Goal: Task Accomplishment & Management: Manage account settings

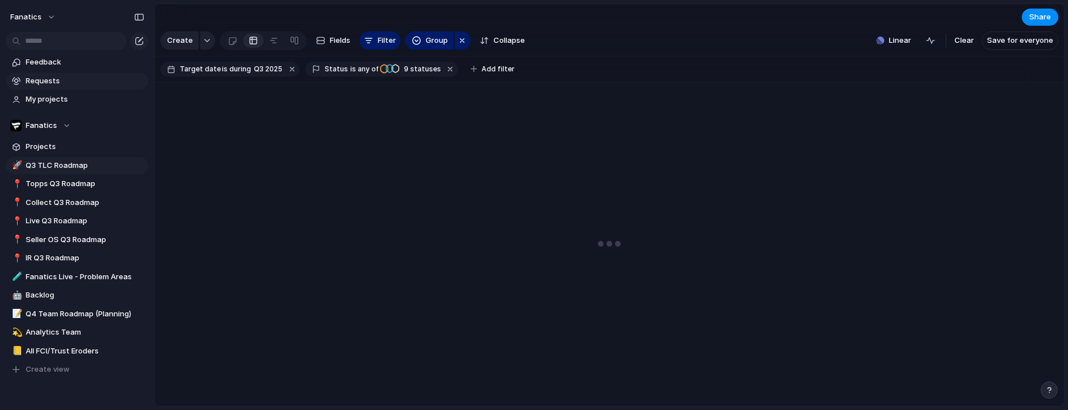
type input "**********"
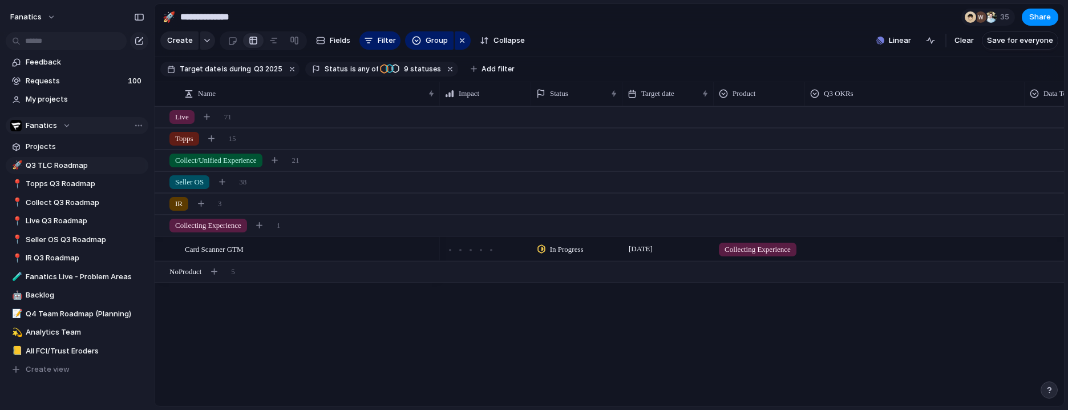
click at [48, 127] on span "Fanatics" at bounding box center [41, 125] width 31 height 11
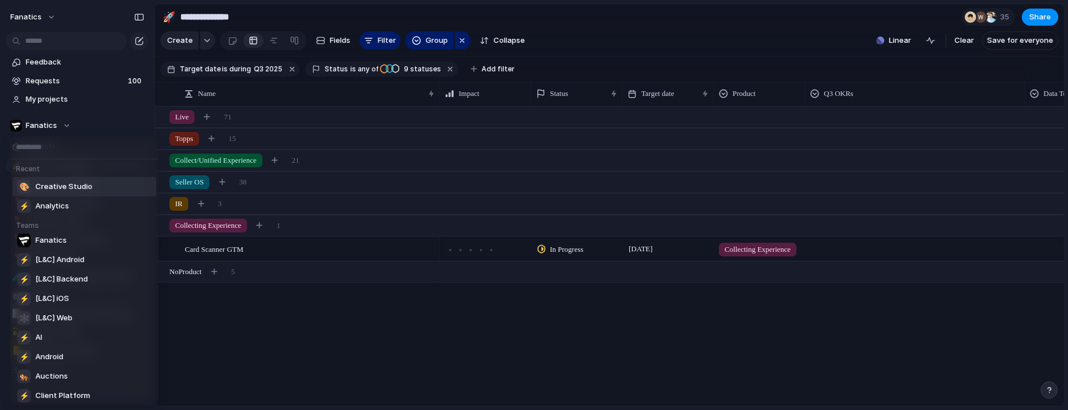
click at [71, 180] on div "🎨 Creative Studio" at bounding box center [54, 187] width 75 height 14
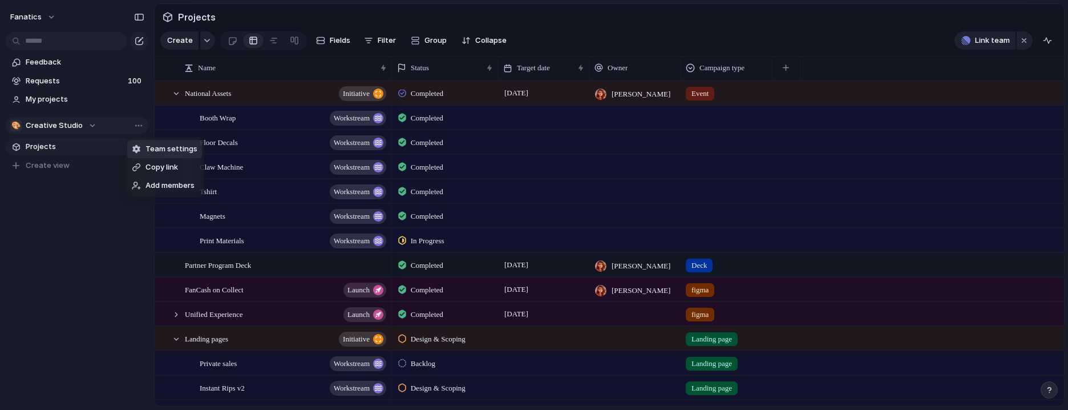
click at [162, 150] on span "Team settings" at bounding box center [172, 148] width 52 height 11
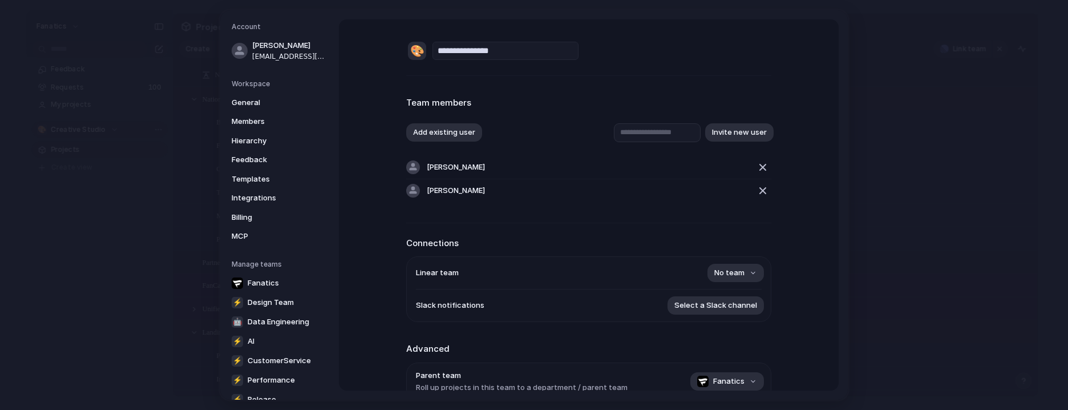
click at [489, 54] on input "**********" at bounding box center [506, 51] width 146 height 18
drag, startPoint x: 473, startPoint y: 54, endPoint x: 309, endPoint y: 54, distance: 163.8
click at [309, 54] on div "**********" at bounding box center [534, 204] width 628 height 389
type input "**********"
click at [686, 66] on div "**********" at bounding box center [588, 272] width 365 height 506
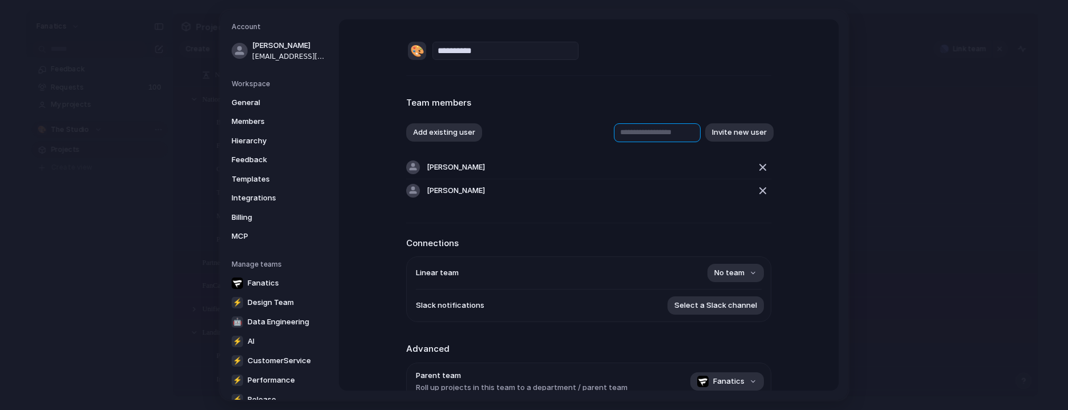
click at [640, 130] on input "text" at bounding box center [657, 132] width 87 height 19
click at [764, 169] on div "button" at bounding box center [763, 167] width 14 height 14
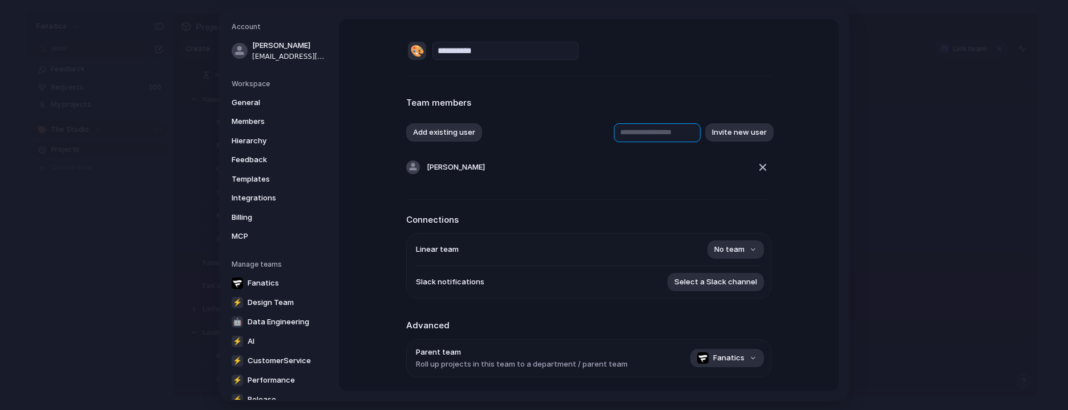
click at [622, 128] on input "text" at bounding box center [657, 132] width 87 height 19
type input "*****"
click at [444, 11] on div "**********" at bounding box center [534, 204] width 628 height 389
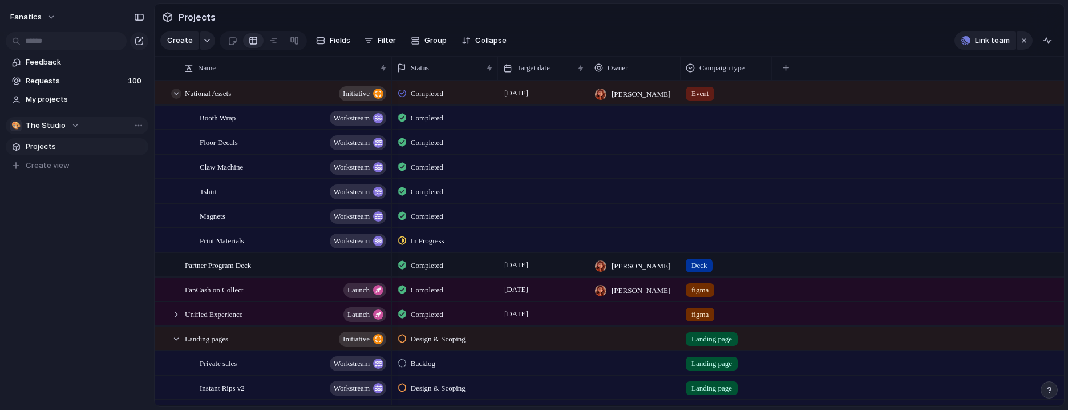
click at [176, 95] on div at bounding box center [176, 93] width 10 height 10
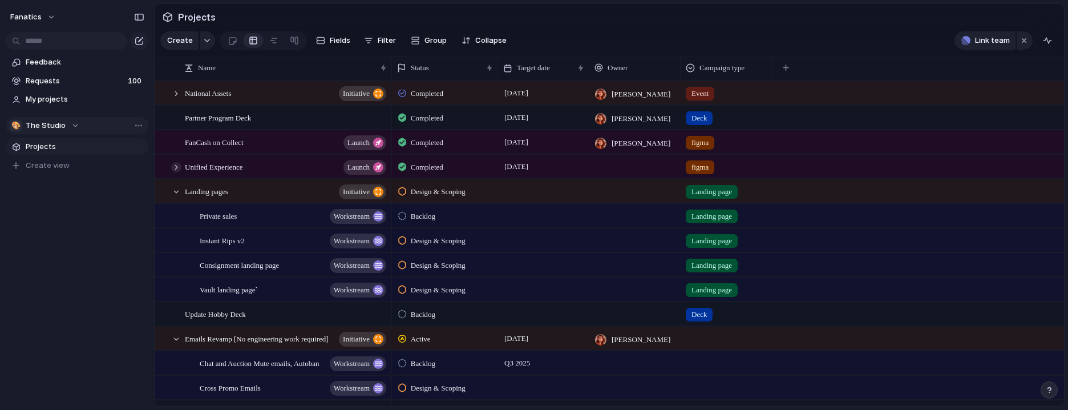
click at [177, 168] on div at bounding box center [176, 167] width 10 height 10
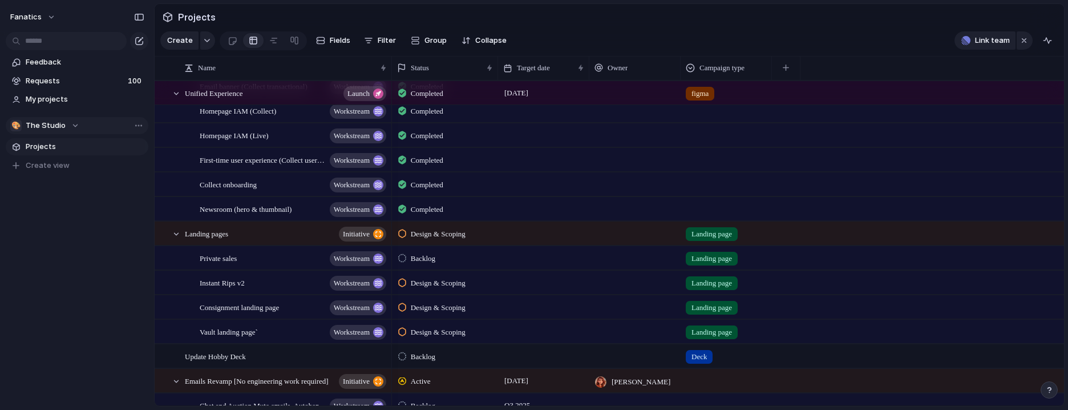
scroll to position [228, 0]
click at [432, 253] on span "Backlog" at bounding box center [423, 257] width 25 height 11
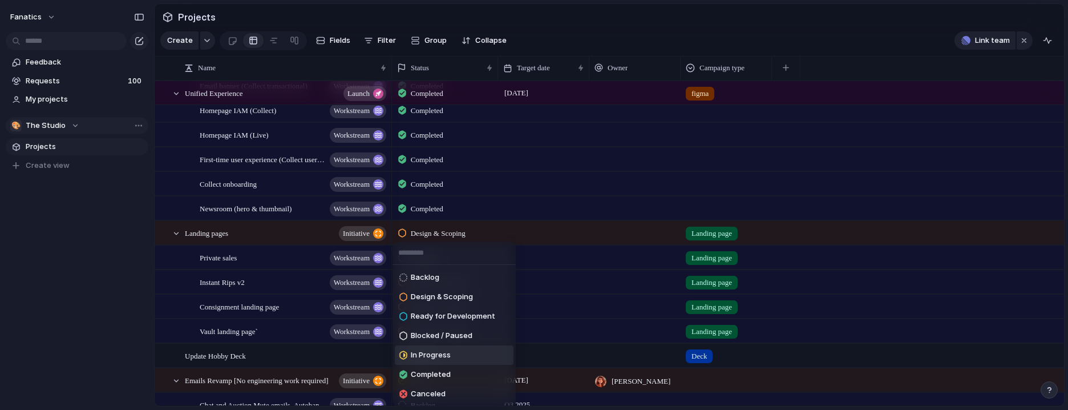
click at [441, 353] on span "In Progress" at bounding box center [431, 354] width 40 height 11
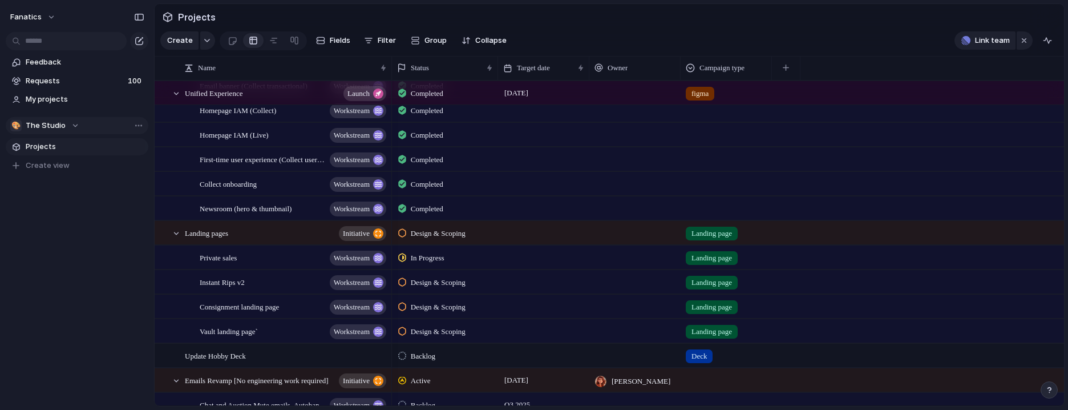
click at [455, 282] on span "Design & Scoping" at bounding box center [438, 282] width 55 height 11
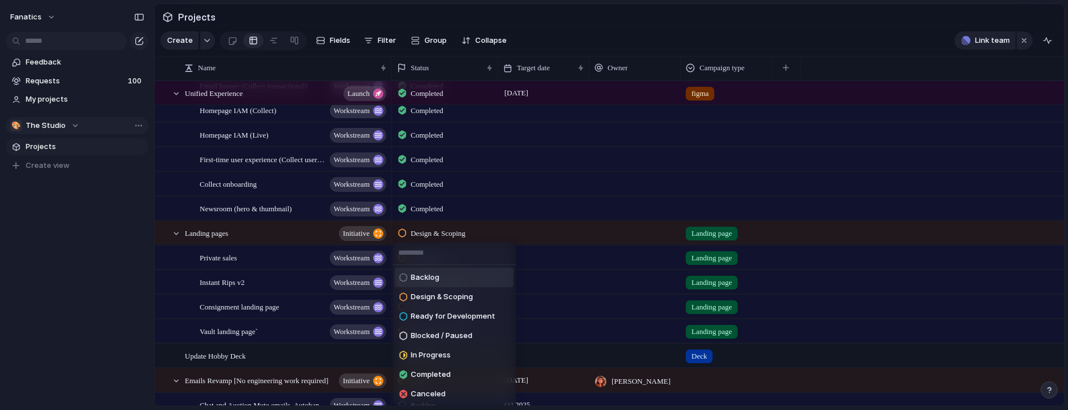
click at [84, 311] on div "Backlog Design & Scoping Ready for Development Blocked / Paused In Progress Com…" at bounding box center [534, 205] width 1068 height 410
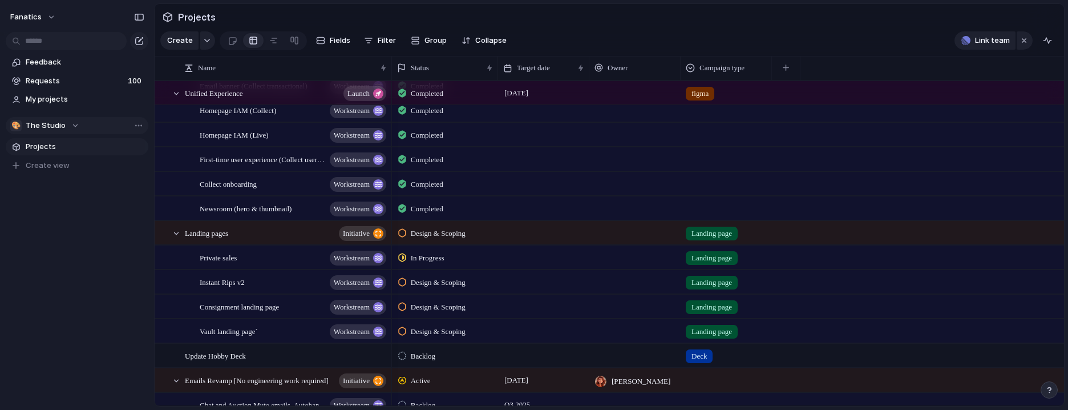
click at [453, 304] on span "Design & Scoping" at bounding box center [438, 306] width 55 height 11
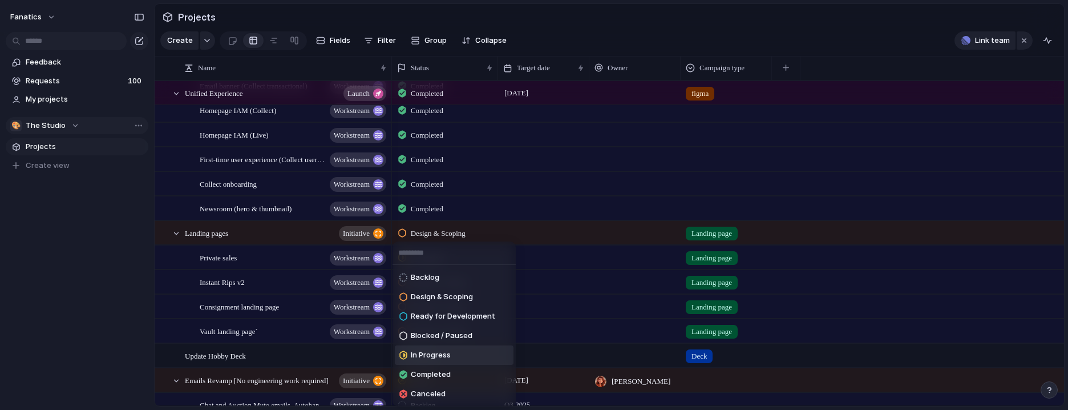
click at [445, 350] on span "In Progress" at bounding box center [431, 354] width 40 height 11
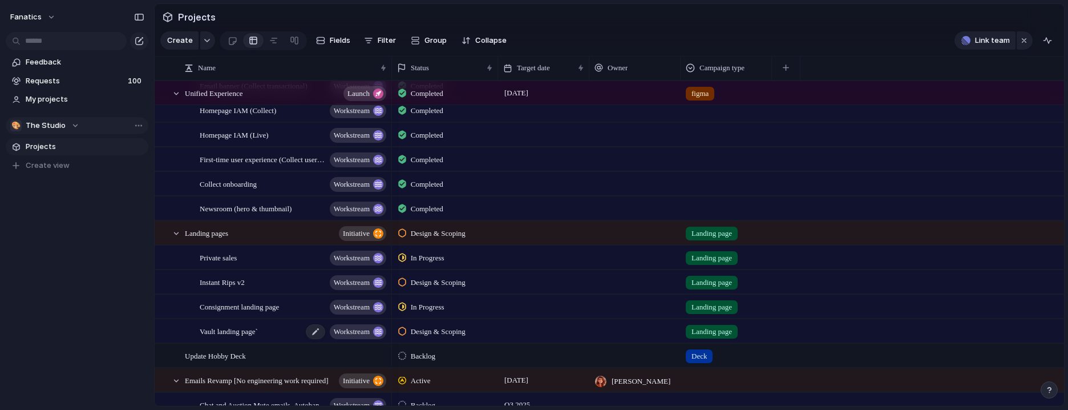
click at [245, 333] on span "Vault landing page`" at bounding box center [229, 330] width 58 height 13
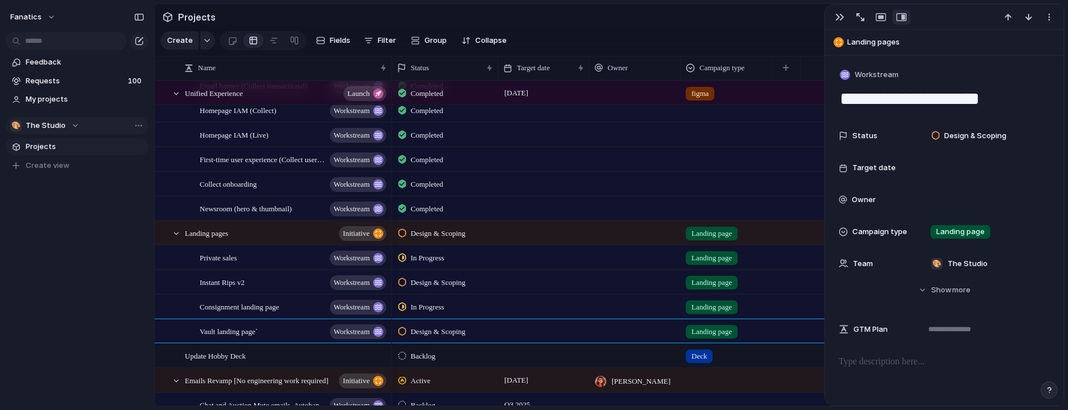
click at [945, 108] on textarea "**********" at bounding box center [944, 99] width 211 height 24
type textarea "**********"
click at [21, 317] on div "fanatics Feedback Requests 100 My projects 🎨 The Studio Projects To pick up a d…" at bounding box center [77, 205] width 154 height 410
click at [175, 233] on div at bounding box center [176, 233] width 10 height 10
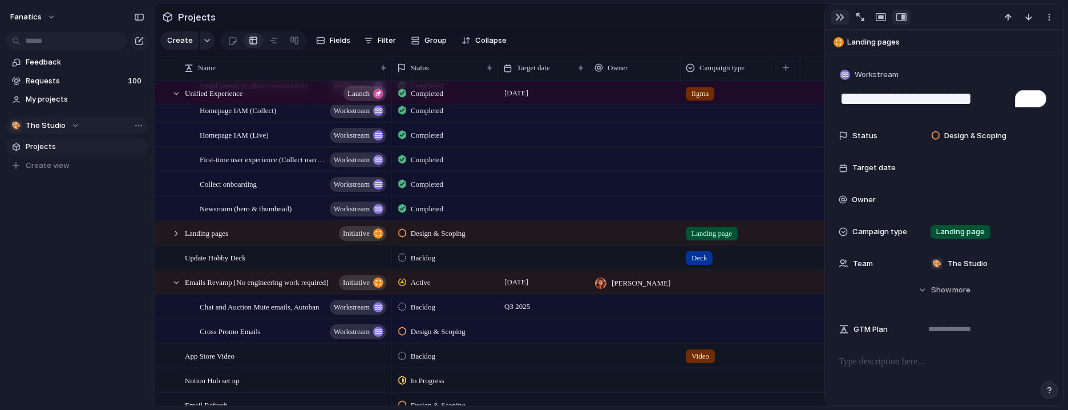
click at [838, 11] on button "button" at bounding box center [840, 17] width 18 height 15
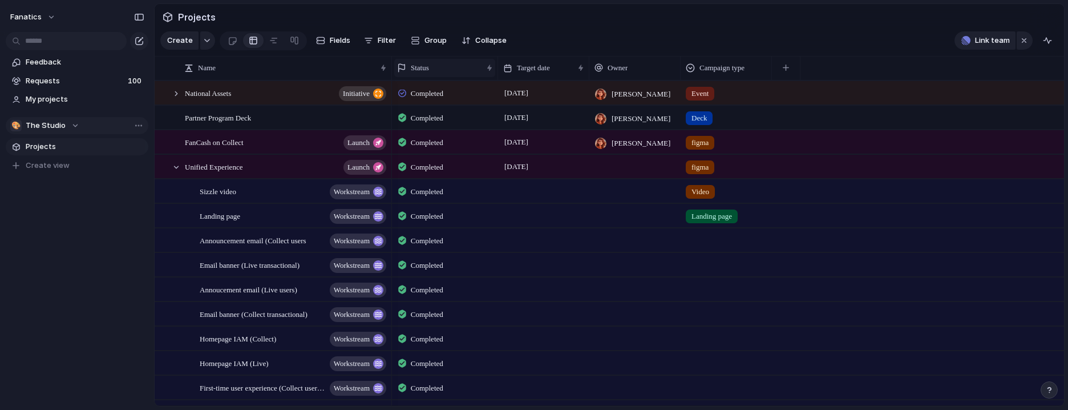
click at [429, 63] on span "Status" at bounding box center [420, 67] width 18 height 11
click at [426, 111] on span "Hide" at bounding box center [424, 111] width 16 height 11
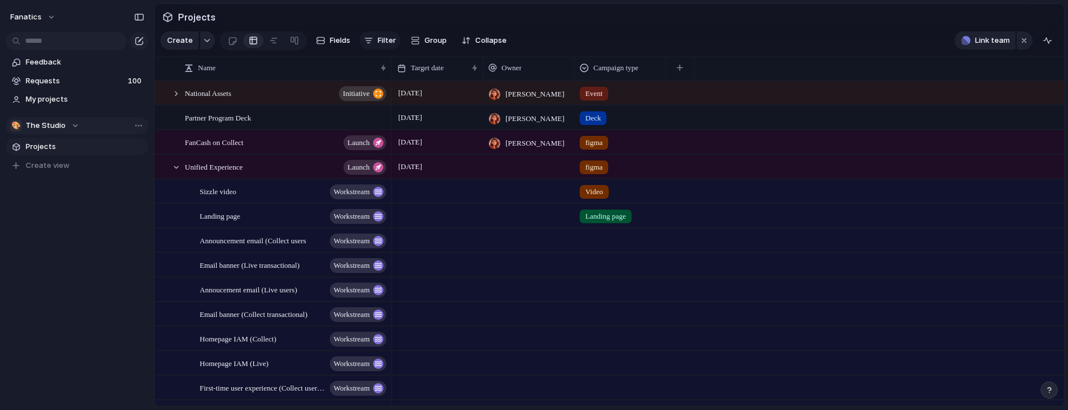
click at [387, 38] on span "Filter" at bounding box center [387, 40] width 18 height 11
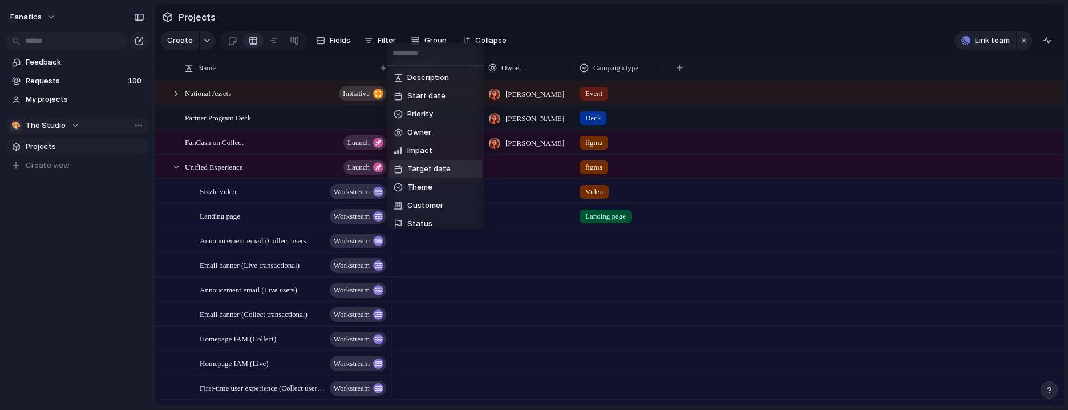
click at [438, 170] on span "Target date" at bounding box center [429, 168] width 43 height 11
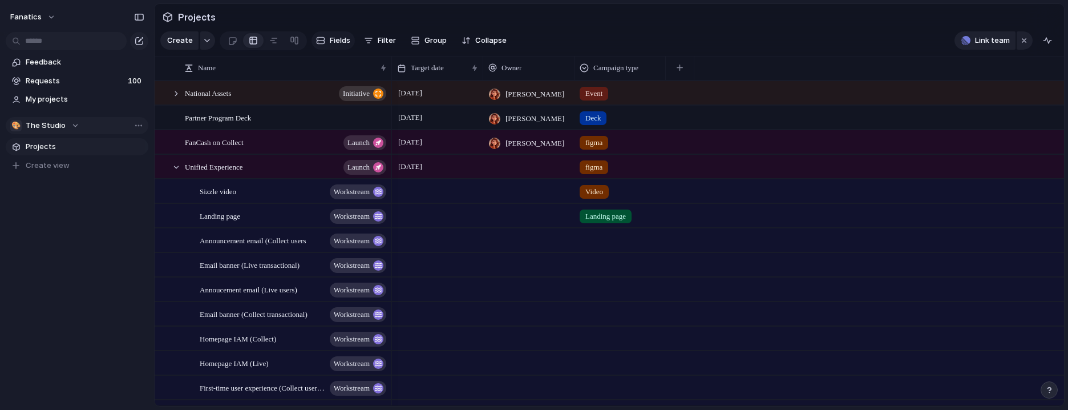
click at [344, 38] on span "Fields" at bounding box center [340, 40] width 21 height 11
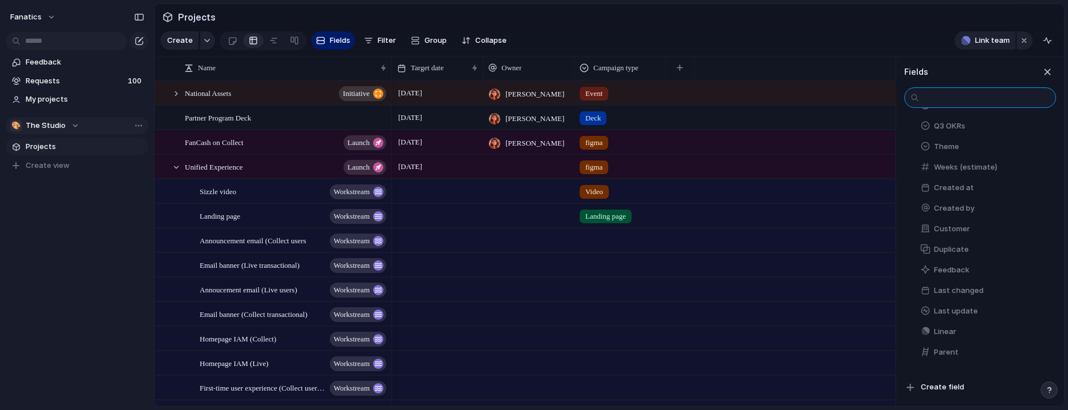
scroll to position [372, 0]
click at [1046, 332] on div "button" at bounding box center [1044, 330] width 9 height 9
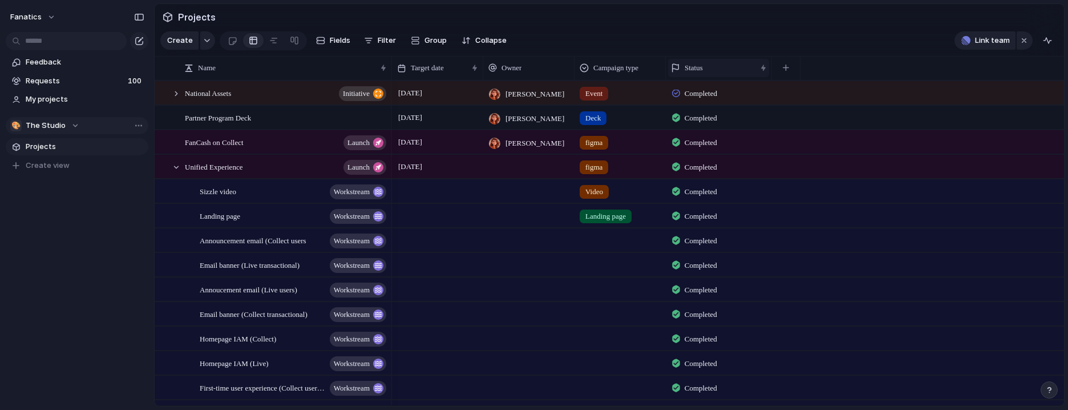
click at [714, 59] on div "Status" at bounding box center [718, 68] width 101 height 18
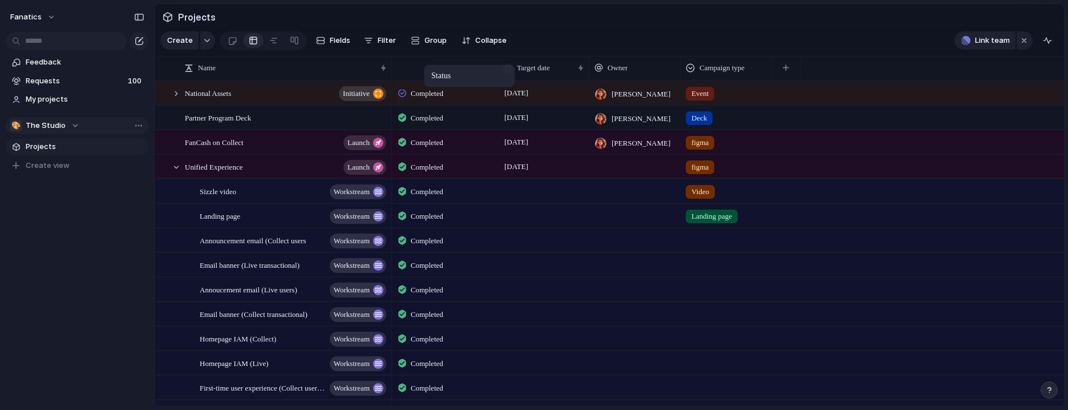
drag, startPoint x: 732, startPoint y: 68, endPoint x: 430, endPoint y: 67, distance: 302.5
click at [389, 39] on span "Filter" at bounding box center [387, 40] width 18 height 11
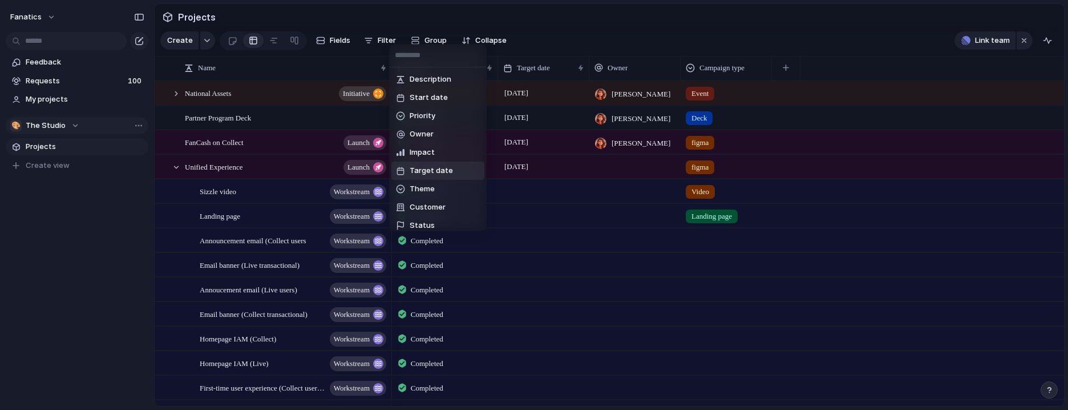
scroll to position [162, 0]
click at [606, 22] on div "Description Start date Priority Owner Impact Target date Theme Customer Status …" at bounding box center [534, 205] width 1068 height 410
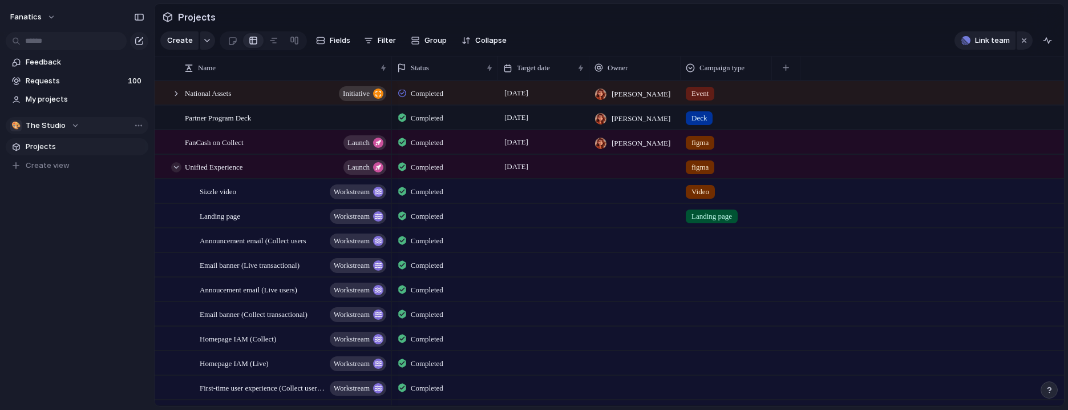
click at [178, 170] on div at bounding box center [176, 167] width 10 height 10
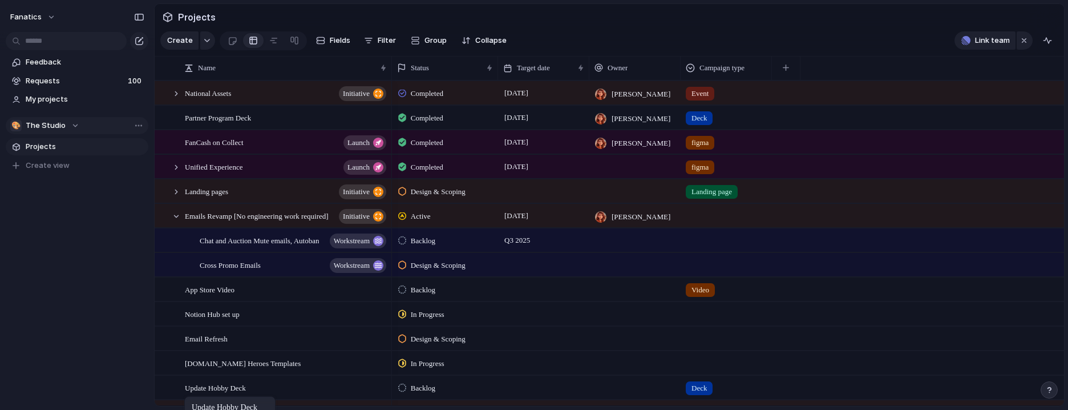
scroll to position [46, 0]
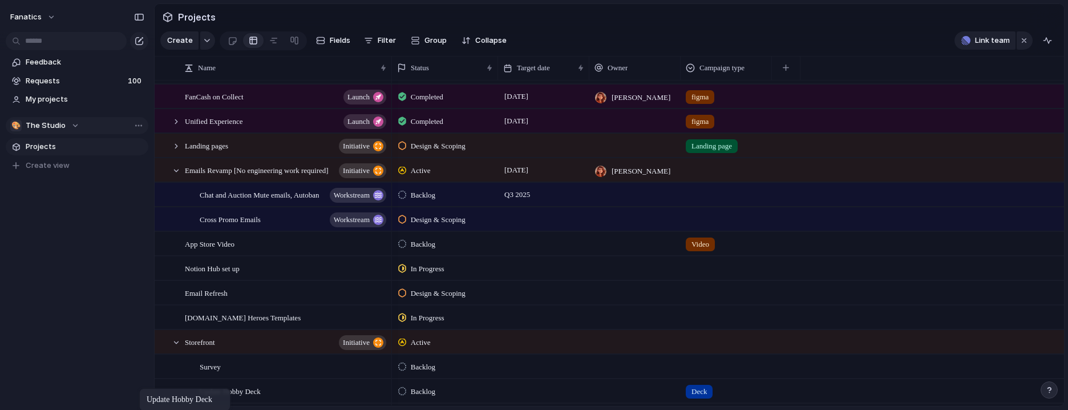
drag, startPoint x: 193, startPoint y: 219, endPoint x: 146, endPoint y: 392, distance: 179.3
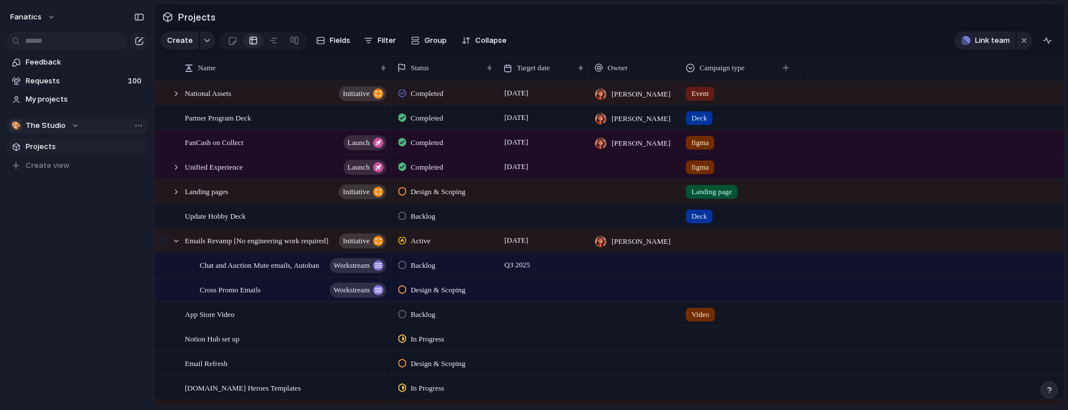
scroll to position [1, 0]
click at [173, 239] on div at bounding box center [176, 240] width 10 height 10
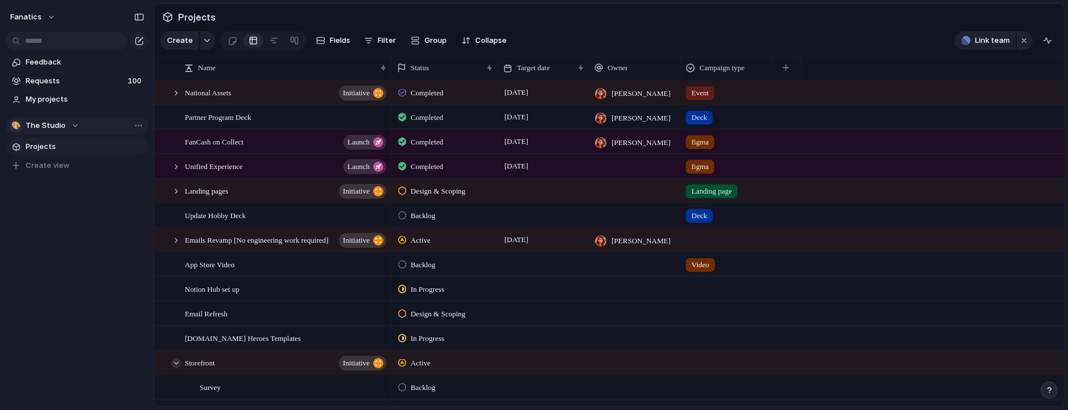
click at [175, 366] on div at bounding box center [176, 363] width 10 height 10
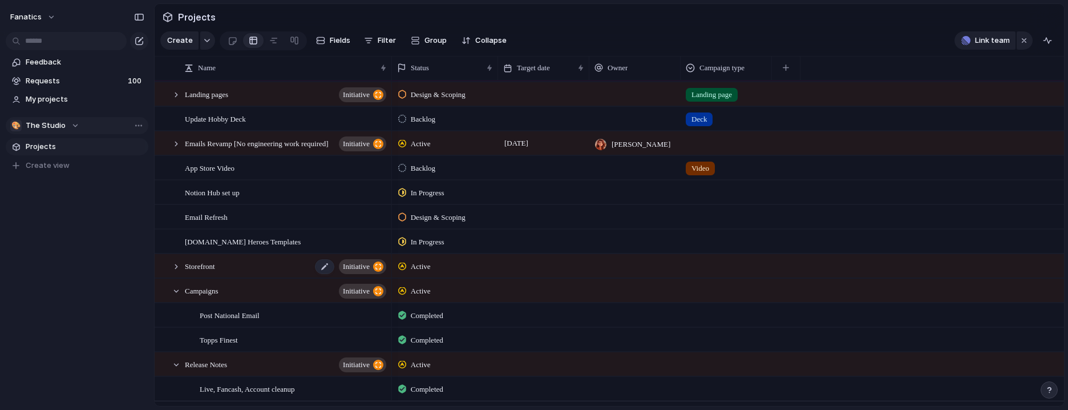
scroll to position [0, 0]
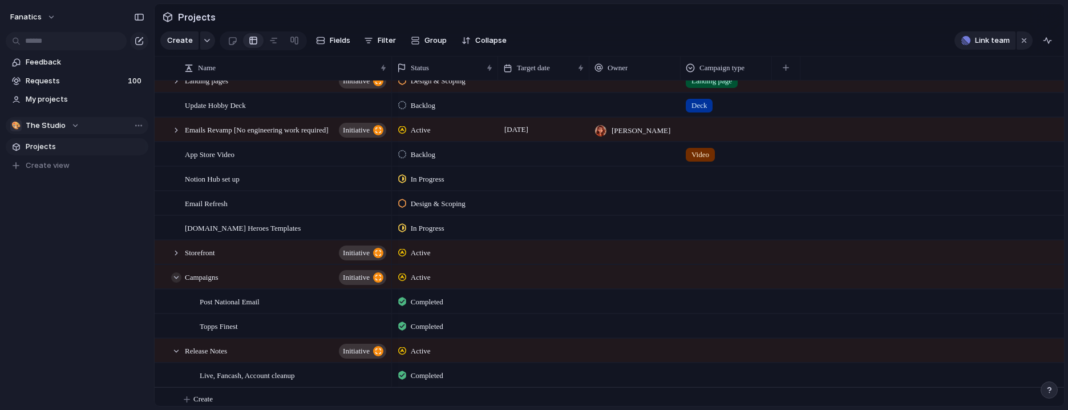
click at [174, 276] on div at bounding box center [176, 277] width 10 height 10
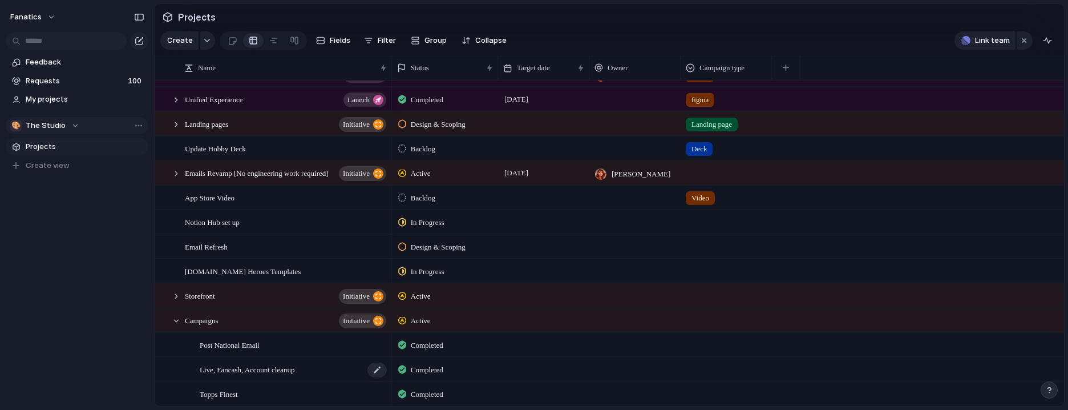
drag, startPoint x: 252, startPoint y: 369, endPoint x: 247, endPoint y: 364, distance: 7.3
click at [247, 364] on span "Live, Fancash, Account cleanup" at bounding box center [247, 368] width 95 height 13
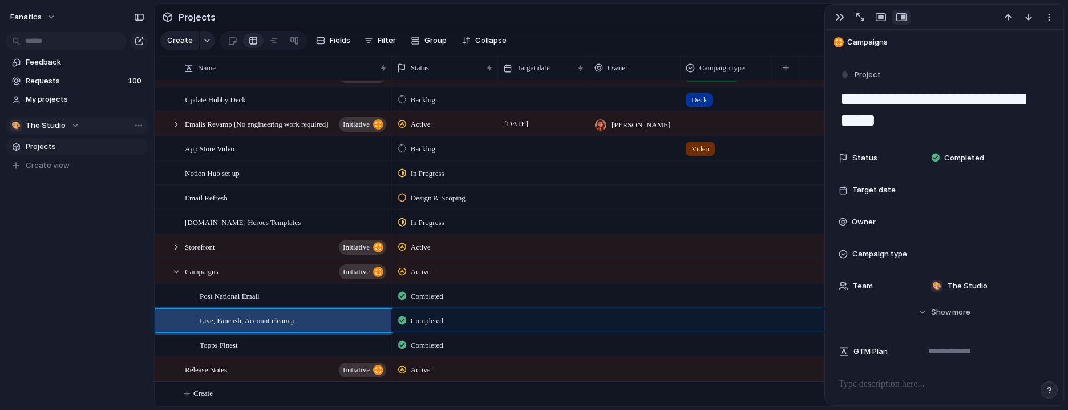
click at [106, 351] on div "fanatics Feedback Requests 100 My projects 🎨 The Studio Projects To pick up a d…" at bounding box center [77, 205] width 154 height 410
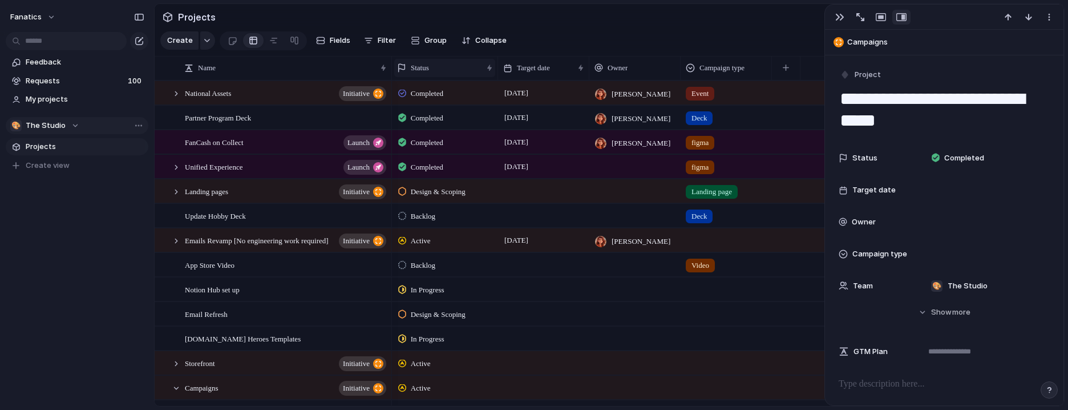
click at [467, 72] on div "Status" at bounding box center [439, 67] width 85 height 11
click at [459, 69] on div "Modify Hide Sort ascending Sort descending" at bounding box center [534, 205] width 1068 height 410
click at [626, 170] on div at bounding box center [635, 166] width 91 height 23
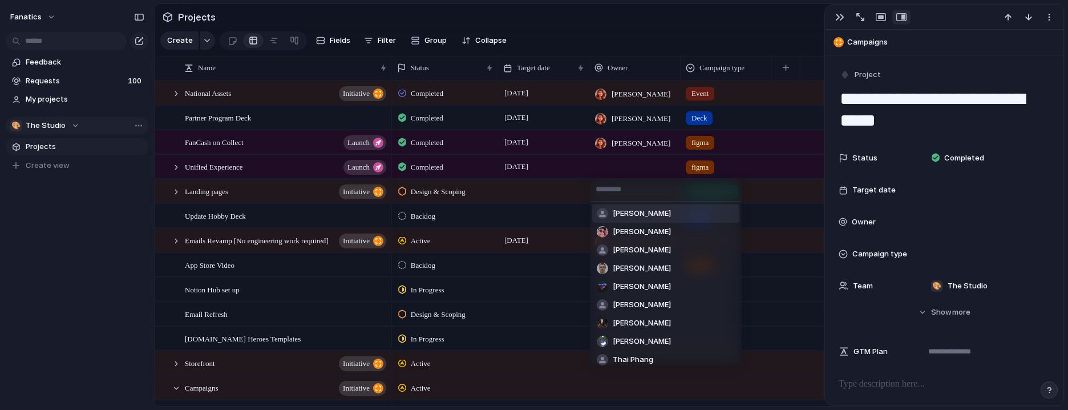
click at [624, 215] on span "[PERSON_NAME]" at bounding box center [642, 213] width 58 height 11
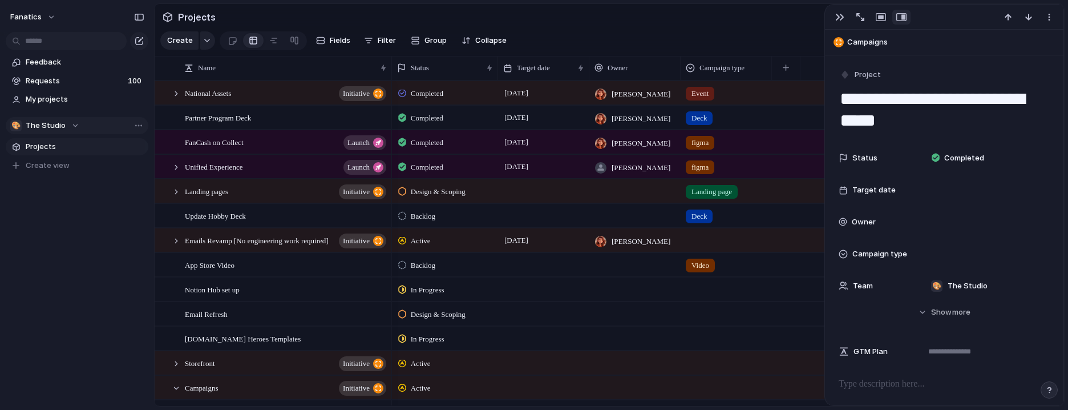
click at [628, 196] on div at bounding box center [635, 190] width 91 height 23
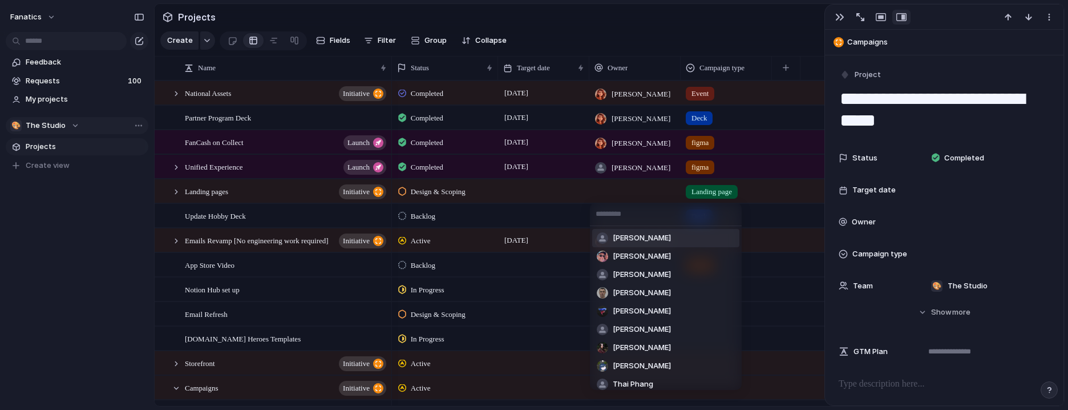
click at [634, 234] on span "[PERSON_NAME]" at bounding box center [642, 237] width 58 height 11
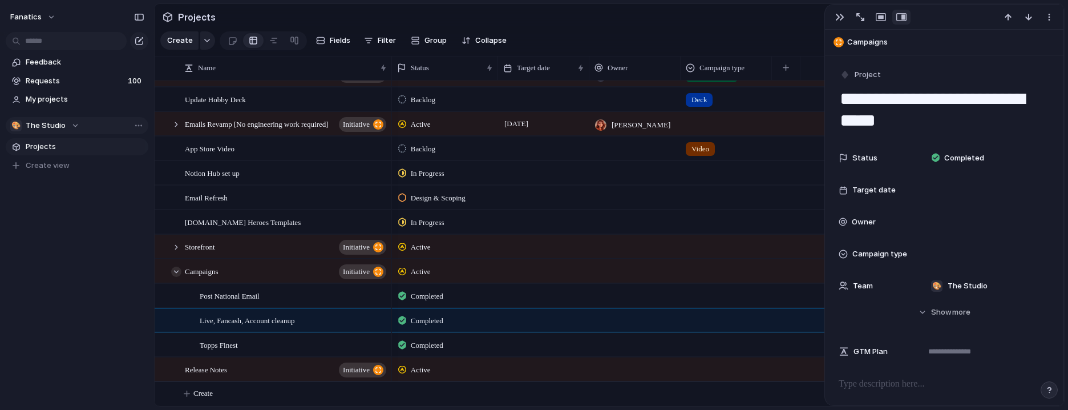
click at [174, 268] on div at bounding box center [176, 272] width 10 height 10
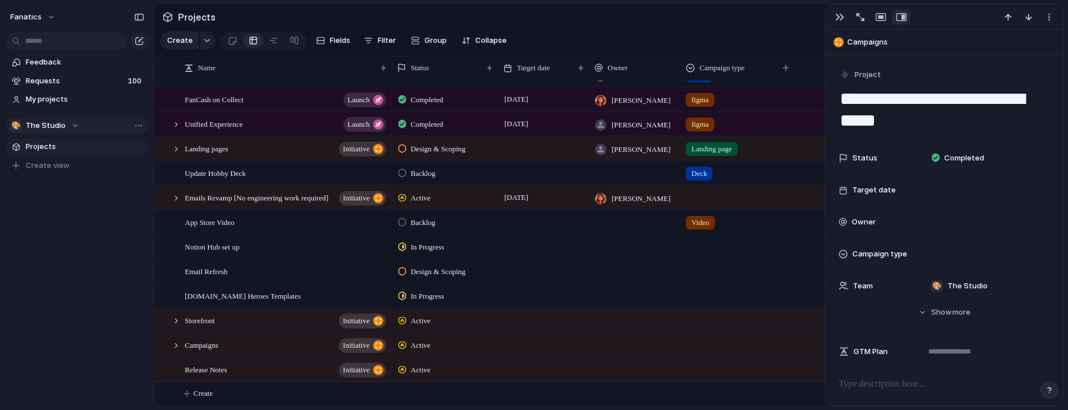
click at [389, 211] on div "App Store Video" at bounding box center [280, 222] width 221 height 23
click at [423, 318] on span "Active" at bounding box center [421, 320] width 20 height 11
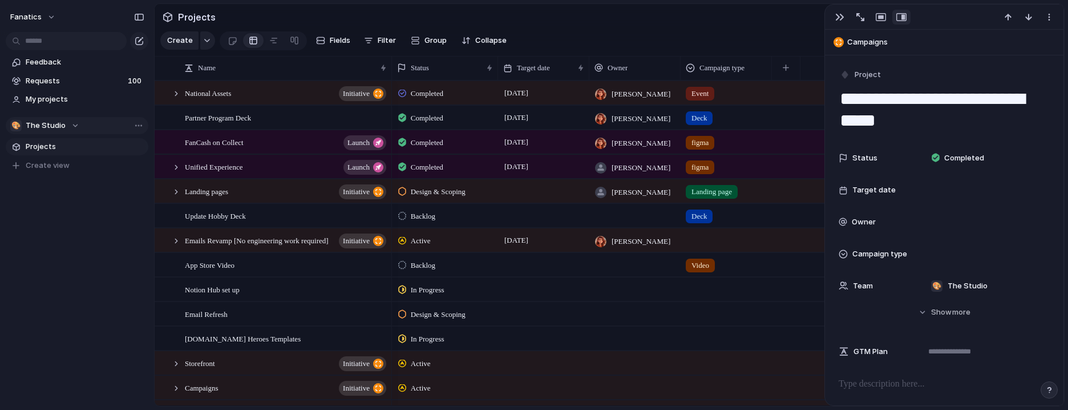
click at [432, 196] on span "Design & Scoping" at bounding box center [438, 191] width 55 height 11
click at [422, 259] on span "Active" at bounding box center [422, 259] width 23 height 11
click at [439, 92] on span "Completed" at bounding box center [427, 93] width 33 height 11
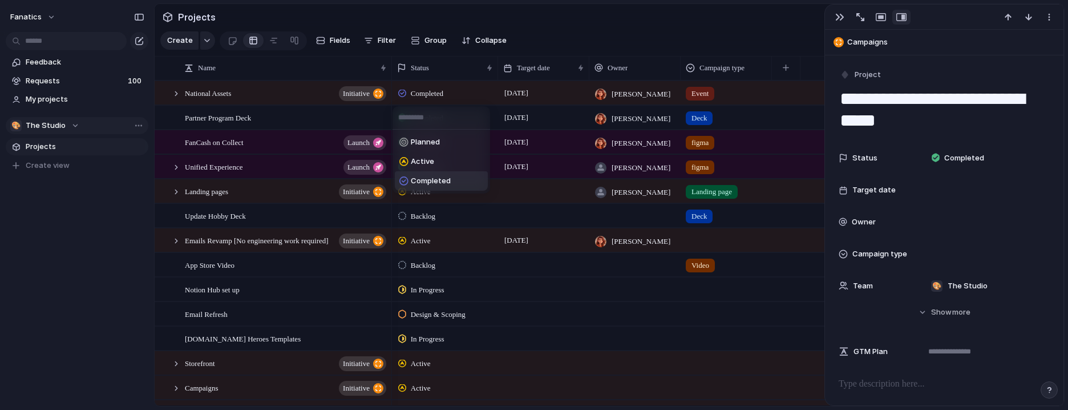
click at [424, 178] on span "Completed" at bounding box center [431, 180] width 40 height 11
click at [434, 120] on span "Completed" at bounding box center [427, 117] width 33 height 11
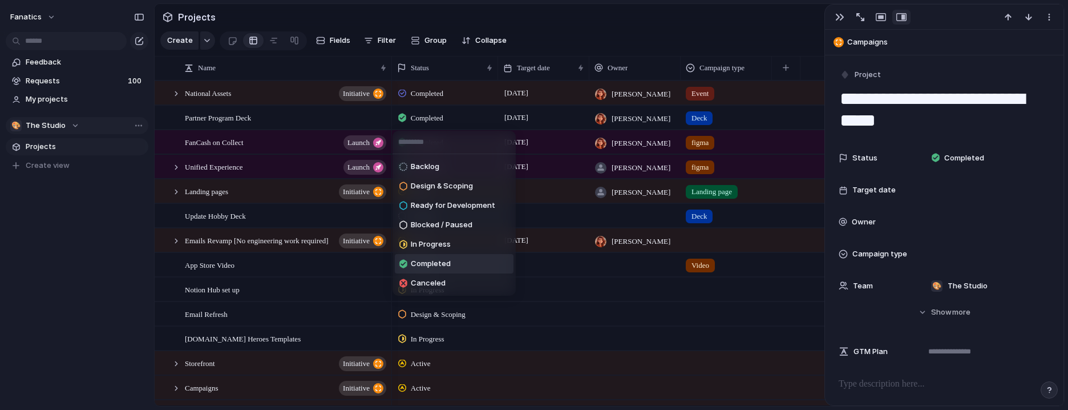
click at [434, 120] on div "Backlog Design & Scoping Ready for Development Blocked / Paused In Progress Com…" at bounding box center [534, 205] width 1068 height 410
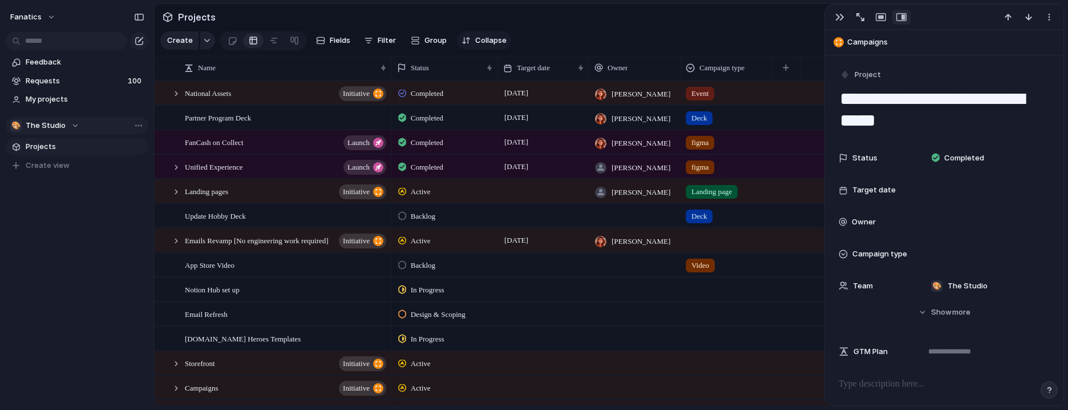
click at [481, 41] on span "Collapse" at bounding box center [490, 40] width 31 height 11
click at [481, 41] on span "Expand" at bounding box center [488, 40] width 26 height 11
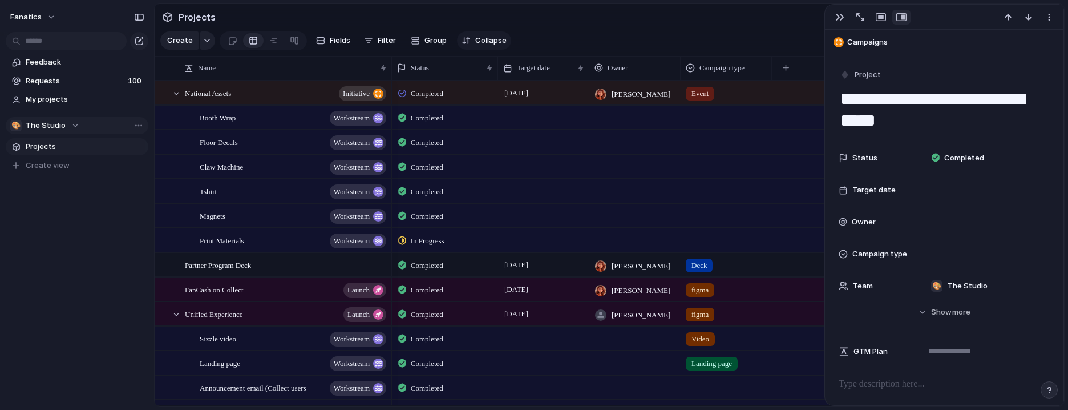
click at [481, 41] on span "Collapse" at bounding box center [490, 40] width 31 height 11
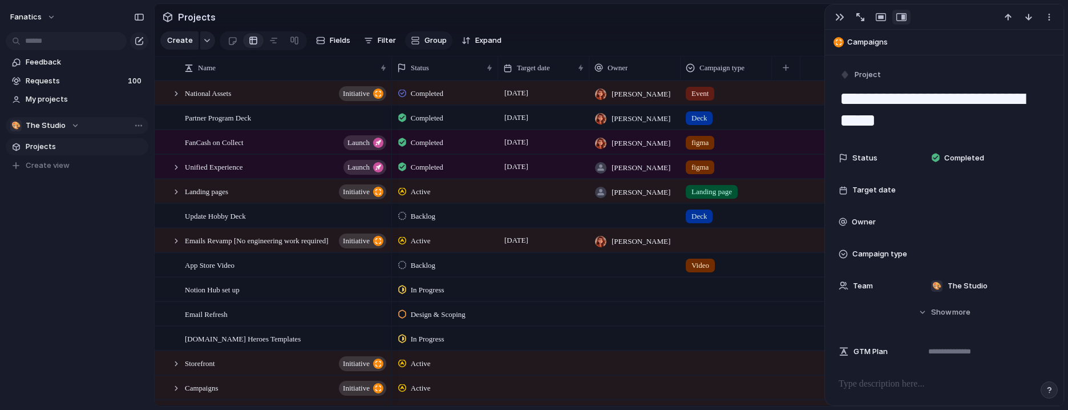
click at [433, 38] on span "Group" at bounding box center [436, 40] width 22 height 11
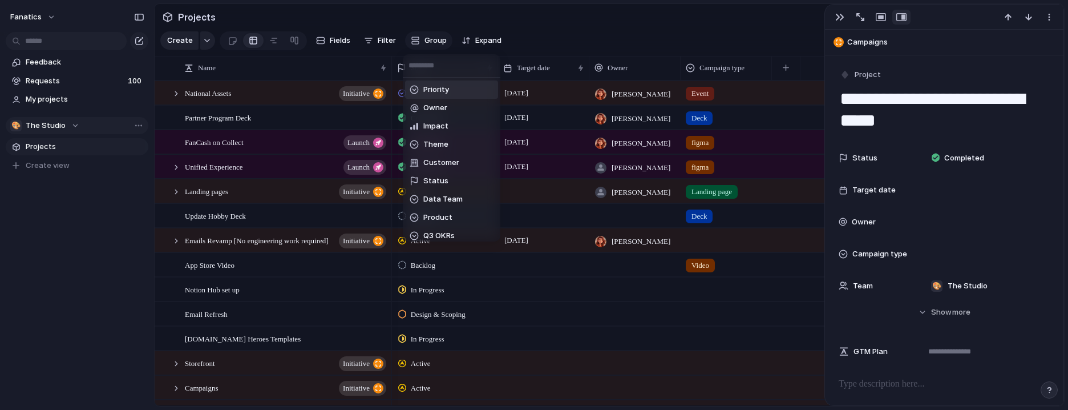
click at [433, 38] on div "Priority Owner Impact Theme Customer Status Data Team Product Q3 OKRs Campaign …" at bounding box center [534, 205] width 1068 height 410
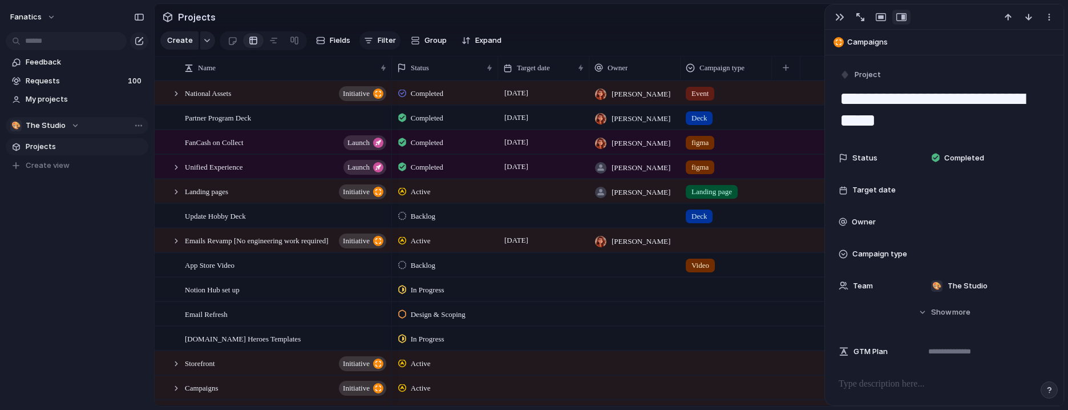
click at [371, 37] on button "Filter" at bounding box center [380, 40] width 41 height 18
click at [371, 37] on div "Description Start date Priority Owner Impact Target date Theme Customer Status …" at bounding box center [534, 205] width 1068 height 410
click at [425, 35] on span "Group" at bounding box center [436, 40] width 22 height 11
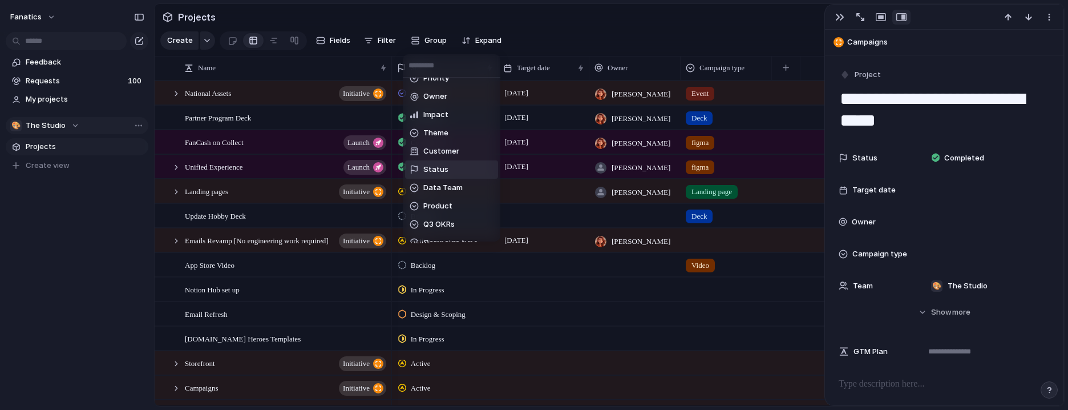
click at [453, 168] on li "Status" at bounding box center [451, 169] width 93 height 18
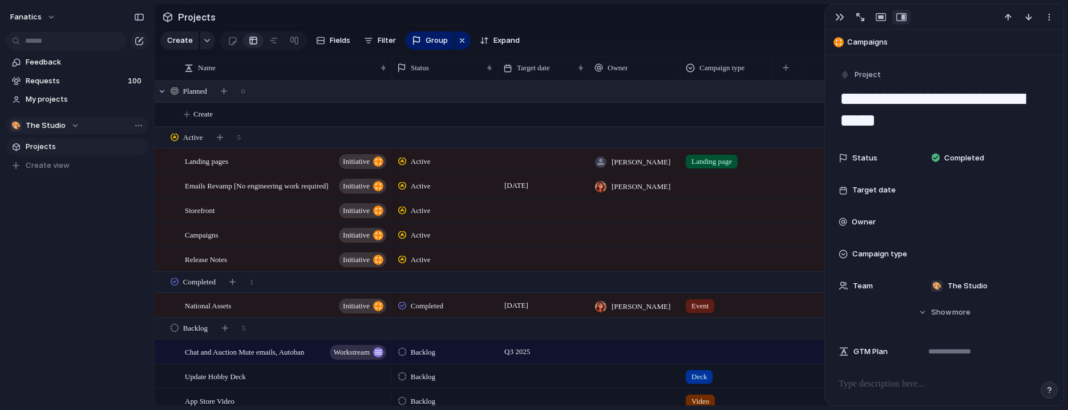
click at [299, 90] on div "Planned 0" at bounding box center [611, 91] width 912 height 21
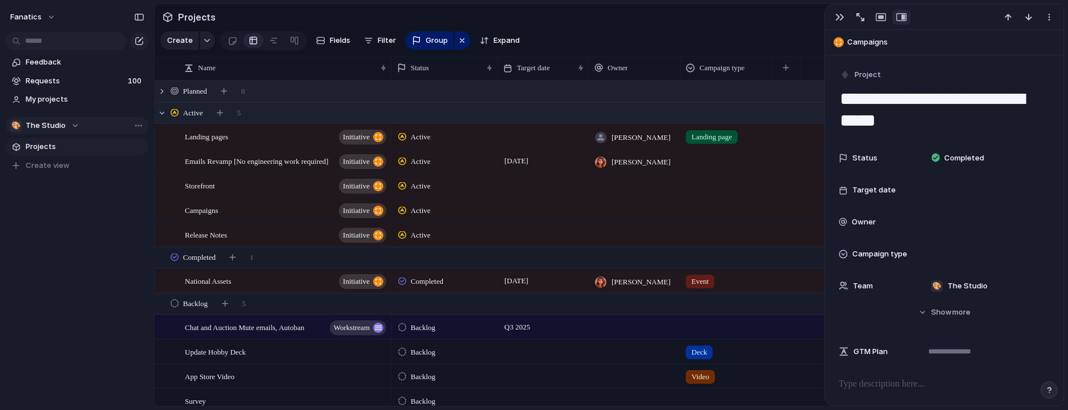
click at [295, 115] on div "Active 5" at bounding box center [611, 113] width 912 height 21
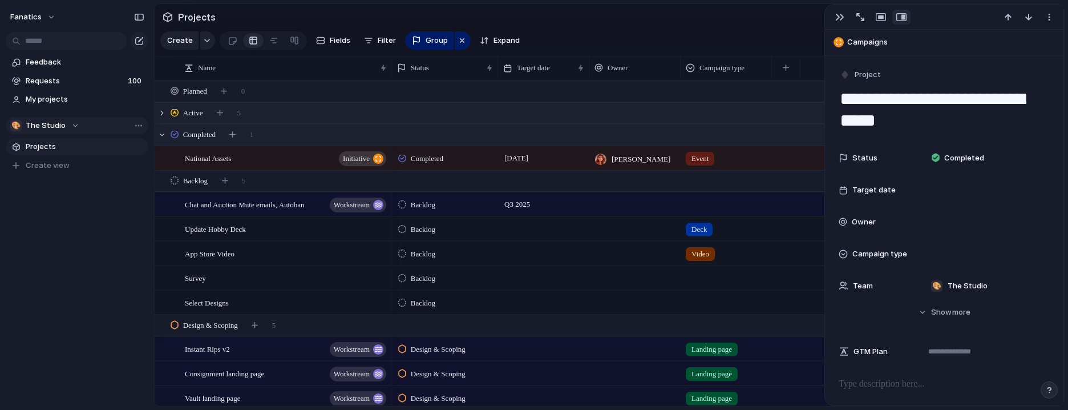
click at [297, 131] on div "Completed 1" at bounding box center [611, 134] width 912 height 21
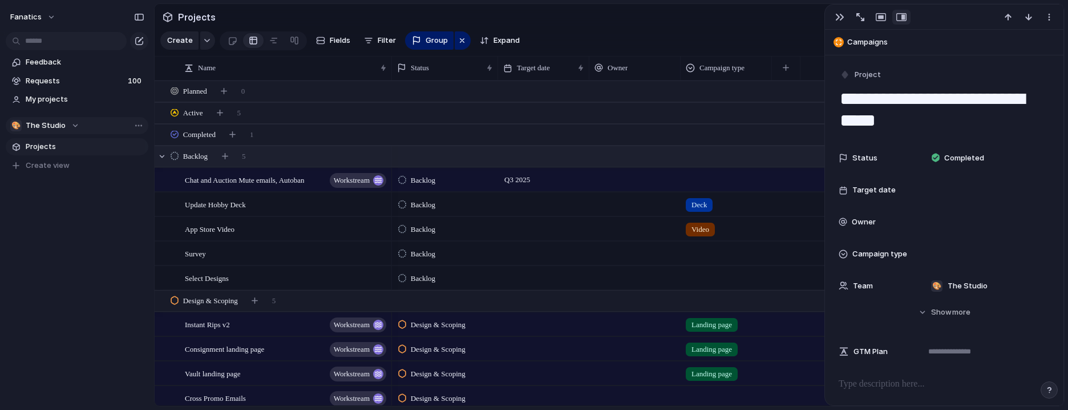
click at [285, 156] on div "Backlog 5" at bounding box center [611, 156] width 912 height 21
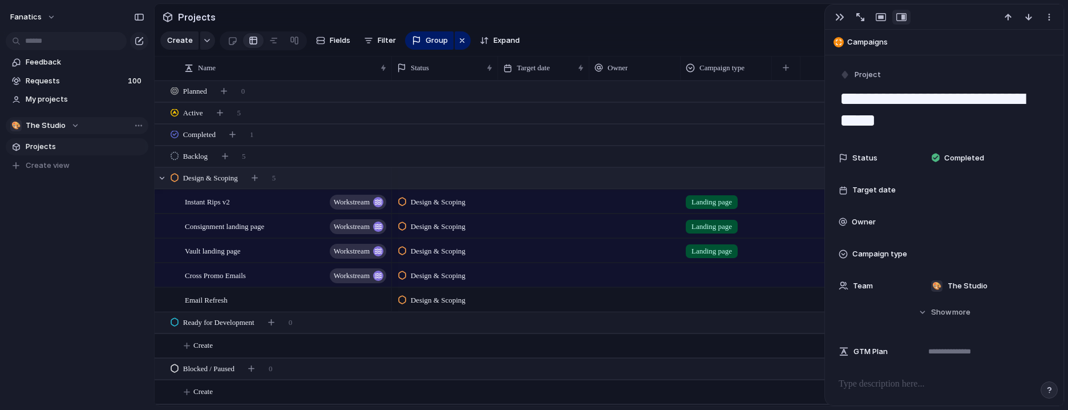
click at [333, 180] on div "Design & Scoping 5" at bounding box center [611, 178] width 912 height 21
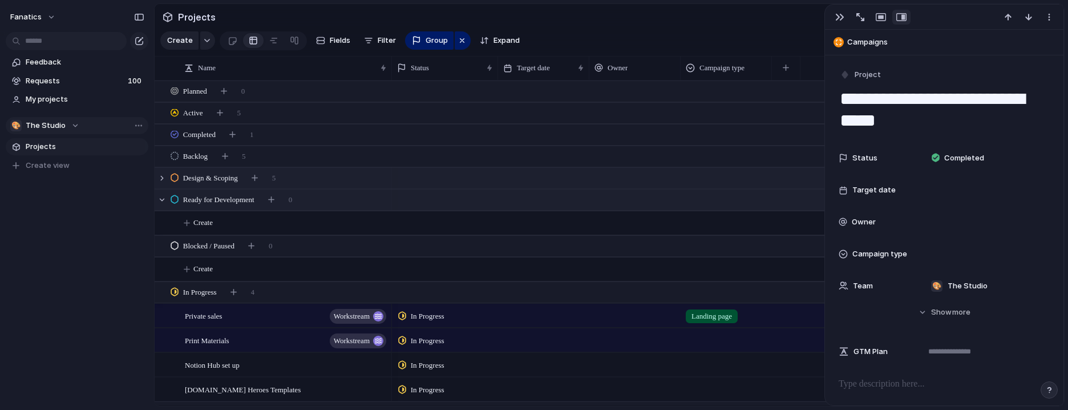
click at [325, 200] on div "Ready for Development 0" at bounding box center [611, 199] width 912 height 21
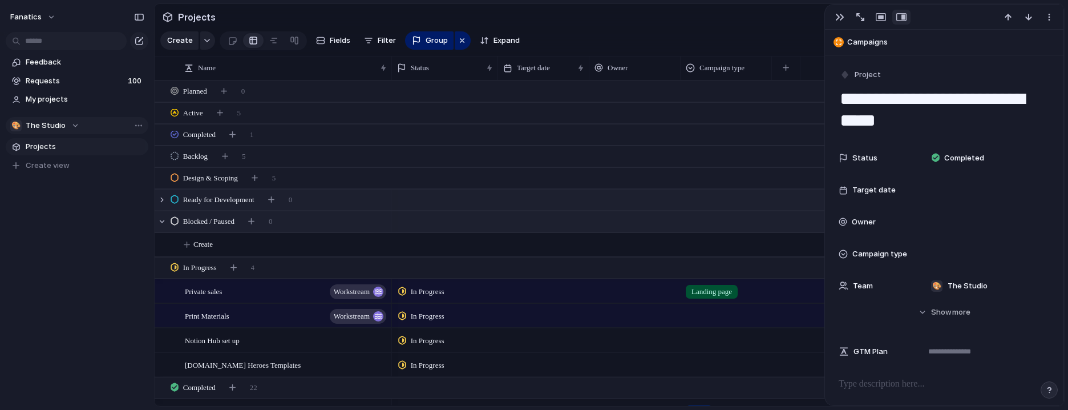
click at [317, 225] on div "Blocked / Paused 0" at bounding box center [611, 221] width 912 height 21
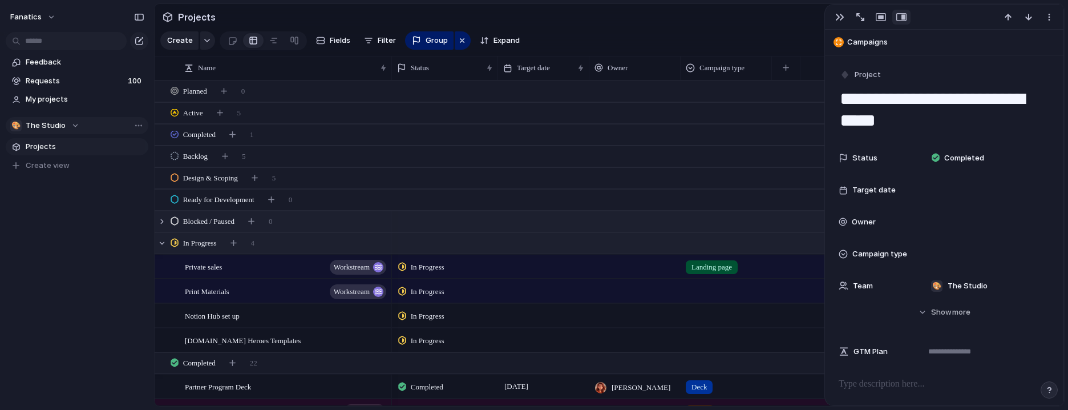
click at [313, 242] on div "In Progress 4" at bounding box center [611, 243] width 912 height 21
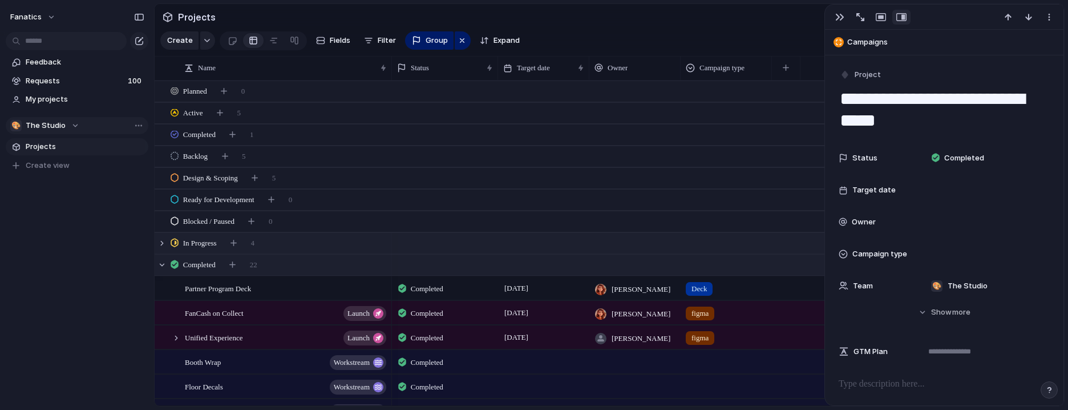
click at [307, 266] on div "Completed 22" at bounding box center [611, 265] width 912 height 21
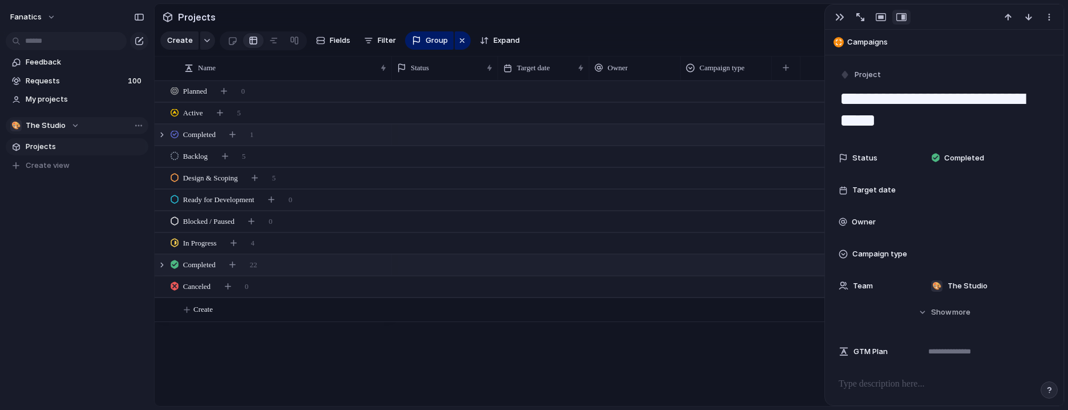
click at [309, 135] on div "Completed 1" at bounding box center [611, 134] width 912 height 21
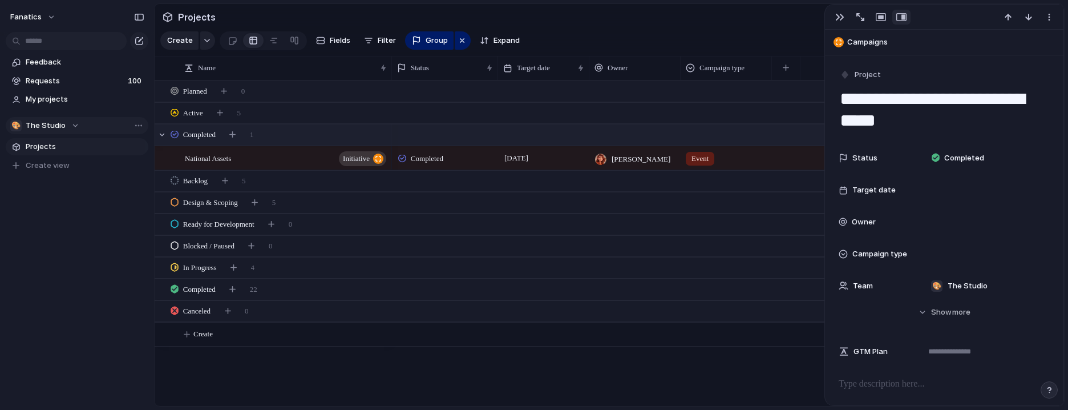
click at [309, 135] on div "Completed 1" at bounding box center [611, 134] width 912 height 21
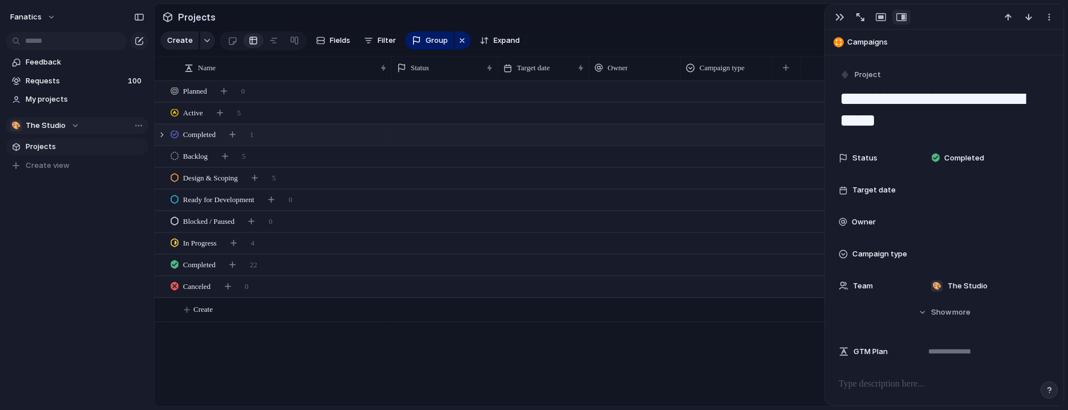
click at [342, 137] on div "Completed 1" at bounding box center [611, 134] width 912 height 21
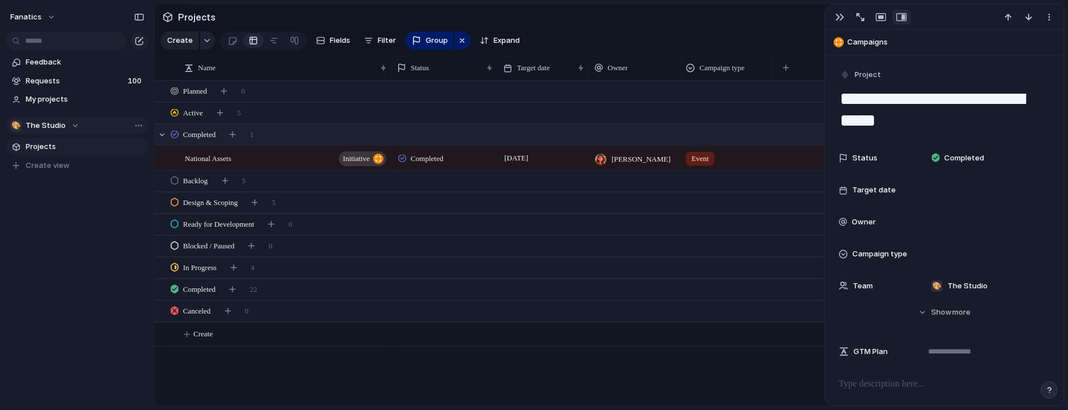
click at [427, 163] on span "Completed" at bounding box center [427, 158] width 33 height 11
click at [425, 156] on div "Planned Active Completed" at bounding box center [534, 205] width 1068 height 410
click at [252, 160] on div "National Assets initiative" at bounding box center [286, 158] width 203 height 23
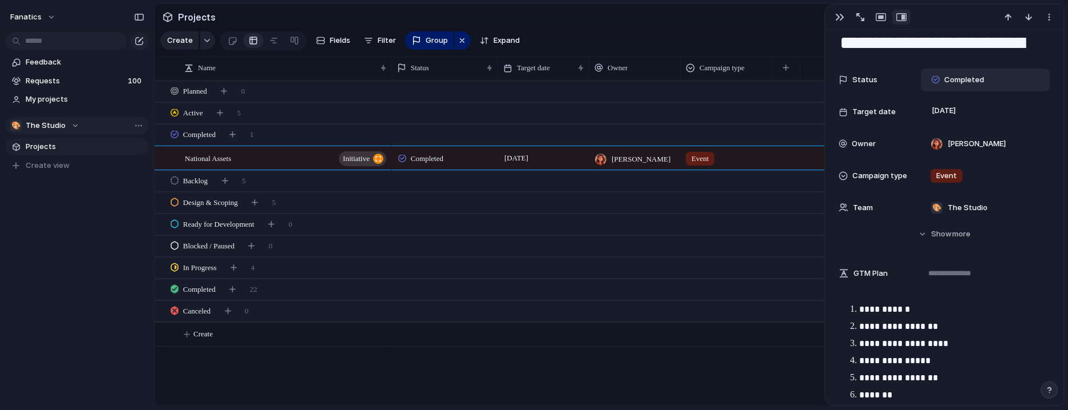
scroll to position [31, 0]
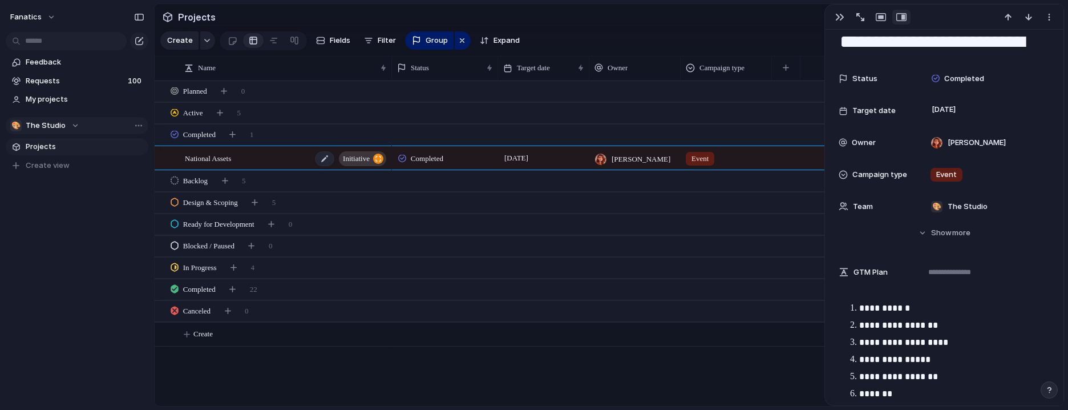
click at [270, 159] on div "National Assets initiative" at bounding box center [286, 158] width 203 height 23
click at [301, 136] on div "Completed 1" at bounding box center [611, 134] width 912 height 21
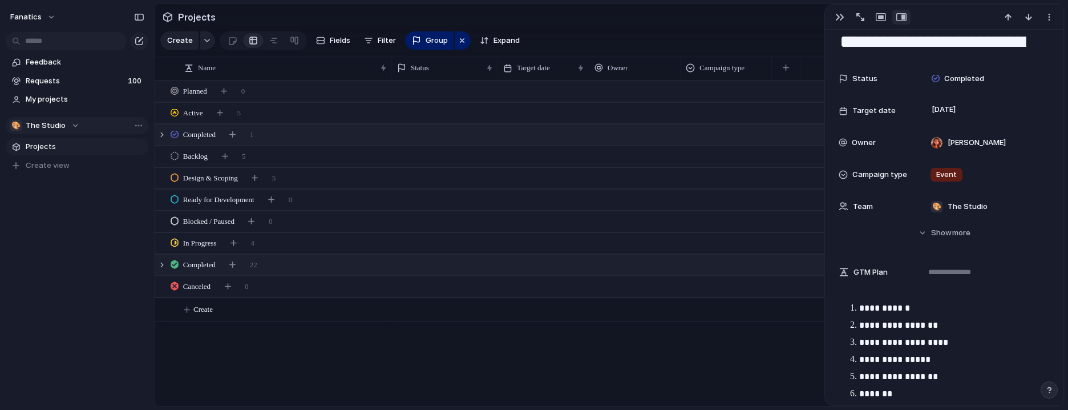
click at [288, 272] on div "Completed 22" at bounding box center [611, 265] width 912 height 21
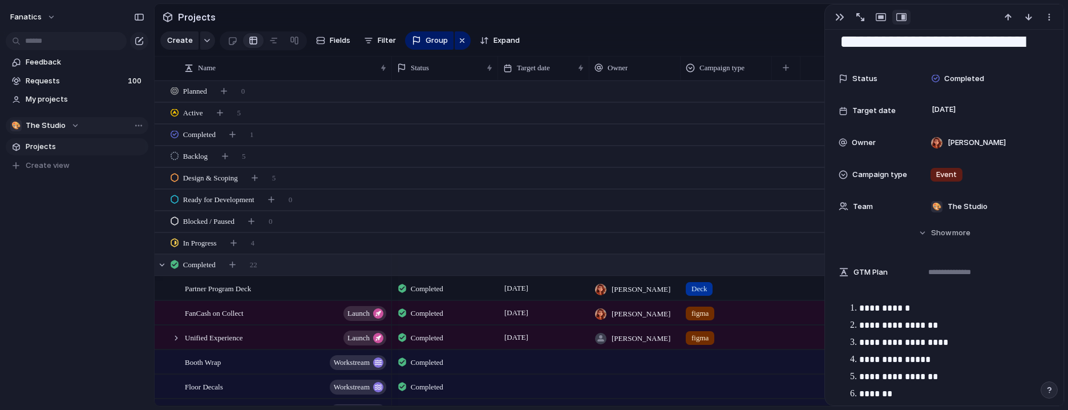
click at [293, 264] on div "Completed 22" at bounding box center [611, 265] width 912 height 21
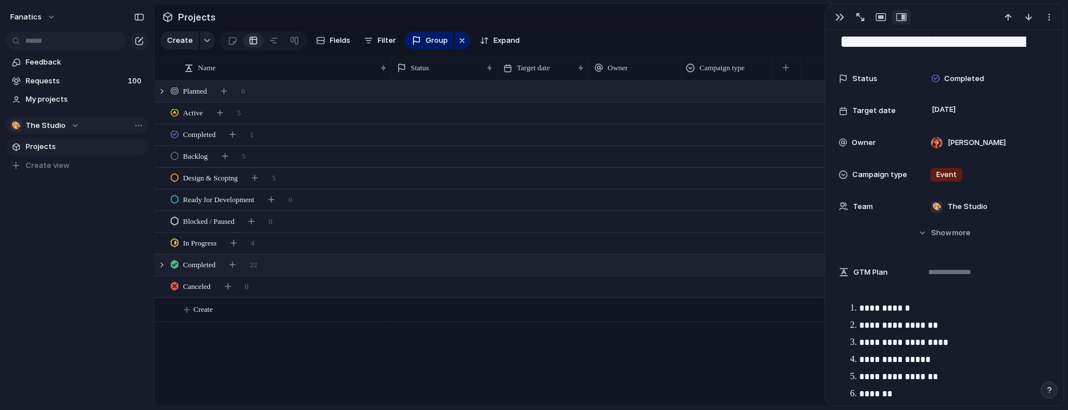
click at [322, 90] on div "Planned 0" at bounding box center [611, 91] width 912 height 21
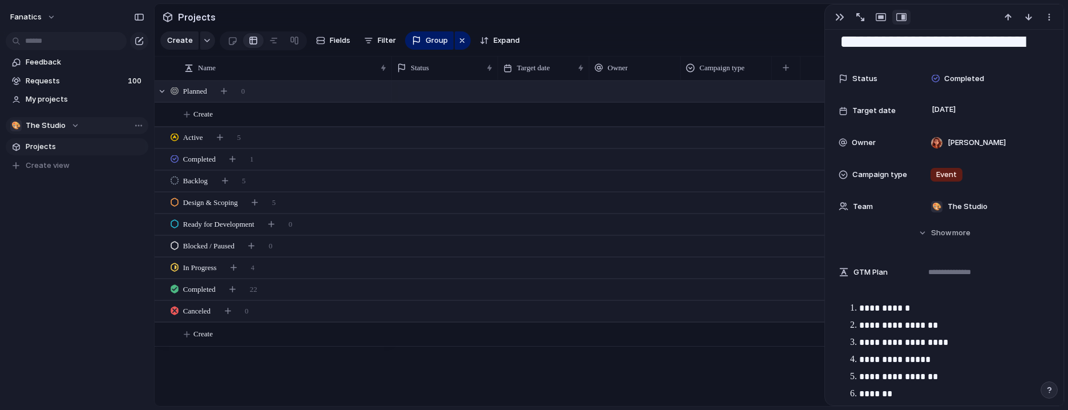
click at [322, 90] on div "Planned 0" at bounding box center [611, 91] width 912 height 21
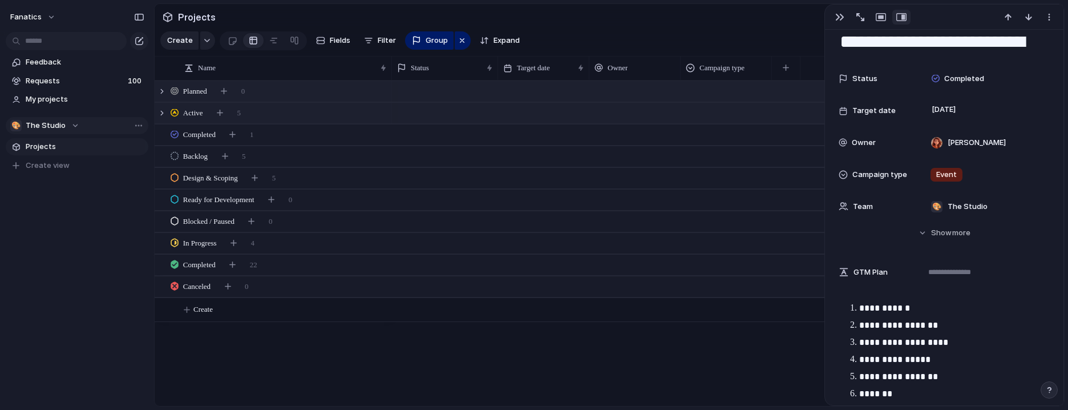
click at [308, 114] on div "Active 5" at bounding box center [611, 113] width 912 height 21
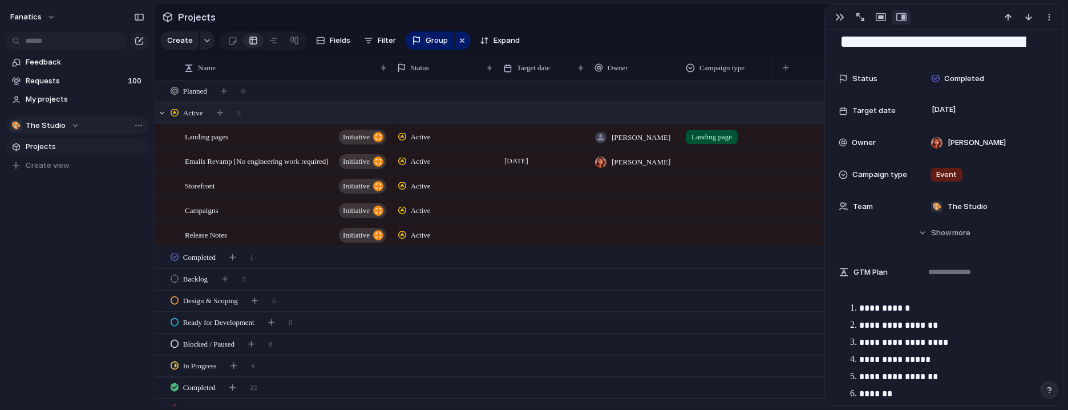
click at [308, 114] on div "Active 5" at bounding box center [611, 113] width 912 height 21
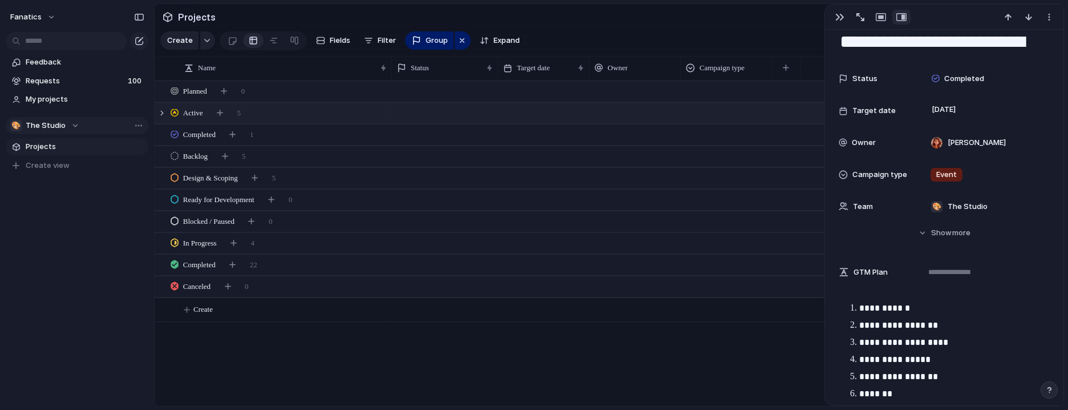
click at [296, 121] on div "Active 5" at bounding box center [611, 113] width 912 height 21
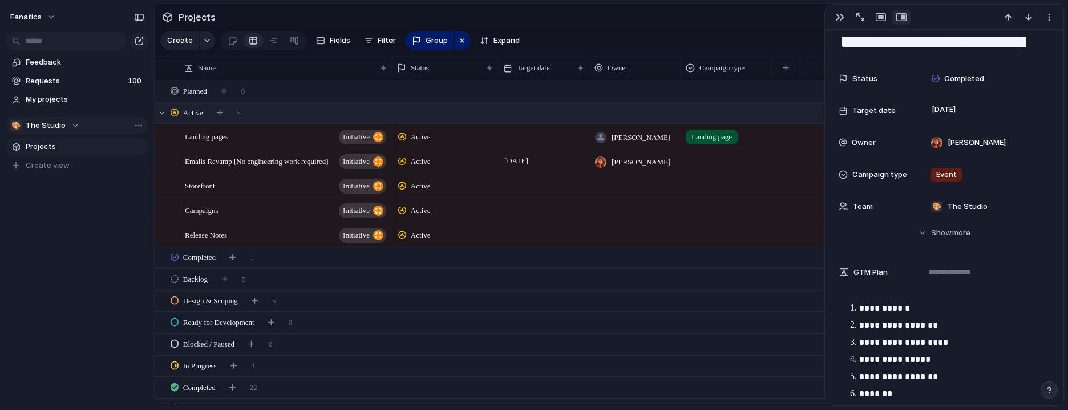
click at [296, 121] on div "Active 5" at bounding box center [611, 113] width 912 height 21
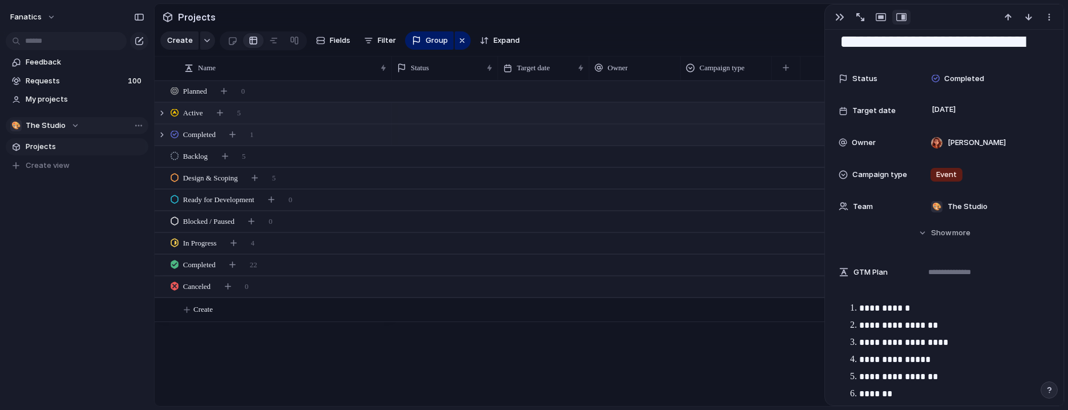
click at [285, 143] on div "Completed 1" at bounding box center [611, 134] width 912 height 21
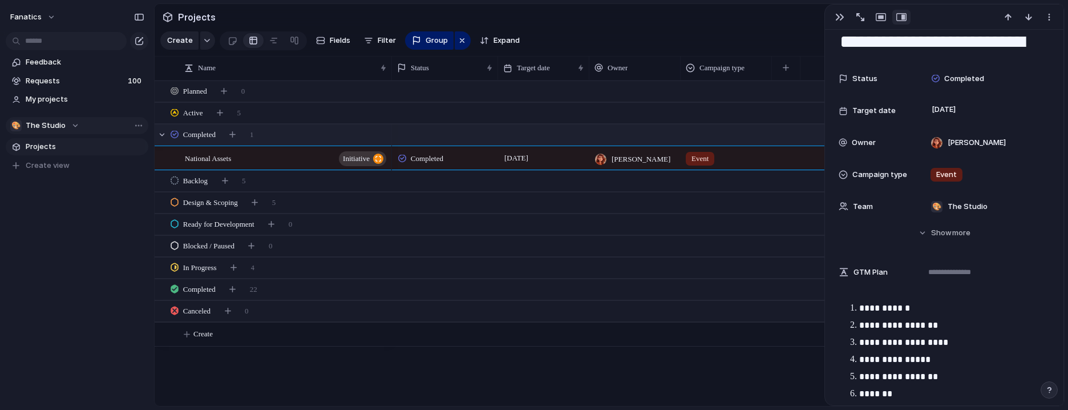
click at [285, 143] on div "Completed 1" at bounding box center [611, 134] width 912 height 21
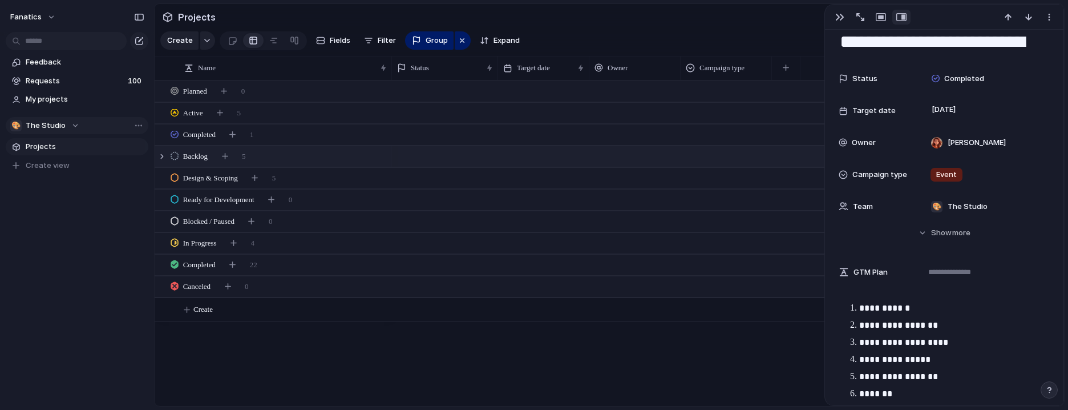
click at [303, 163] on div "Backlog 5" at bounding box center [611, 156] width 912 height 21
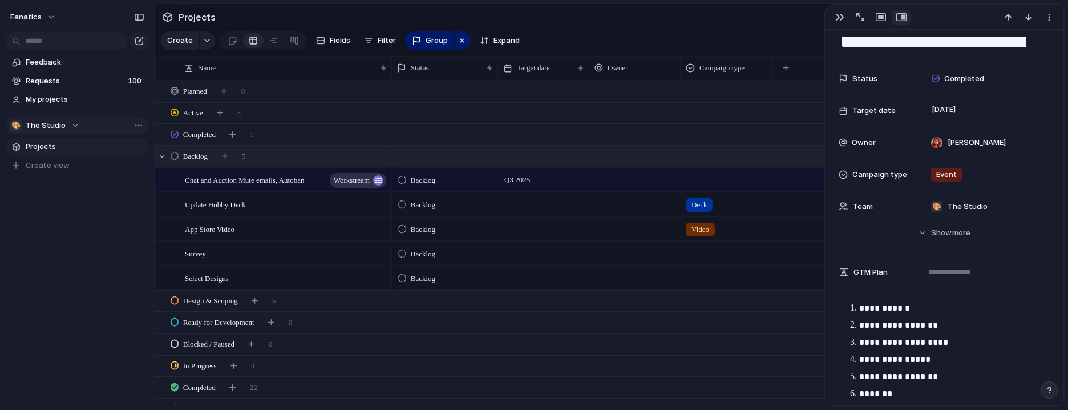
click at [303, 154] on div "Backlog 5" at bounding box center [611, 156] width 912 height 21
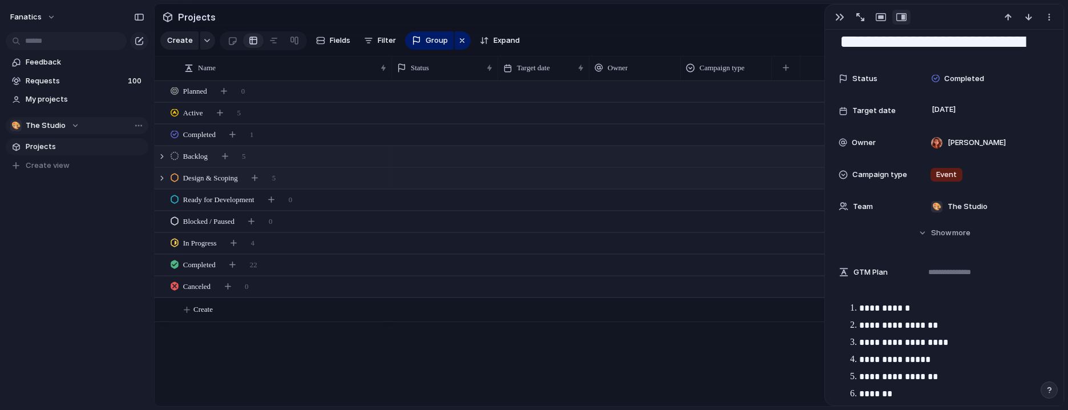
click at [210, 178] on span "Design & Scoping" at bounding box center [210, 177] width 55 height 11
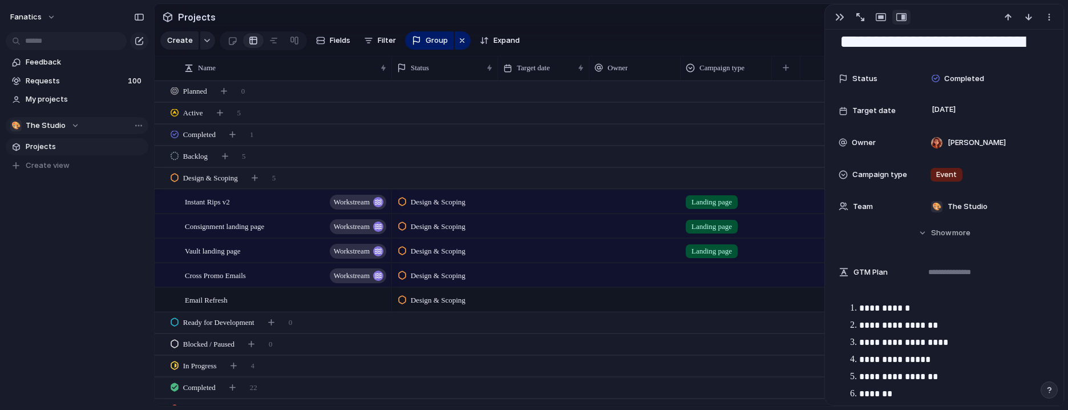
click at [453, 225] on span "Design & Scoping" at bounding box center [438, 226] width 55 height 11
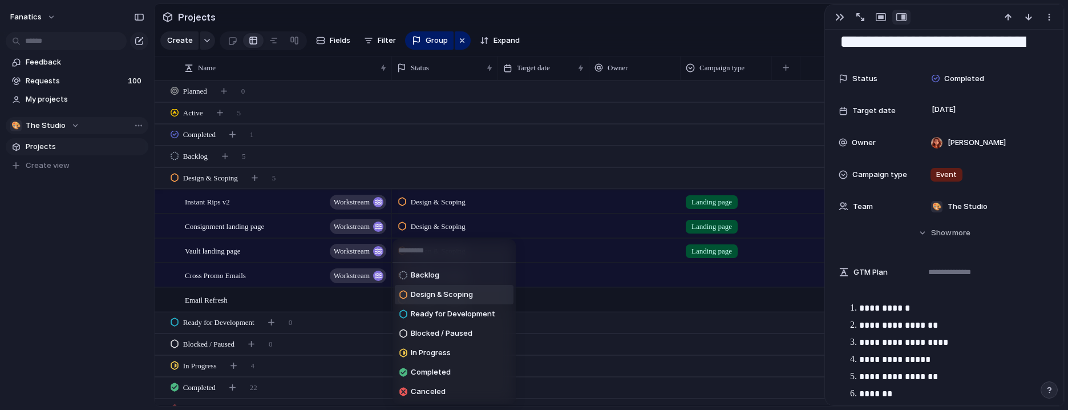
click at [453, 225] on div "Backlog Design & Scoping Ready for Development Blocked / Paused In Progress Com…" at bounding box center [534, 205] width 1068 height 410
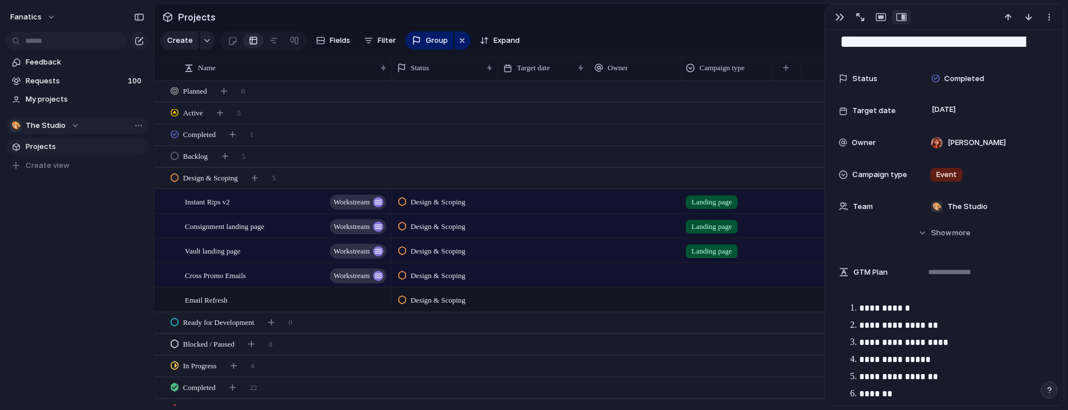
click at [445, 224] on span "Design & Scoping" at bounding box center [438, 226] width 55 height 11
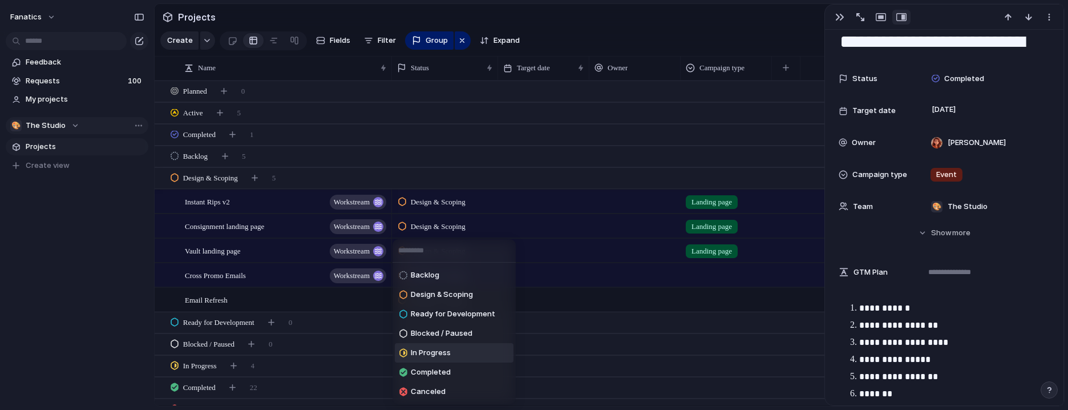
click at [436, 348] on span "In Progress" at bounding box center [431, 352] width 40 height 11
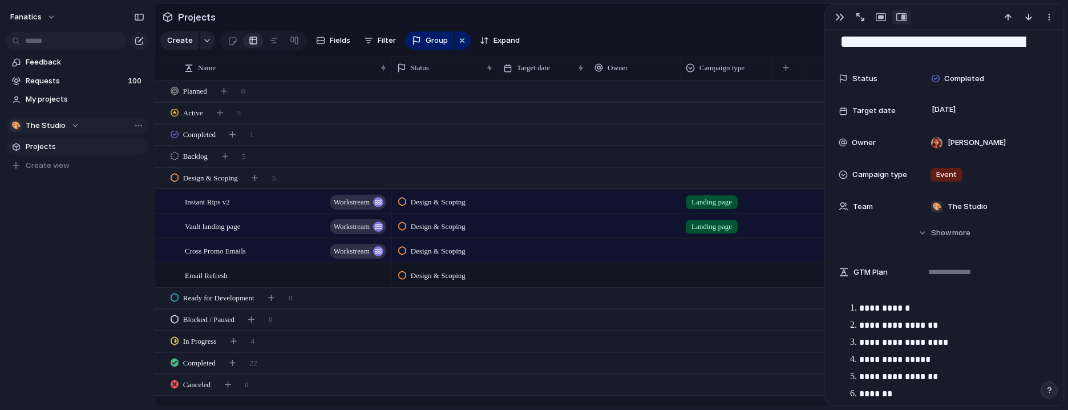
click at [454, 204] on span "Design & Scoping" at bounding box center [438, 201] width 55 height 11
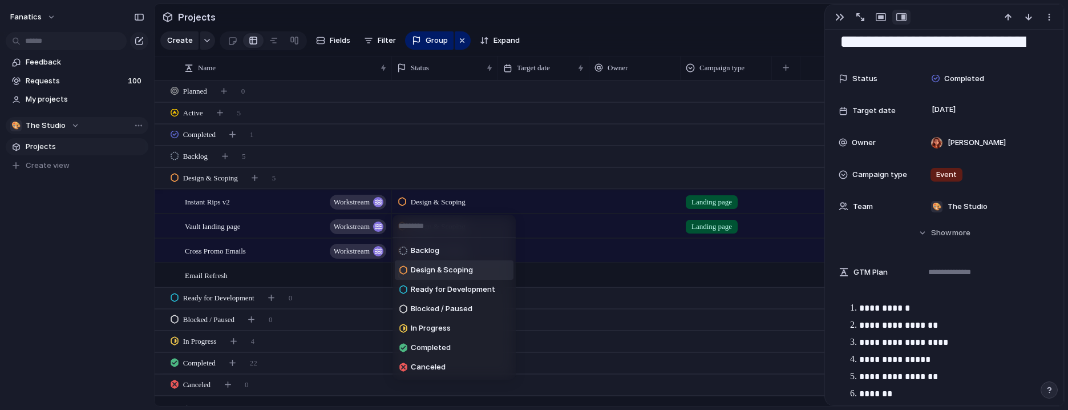
click at [454, 204] on div "Backlog Design & Scoping Ready for Development Blocked / Paused In Progress Com…" at bounding box center [534, 205] width 1068 height 410
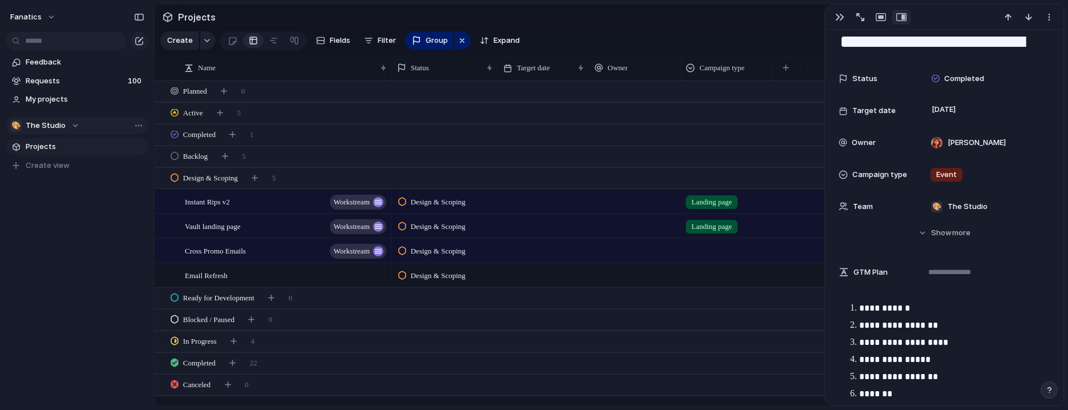
click at [420, 229] on span "Design & Scoping" at bounding box center [438, 226] width 55 height 11
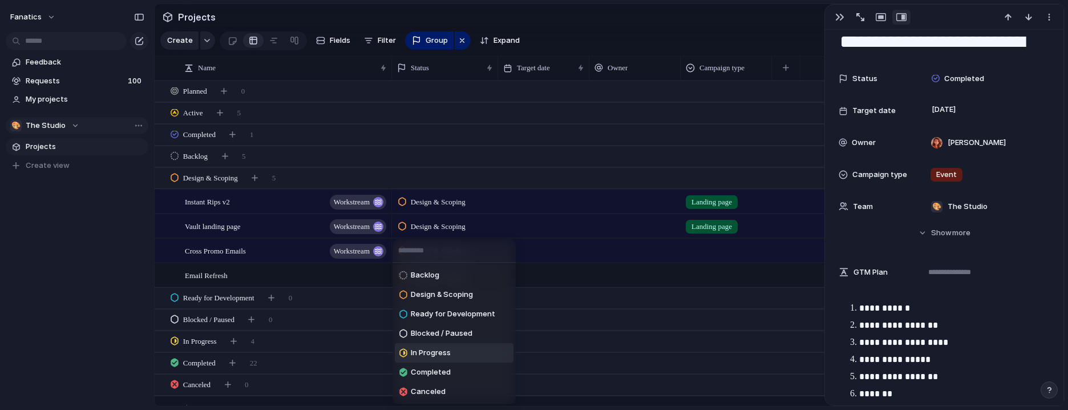
click at [424, 352] on span "In Progress" at bounding box center [431, 352] width 40 height 11
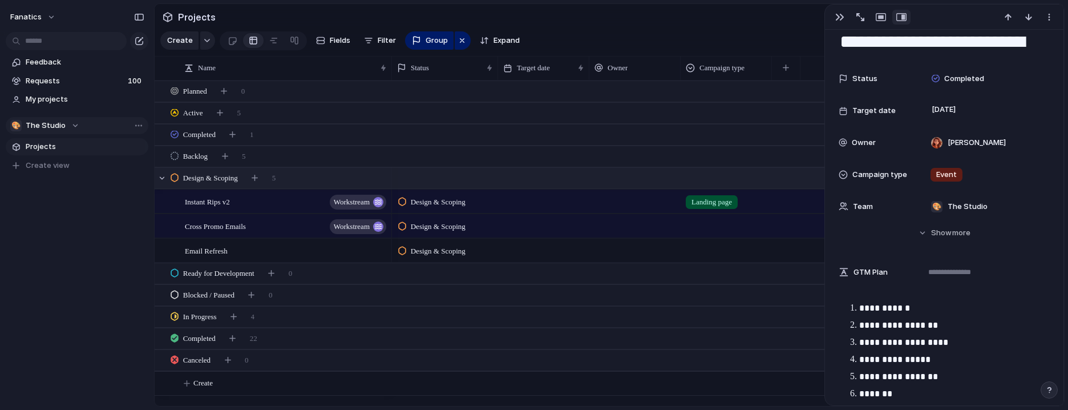
click at [235, 176] on span "Design & Scoping" at bounding box center [210, 177] width 55 height 11
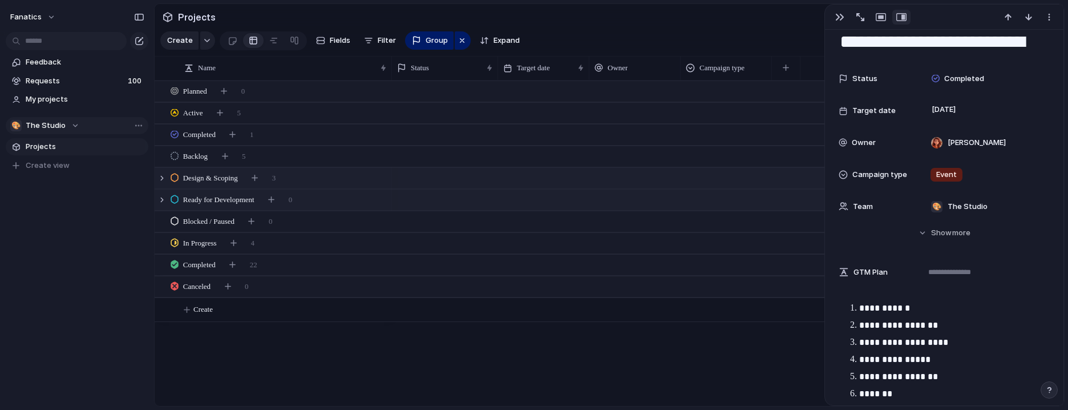
click at [221, 201] on span "Ready for Development" at bounding box center [218, 199] width 71 height 11
click at [217, 217] on span "Blocked / Paused" at bounding box center [208, 221] width 51 height 11
click at [221, 221] on span "Blocked / Paused" at bounding box center [208, 221] width 51 height 11
click at [209, 243] on span "In Progress" at bounding box center [200, 242] width 34 height 11
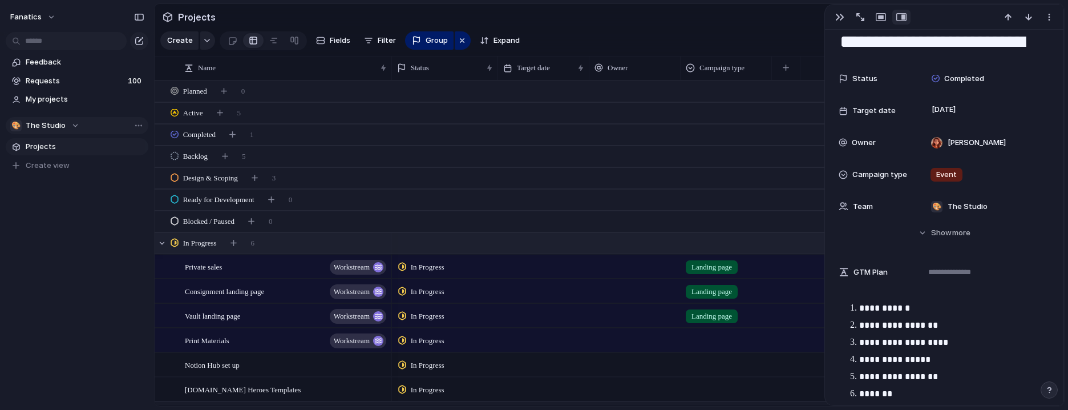
scroll to position [63, 0]
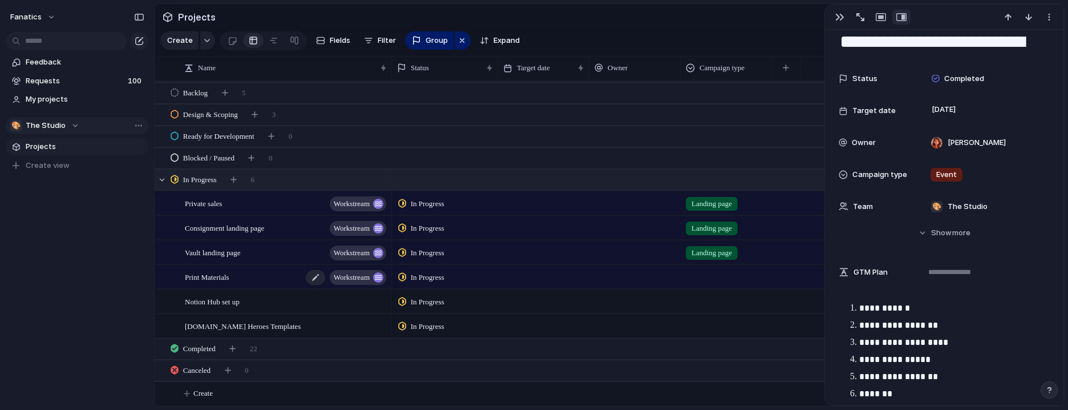
click at [210, 272] on span "Print Materials" at bounding box center [207, 276] width 45 height 13
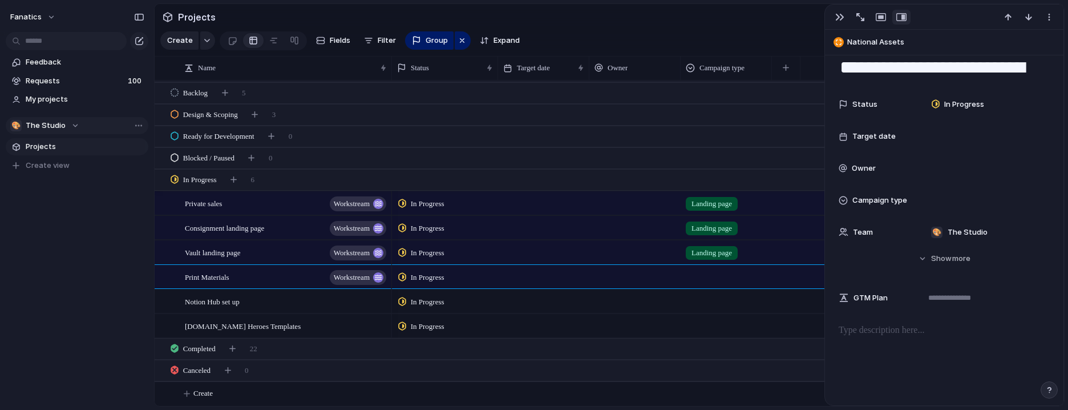
click at [618, 205] on div at bounding box center [635, 202] width 91 height 23
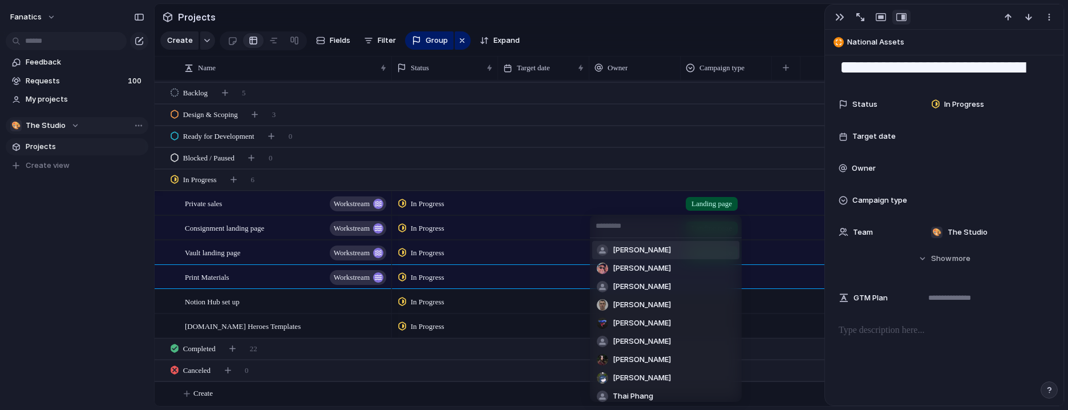
click at [629, 252] on span "[PERSON_NAME]" at bounding box center [642, 249] width 58 height 11
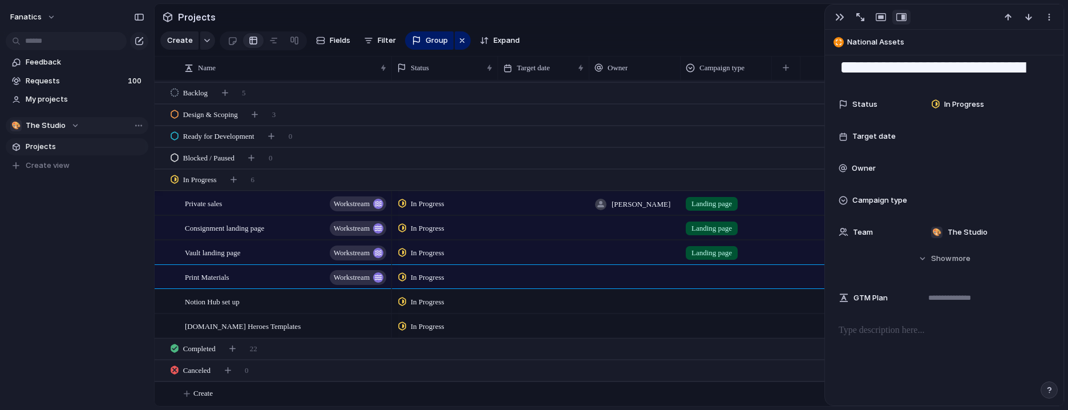
click at [628, 223] on div at bounding box center [635, 227] width 91 height 23
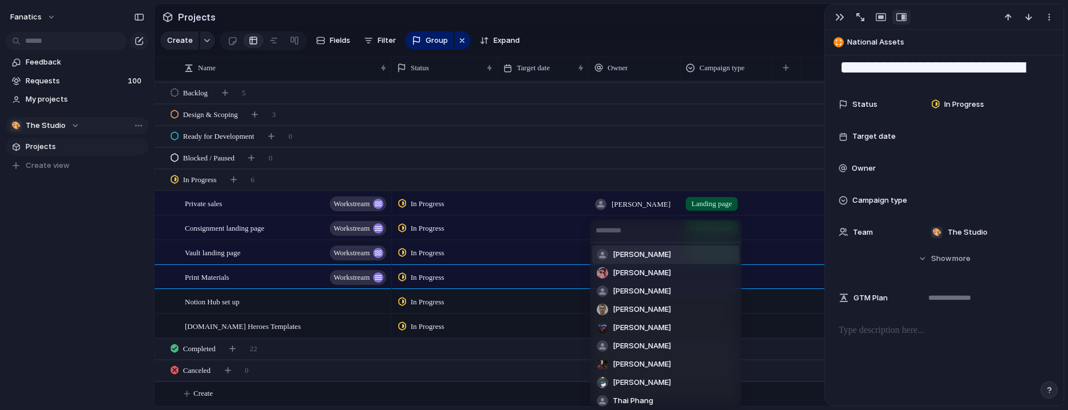
click at [633, 253] on span "[PERSON_NAME]" at bounding box center [642, 254] width 58 height 11
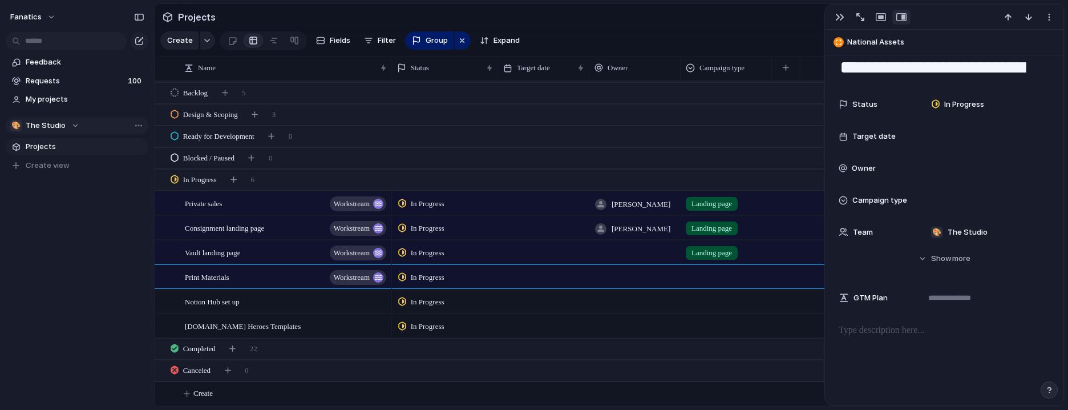
click at [627, 250] on div at bounding box center [635, 251] width 91 height 23
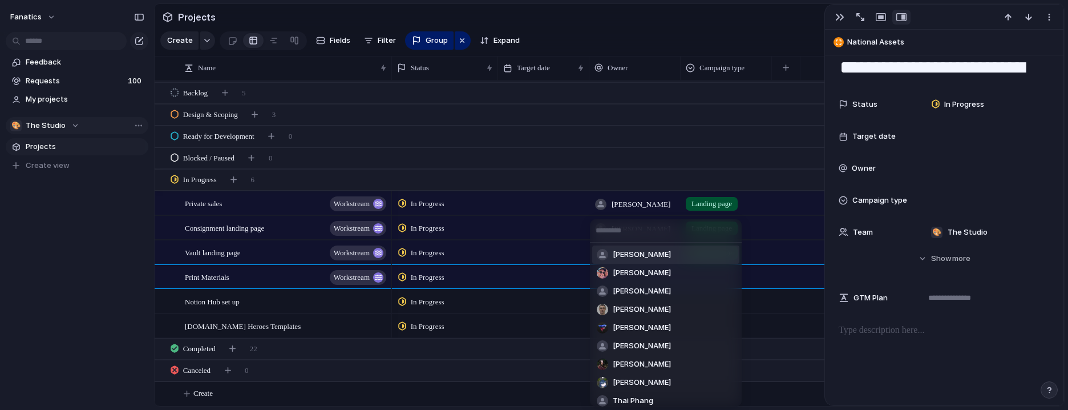
click at [638, 255] on span "[PERSON_NAME]" at bounding box center [642, 254] width 58 height 11
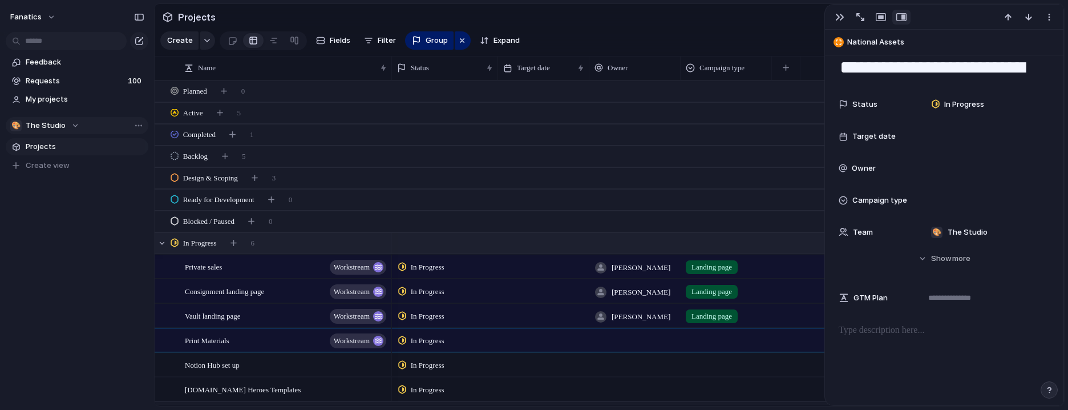
click at [300, 241] on div "In Progress 6" at bounding box center [611, 243] width 912 height 21
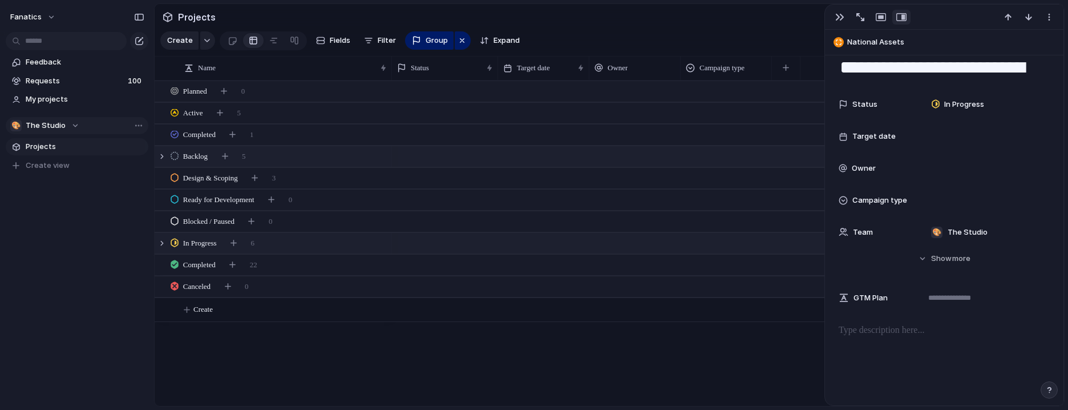
click at [348, 154] on div "Backlog 5" at bounding box center [611, 156] width 912 height 21
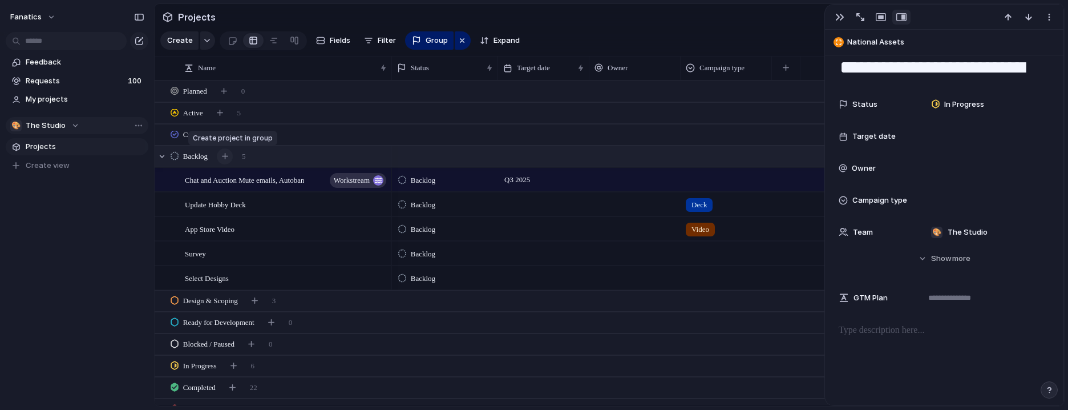
click at [228, 158] on div "button" at bounding box center [225, 156] width 6 height 6
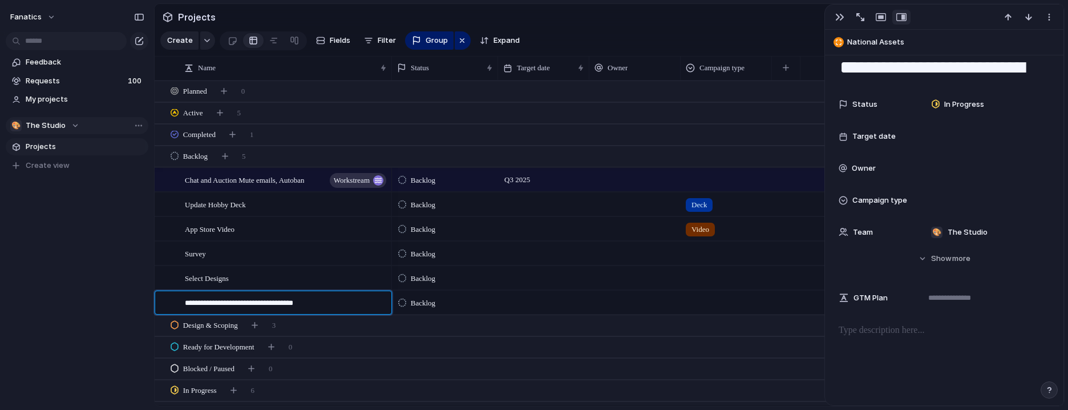
type textarea "**********"
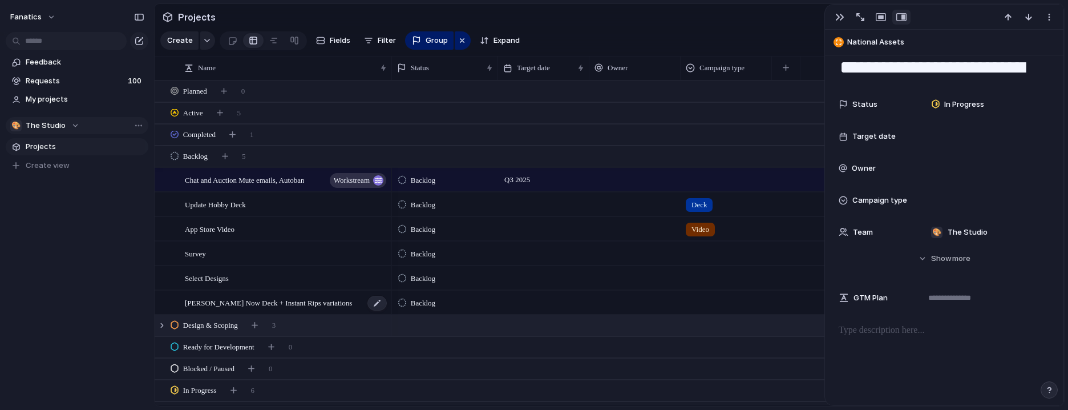
click at [287, 303] on span "Topp Now Deck + Instant Rips variations" at bounding box center [268, 302] width 167 height 13
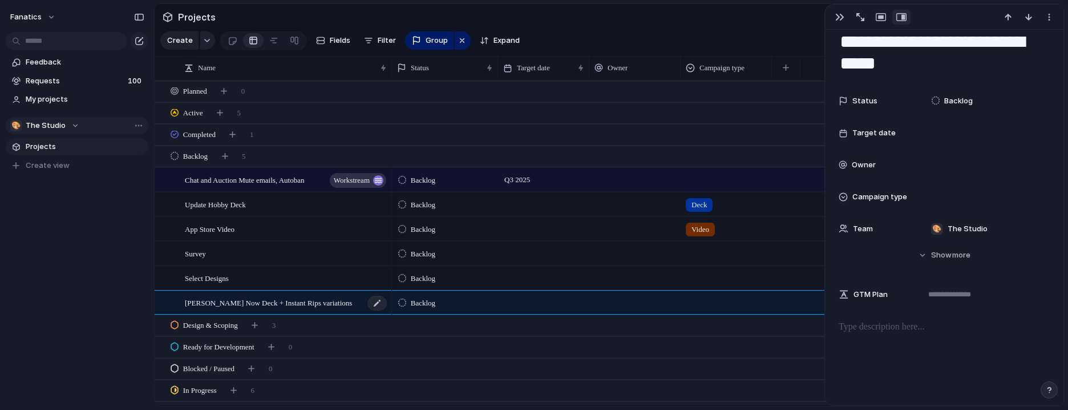
click at [288, 303] on span "Topp Now Deck + Instant Rips variations" at bounding box center [268, 302] width 167 height 13
click at [305, 304] on textarea "**********" at bounding box center [284, 303] width 199 height 13
type textarea "**********"
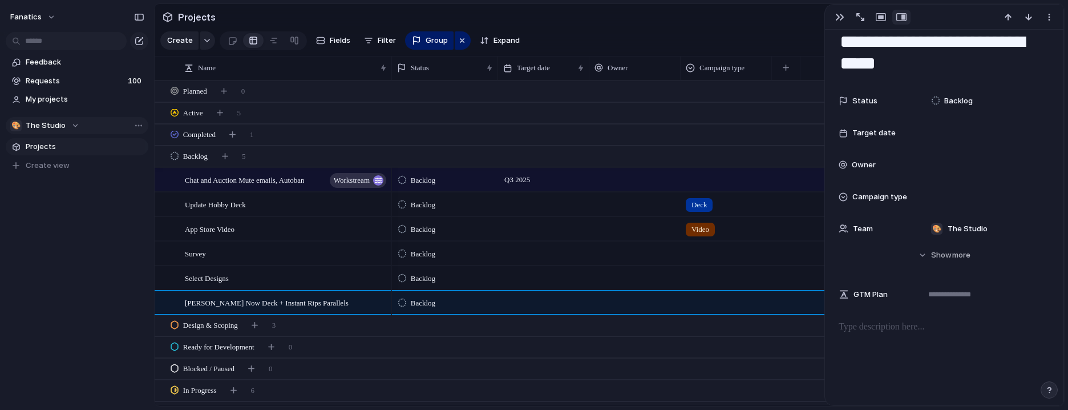
click at [483, 305] on div "Backlog" at bounding box center [445, 301] width 105 height 20
click at [610, 301] on div at bounding box center [635, 302] width 91 height 23
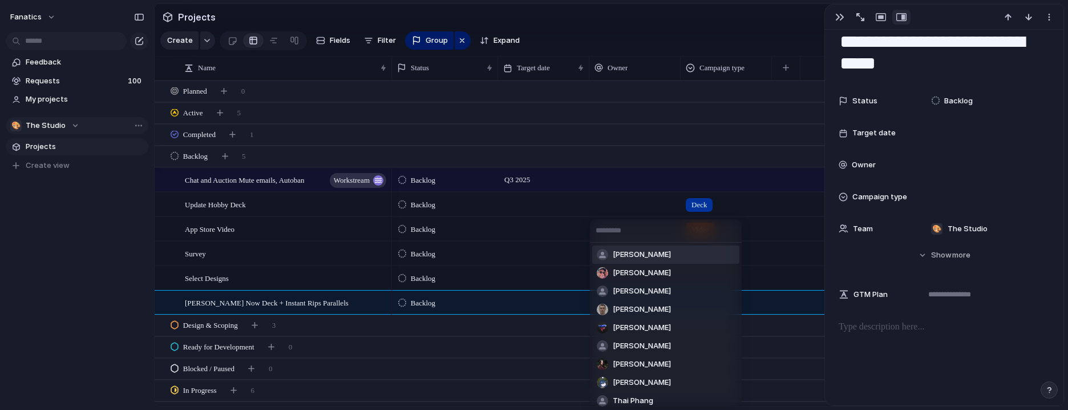
click at [632, 252] on span "[PERSON_NAME]" at bounding box center [642, 254] width 58 height 11
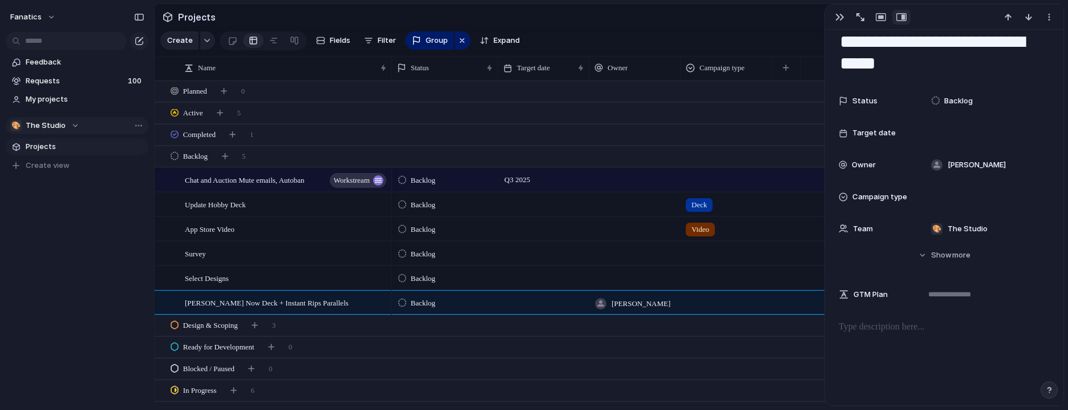
click at [710, 302] on div at bounding box center [727, 300] width 90 height 19
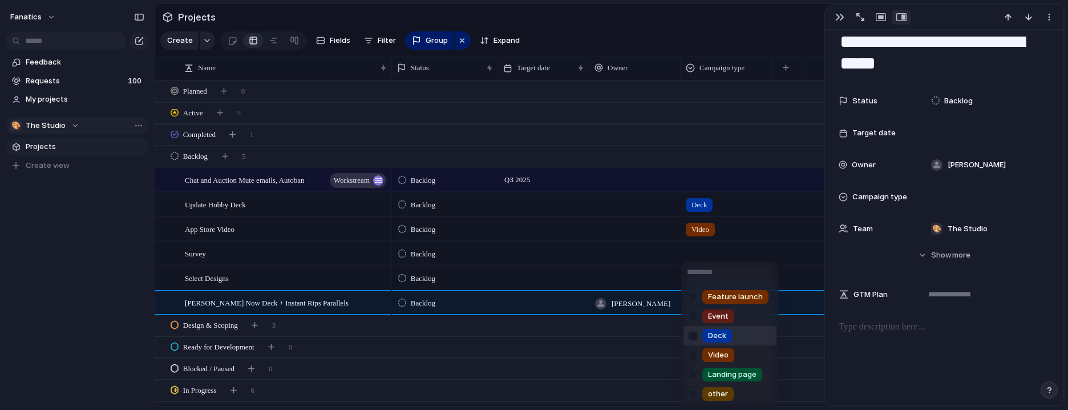
click at [753, 331] on li "Deck" at bounding box center [730, 335] width 93 height 19
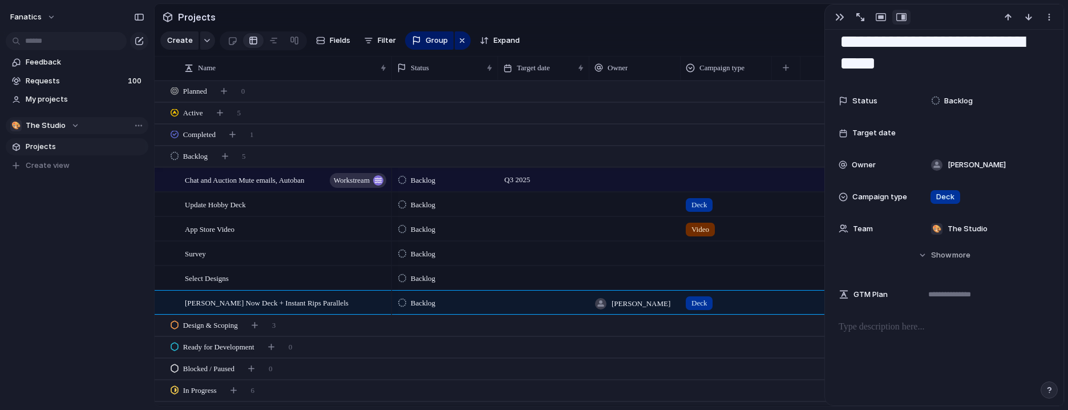
scroll to position [1, 0]
click at [232, 157] on button "button" at bounding box center [225, 155] width 16 height 16
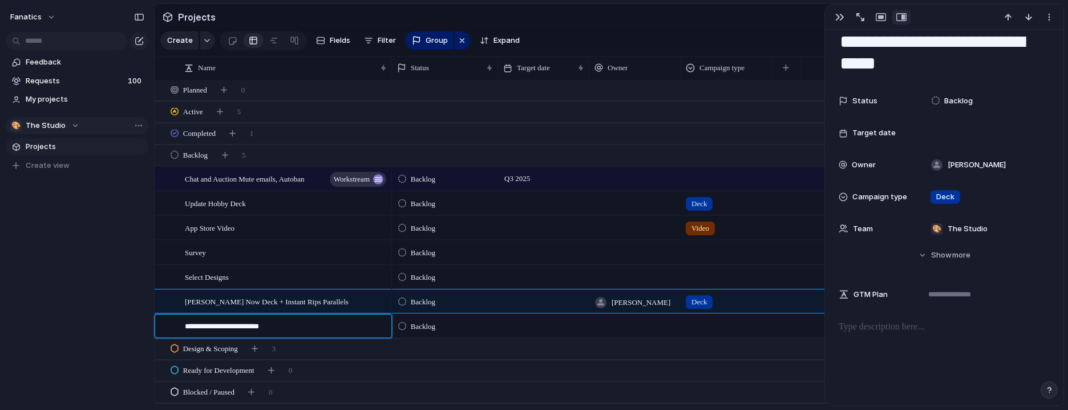
type textarea "**********"
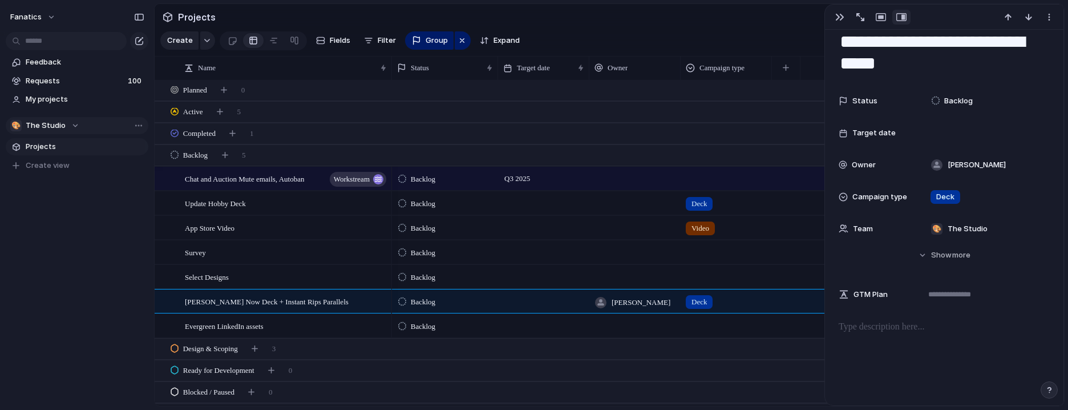
click at [711, 327] on div at bounding box center [727, 323] width 90 height 19
click at [382, 39] on span "Filter" at bounding box center [387, 40] width 18 height 11
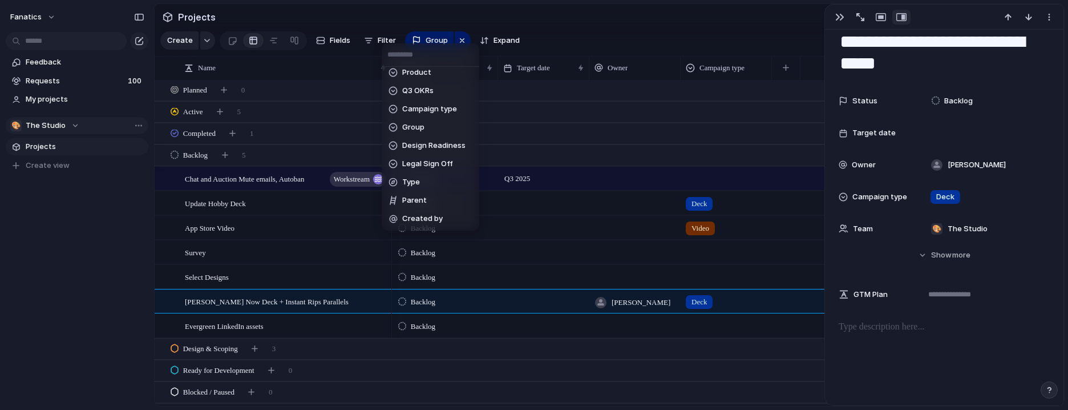
scroll to position [262, 0]
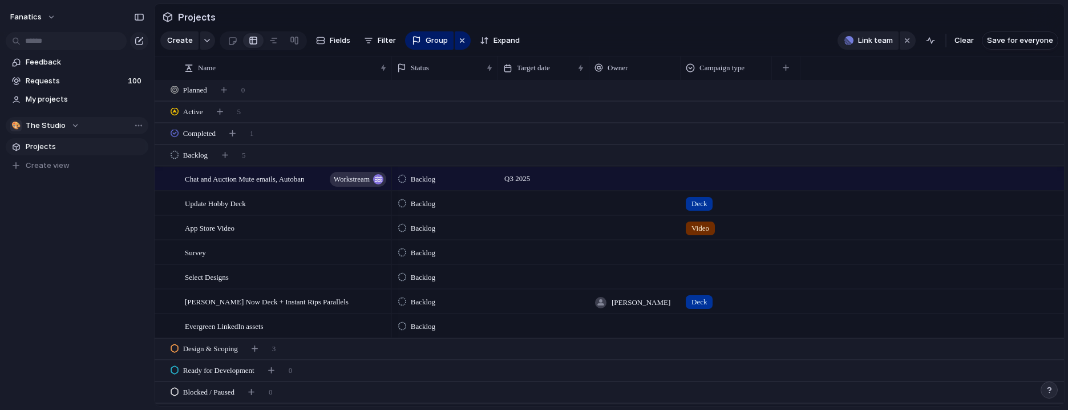
click at [717, 321] on div at bounding box center [727, 323] width 90 height 19
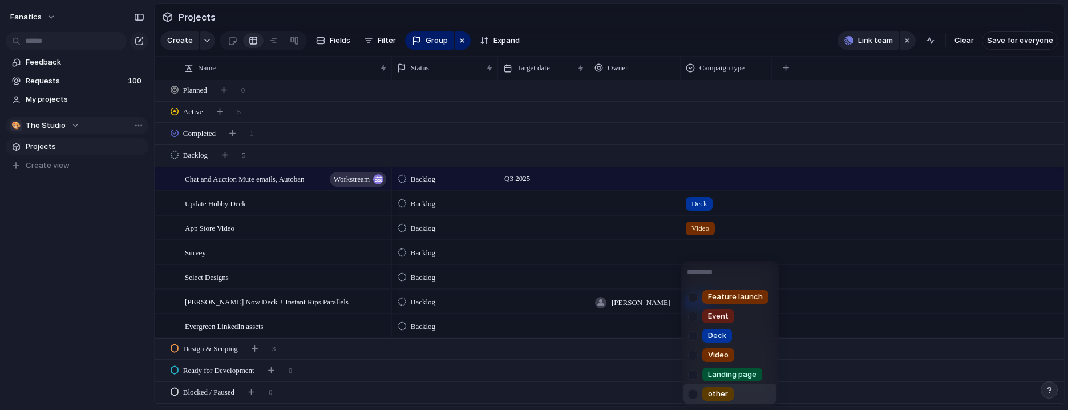
click at [733, 392] on li "other" at bounding box center [730, 393] width 93 height 19
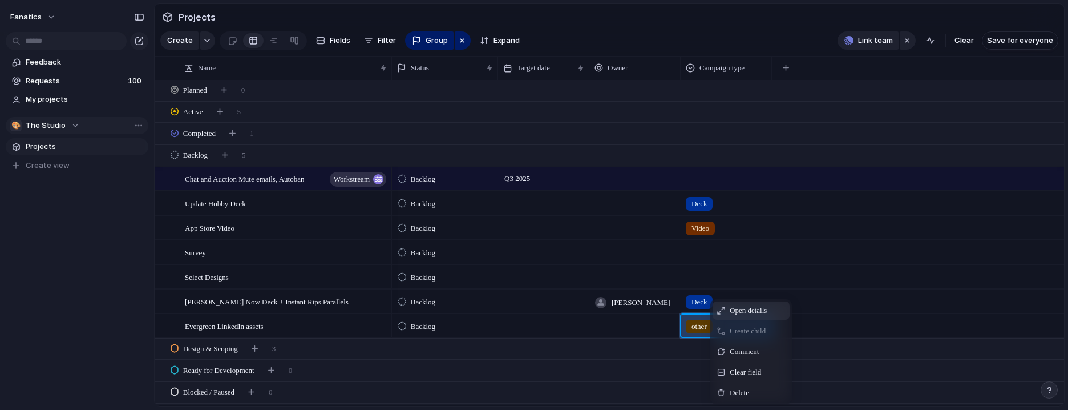
click at [752, 315] on span "Open details" at bounding box center [748, 310] width 37 height 11
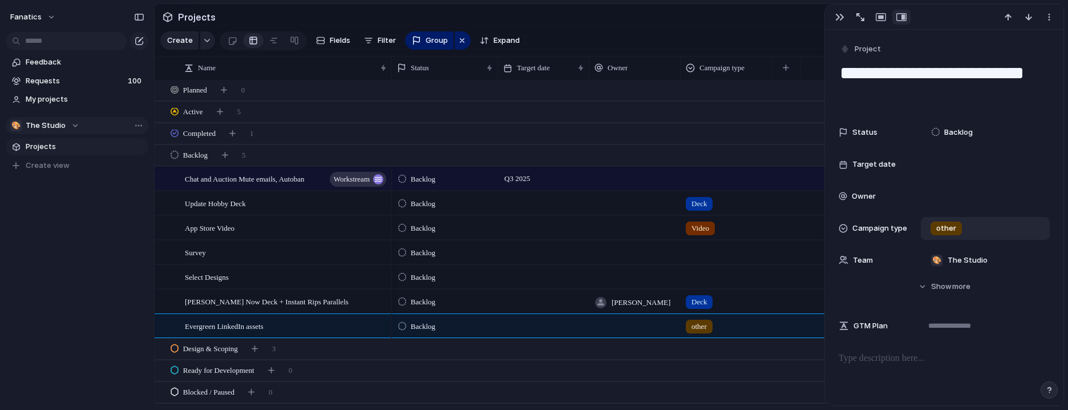
click at [939, 223] on span "other" at bounding box center [947, 228] width 20 height 11
click at [876, 229] on div "Feature launch Event Deck Video Landing page other" at bounding box center [534, 205] width 1068 height 410
click at [857, 223] on span "Campaign type" at bounding box center [880, 228] width 55 height 11
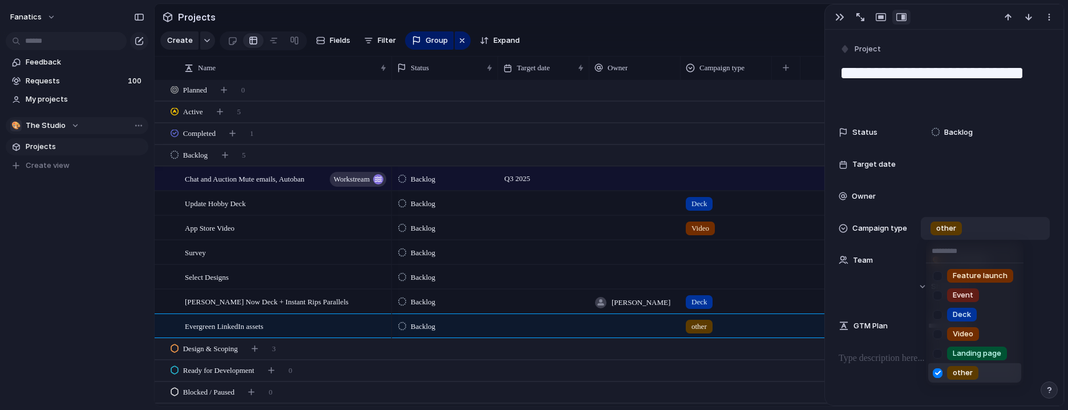
click at [844, 226] on div "Feature launch Event Deck Video Landing page other" at bounding box center [534, 205] width 1068 height 410
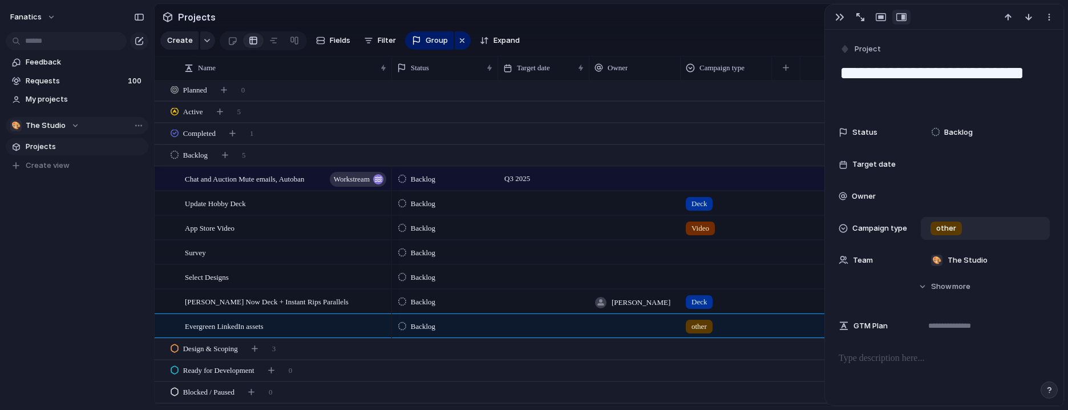
click at [844, 226] on div at bounding box center [843, 228] width 9 height 9
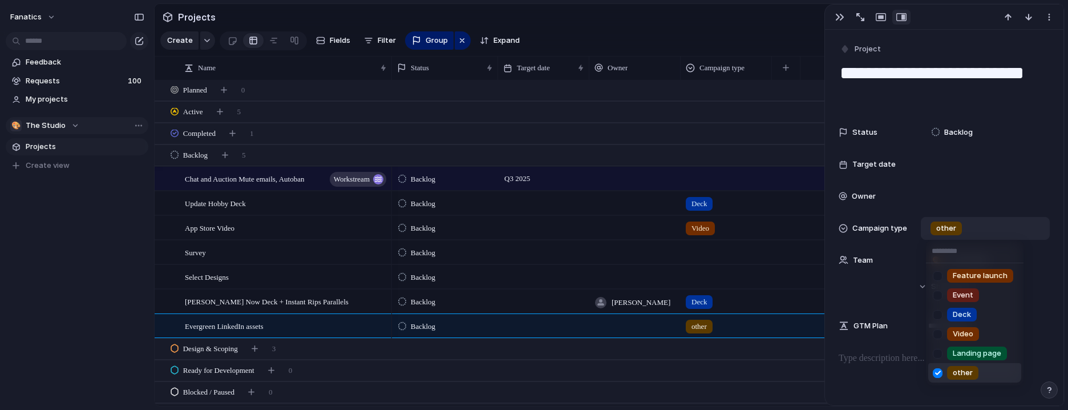
click at [844, 226] on div "Feature launch Event Deck Video Landing page other" at bounding box center [534, 205] width 1068 height 410
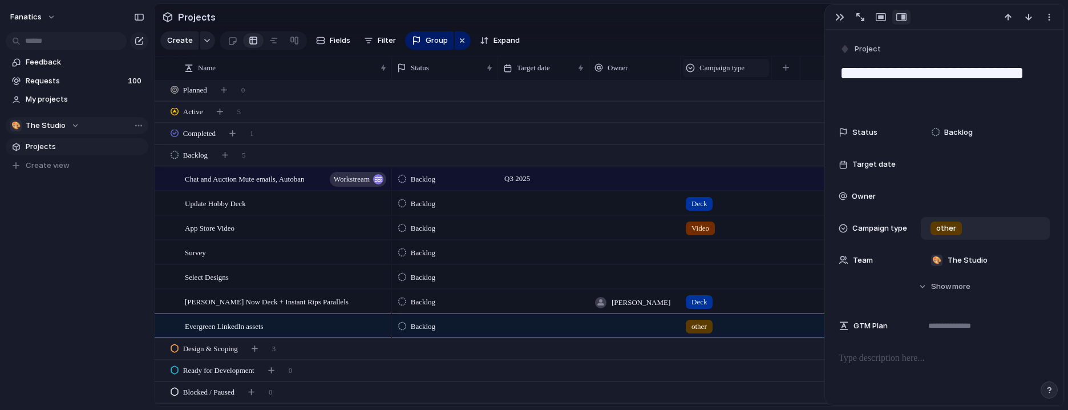
click at [739, 70] on span "Campaign type" at bounding box center [722, 67] width 45 height 11
click at [725, 91] on span "Modify" at bounding box center [717, 92] width 25 height 11
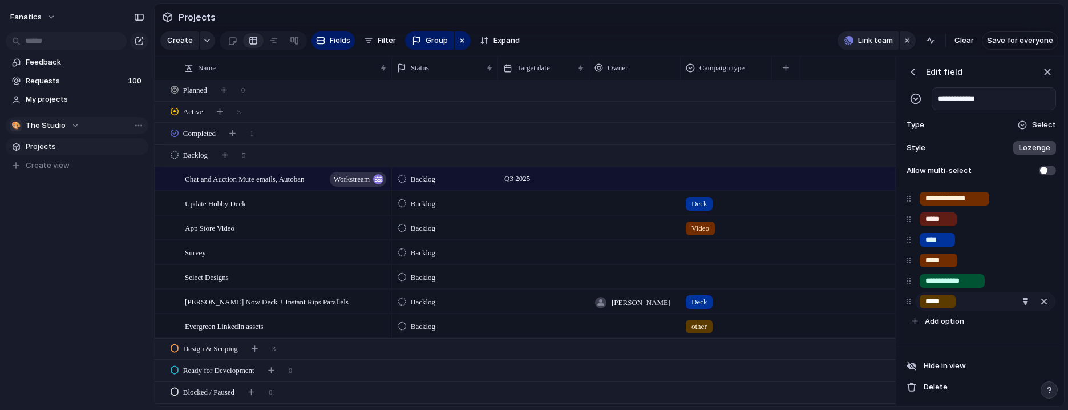
click at [934, 301] on input "*****" at bounding box center [938, 301] width 25 height 11
click at [929, 301] on input "*****" at bounding box center [938, 301] width 25 height 11
type input "******"
click at [999, 346] on div "Hide in view Delete" at bounding box center [981, 375] width 166 height 59
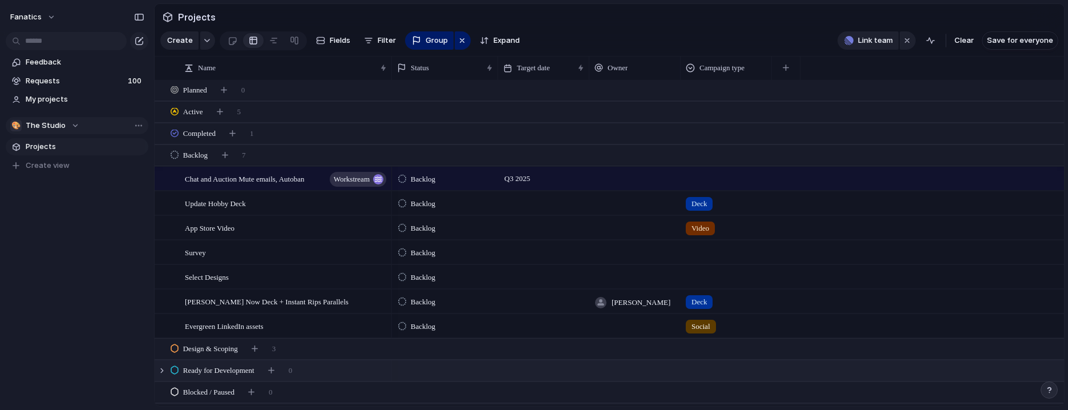
click at [795, 369] on div "Ready for Development 0" at bounding box center [611, 370] width 912 height 21
click at [220, 327] on span "Evergreen LinkedIn assets" at bounding box center [224, 325] width 79 height 13
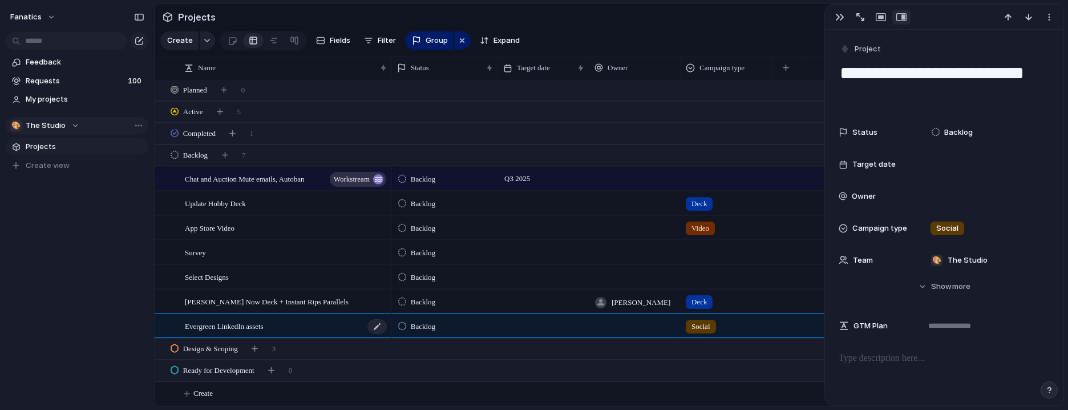
click at [220, 327] on span "Evergreen LinkedIn assets" at bounding box center [224, 325] width 79 height 13
click at [353, 325] on div "Evergreen LinkedIn assets" at bounding box center [286, 325] width 203 height 23
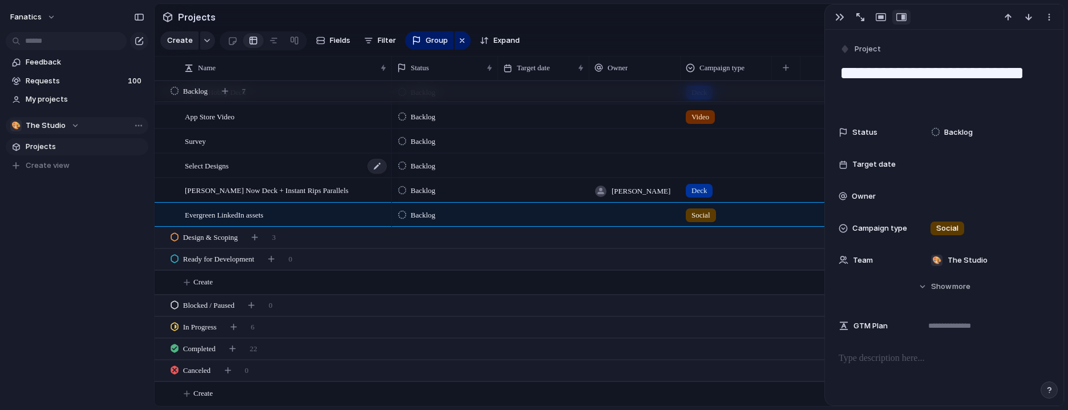
scroll to position [93, 0]
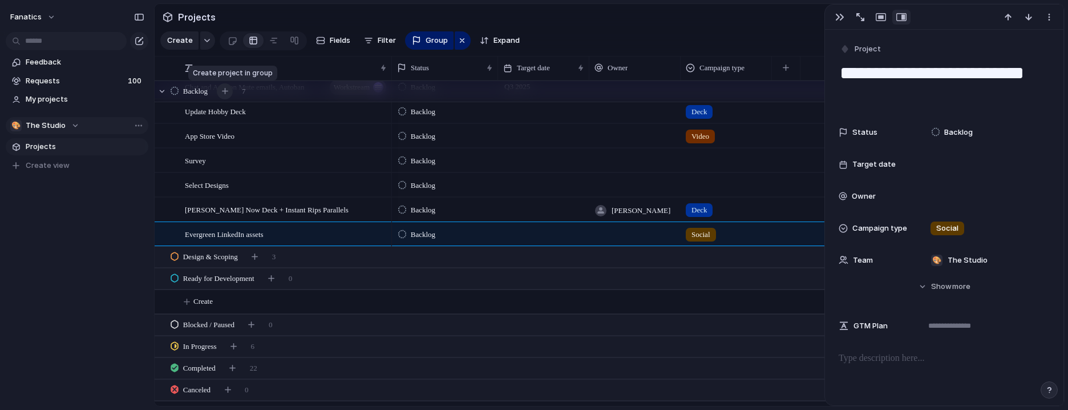
click at [226, 92] on div "button" at bounding box center [225, 91] width 6 height 6
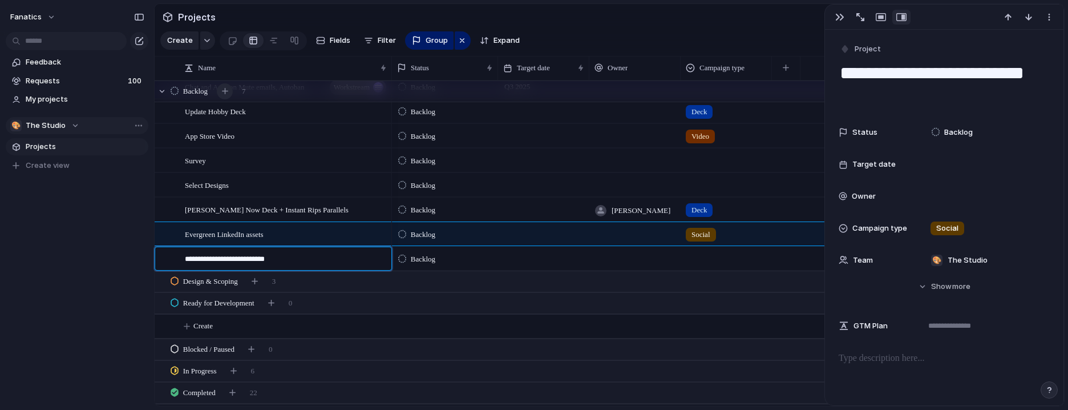
type textarea "**********"
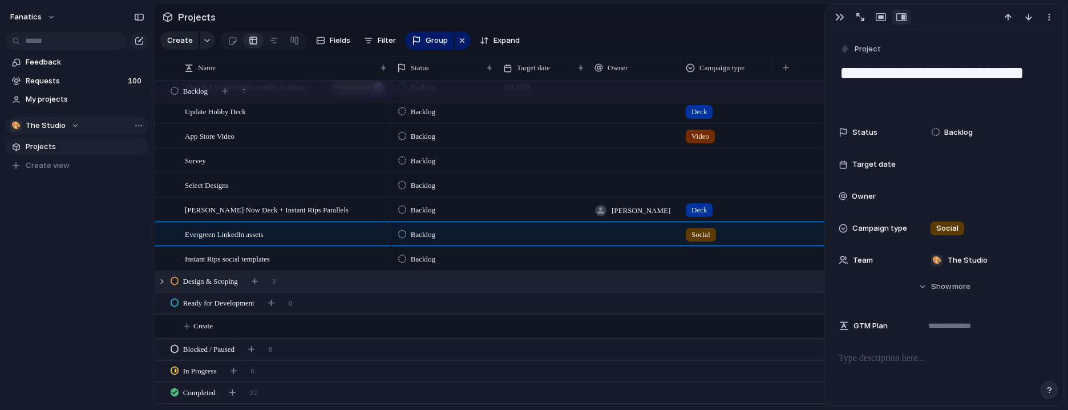
click at [701, 256] on div at bounding box center [727, 256] width 90 height 19
click at [704, 255] on div at bounding box center [727, 256] width 90 height 19
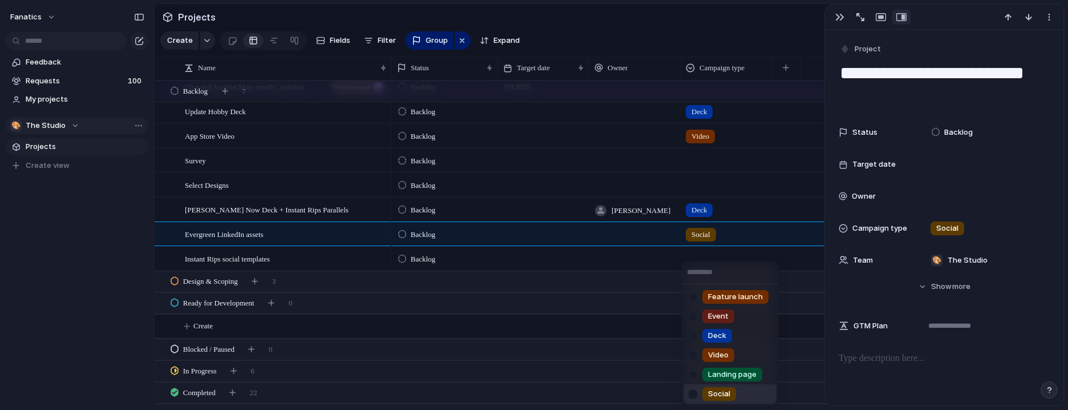
click at [719, 392] on span "Social" at bounding box center [719, 393] width 22 height 11
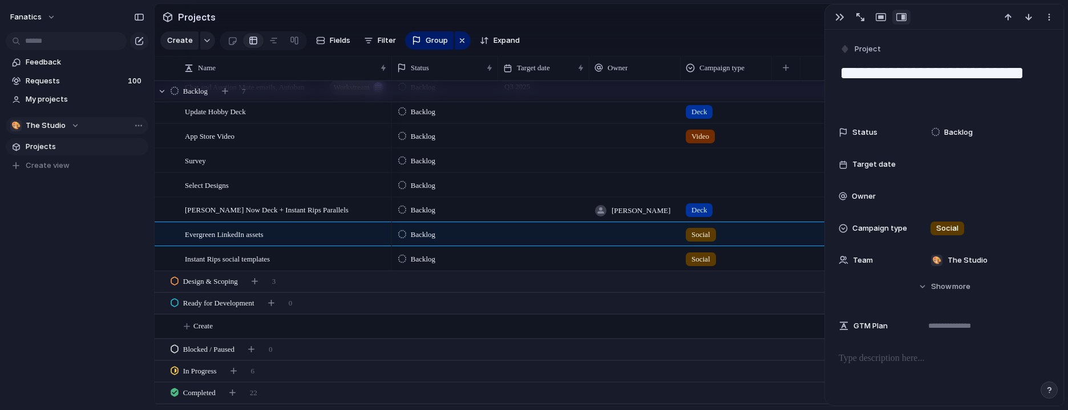
click at [288, 91] on div "Backlog 7" at bounding box center [611, 91] width 912 height 21
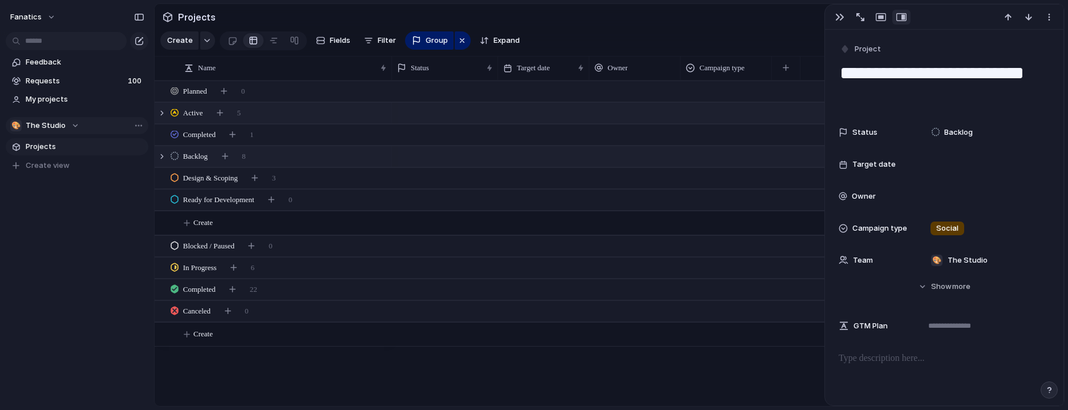
click at [300, 116] on div "Active 5" at bounding box center [611, 113] width 912 height 21
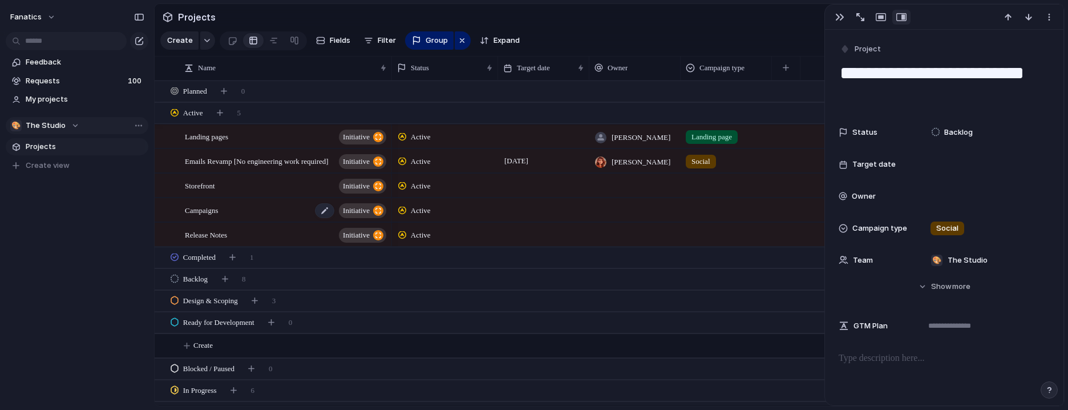
click at [251, 211] on div "Campaigns initiative" at bounding box center [286, 210] width 203 height 23
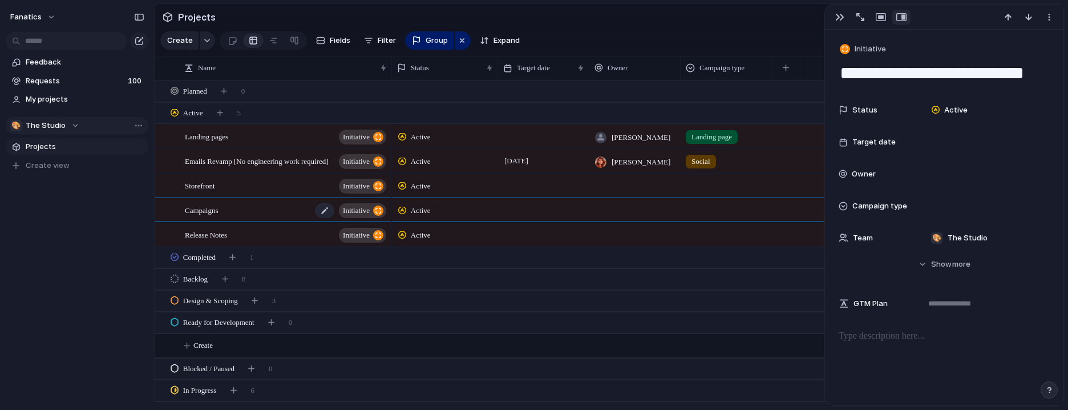
click at [251, 211] on div "Campaigns initiative" at bounding box center [286, 210] width 203 height 23
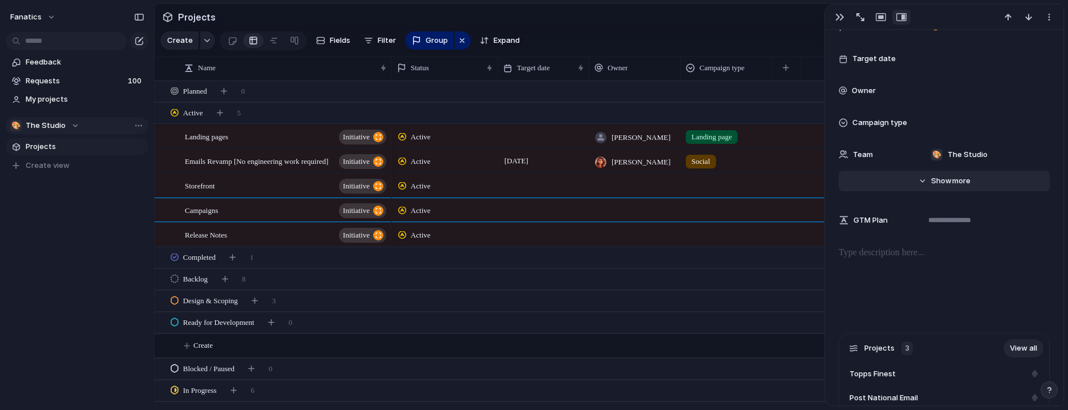
scroll to position [86, 0]
click at [253, 210] on div "Campaigns initiative" at bounding box center [286, 210] width 203 height 23
click at [426, 215] on span "Active" at bounding box center [421, 210] width 20 height 11
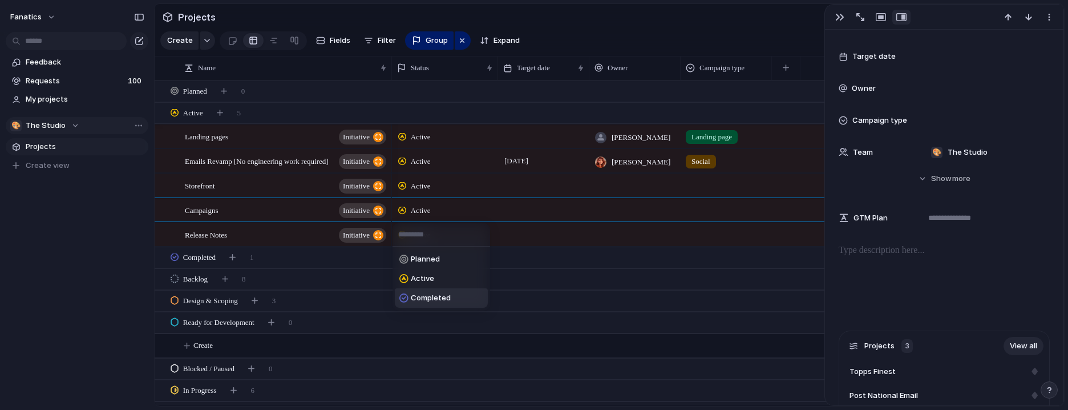
click at [442, 297] on span "Completed" at bounding box center [431, 297] width 40 height 11
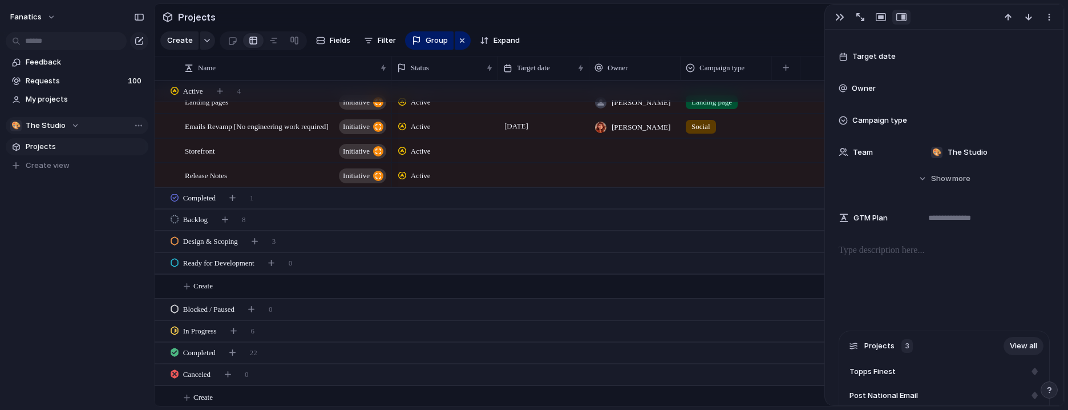
scroll to position [39, 0]
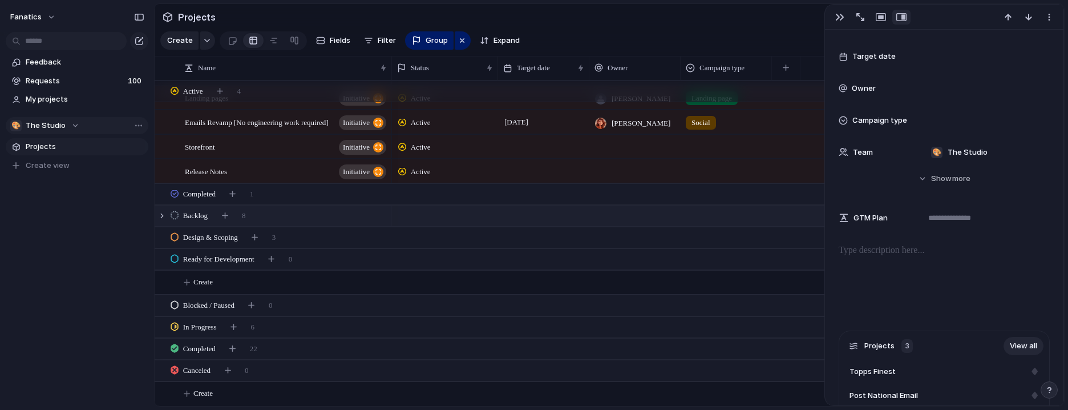
click at [295, 216] on div "Backlog 8" at bounding box center [611, 215] width 912 height 21
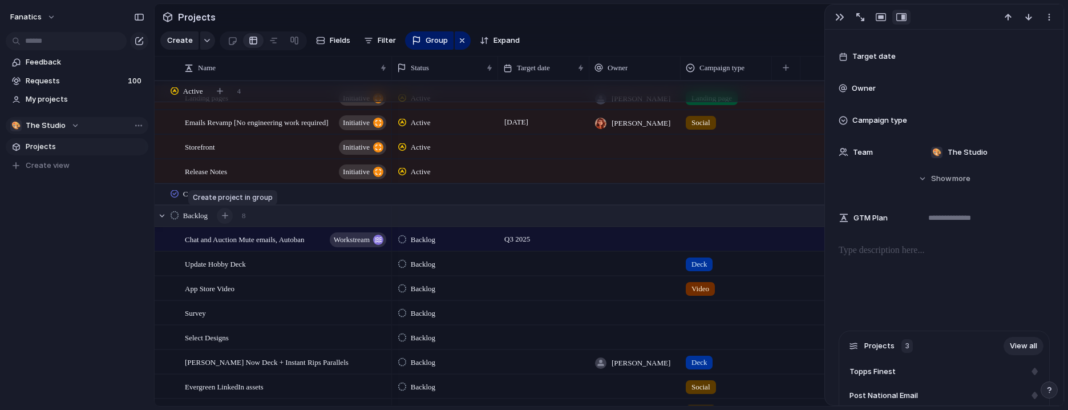
click at [228, 215] on div "button" at bounding box center [225, 215] width 6 height 6
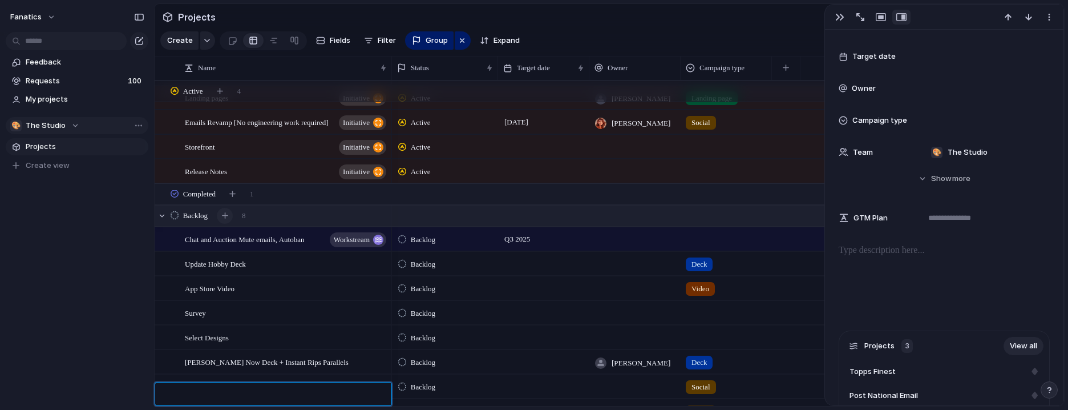
scroll to position [80, 0]
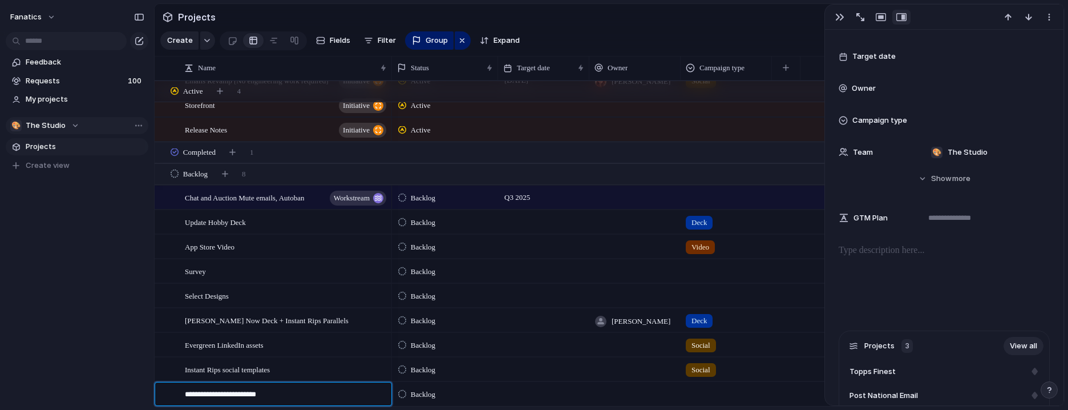
type textarea "**********"
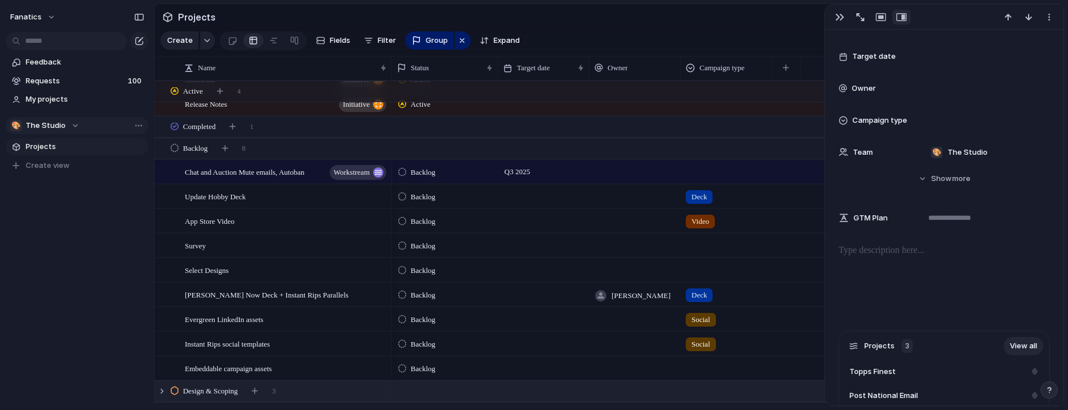
scroll to position [106, 0]
click at [645, 363] on div at bounding box center [635, 367] width 91 height 23
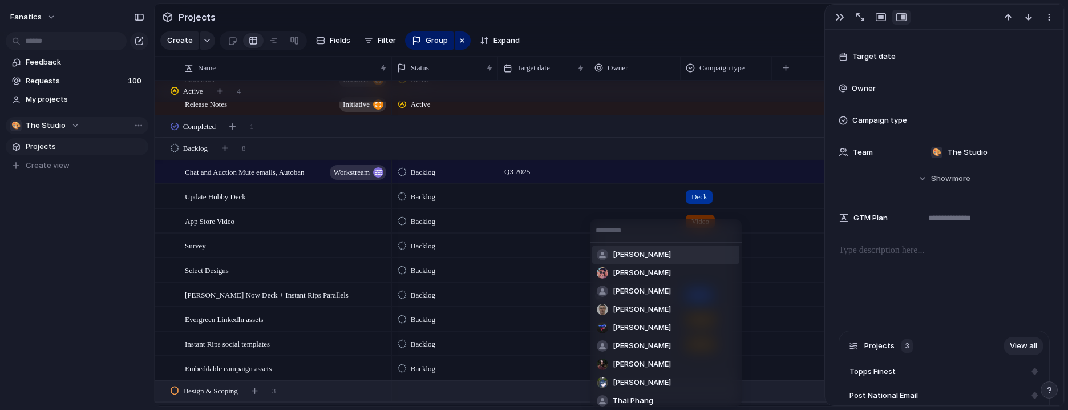
click at [633, 256] on span "[PERSON_NAME]" at bounding box center [642, 254] width 58 height 11
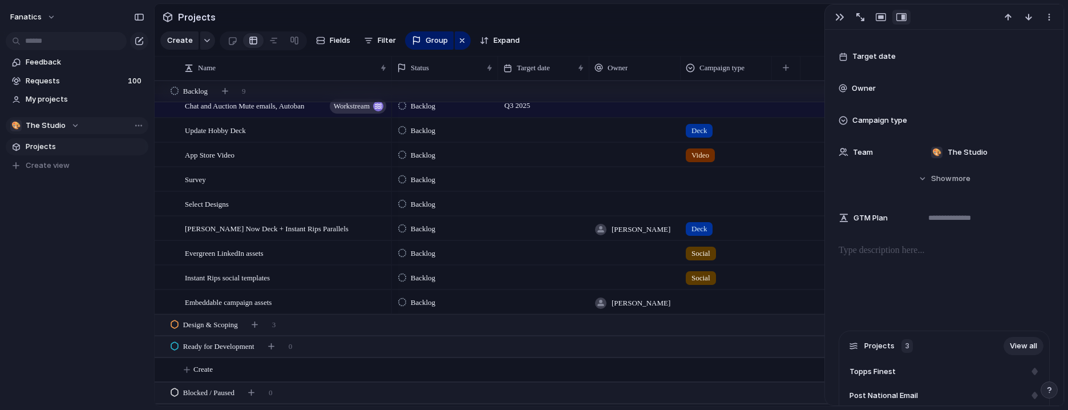
scroll to position [178, 0]
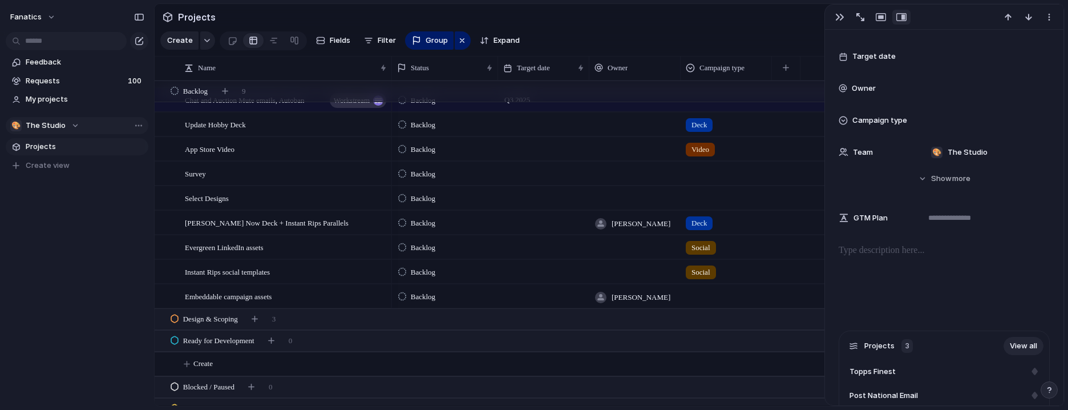
click at [708, 301] on div at bounding box center [727, 294] width 90 height 19
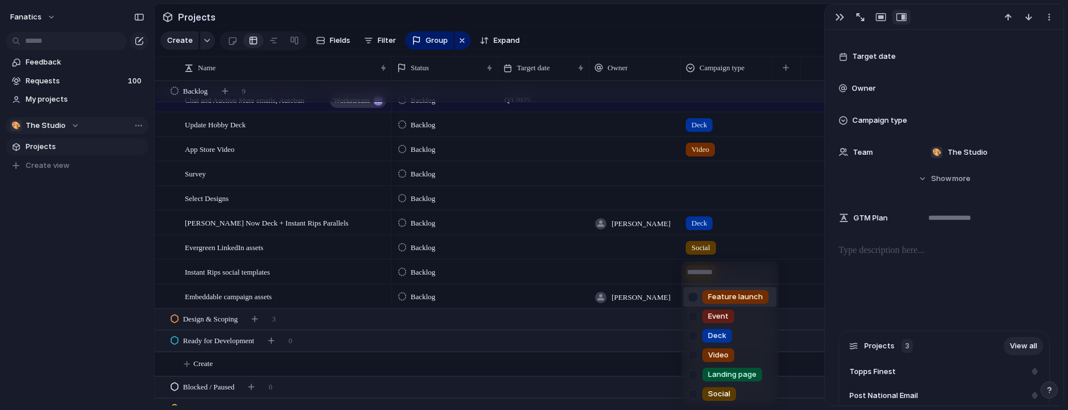
click at [751, 296] on span "Feature launch" at bounding box center [735, 296] width 55 height 11
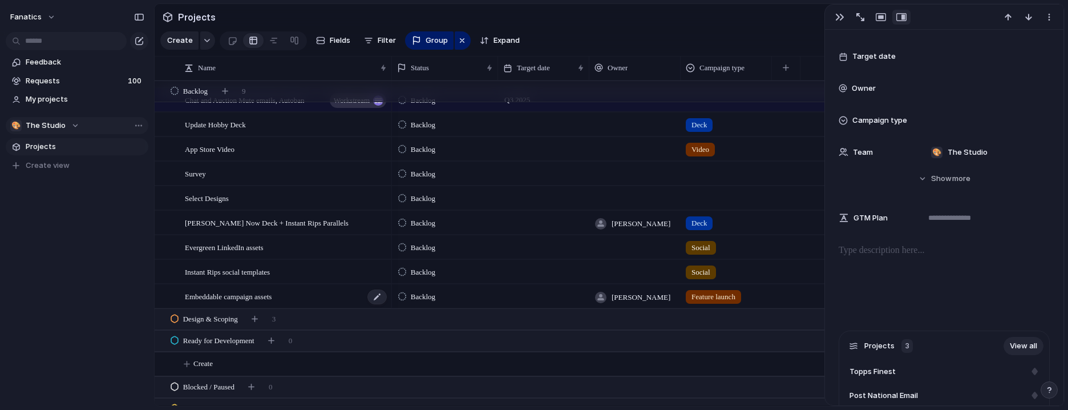
click at [304, 299] on div "Embeddable campaign assets" at bounding box center [286, 296] width 203 height 23
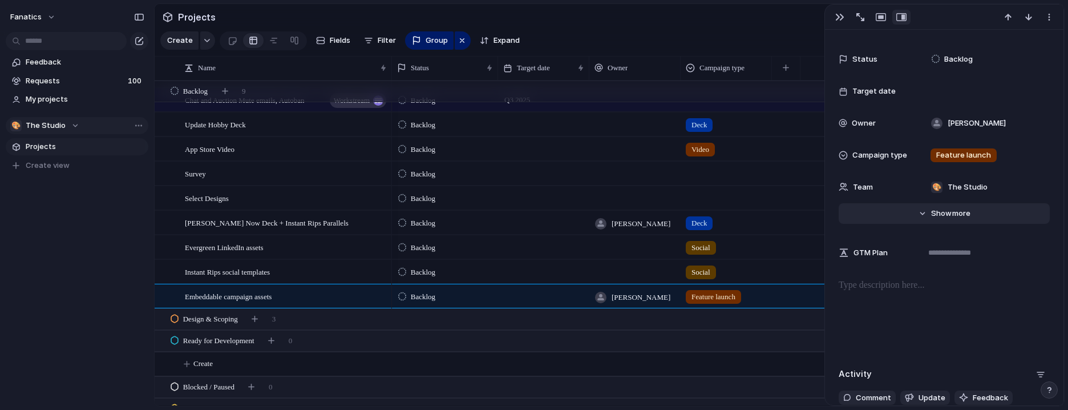
scroll to position [74, 0]
click at [956, 255] on textarea at bounding box center [985, 251] width 129 height 25
paste textarea "**********"
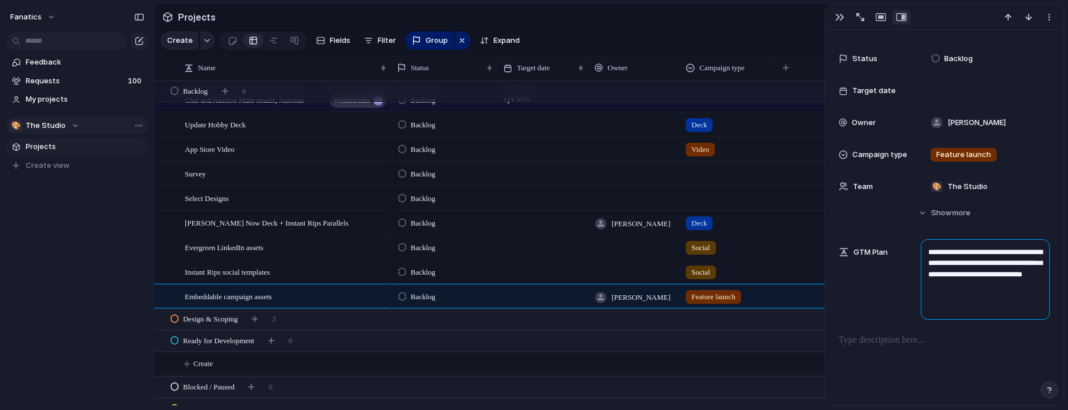
type textarea "**********"
click at [853, 301] on div "**********" at bounding box center [944, 279] width 211 height 80
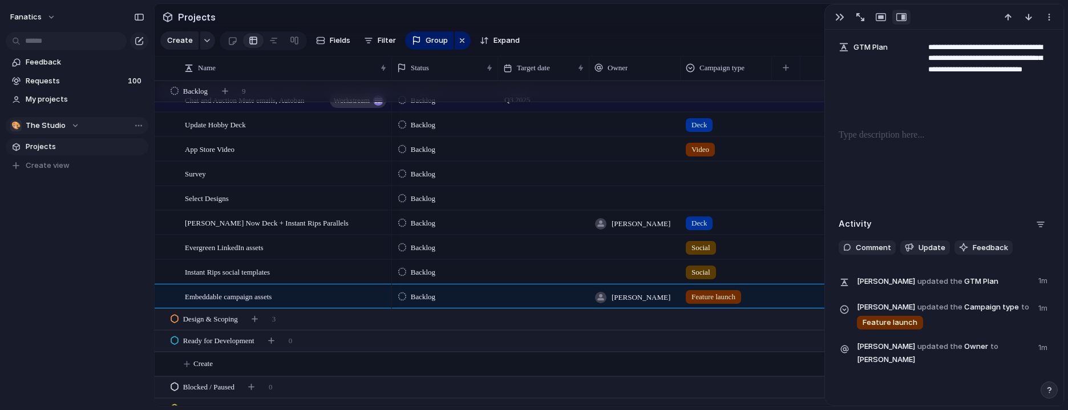
scroll to position [281, 0]
click at [436, 296] on span "Backlog" at bounding box center [423, 296] width 25 height 11
click at [167, 297] on div at bounding box center [164, 296] width 9 height 9
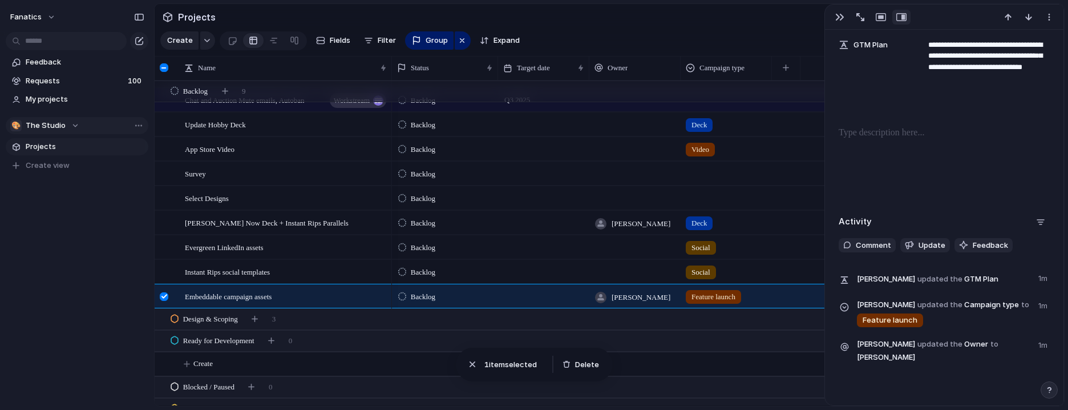
click at [162, 299] on div at bounding box center [164, 296] width 9 height 9
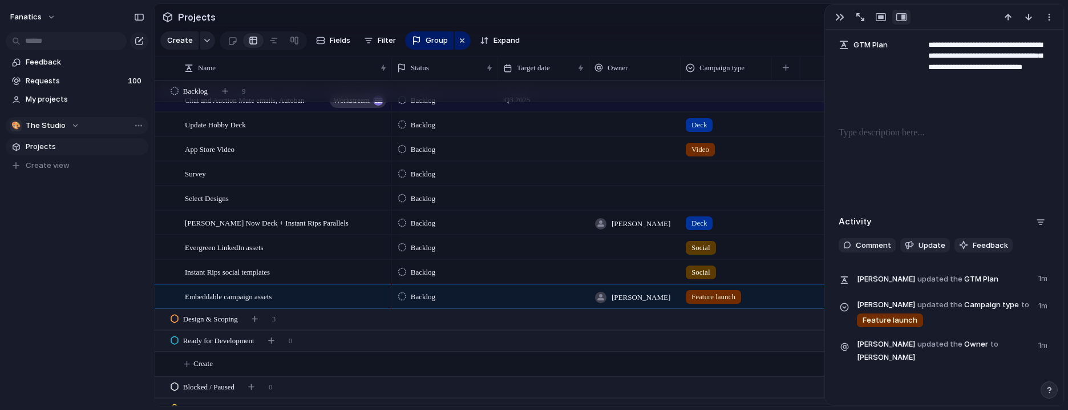
scroll to position [0, 0]
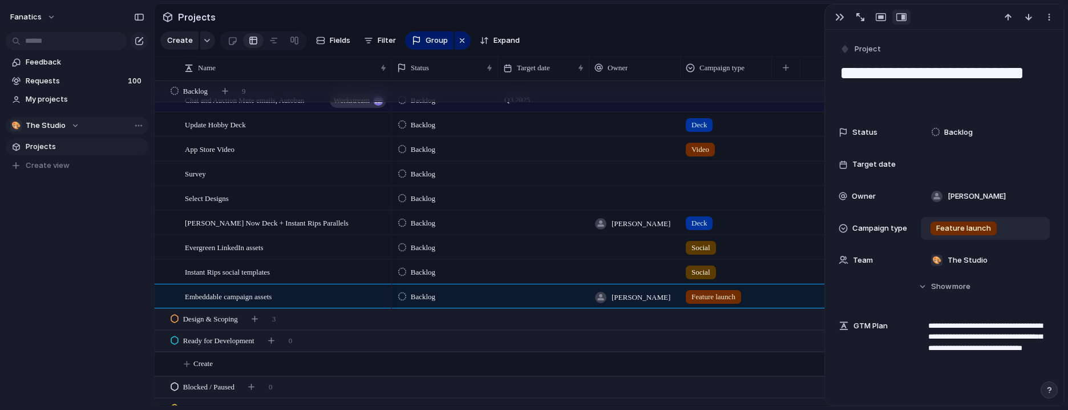
click at [954, 224] on span "Feature launch" at bounding box center [964, 228] width 55 height 11
click at [954, 224] on div "Feature launch Event Deck Video Landing page Social" at bounding box center [534, 205] width 1068 height 410
click at [849, 50] on div "button" at bounding box center [845, 49] width 10 height 10
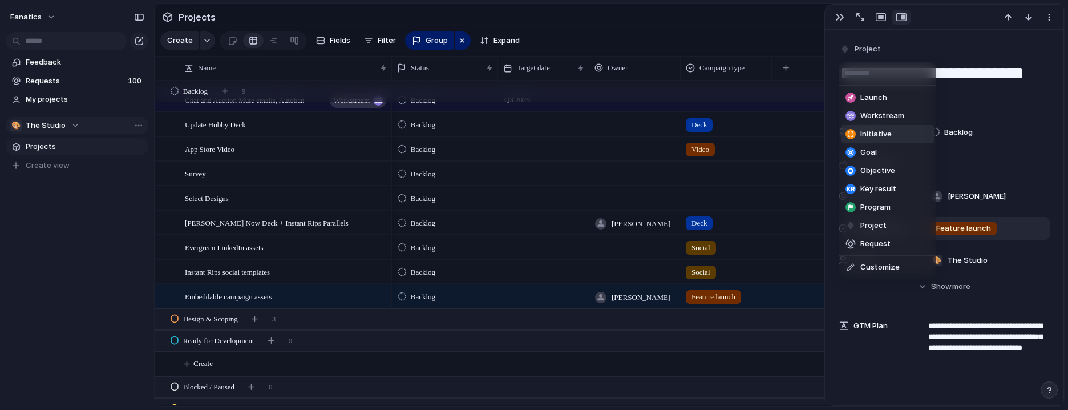
click at [872, 130] on span "Initiative" at bounding box center [876, 133] width 31 height 11
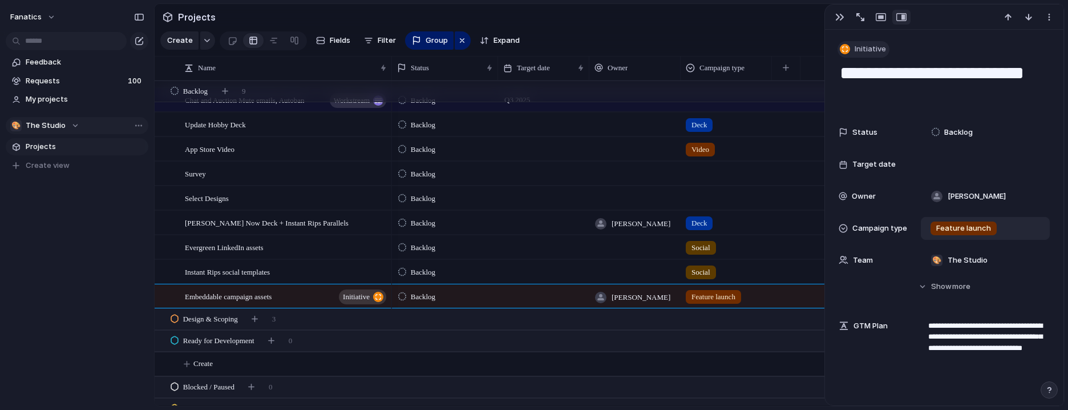
click at [841, 46] on div "button" at bounding box center [845, 49] width 10 height 10
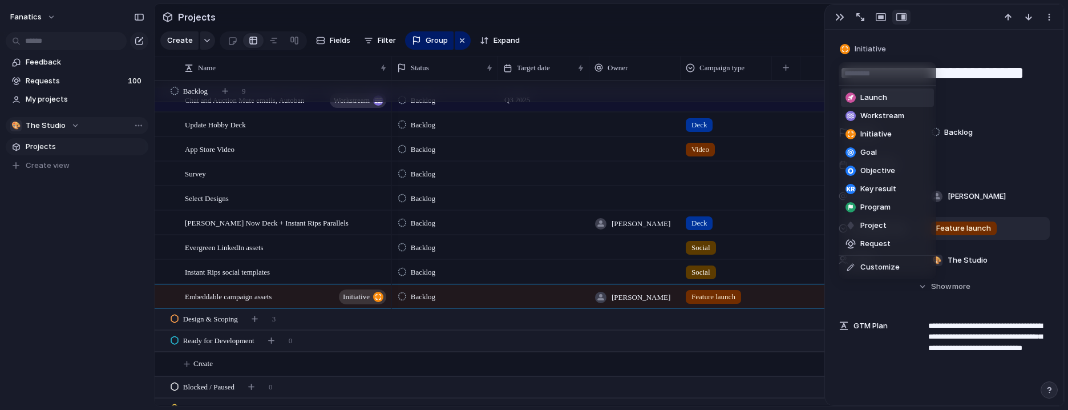
click at [881, 99] on span "Launch" at bounding box center [874, 97] width 27 height 11
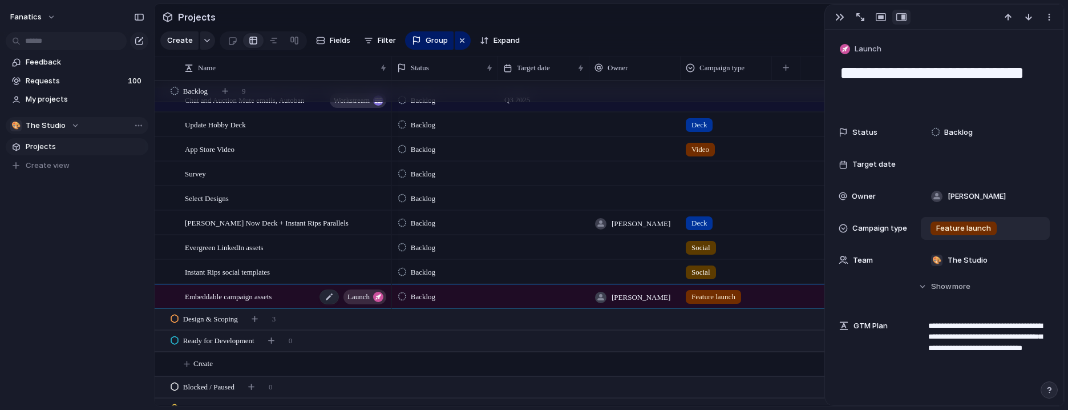
click at [302, 302] on div "Embeddable campaign assets launch" at bounding box center [286, 296] width 203 height 23
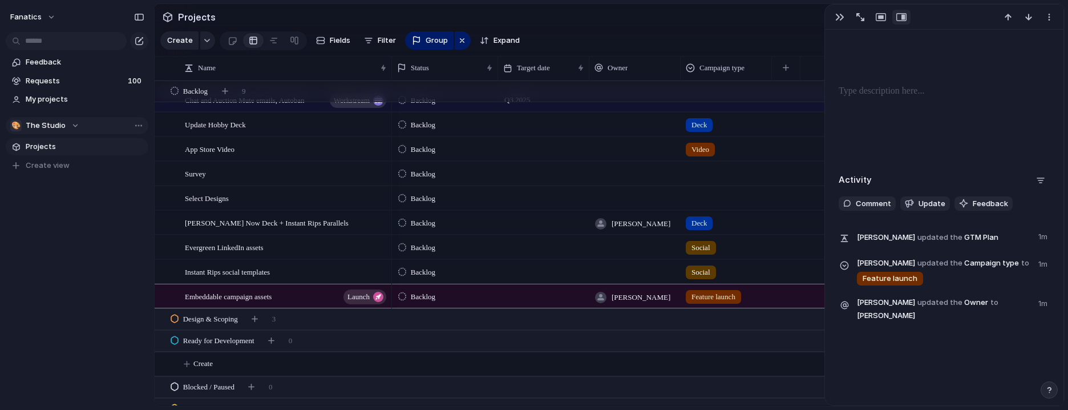
scroll to position [249, 0]
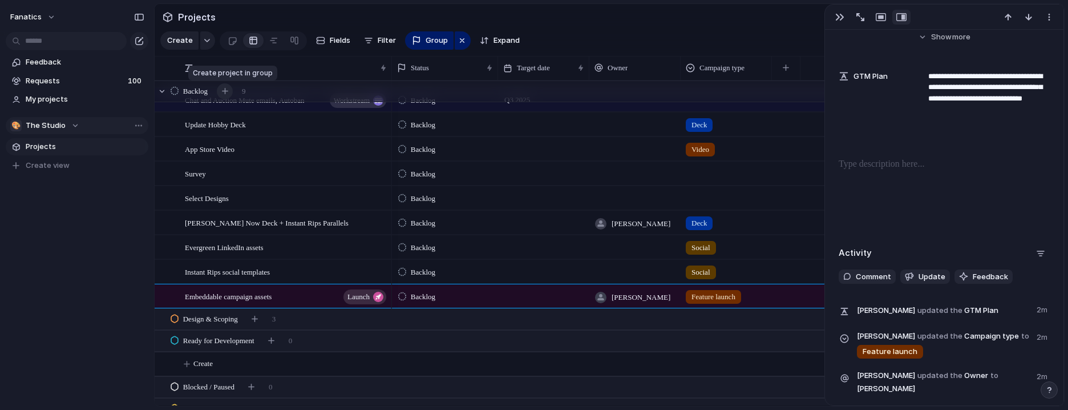
click at [232, 91] on button "button" at bounding box center [225, 91] width 16 height 16
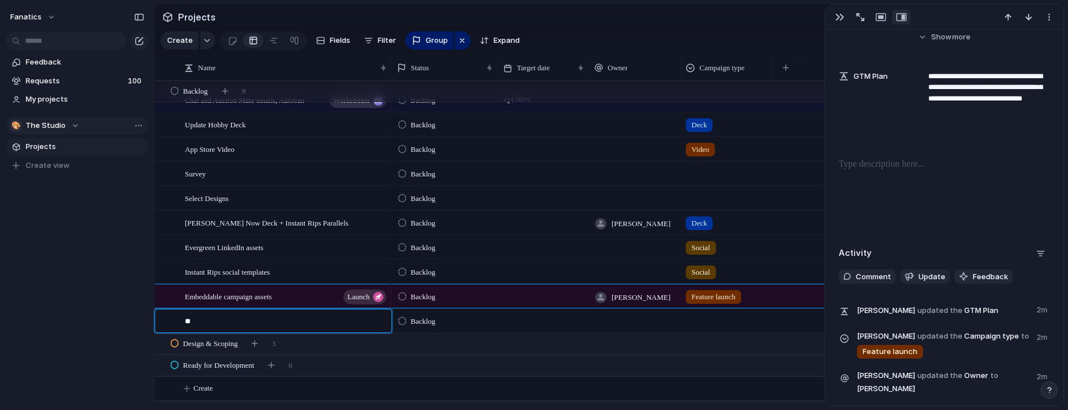
type textarea "*"
type textarea "**********"
click at [256, 317] on div "Instant Rips" at bounding box center [286, 320] width 203 height 23
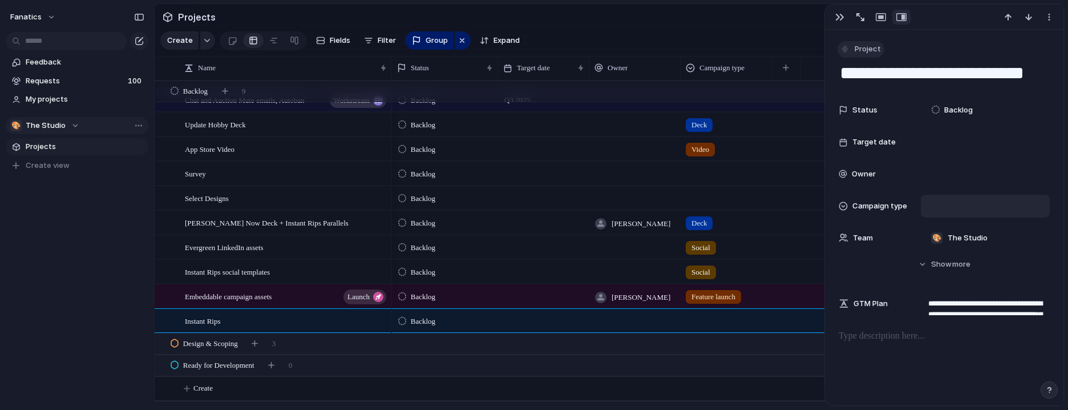
click at [861, 51] on span "Project" at bounding box center [868, 48] width 26 height 11
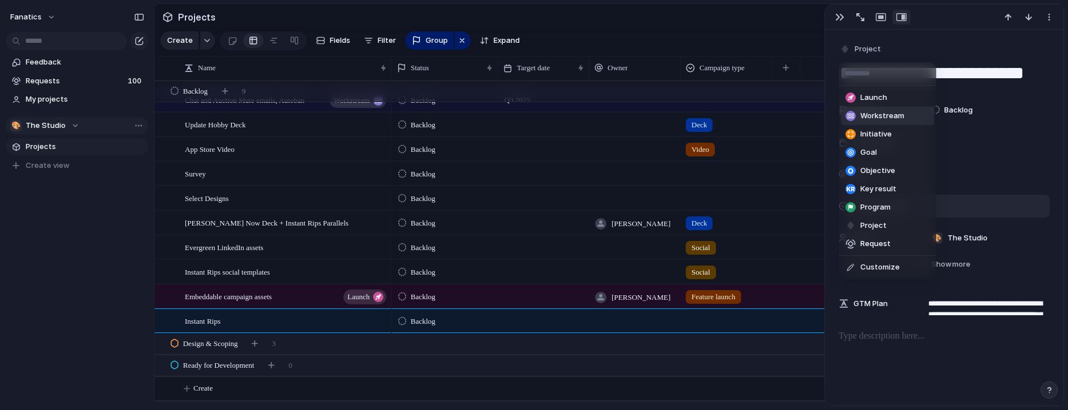
click at [903, 113] on span "Workstream" at bounding box center [883, 115] width 44 height 11
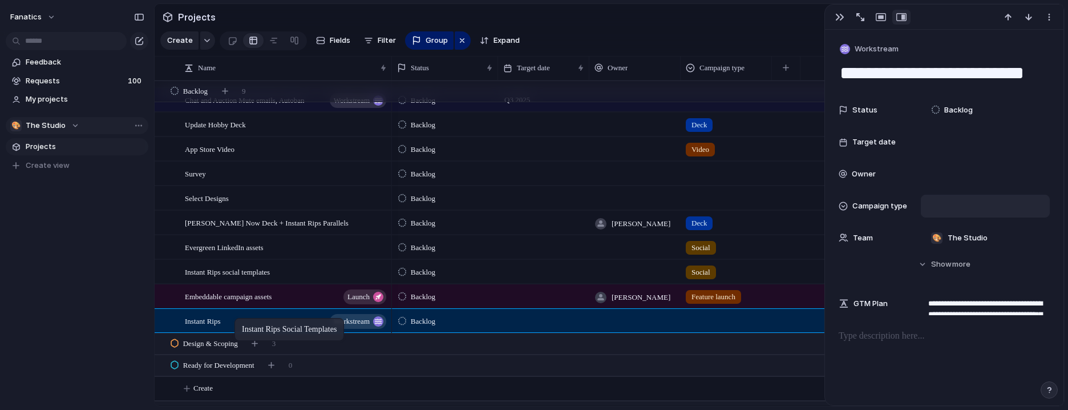
drag, startPoint x: 247, startPoint y: 268, endPoint x: 240, endPoint y: 321, distance: 53.5
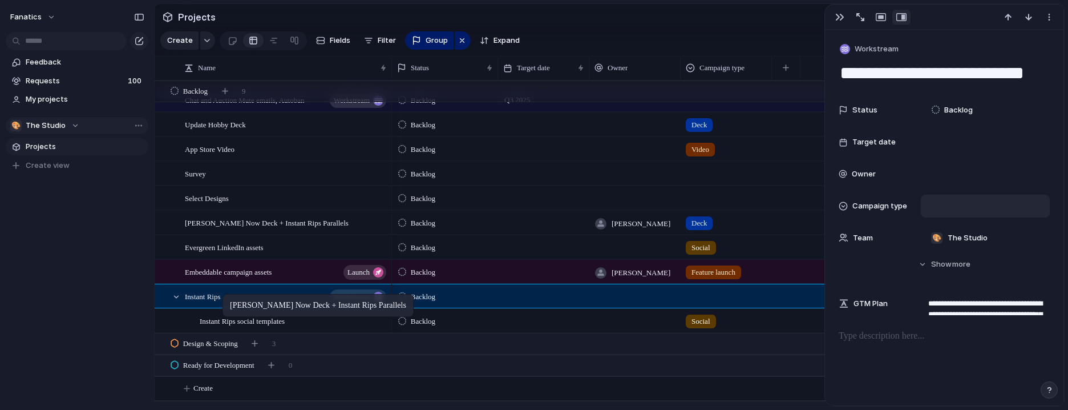
drag, startPoint x: 253, startPoint y: 220, endPoint x: 228, endPoint y: 295, distance: 79.2
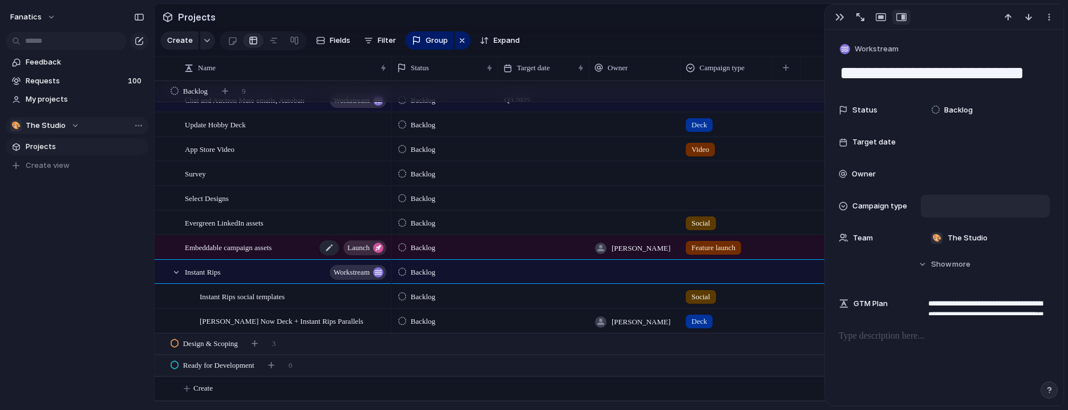
click at [241, 240] on span "Embeddable campaign assets" at bounding box center [228, 246] width 87 height 13
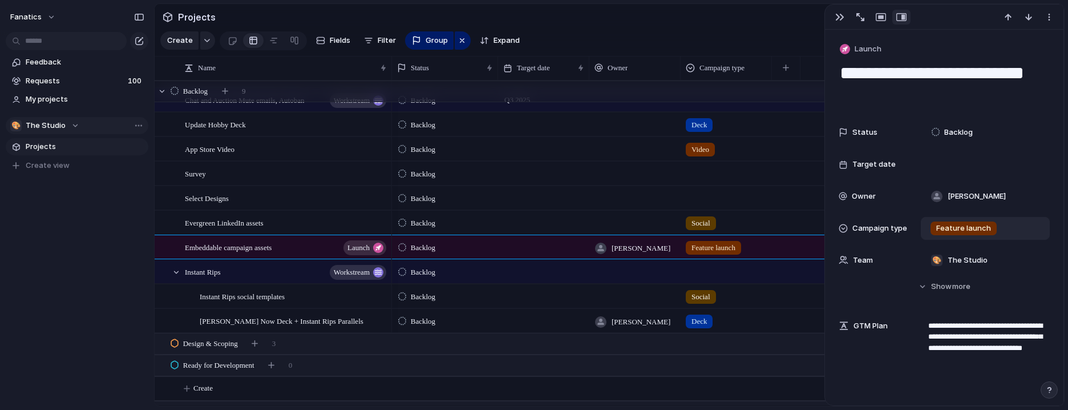
click at [233, 84] on div at bounding box center [227, 91] width 21 height 16
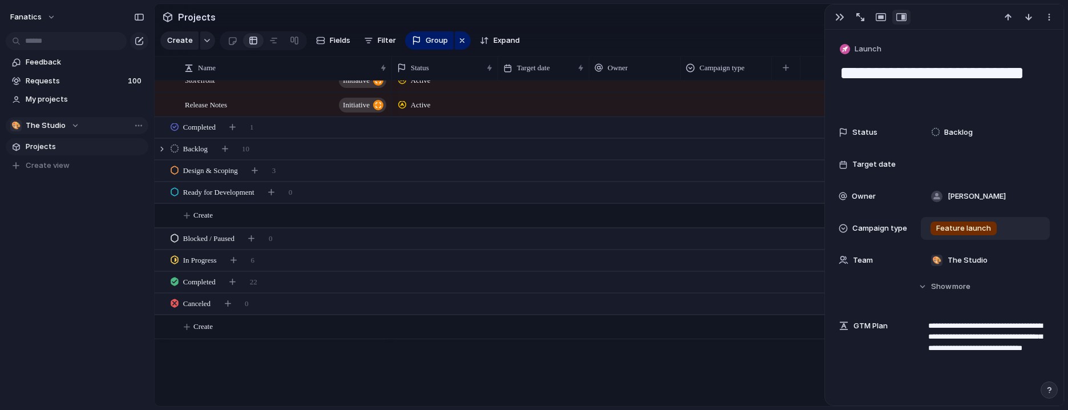
scroll to position [39, 0]
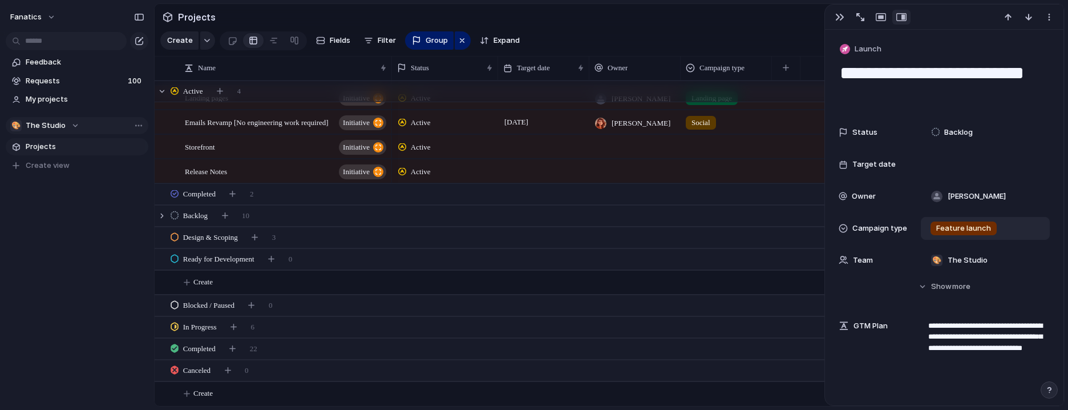
click at [288, 90] on div "Active 4" at bounding box center [611, 91] width 912 height 21
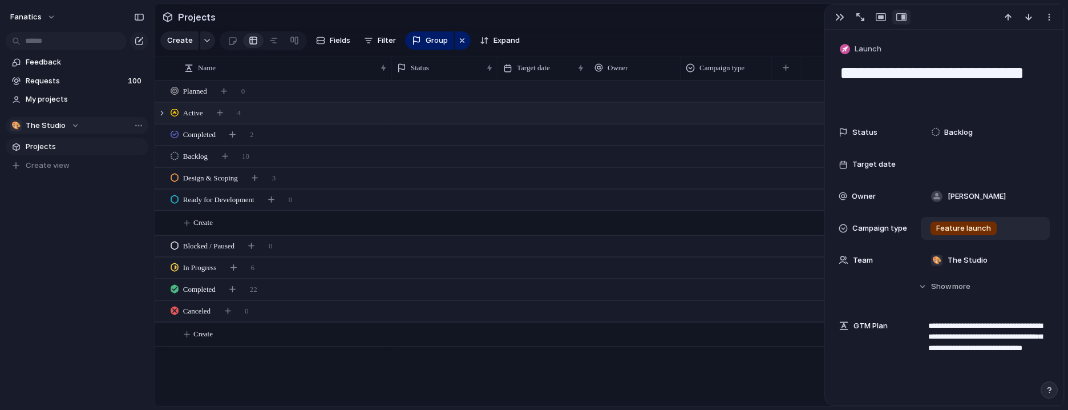
scroll to position [0, 0]
click at [333, 158] on div "Backlog 10" at bounding box center [611, 156] width 912 height 21
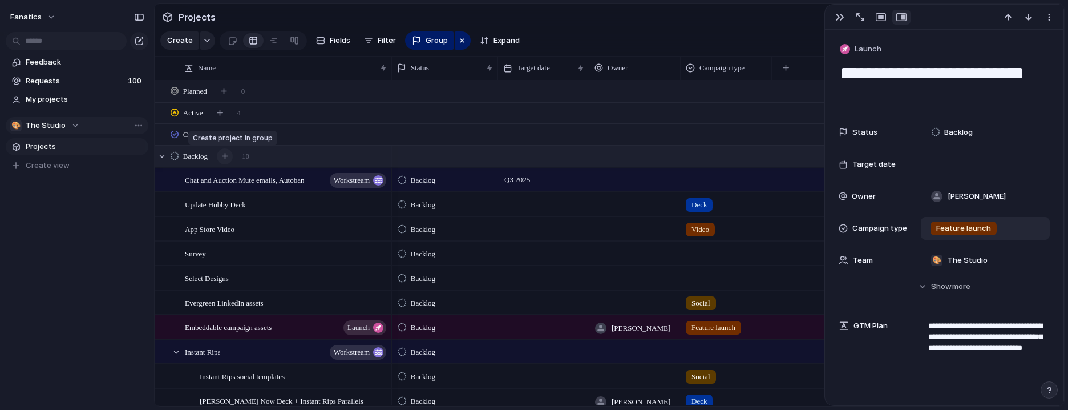
click at [226, 155] on div "button" at bounding box center [225, 156] width 6 height 6
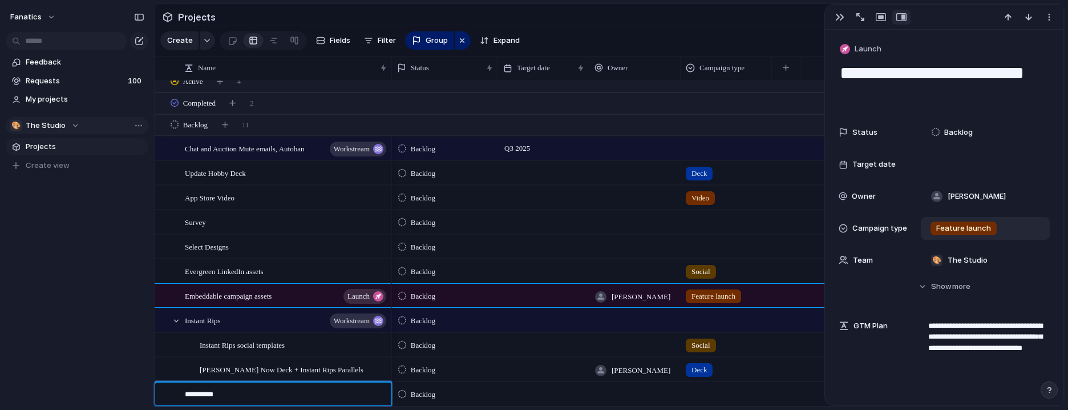
type textarea "**********"
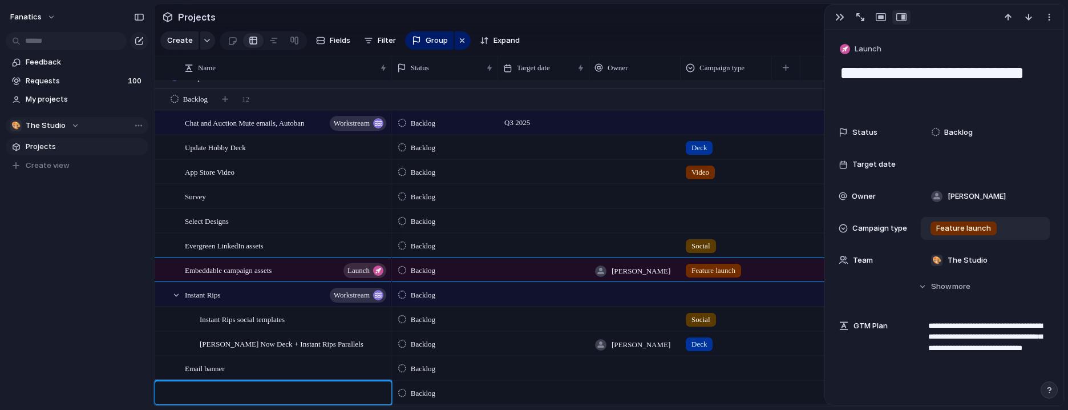
scroll to position [57, 0]
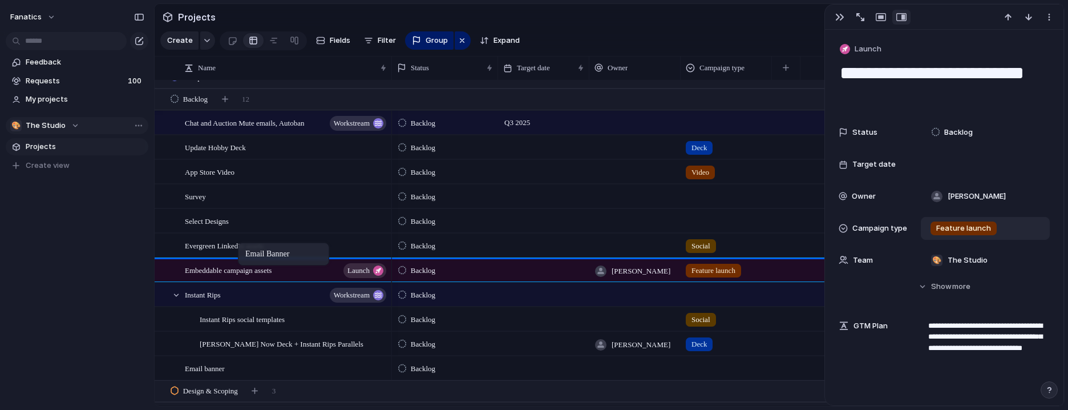
drag, startPoint x: 210, startPoint y: 368, endPoint x: 244, endPoint y: 245, distance: 127.8
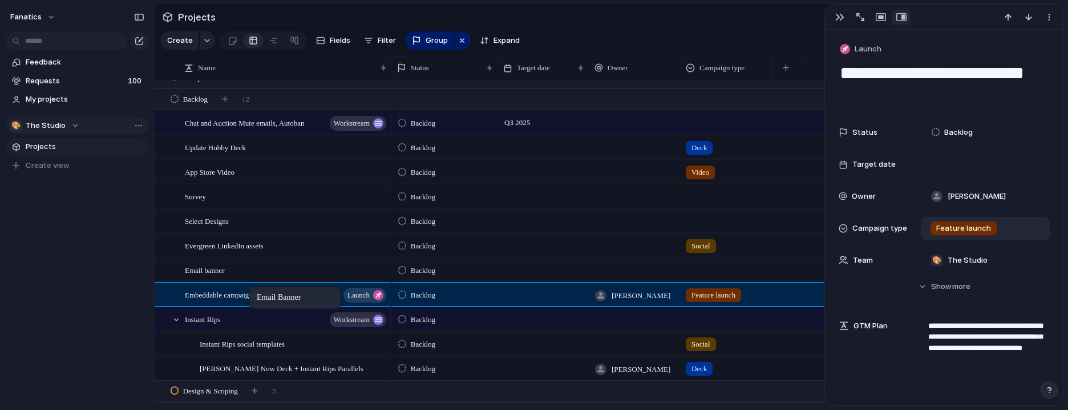
drag, startPoint x: 214, startPoint y: 272, endPoint x: 254, endPoint y: 290, distance: 43.9
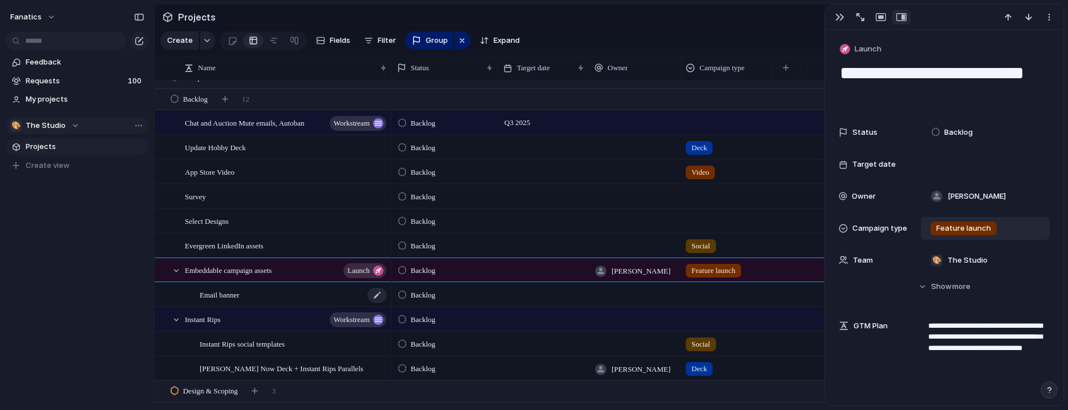
click at [235, 297] on span "Email banner" at bounding box center [220, 294] width 40 height 13
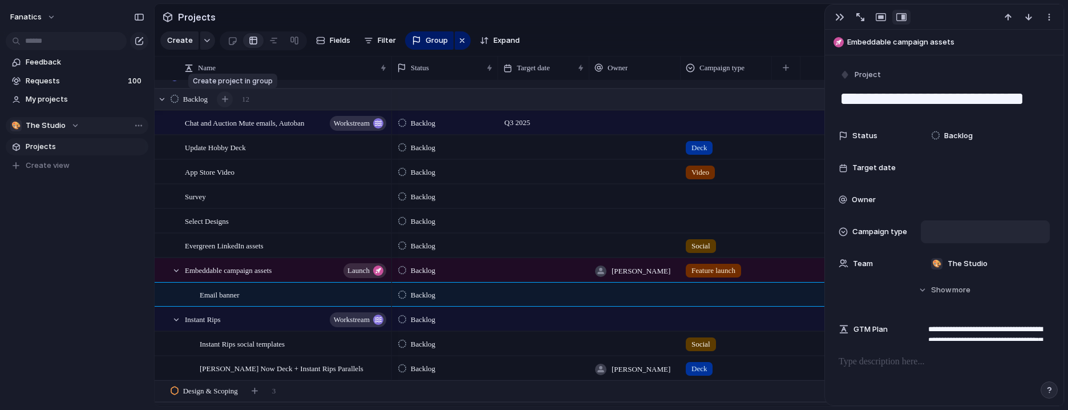
click at [230, 94] on button "button" at bounding box center [225, 99] width 16 height 16
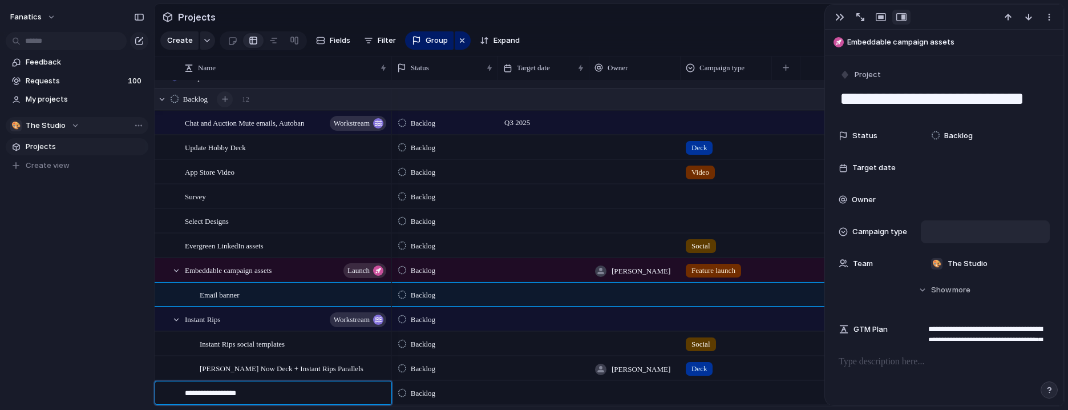
type textarea "**********"
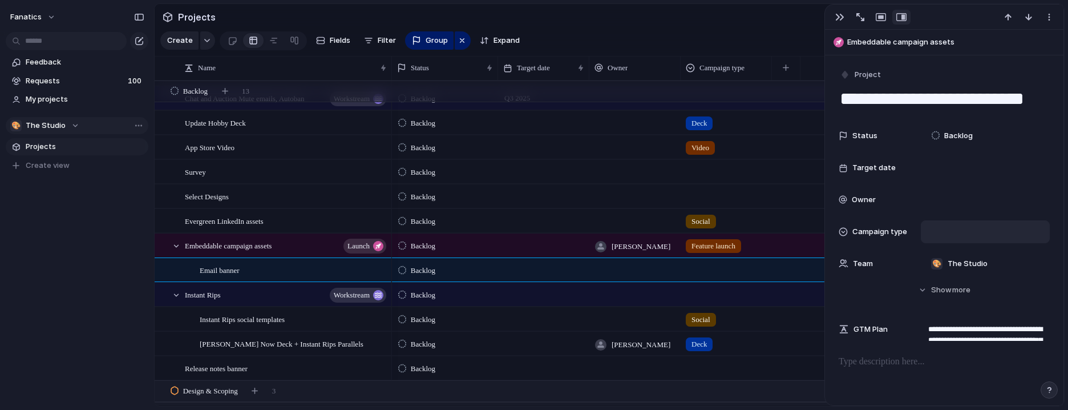
scroll to position [82, 0]
click at [711, 356] on div "Backlog" at bounding box center [728, 368] width 672 height 25
click at [705, 365] on div at bounding box center [727, 366] width 90 height 19
type input "*****"
click at [722, 398] on span "Add 'Other'" at bounding box center [720, 394] width 43 height 11
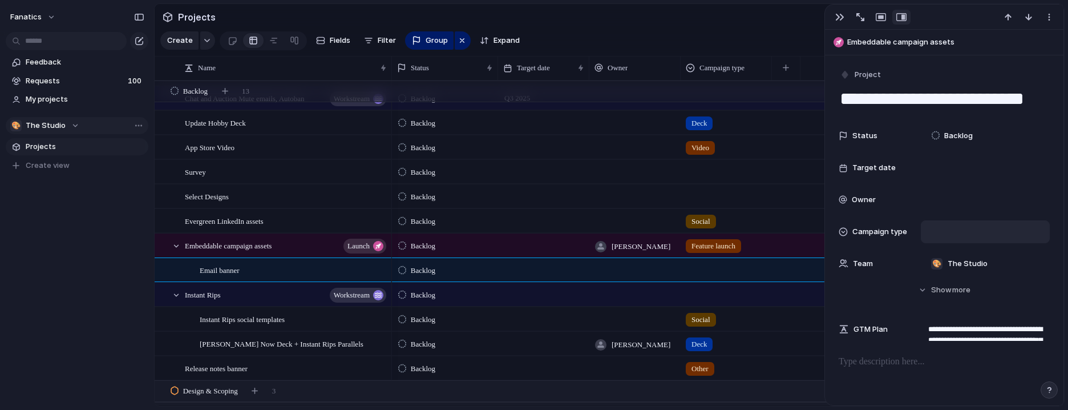
scroll to position [108, 0]
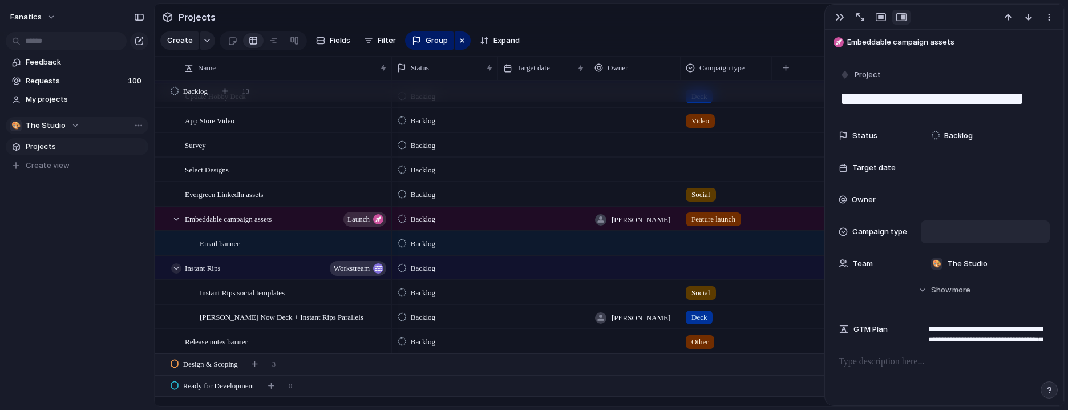
click at [175, 267] on div at bounding box center [176, 268] width 10 height 10
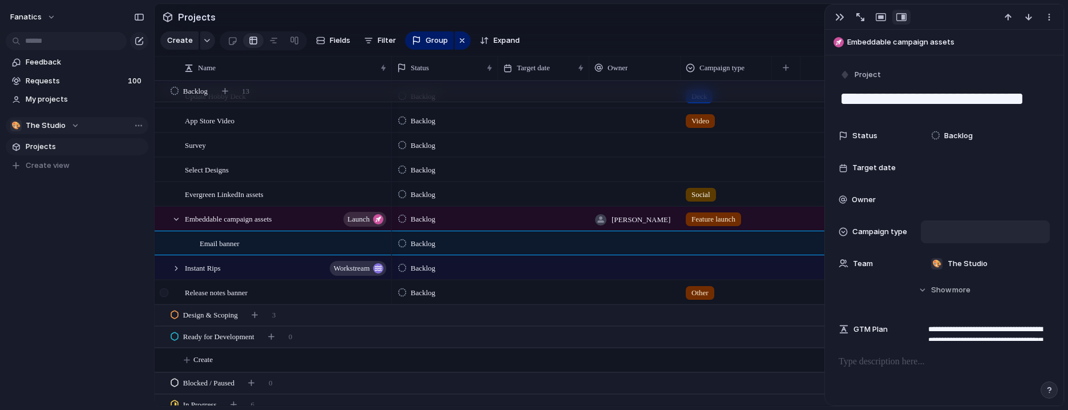
click at [184, 293] on div at bounding box center [170, 292] width 31 height 23
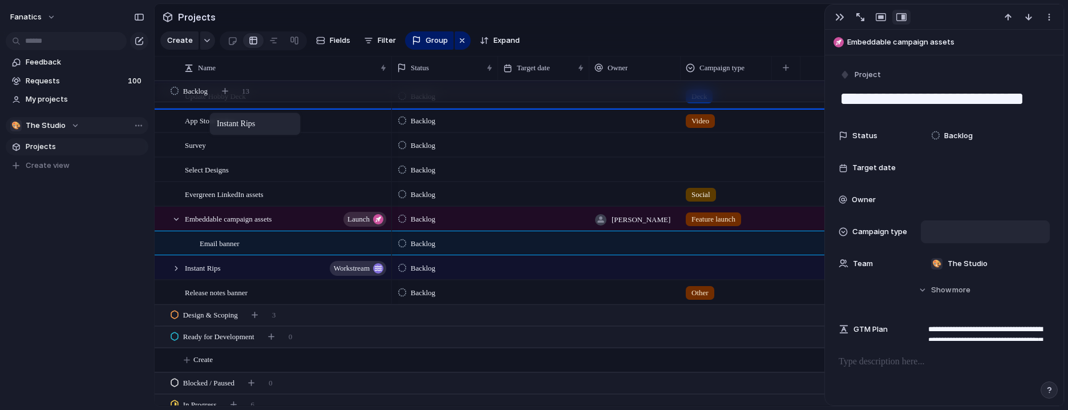
drag, startPoint x: 208, startPoint y: 266, endPoint x: 215, endPoint y: 115, distance: 150.8
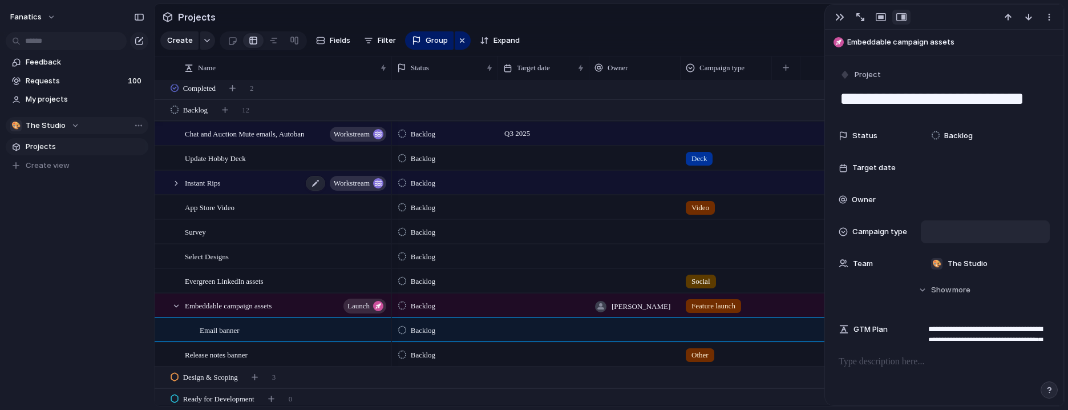
scroll to position [32, 0]
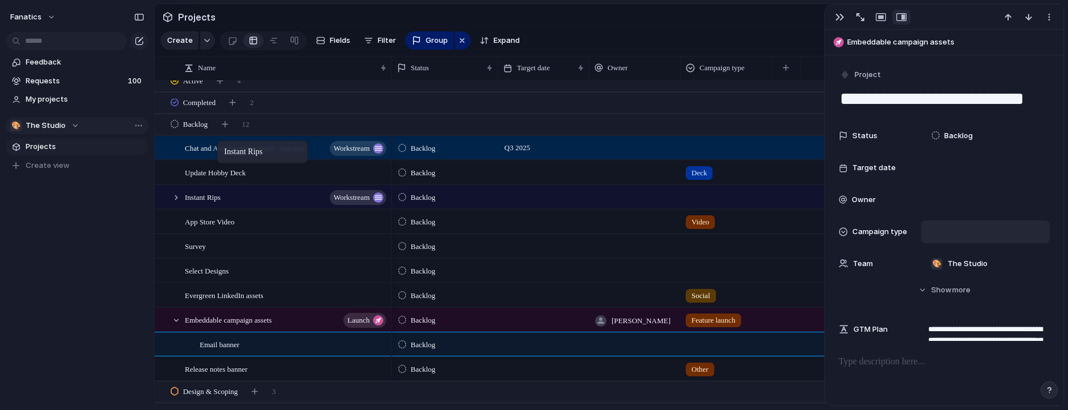
drag, startPoint x: 213, startPoint y: 166, endPoint x: 223, endPoint y: 143, distance: 24.8
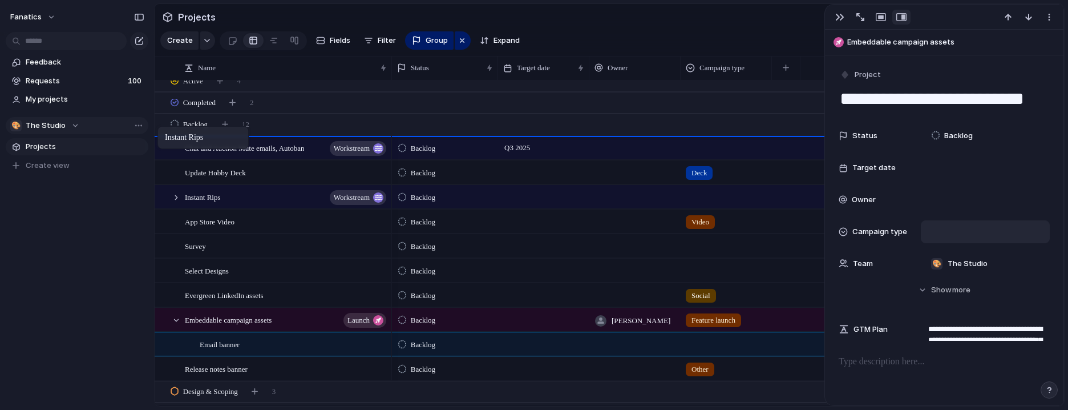
drag, startPoint x: 195, startPoint y: 199, endPoint x: 163, endPoint y: 130, distance: 75.3
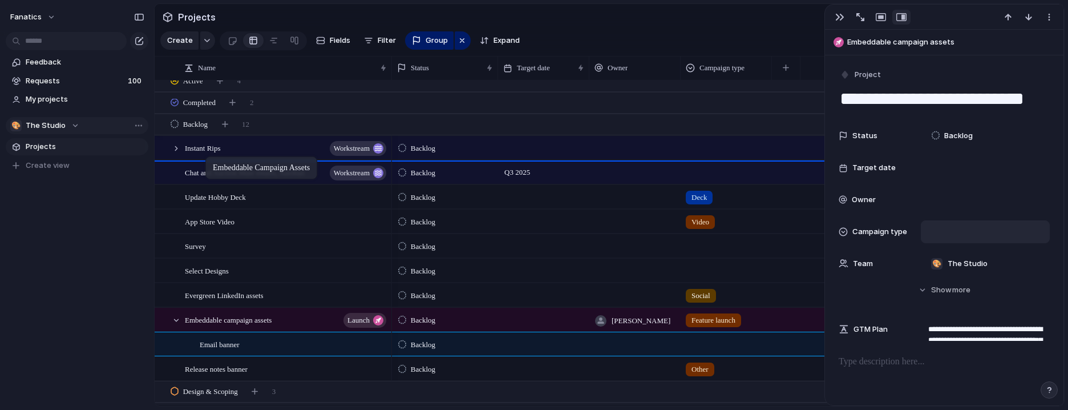
drag, startPoint x: 211, startPoint y: 316, endPoint x: 211, endPoint y: 157, distance: 159.2
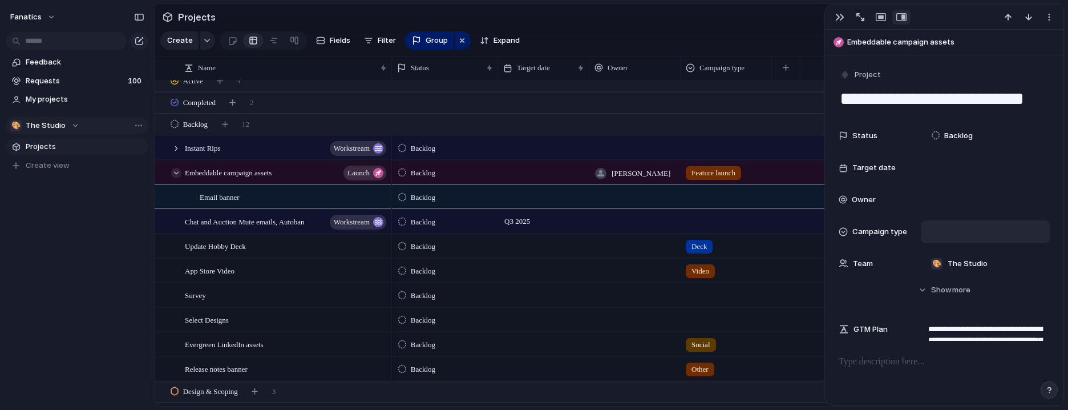
click at [177, 176] on div at bounding box center [176, 173] width 10 height 10
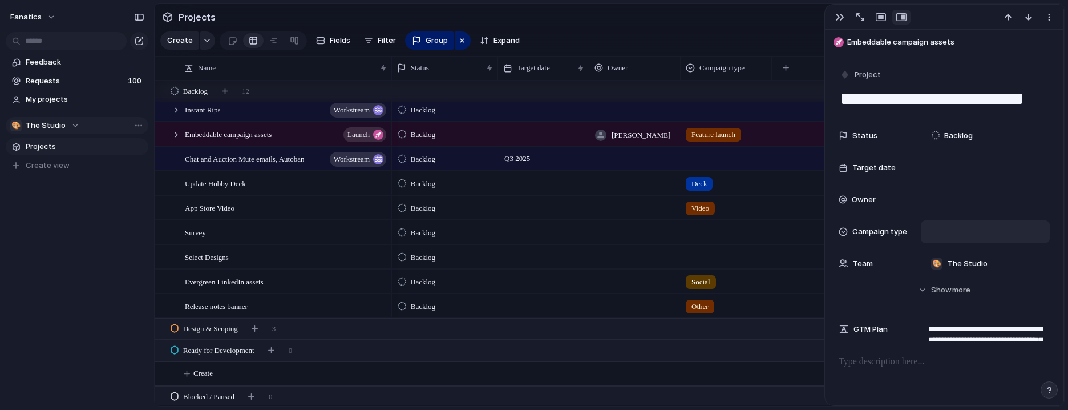
scroll to position [106, 0]
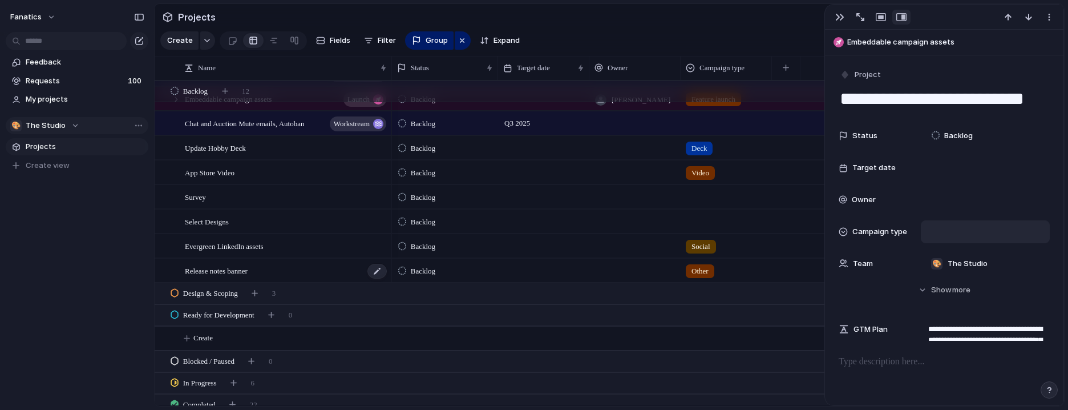
click at [228, 271] on span "Release notes banner" at bounding box center [216, 270] width 63 height 13
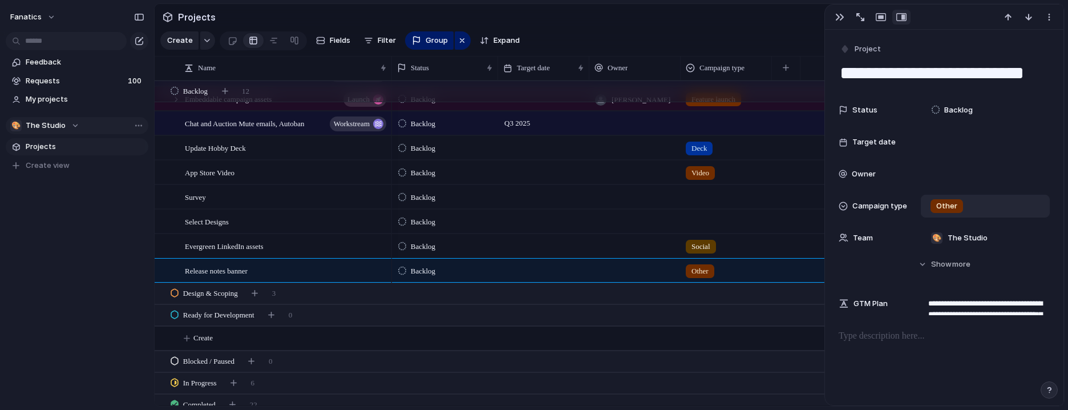
click at [950, 74] on textarea "**********" at bounding box center [944, 73] width 211 height 24
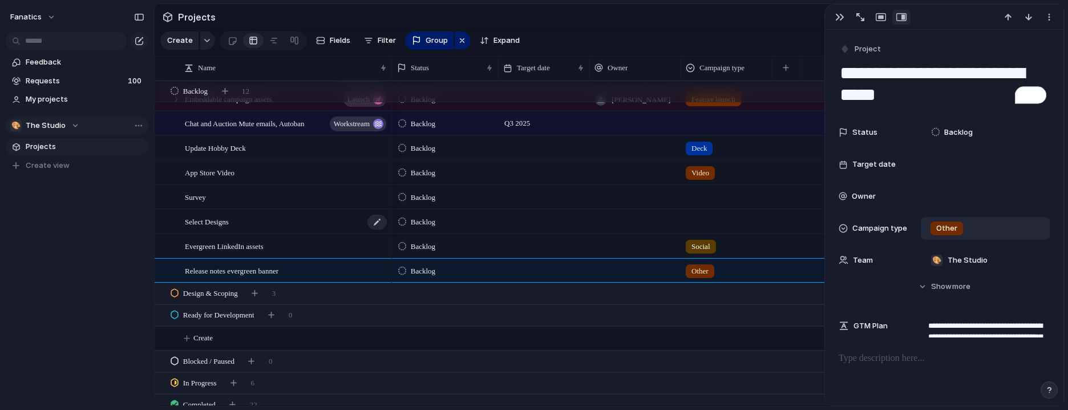
click at [295, 231] on div "Select Designs" at bounding box center [286, 221] width 203 height 23
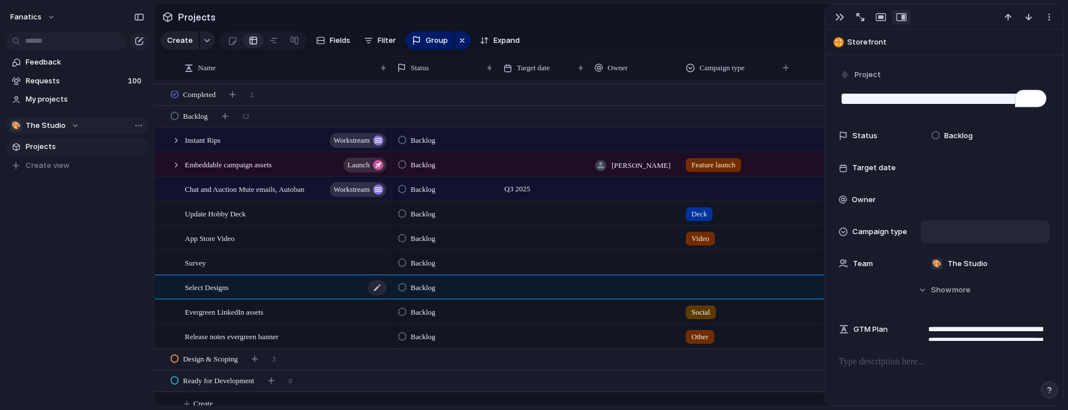
scroll to position [35, 0]
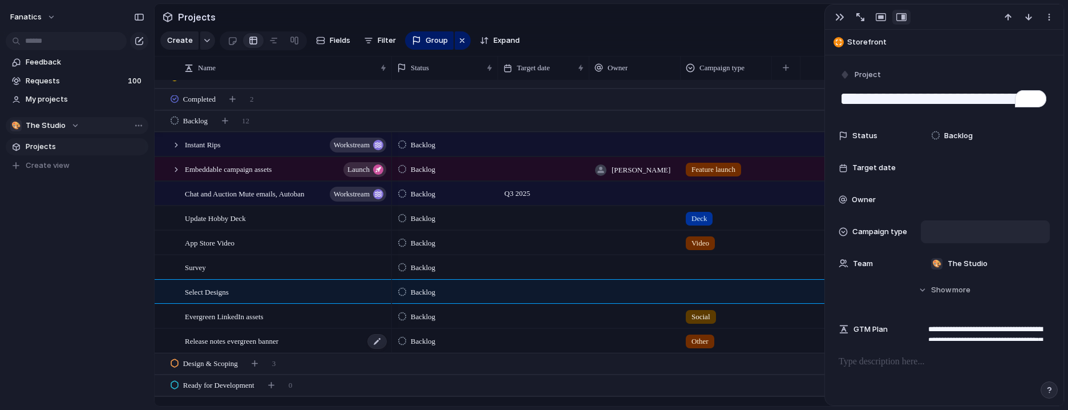
click at [274, 341] on span "Release notes evergreen banner" at bounding box center [232, 340] width 94 height 13
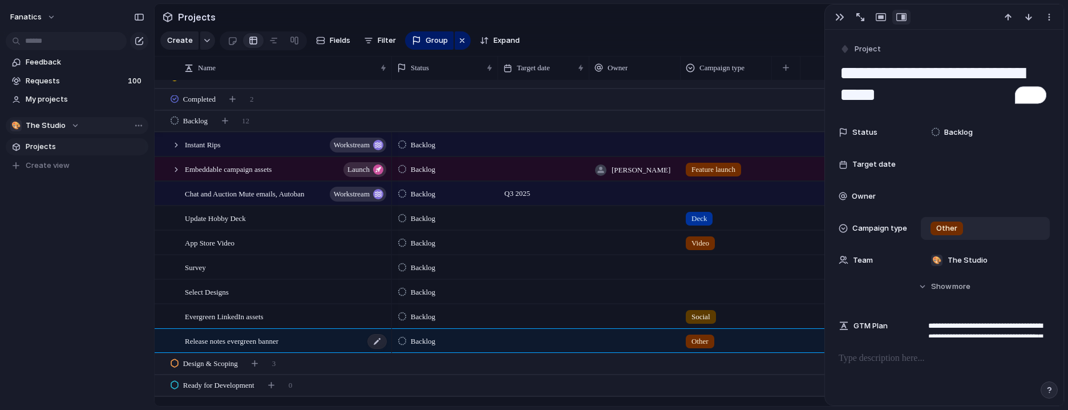
click at [255, 346] on span "Release notes evergreen banner" at bounding box center [232, 340] width 94 height 13
click at [982, 67] on textarea "**********" at bounding box center [944, 84] width 211 height 46
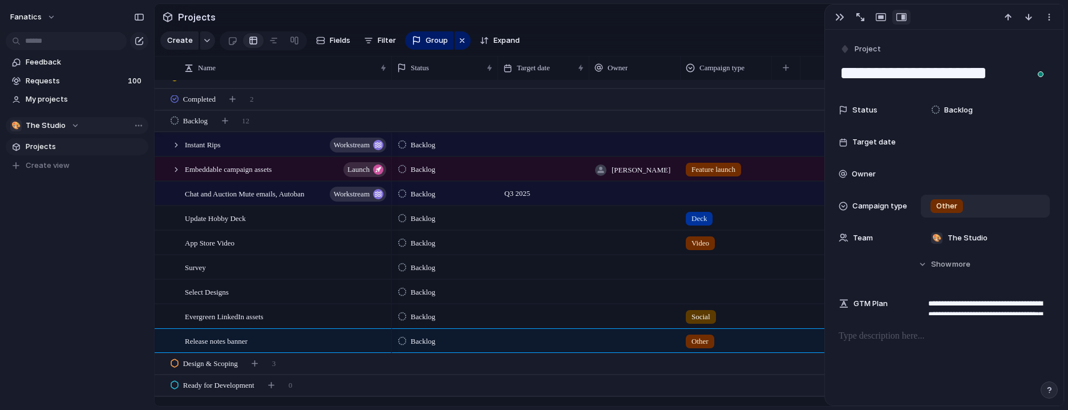
click at [840, 72] on textarea "**********" at bounding box center [944, 73] width 211 height 24
paste textarea "*********"
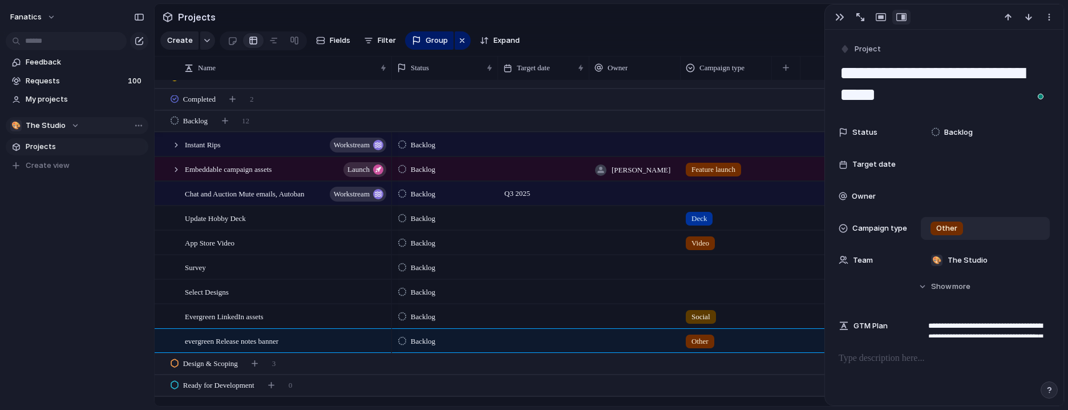
click at [933, 71] on textarea "**********" at bounding box center [944, 84] width 211 height 46
click at [853, 76] on textarea "**********" at bounding box center [944, 84] width 211 height 46
type textarea "**********"
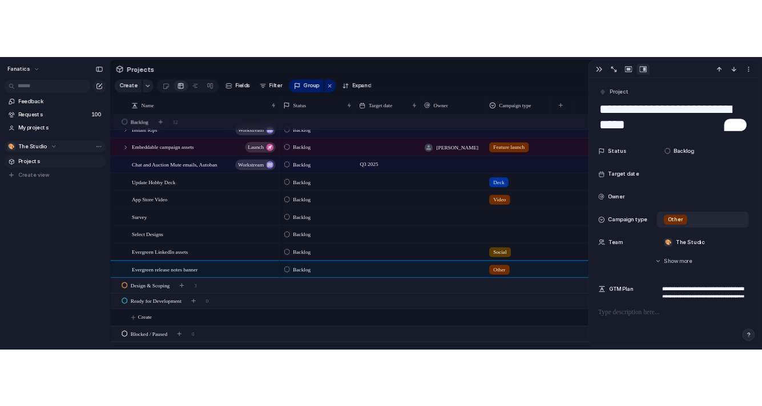
scroll to position [79, 0]
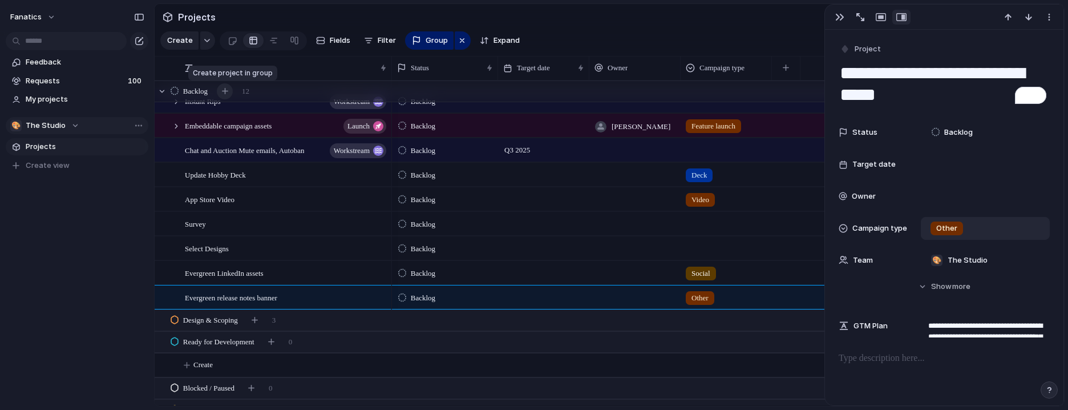
click at [227, 93] on div "button" at bounding box center [225, 91] width 6 height 6
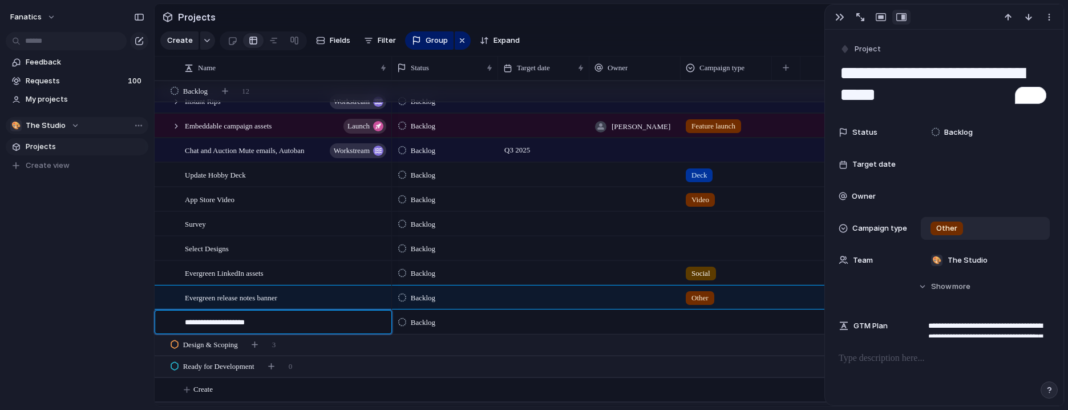
type textarea "**********"
click at [702, 324] on div at bounding box center [727, 320] width 90 height 19
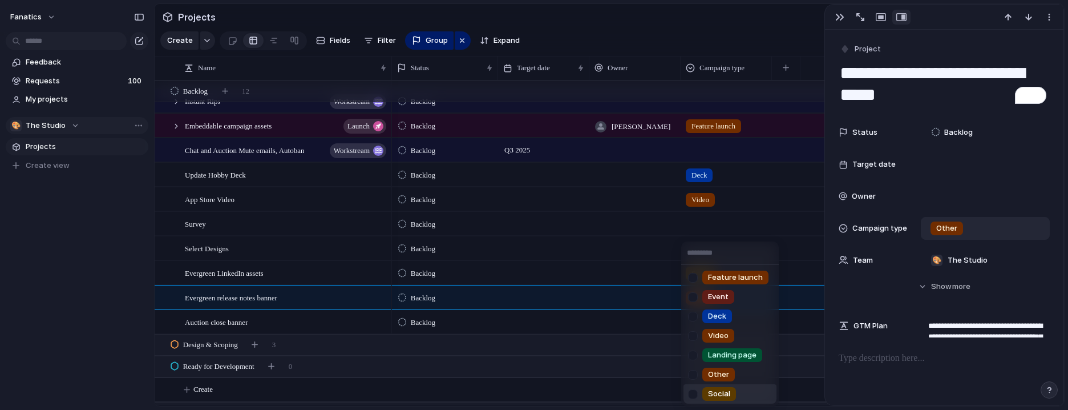
click at [710, 389] on span "Social" at bounding box center [719, 393] width 22 height 11
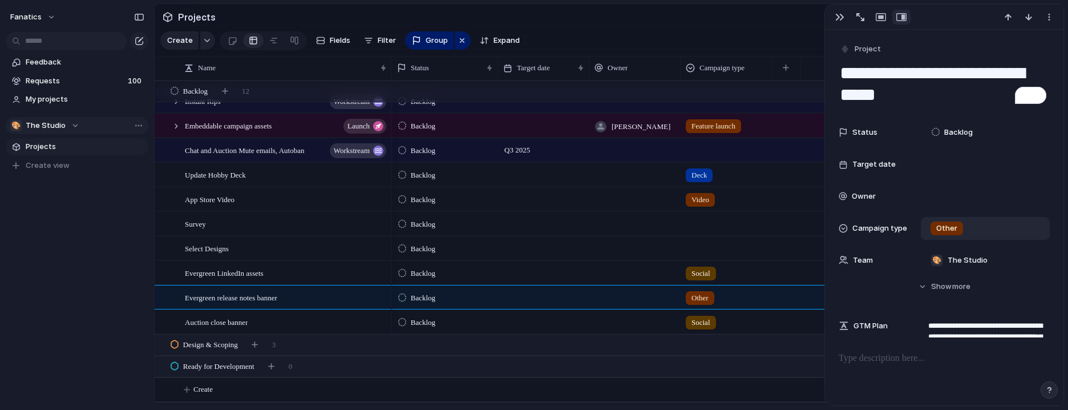
click at [711, 325] on span "Social" at bounding box center [701, 322] width 19 height 11
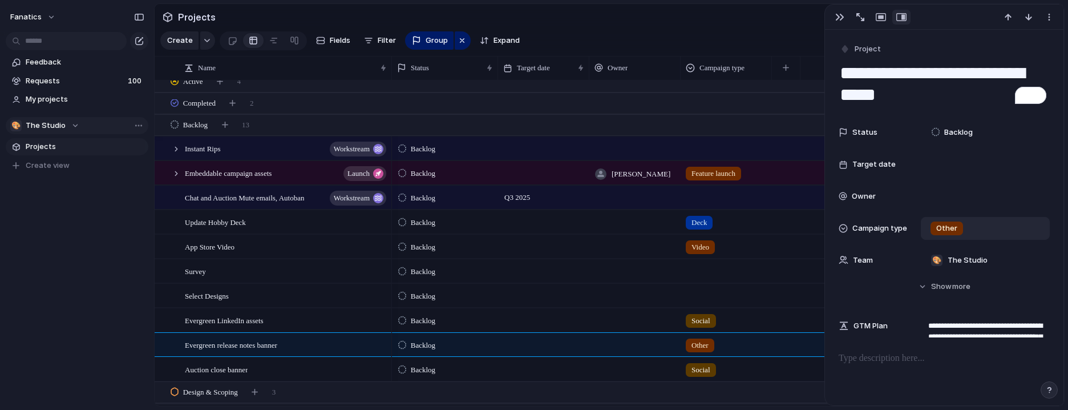
scroll to position [29, 0]
click at [514, 171] on div at bounding box center [543, 174] width 91 height 23
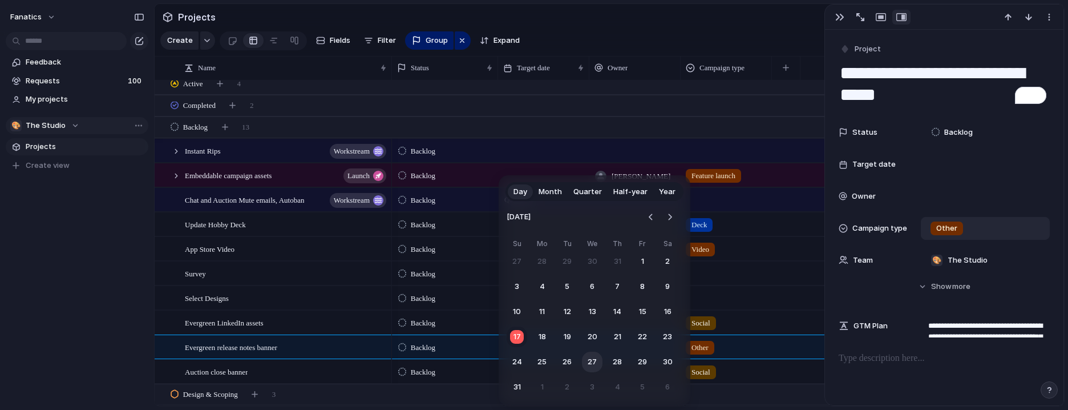
click at [592, 360] on button "27" at bounding box center [592, 362] width 21 height 21
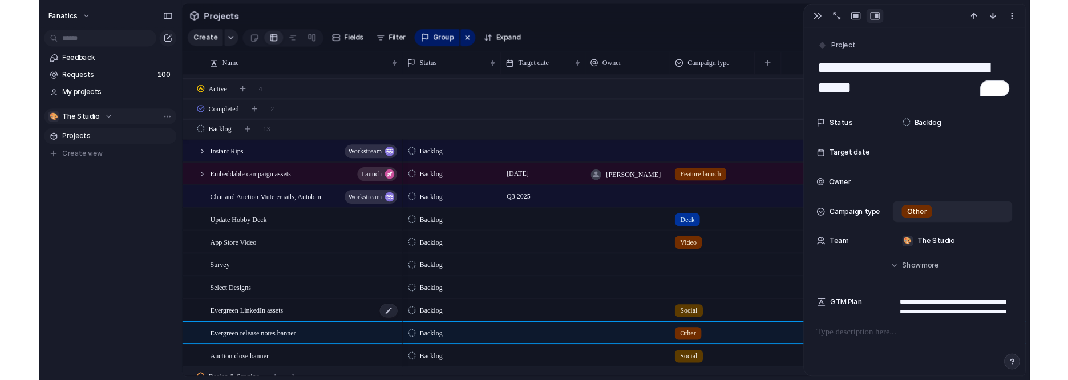
scroll to position [16, 0]
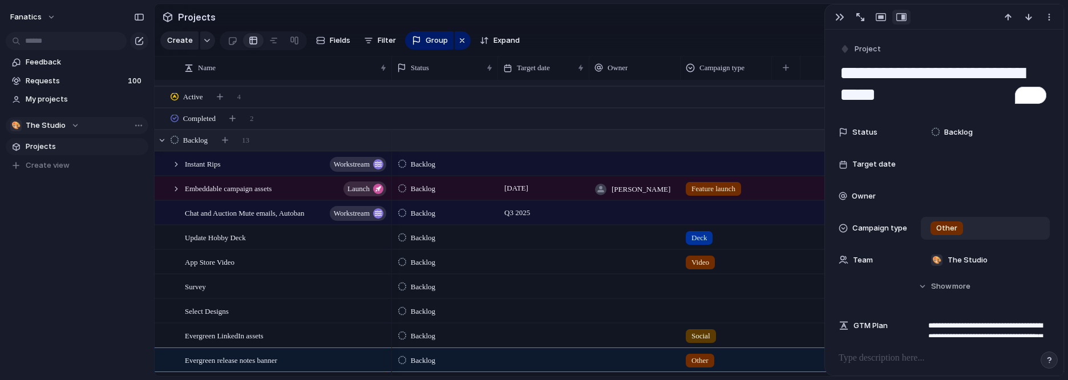
click at [285, 136] on div "Backlog 13" at bounding box center [611, 140] width 912 height 21
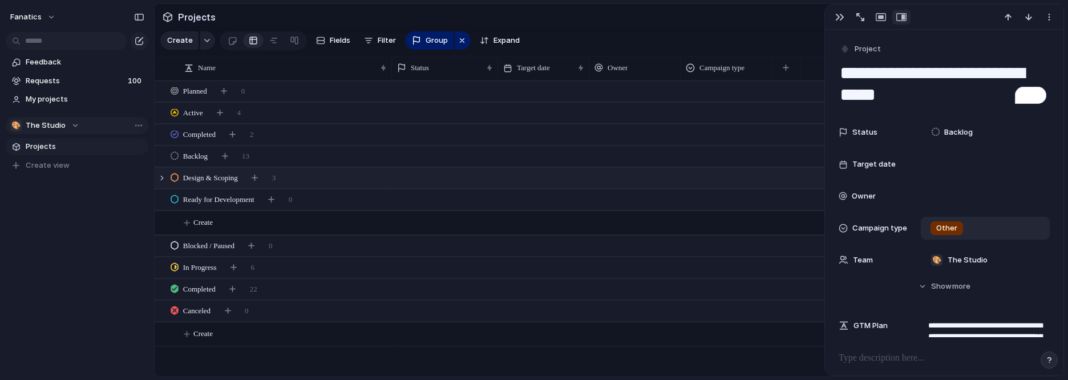
click at [338, 180] on div "Design & Scoping 3" at bounding box center [611, 178] width 912 height 21
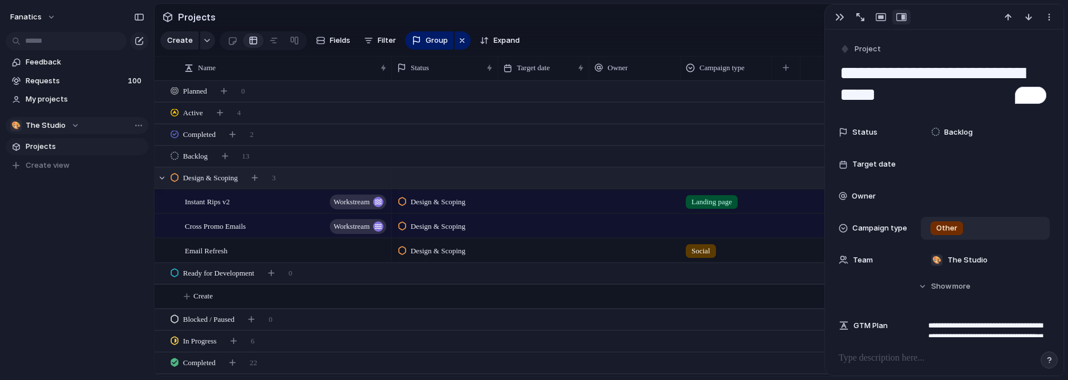
click at [338, 180] on div "Design & Scoping 3" at bounding box center [611, 178] width 912 height 21
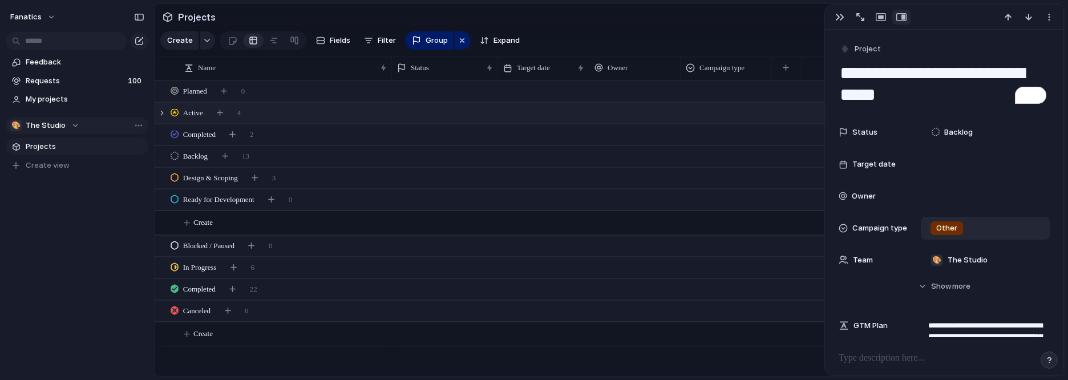
click at [286, 116] on div "Active 4" at bounding box center [611, 113] width 912 height 21
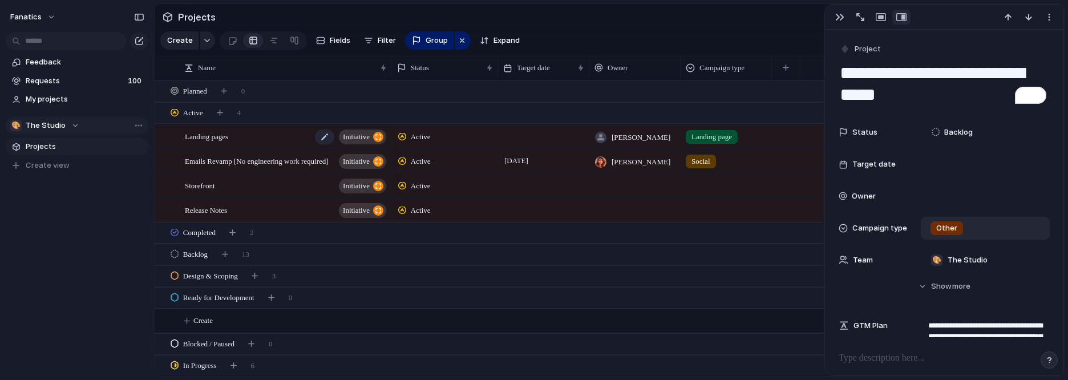
click at [275, 139] on div "Landing pages initiative" at bounding box center [286, 136] width 203 height 23
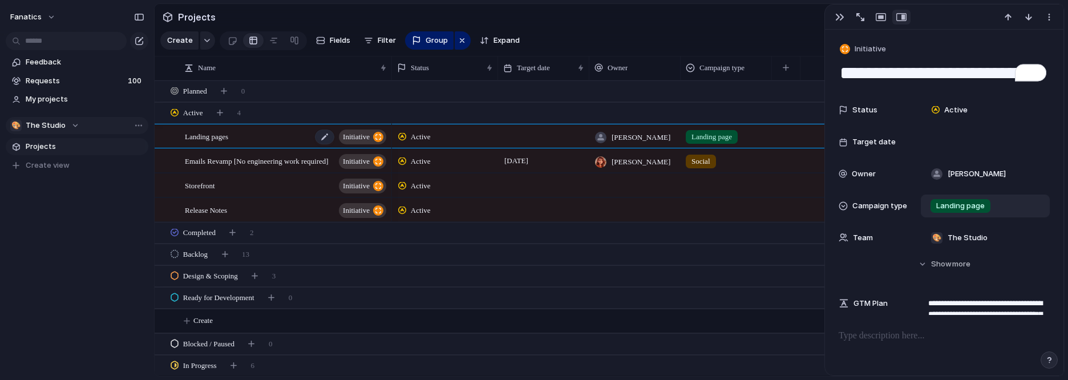
click at [256, 139] on div "Landing pages initiative" at bounding box center [286, 136] width 203 height 23
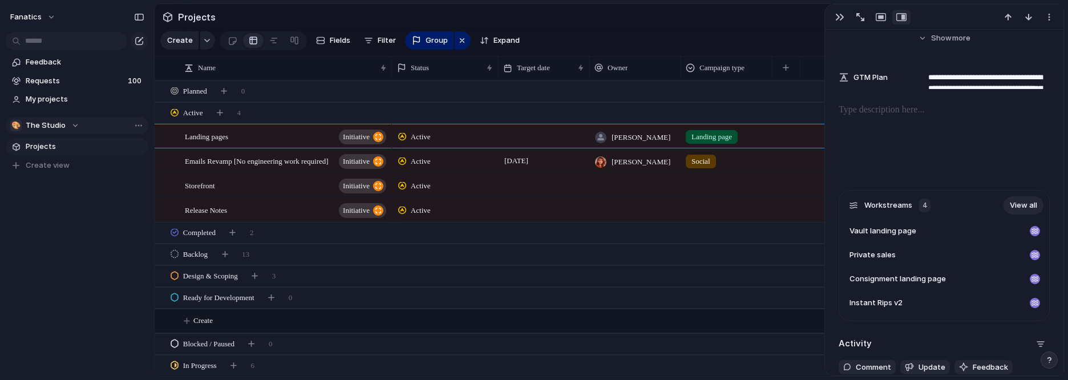
scroll to position [254, 0]
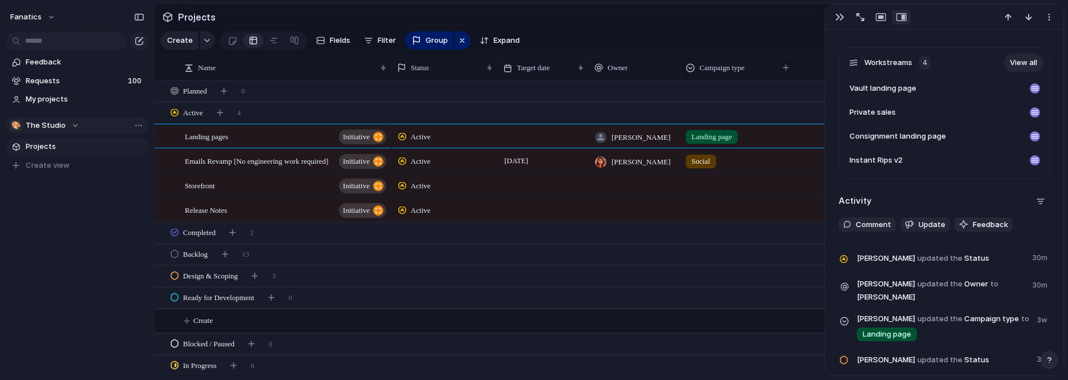
click at [1018, 59] on link "View all" at bounding box center [1024, 63] width 40 height 18
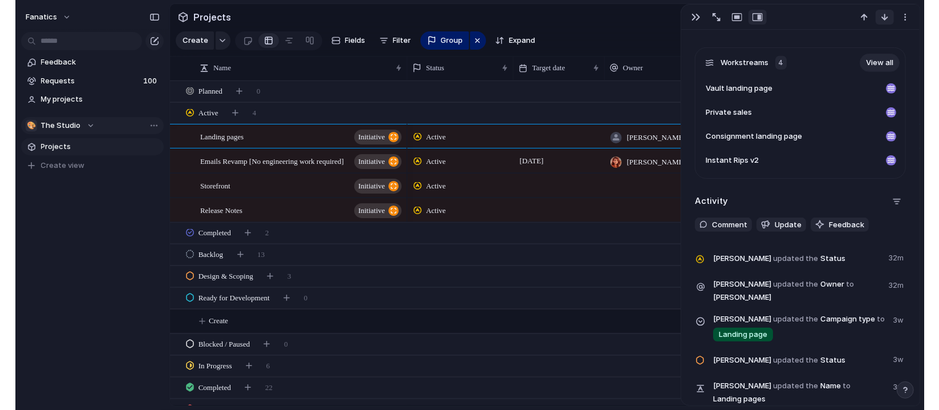
scroll to position [369, 0]
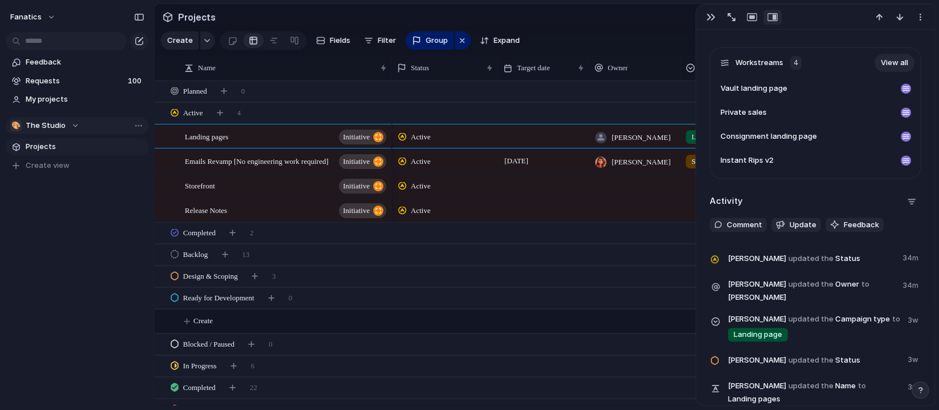
click at [592, 41] on section "Create Fields Filter Group Zoom Expand Link team Clear Save for everyone" at bounding box center [545, 42] width 781 height 27
click at [713, 11] on button "button" at bounding box center [711, 17] width 18 height 15
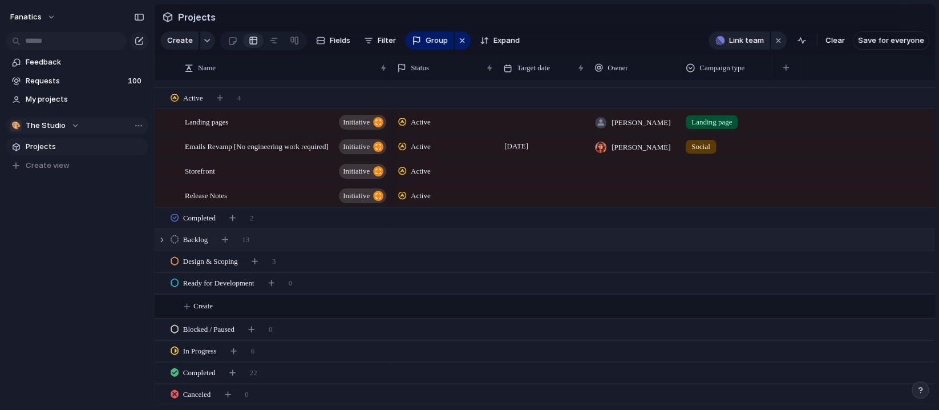
scroll to position [14, 0]
click at [271, 174] on div "Storefront initiative" at bounding box center [286, 171] width 203 height 23
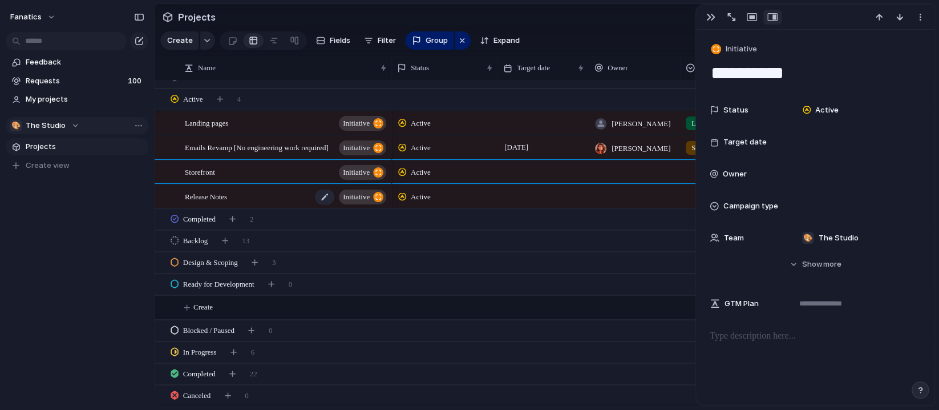
click at [276, 196] on div "Release Notes initiative" at bounding box center [286, 196] width 203 height 23
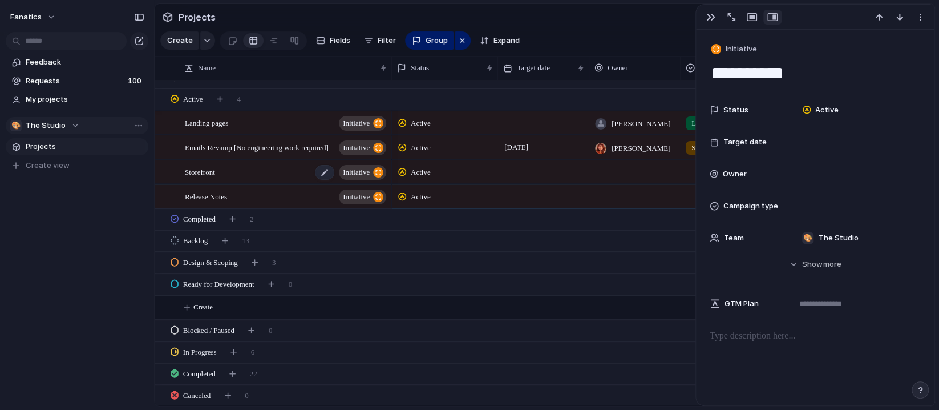
click at [271, 174] on div "Storefront initiative" at bounding box center [286, 171] width 203 height 23
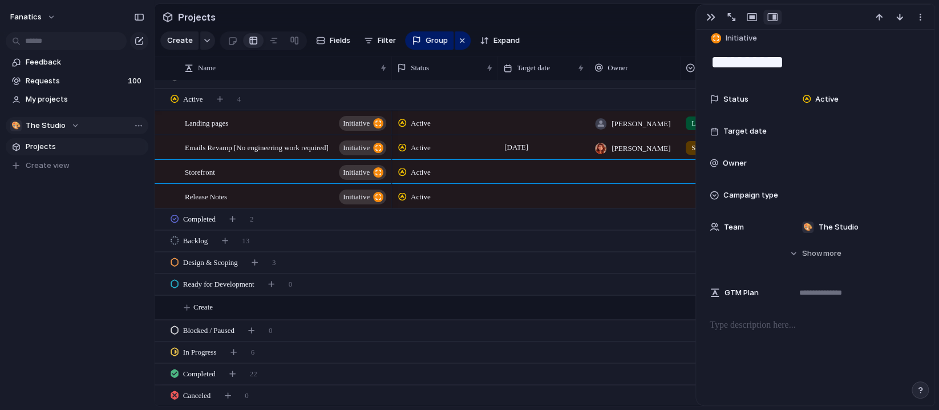
scroll to position [11, 0]
click at [817, 254] on span "Show" at bounding box center [813, 252] width 21 height 11
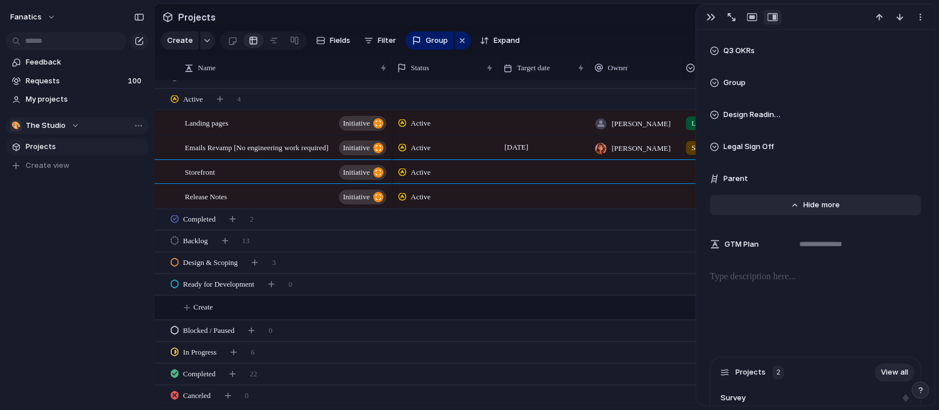
scroll to position [832, 0]
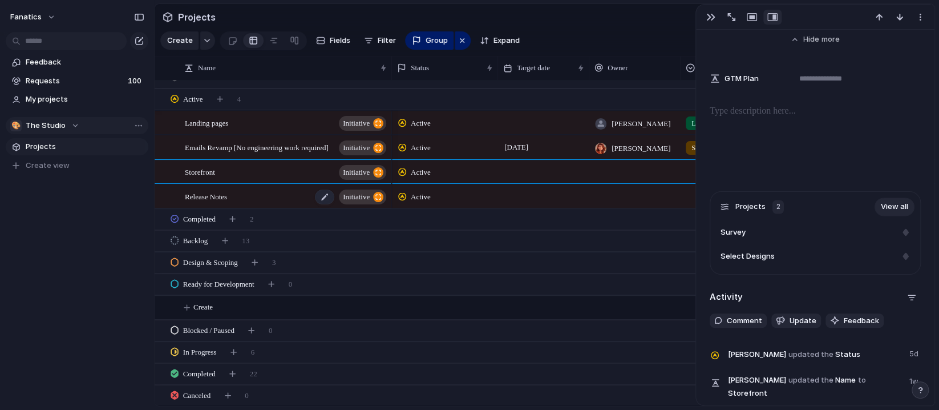
click at [251, 196] on div "Release Notes initiative" at bounding box center [286, 196] width 203 height 23
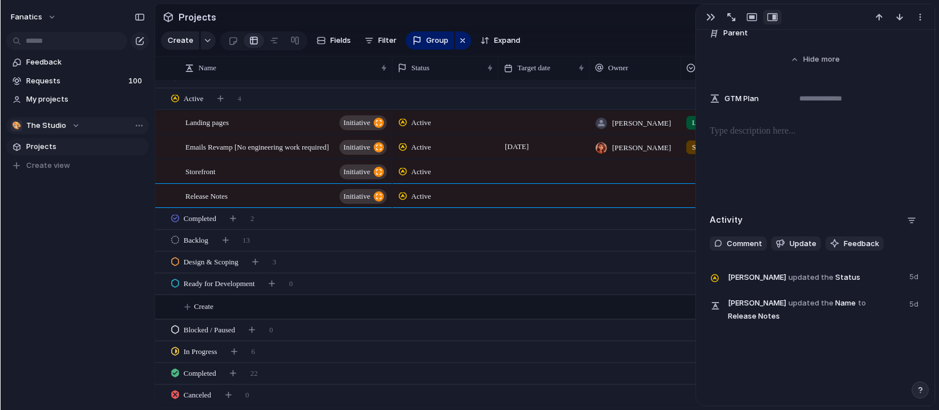
scroll to position [812, 0]
click at [332, 255] on div "Design & Scoping 3" at bounding box center [546, 262] width 783 height 21
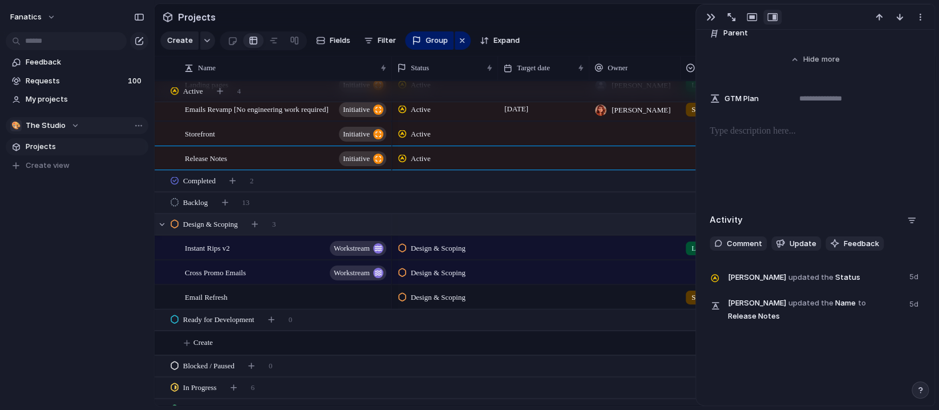
scroll to position [57, 0]
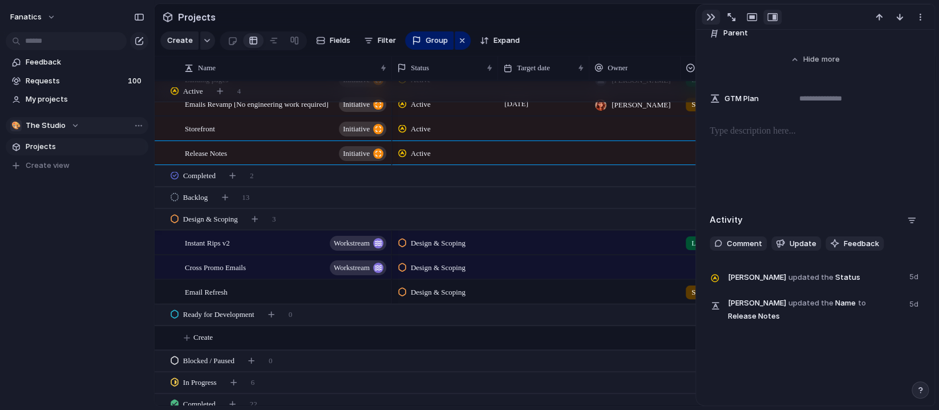
click at [713, 16] on div "button" at bounding box center [711, 17] width 9 height 9
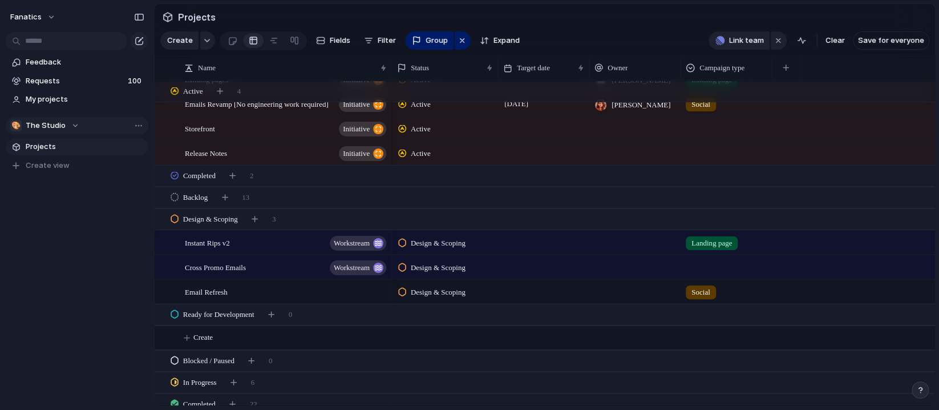
click at [706, 269] on div at bounding box center [727, 265] width 90 height 19
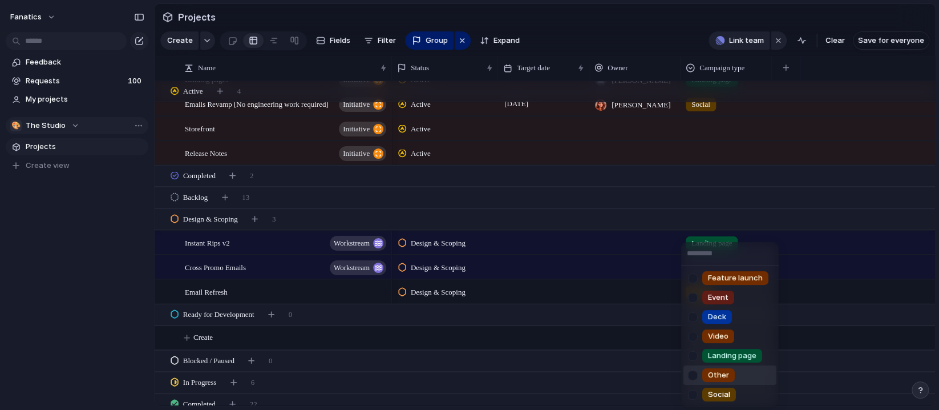
click at [730, 373] on div "Other" at bounding box center [719, 375] width 33 height 14
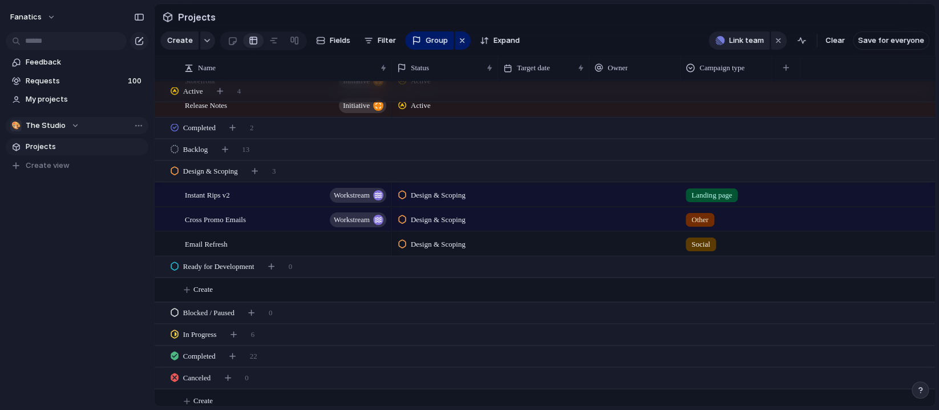
scroll to position [112, 0]
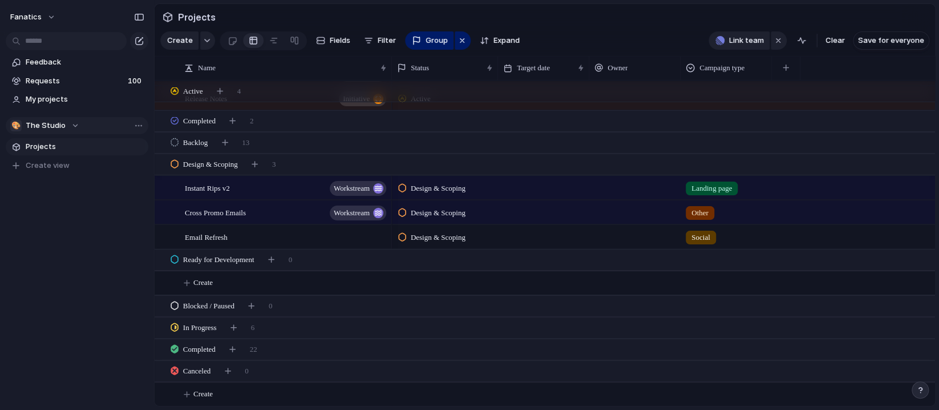
click at [702, 237] on span "Social" at bounding box center [701, 237] width 19 height 11
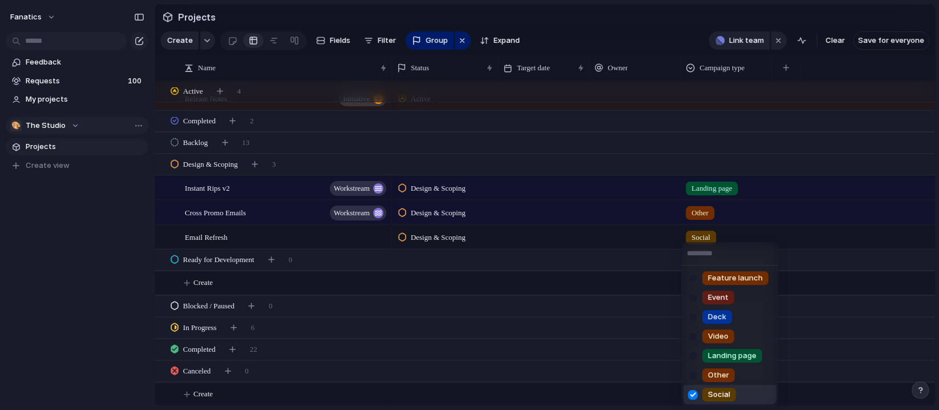
click at [692, 398] on div at bounding box center [693, 395] width 20 height 20
click at [695, 375] on div at bounding box center [693, 375] width 20 height 20
click at [553, 145] on div "Feature launch Event Deck Video Landing page Other Social" at bounding box center [469, 205] width 939 height 410
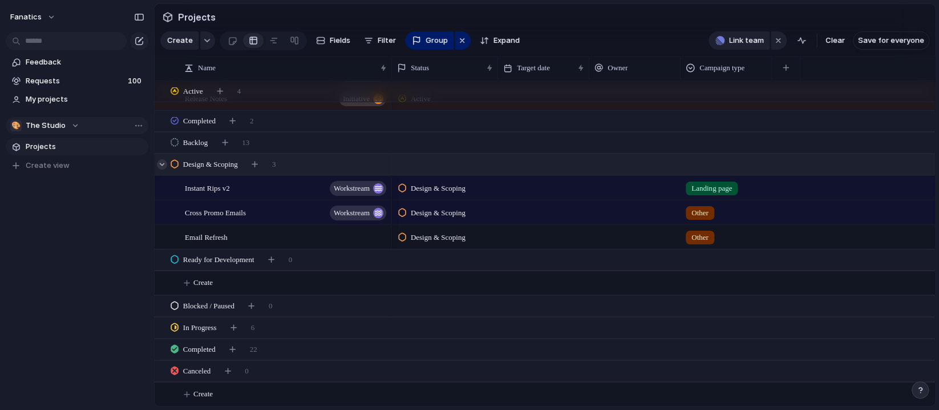
click at [158, 163] on div at bounding box center [162, 164] width 10 height 10
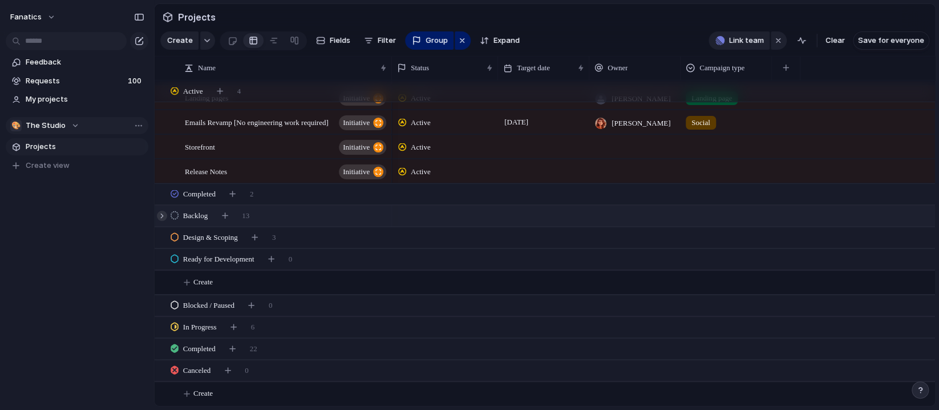
click at [162, 216] on div at bounding box center [162, 216] width 10 height 10
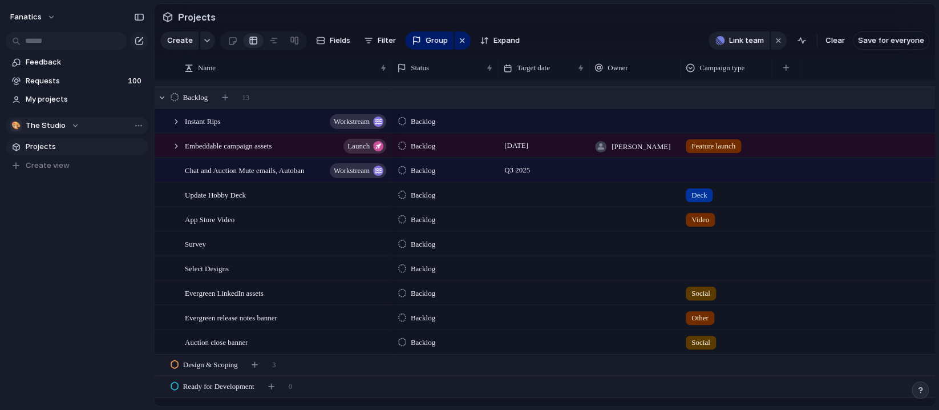
scroll to position [162, 0]
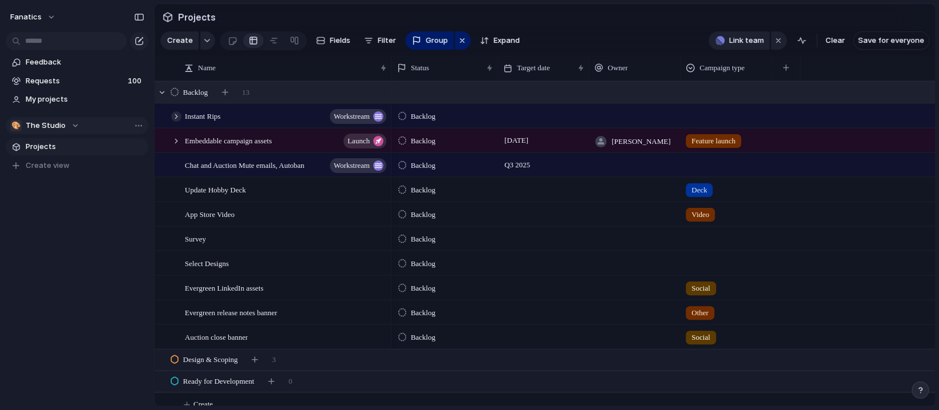
click at [176, 116] on div at bounding box center [176, 116] width 10 height 10
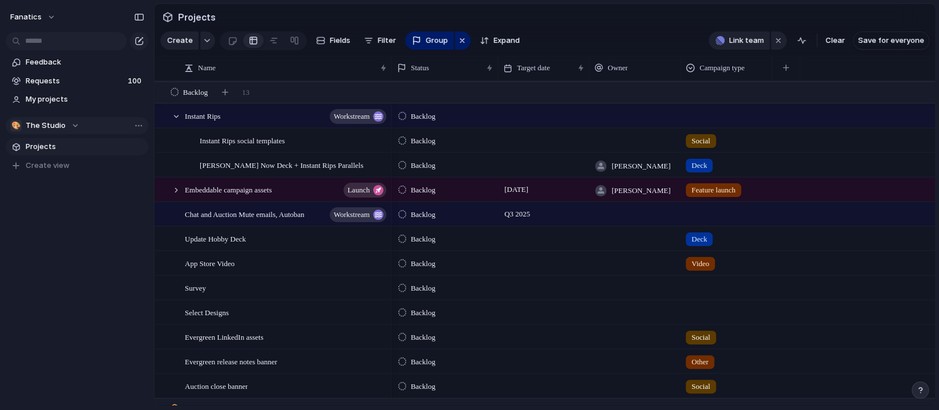
click at [507, 137] on div at bounding box center [543, 139] width 91 height 23
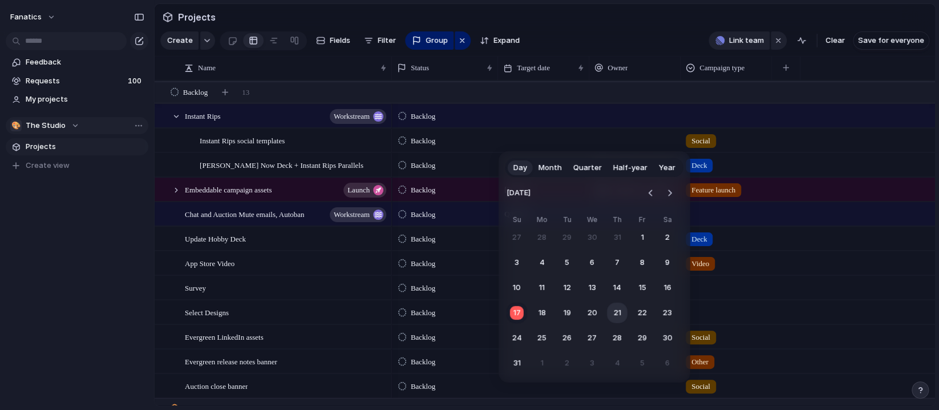
click at [617, 312] on button "21" at bounding box center [617, 313] width 21 height 21
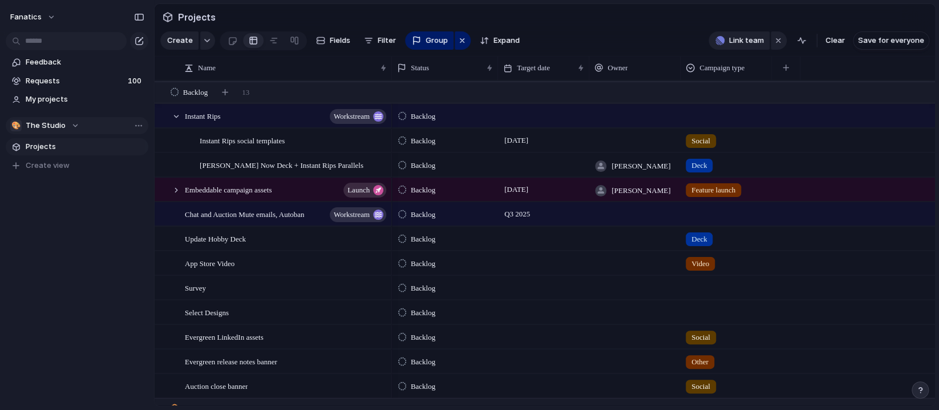
click at [632, 134] on div at bounding box center [635, 139] width 91 height 23
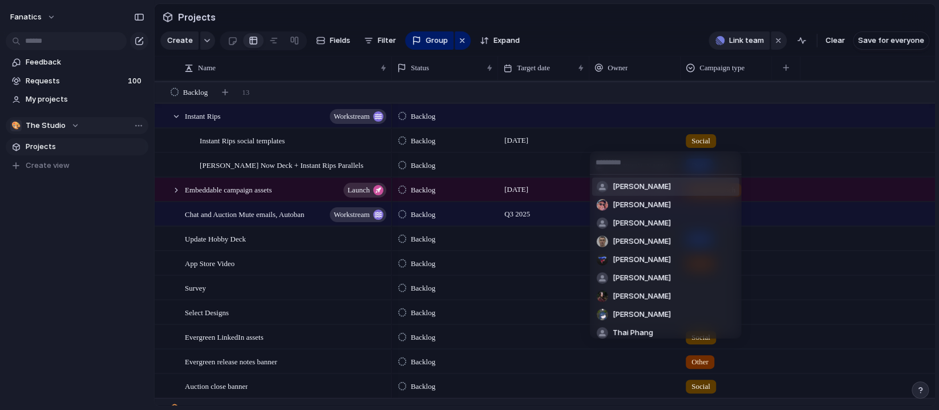
click at [628, 191] on span "[PERSON_NAME]" at bounding box center [642, 186] width 58 height 11
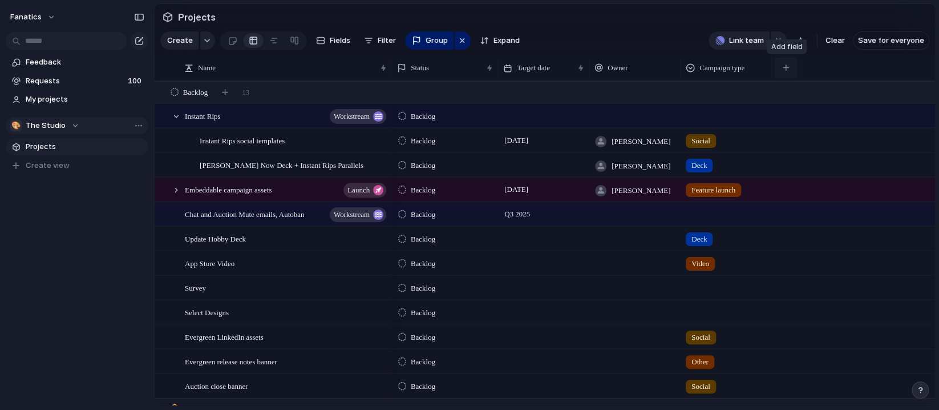
click at [785, 66] on div "button" at bounding box center [786, 67] width 6 height 6
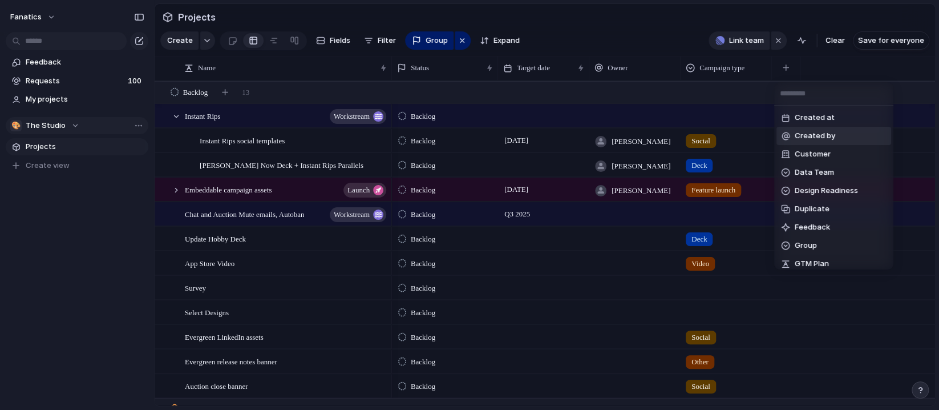
click at [830, 130] on span "Created by" at bounding box center [815, 135] width 41 height 11
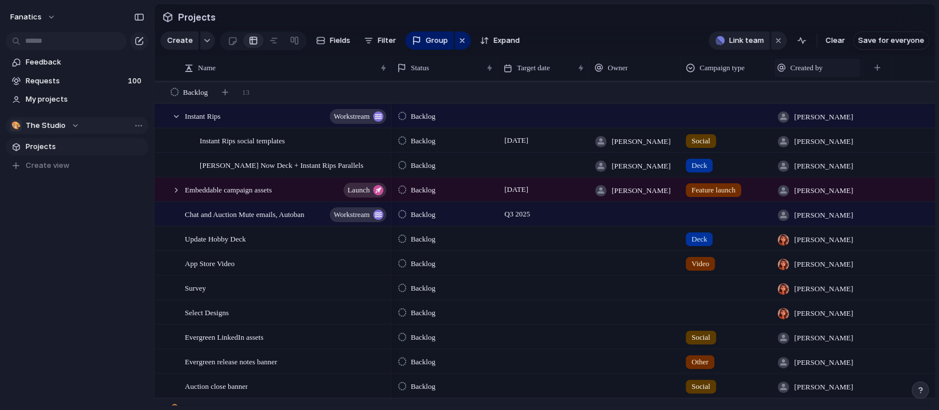
click at [804, 62] on span "Created by" at bounding box center [807, 67] width 33 height 11
click at [804, 62] on div "Modify Hide Sort ascending Sort descending" at bounding box center [469, 205] width 939 height 410
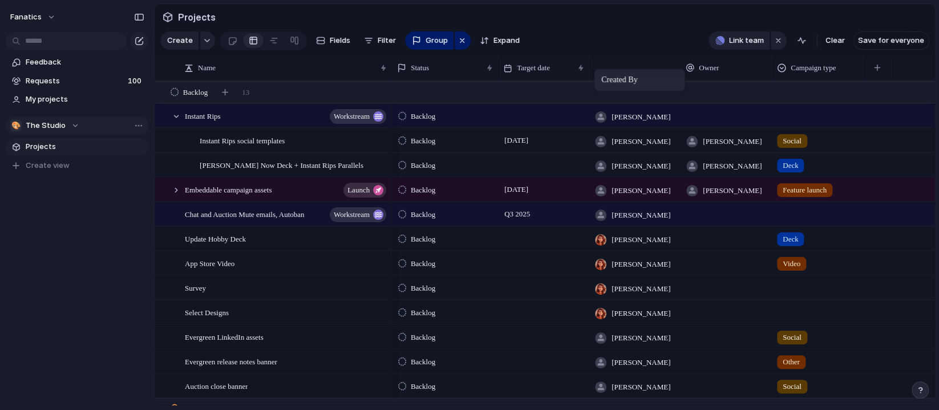
drag, startPoint x: 833, startPoint y: 65, endPoint x: 602, endPoint y: 72, distance: 231.8
click at [719, 66] on span "Owner" at bounding box center [709, 67] width 20 height 11
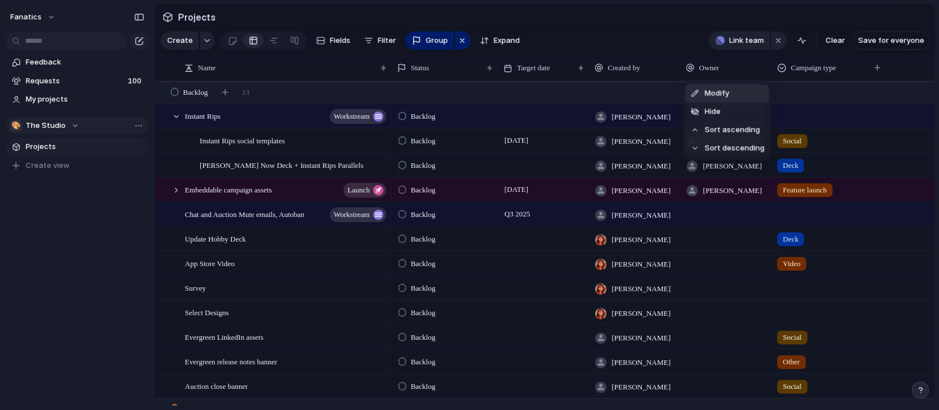
click at [719, 92] on span "Modify" at bounding box center [717, 93] width 25 height 11
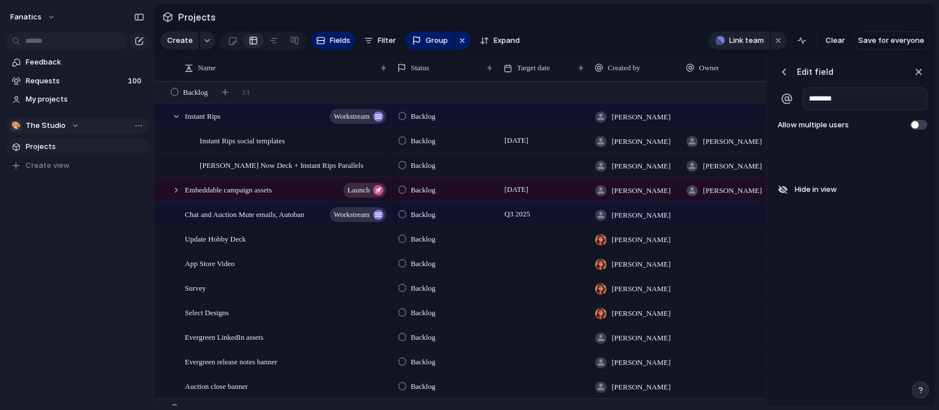
type input "********"
click at [712, 150] on div "[PERSON_NAME]" at bounding box center [726, 139] width 91 height 23
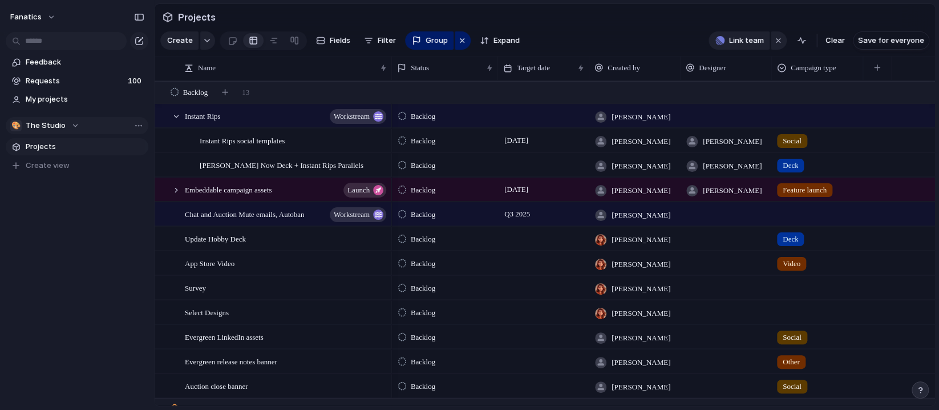
click at [721, 140] on div "Seif Salama Michael Dingle Tracy Reeves Yaraslau Bahutski Nick Bell Alona Kotli…" at bounding box center [469, 205] width 939 height 410
click at [721, 140] on span "[PERSON_NAME]" at bounding box center [732, 141] width 59 height 11
type input "*****"
click at [723, 167] on span "[PERSON_NAME]" at bounding box center [732, 165] width 59 height 11
click at [723, 167] on div "Seif Salama Michael Dingle Tracy Reeves Yaraslau Bahutski Nick Bell Alona Kotli…" at bounding box center [469, 205] width 939 height 410
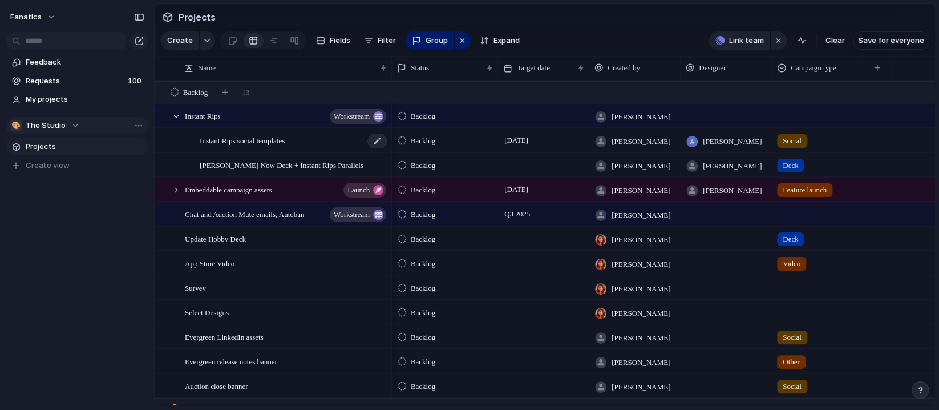
click at [225, 140] on span "Instant Rips social templates" at bounding box center [242, 140] width 85 height 13
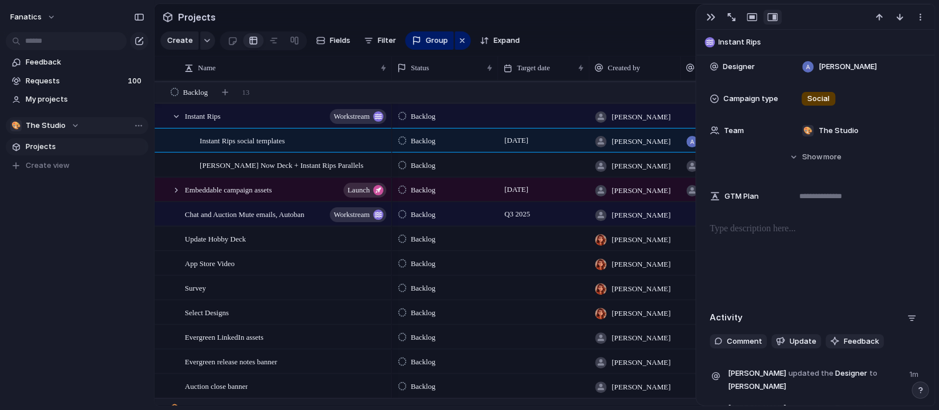
scroll to position [196, 0]
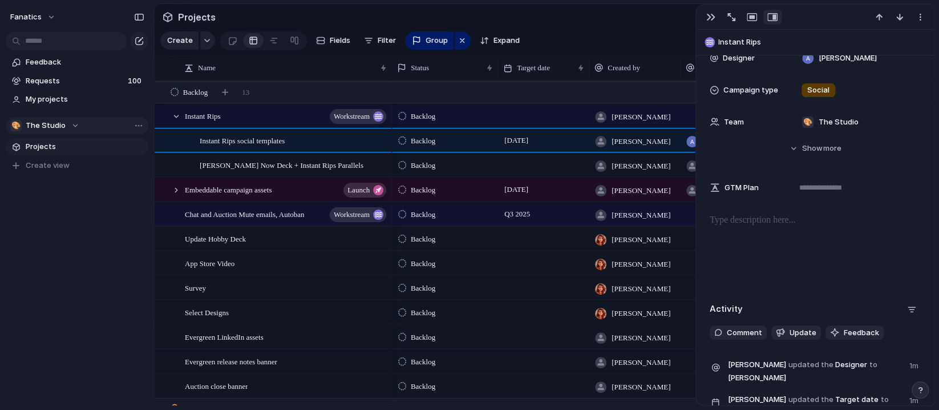
click at [760, 224] on p at bounding box center [815, 220] width 211 height 14
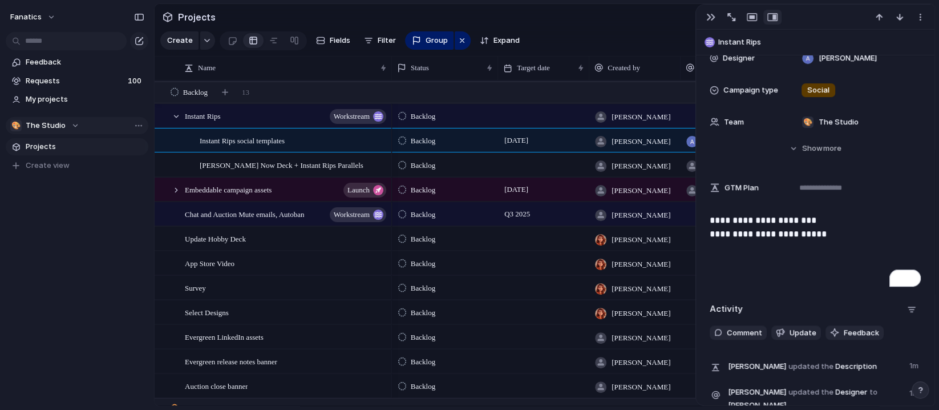
click at [837, 220] on p "**********" at bounding box center [815, 233] width 211 height 41
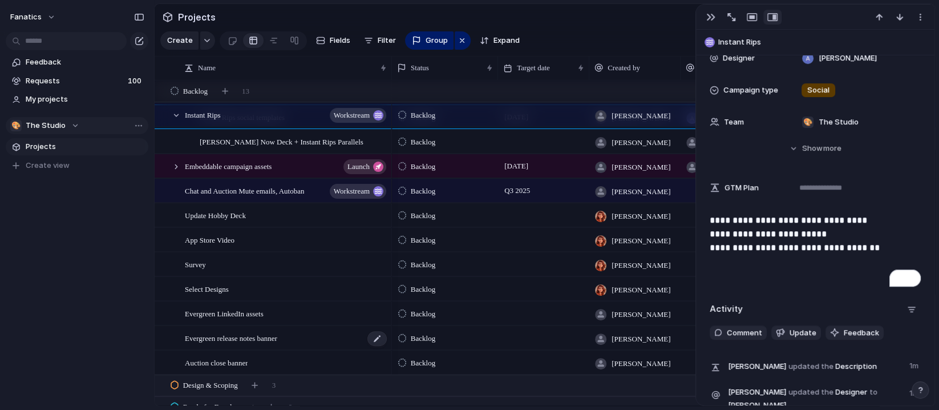
scroll to position [201, 0]
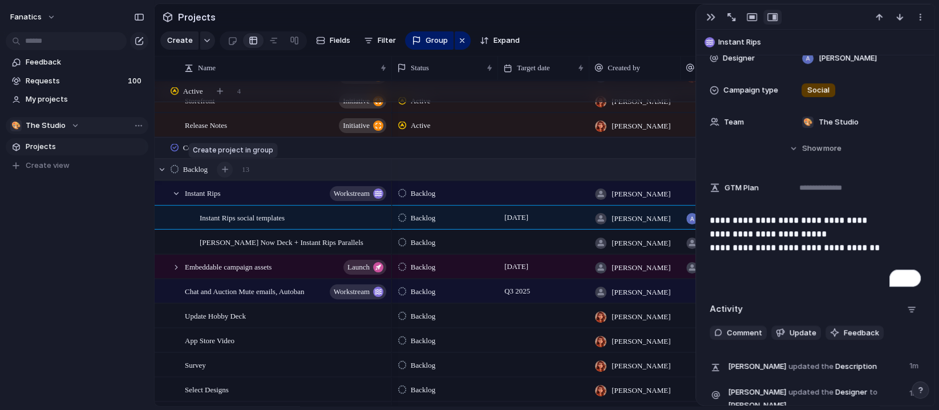
click at [228, 166] on div "button" at bounding box center [225, 169] width 6 height 6
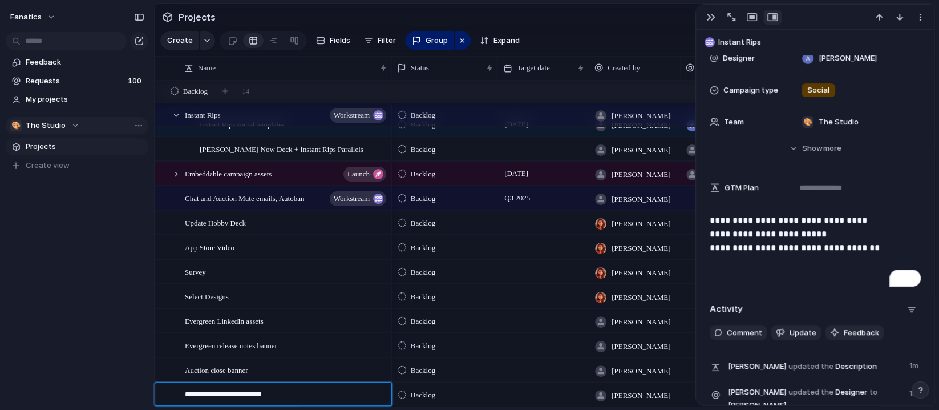
type textarea "**********"
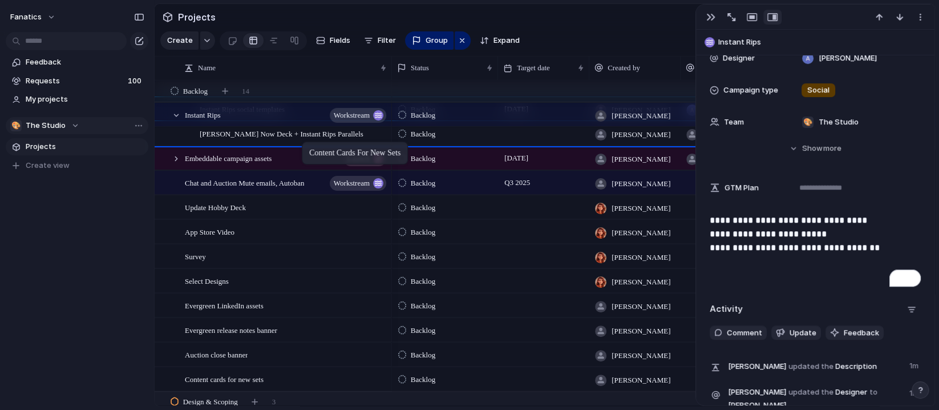
drag, startPoint x: 316, startPoint y: 382, endPoint x: 308, endPoint y: 144, distance: 238.7
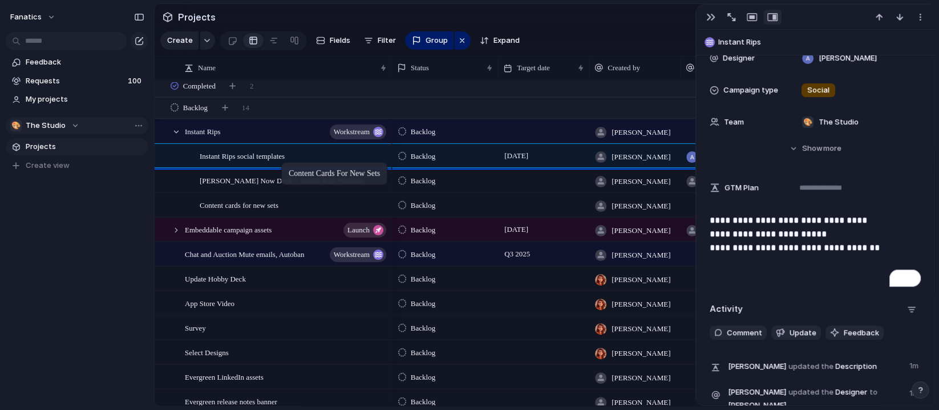
drag, startPoint x: 285, startPoint y: 205, endPoint x: 287, endPoint y: 164, distance: 41.1
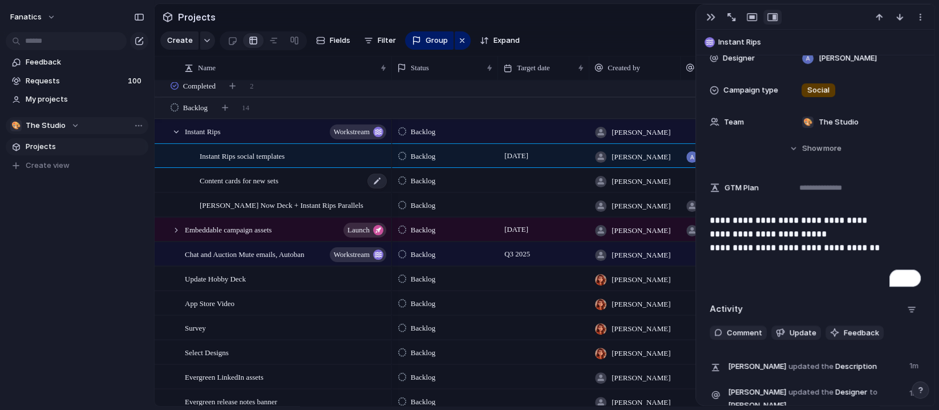
click at [279, 181] on span "Content cards for new sets" at bounding box center [239, 180] width 79 height 13
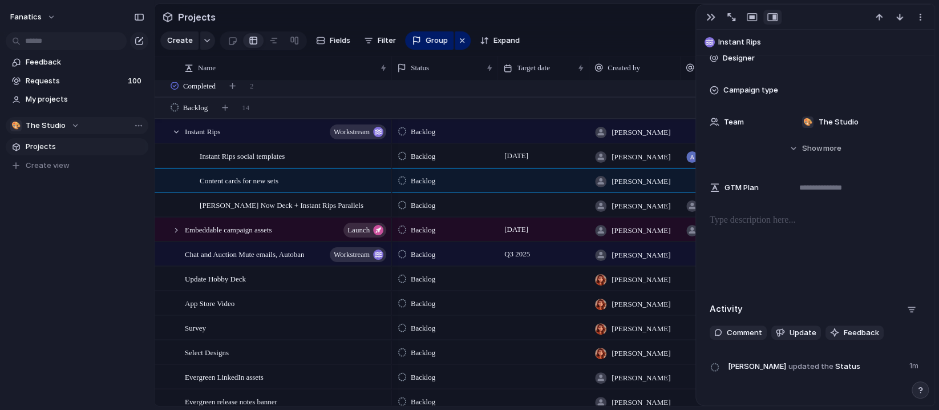
click at [790, 240] on div "To enrich screen reader interactions, please activate Accessibility in Grammarl…" at bounding box center [815, 249] width 211 height 73
click at [525, 179] on div at bounding box center [543, 179] width 91 height 23
click at [707, 15] on div "button" at bounding box center [711, 17] width 9 height 9
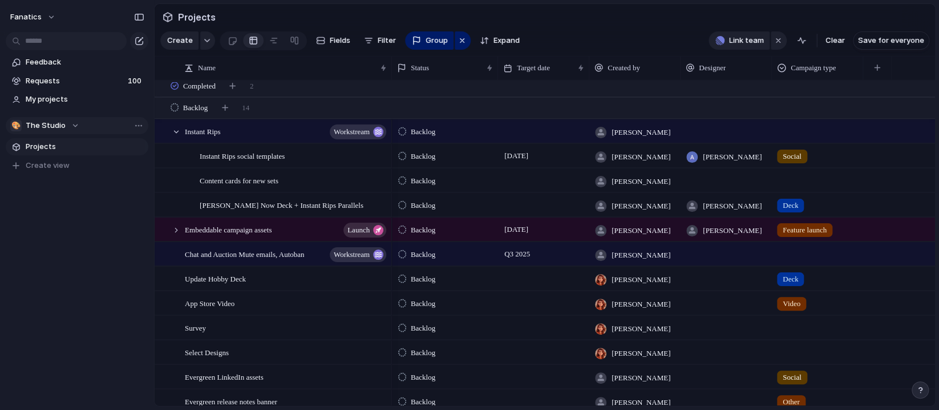
click at [727, 180] on div at bounding box center [726, 179] width 91 height 23
type input "*****"
click at [737, 224] on span "[PERSON_NAME]" at bounding box center [733, 226] width 58 height 11
click at [784, 174] on div at bounding box center [818, 178] width 90 height 19
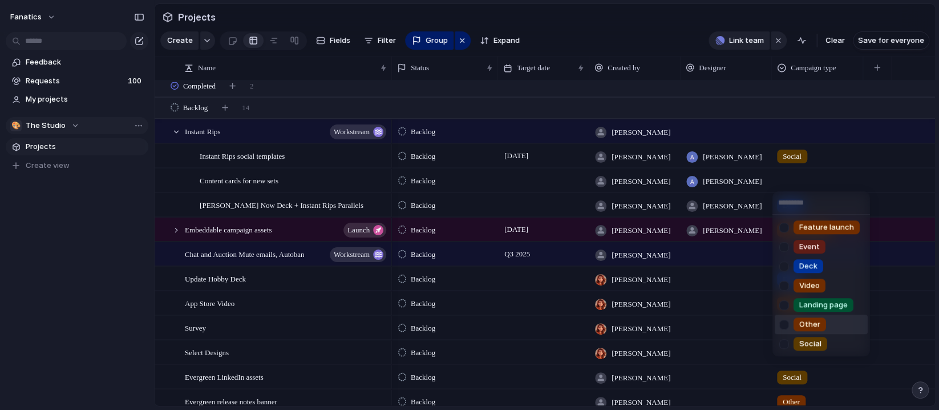
click at [472, 151] on div "Feature launch Event Deck Video Landing page Other Social" at bounding box center [469, 205] width 939 height 410
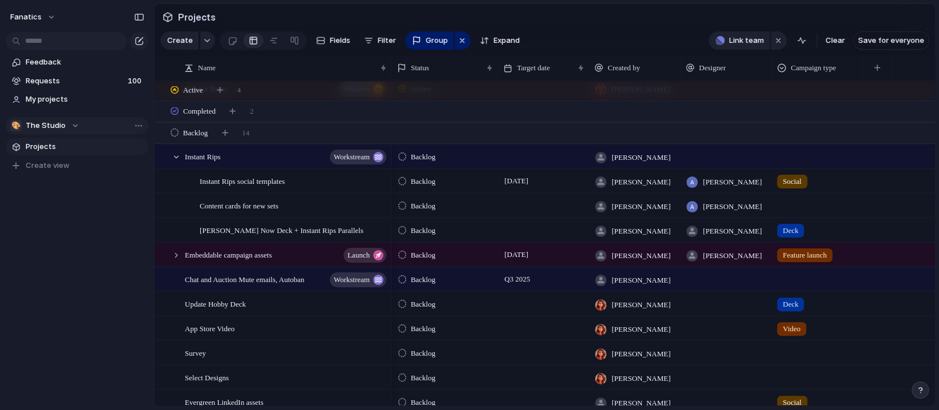
scroll to position [121, 0]
click at [414, 158] on span "Backlog" at bounding box center [423, 157] width 25 height 11
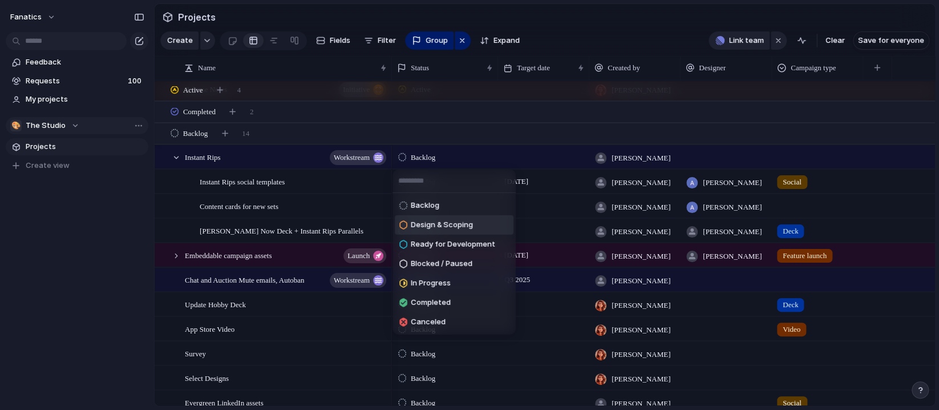
click at [473, 227] on span "Design & Scoping" at bounding box center [442, 224] width 62 height 11
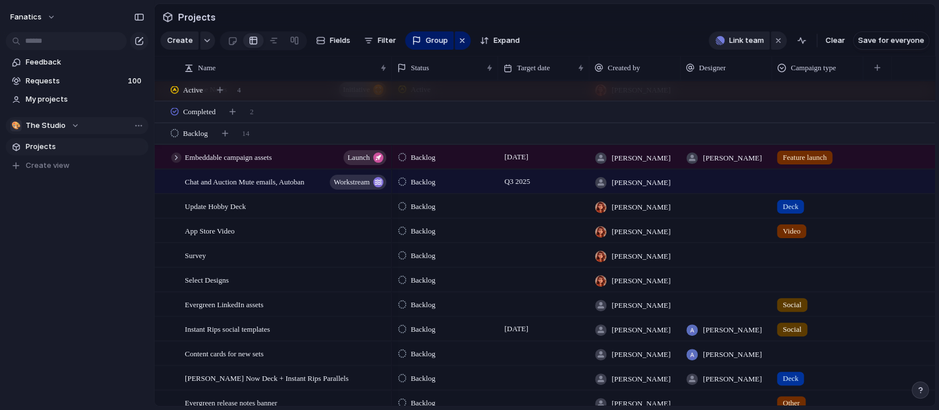
click at [175, 160] on div at bounding box center [176, 157] width 10 height 10
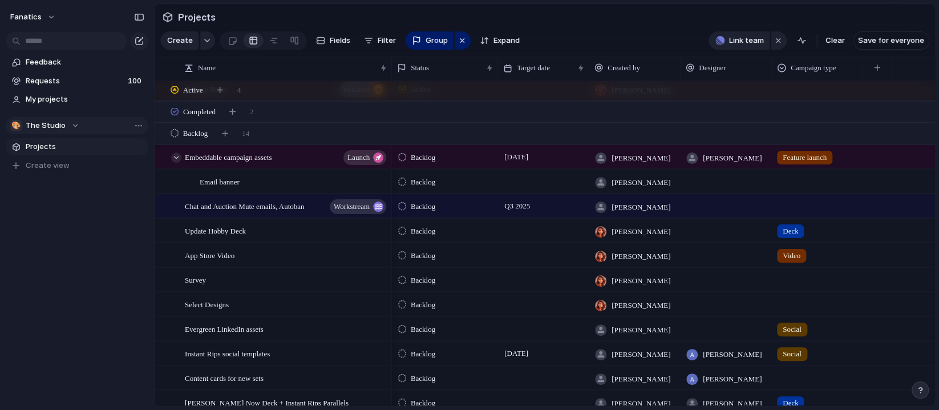
click at [175, 160] on div at bounding box center [176, 157] width 10 height 10
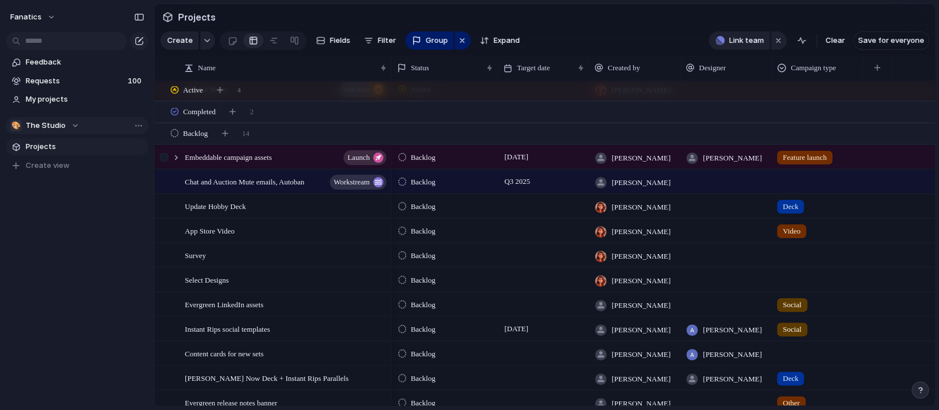
click at [170, 159] on div at bounding box center [165, 161] width 21 height 31
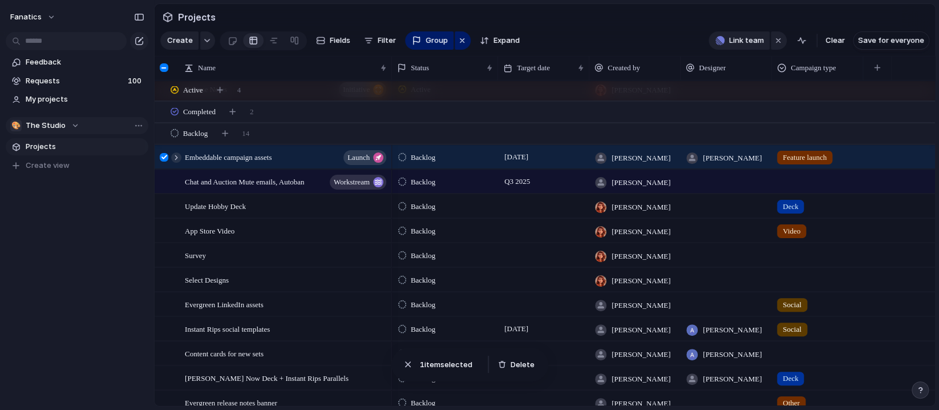
click at [178, 159] on div at bounding box center [176, 157] width 10 height 10
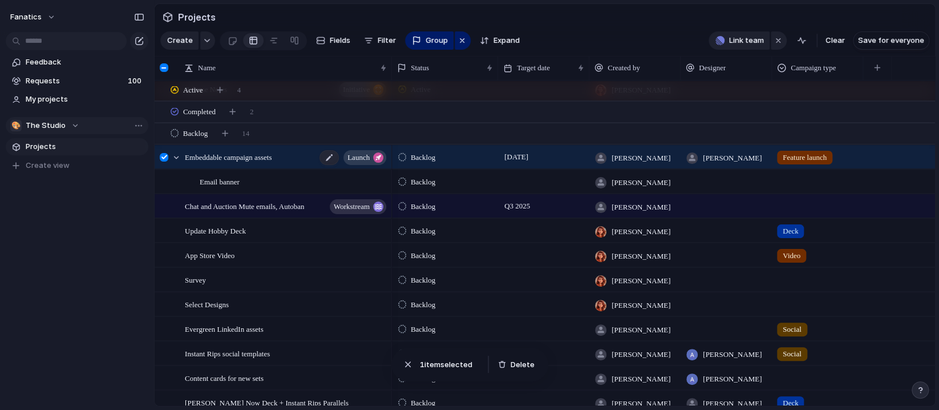
click at [255, 146] on div "Embeddable campaign assets launch" at bounding box center [286, 157] width 203 height 23
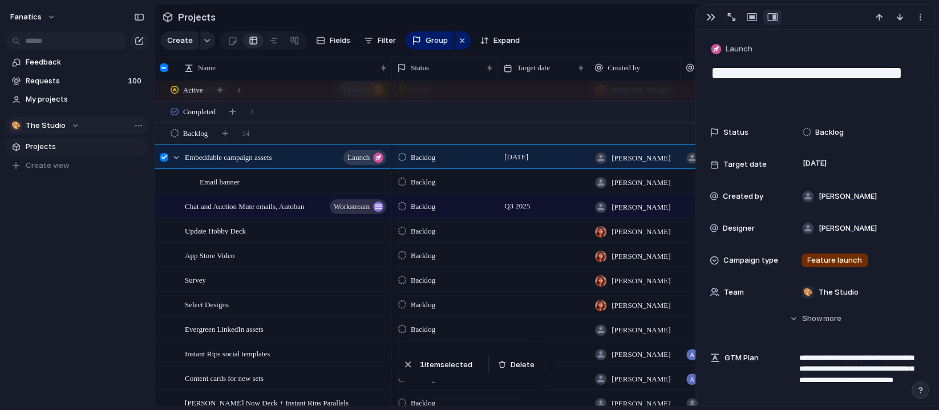
scroll to position [100, 0]
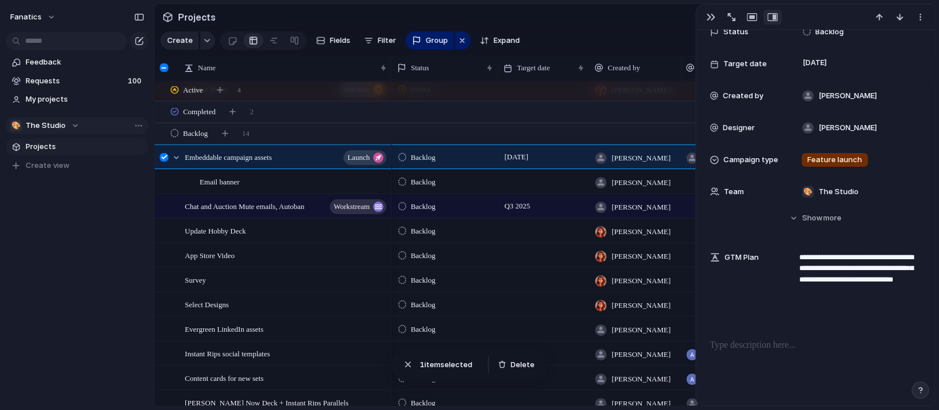
click at [163, 160] on div at bounding box center [164, 157] width 9 height 9
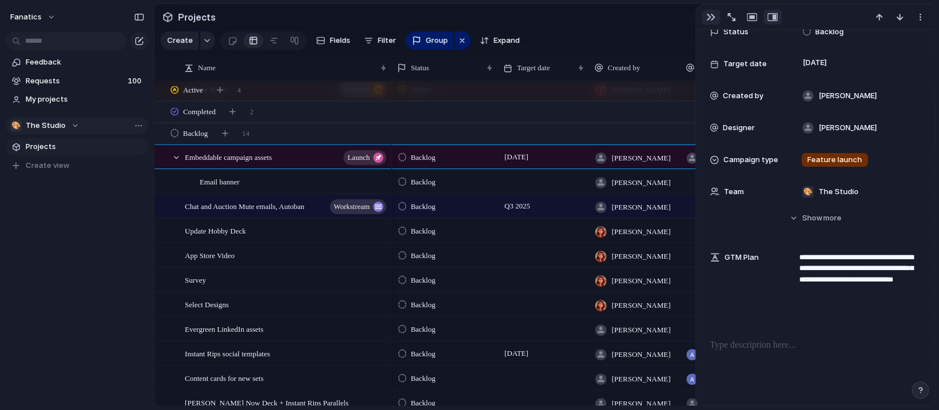
click at [707, 15] on div "button" at bounding box center [711, 17] width 9 height 9
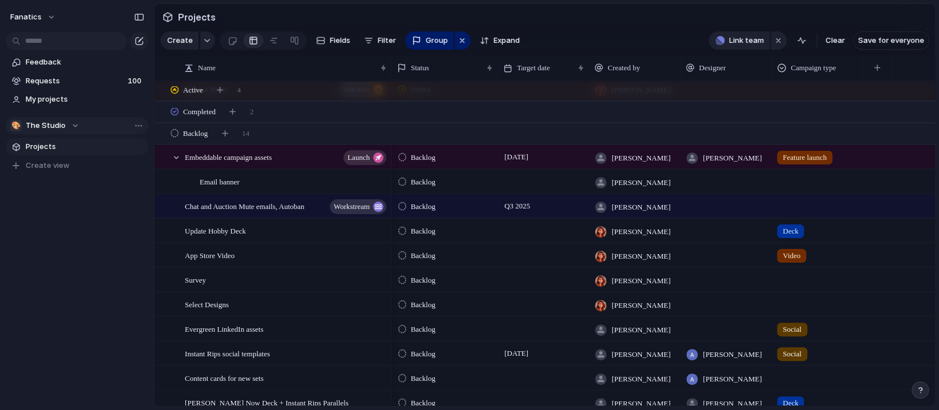
click at [429, 159] on span "Backlog" at bounding box center [423, 157] width 25 height 11
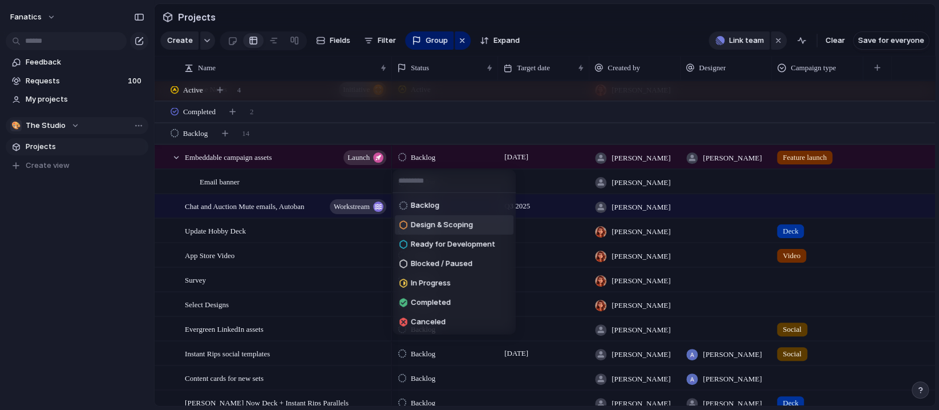
click at [436, 220] on span "Design & Scoping" at bounding box center [442, 224] width 62 height 11
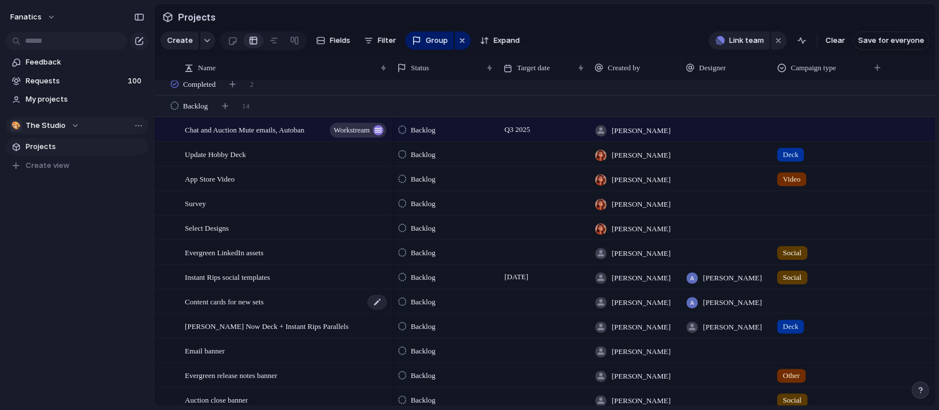
scroll to position [148, 0]
click at [168, 302] on div at bounding box center [165, 305] width 21 height 31
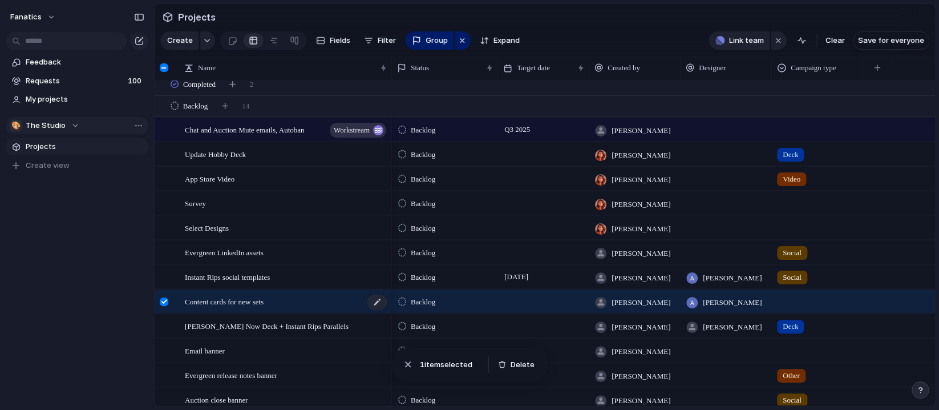
click at [264, 302] on span "Content cards for new sets" at bounding box center [224, 301] width 79 height 13
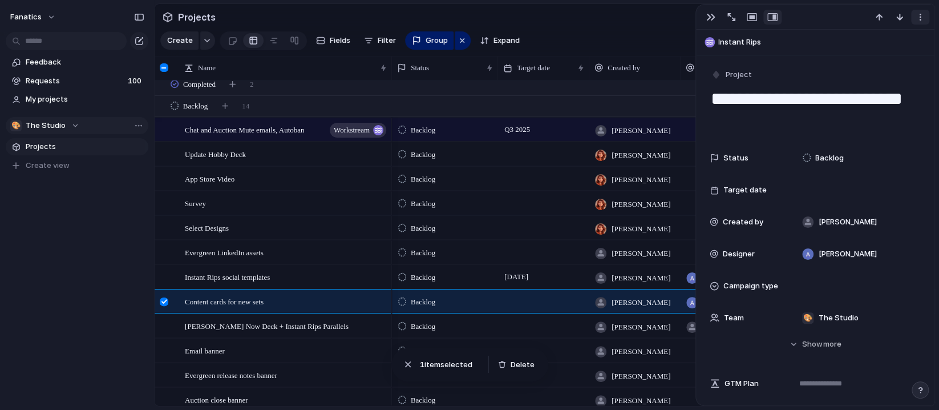
click at [927, 17] on button "button" at bounding box center [921, 17] width 18 height 15
click at [888, 54] on li "Delete" at bounding box center [885, 59] width 86 height 18
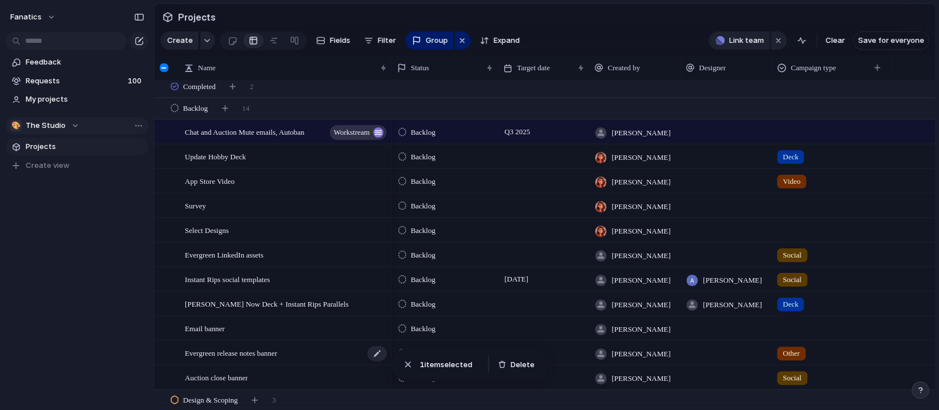
scroll to position [148, 0]
click at [278, 304] on span "Topp Now Deck + Instant Rips Parallels" at bounding box center [267, 301] width 164 height 13
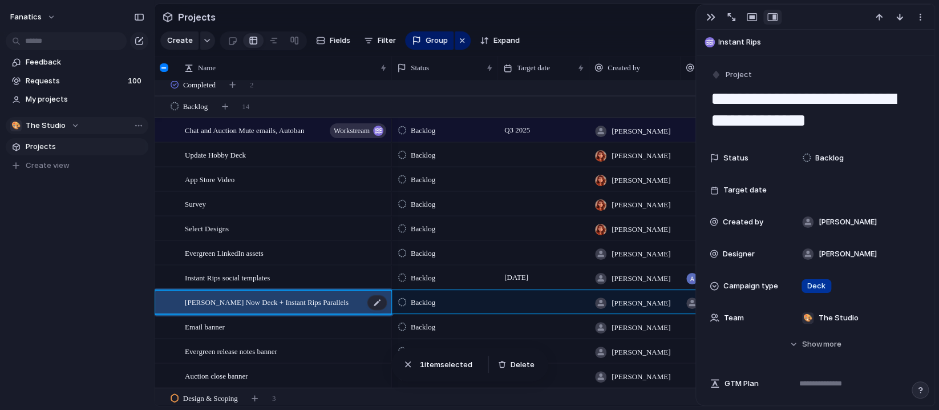
scroll to position [147, 0]
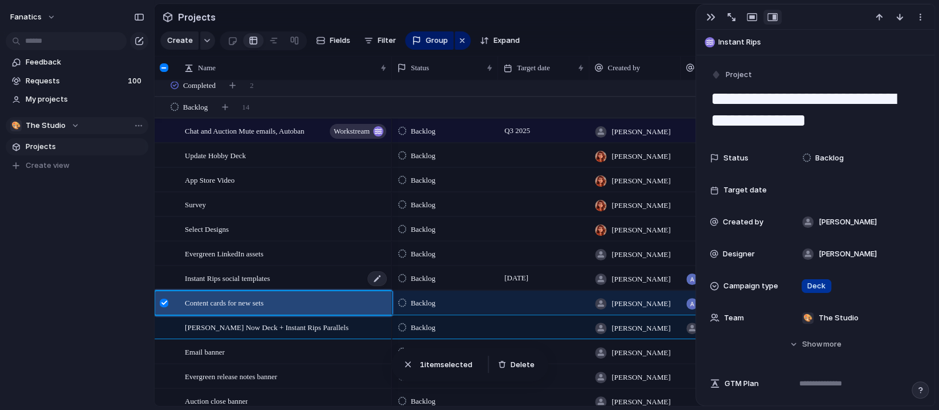
click at [294, 268] on div "Instant Rips social templates" at bounding box center [286, 278] width 203 height 23
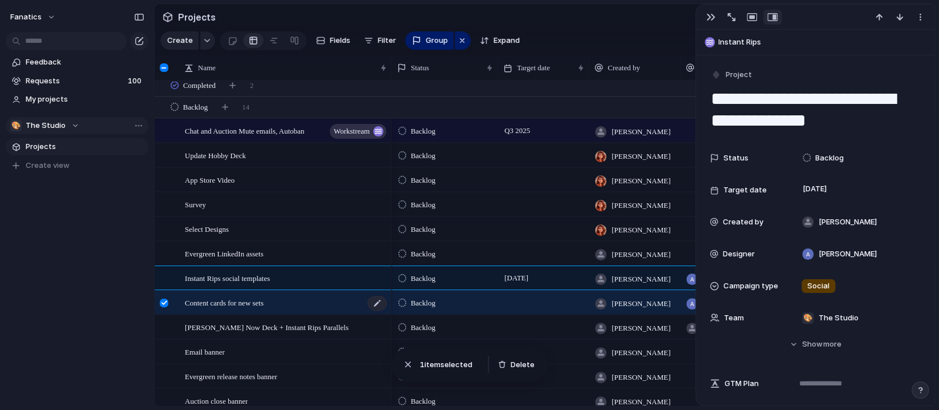
click at [310, 296] on div "Content cards for new sets" at bounding box center [286, 302] width 203 height 23
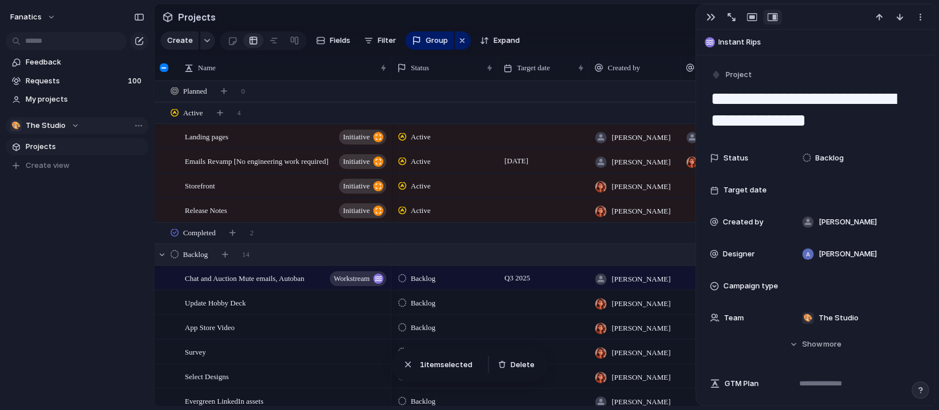
click at [208, 253] on span "Backlog" at bounding box center [195, 254] width 25 height 11
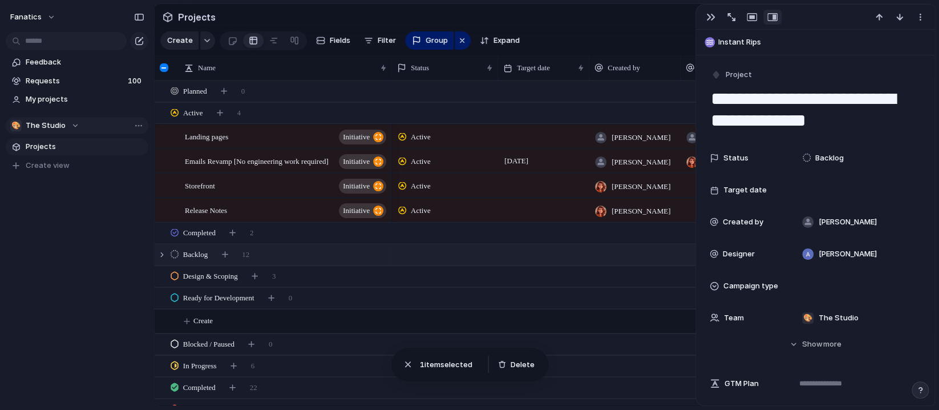
scroll to position [52, 0]
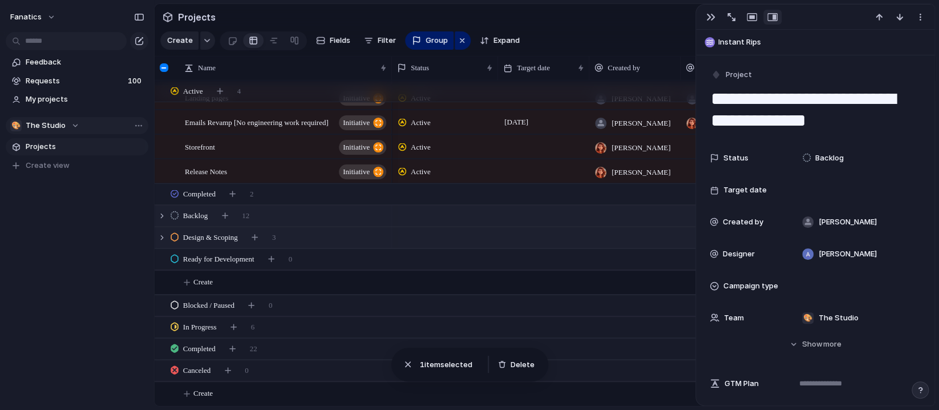
click at [219, 237] on span "Design & Scoping" at bounding box center [210, 237] width 55 height 11
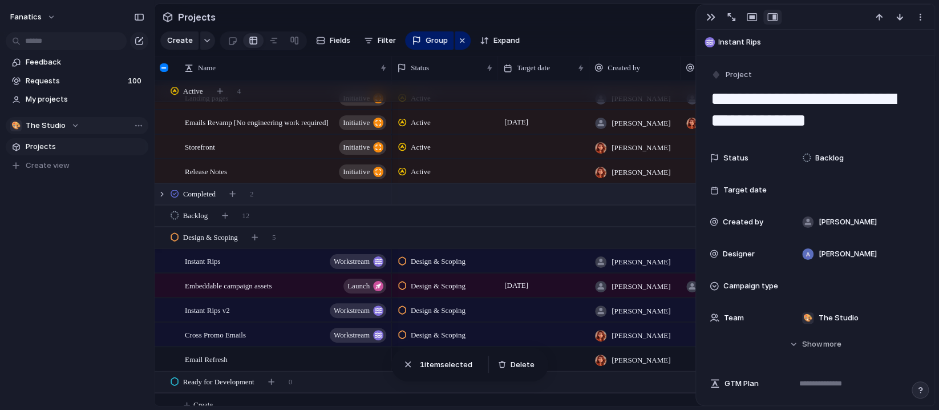
click at [205, 195] on span "Completed" at bounding box center [199, 193] width 33 height 11
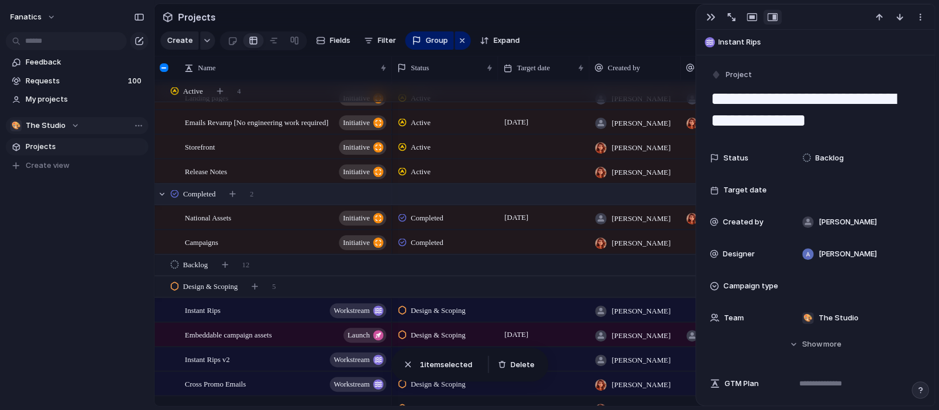
click at [205, 195] on span "Completed" at bounding box center [199, 193] width 33 height 11
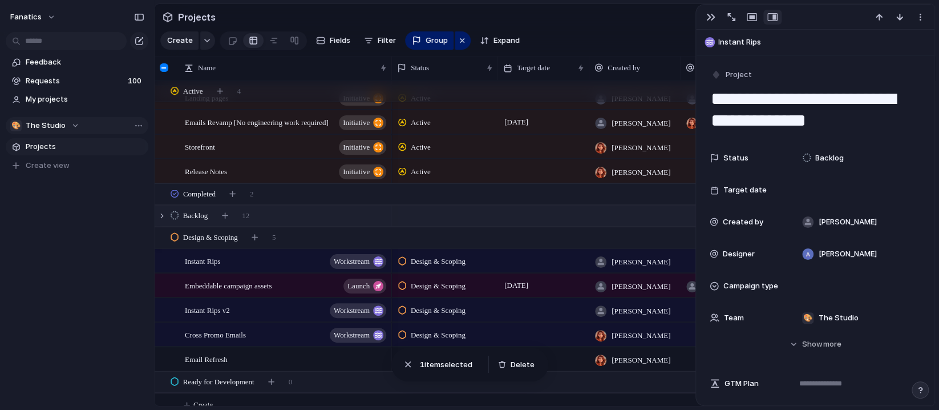
click at [206, 219] on span "Backlog" at bounding box center [195, 215] width 25 height 11
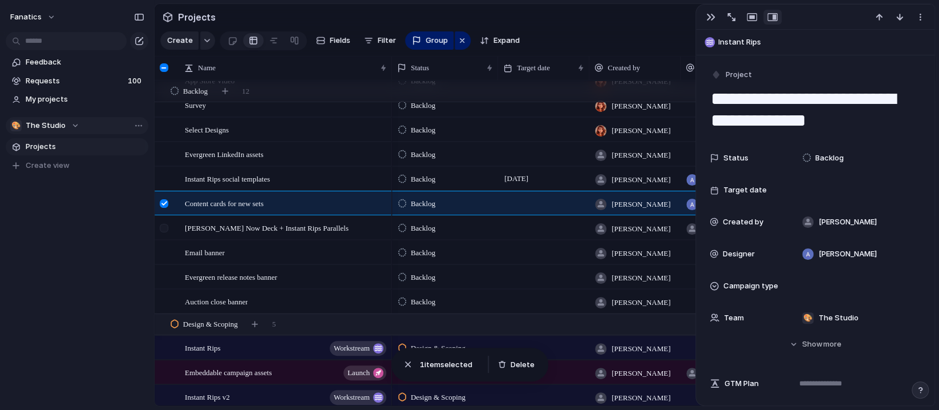
click at [168, 231] on div at bounding box center [165, 231] width 21 height 31
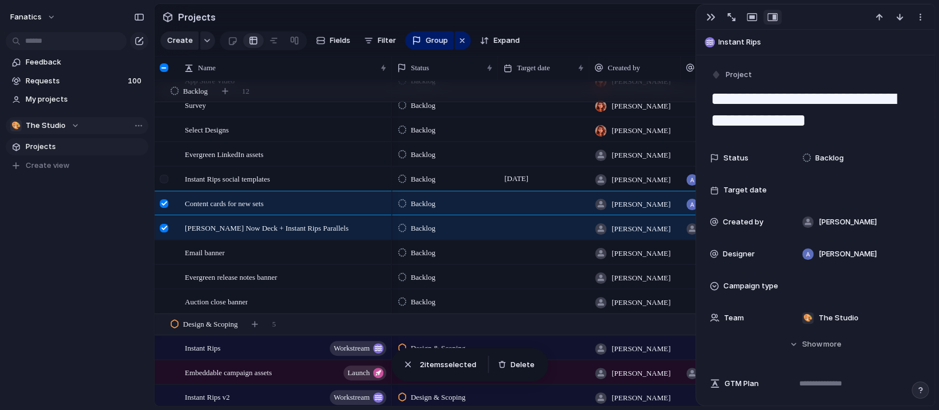
click at [160, 181] on div at bounding box center [164, 179] width 9 height 9
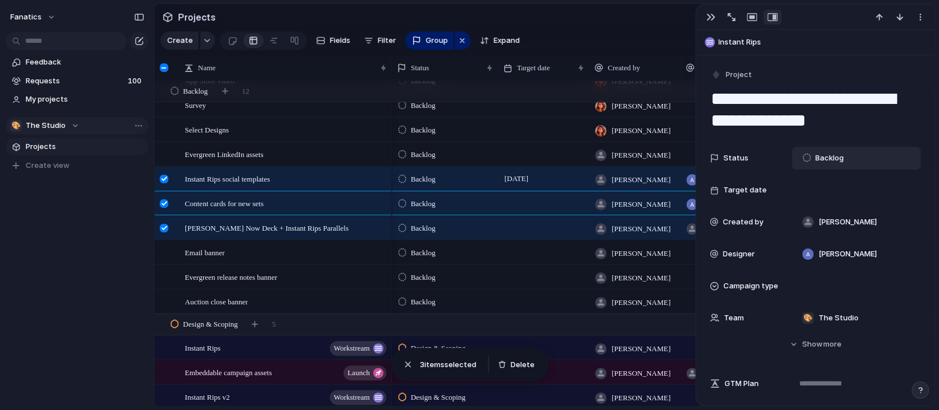
click at [832, 156] on span "Backlog" at bounding box center [830, 157] width 29 height 11
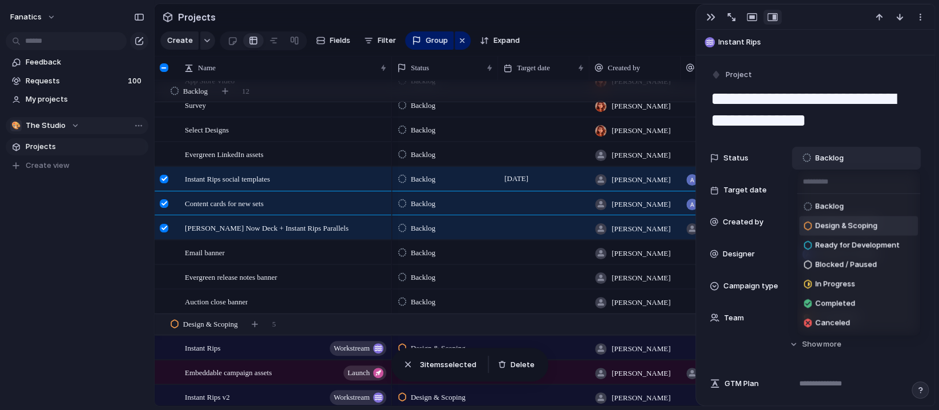
click at [862, 226] on span "Design & Scoping" at bounding box center [847, 225] width 62 height 11
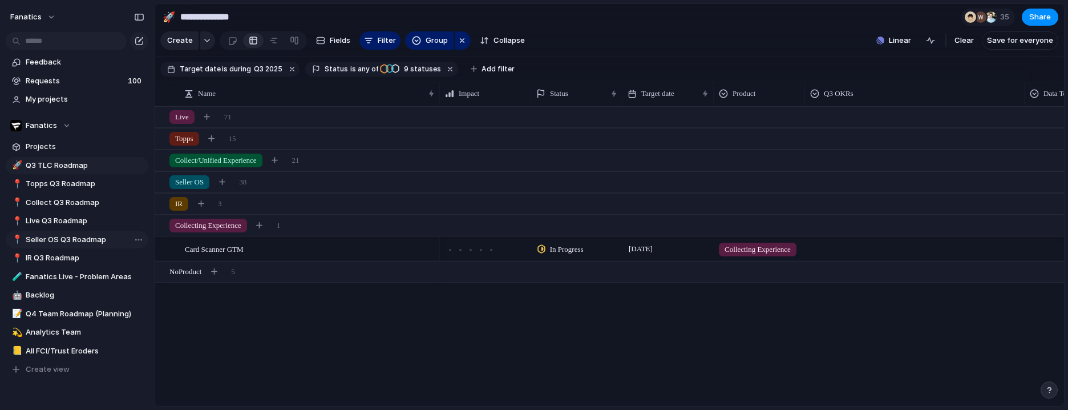
click at [77, 239] on span "Seller OS Q3 Roadmap" at bounding box center [85, 239] width 119 height 11
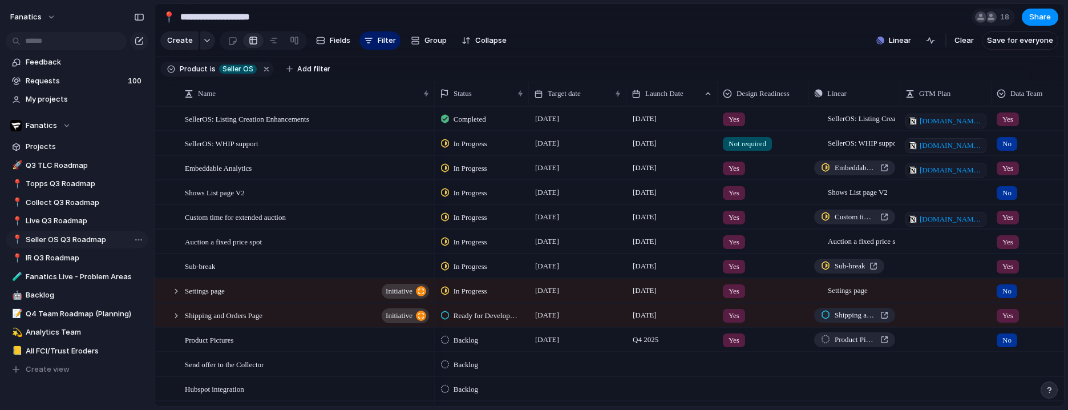
type input "**********"
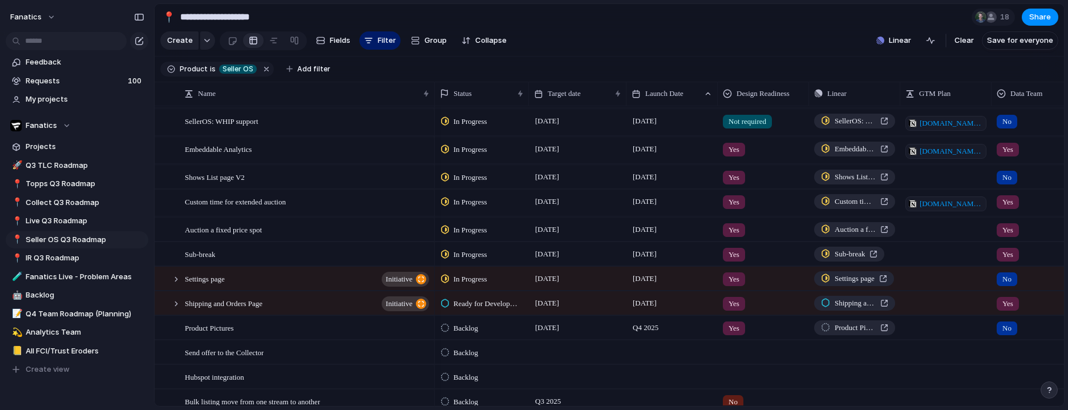
scroll to position [26, 0]
click at [651, 150] on span "[DATE]" at bounding box center [645, 149] width 30 height 14
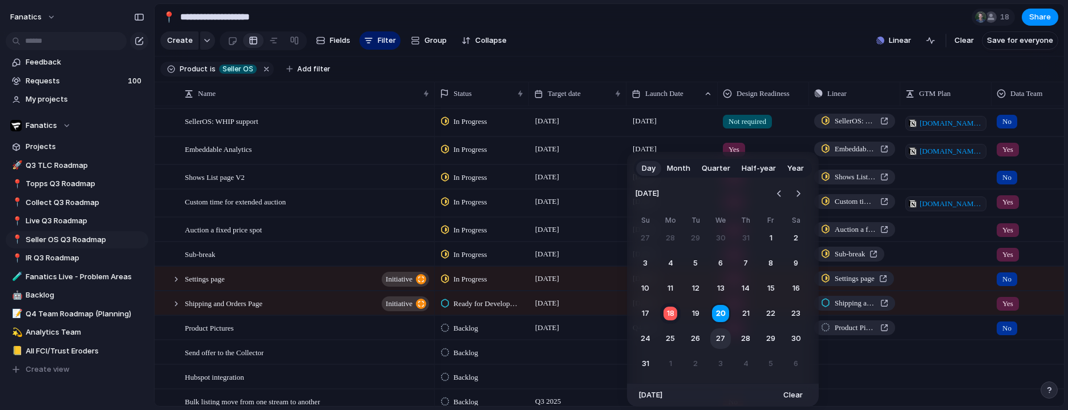
click at [720, 333] on button "27" at bounding box center [721, 338] width 21 height 21
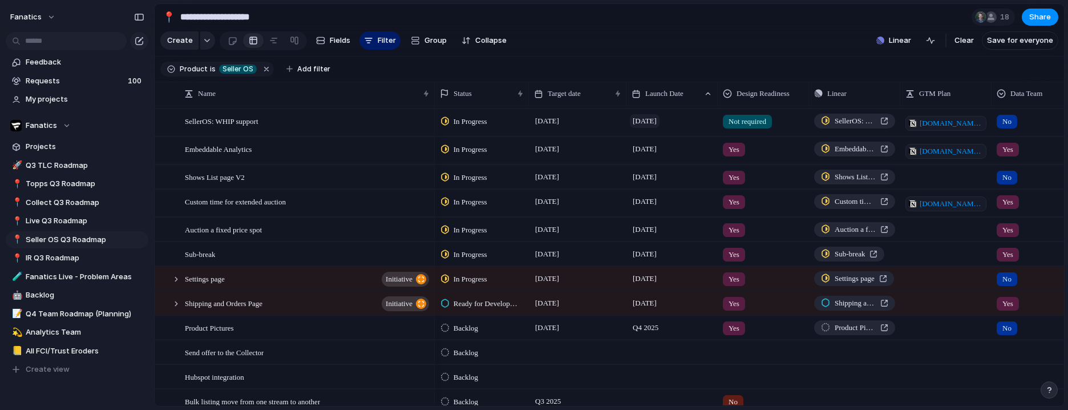
click at [644, 121] on span "[DATE]" at bounding box center [645, 121] width 30 height 14
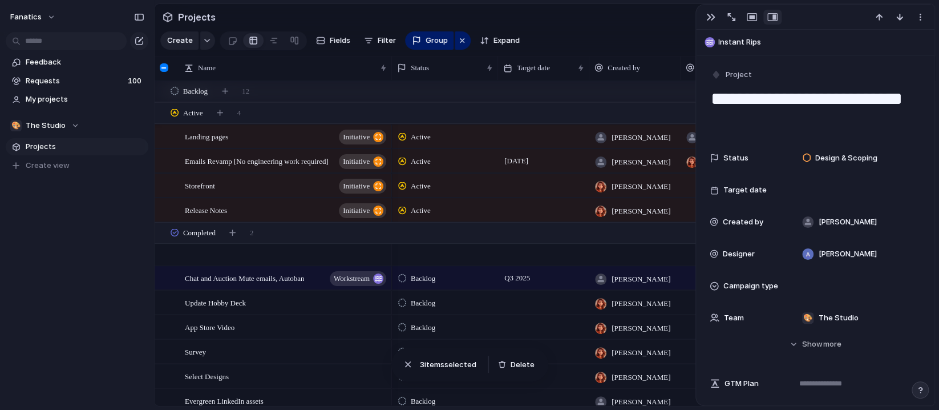
scroll to position [247, 0]
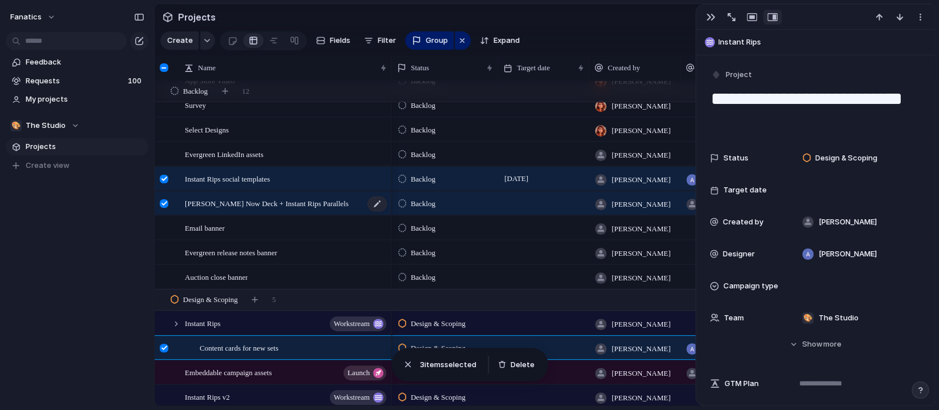
click at [256, 192] on div "Topp Now Deck + Instant Rips Parallels" at bounding box center [286, 203] width 203 height 23
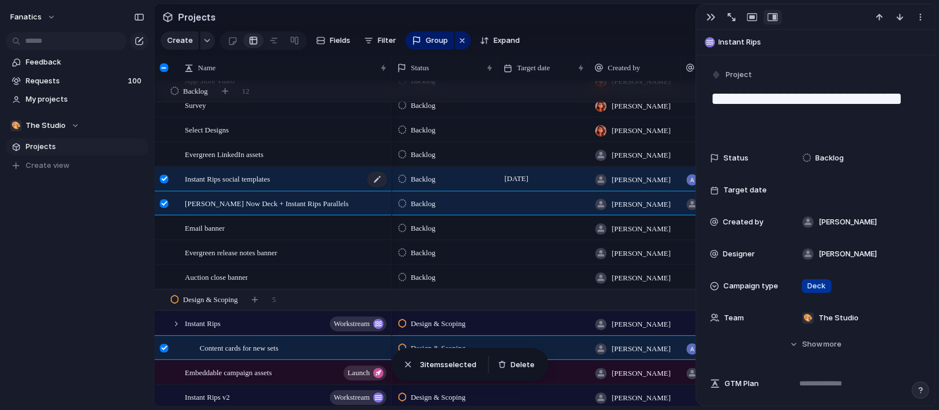
click at [256, 179] on span "Instant Rips social templates" at bounding box center [227, 178] width 85 height 13
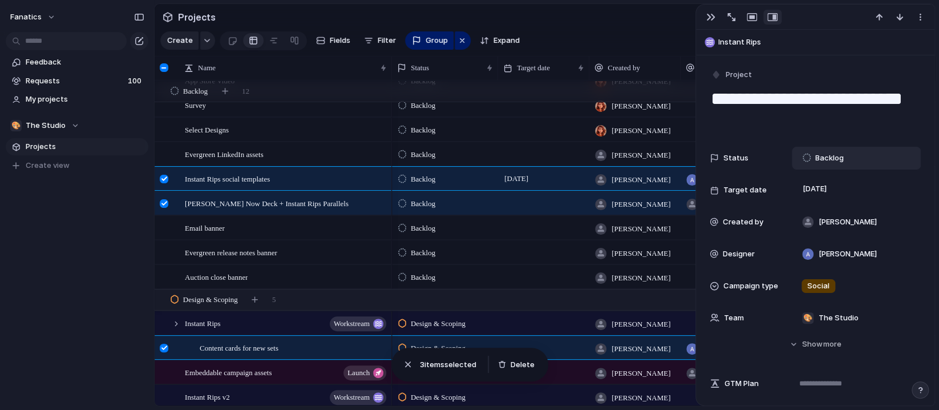
click at [837, 160] on span "Backlog" at bounding box center [830, 157] width 29 height 11
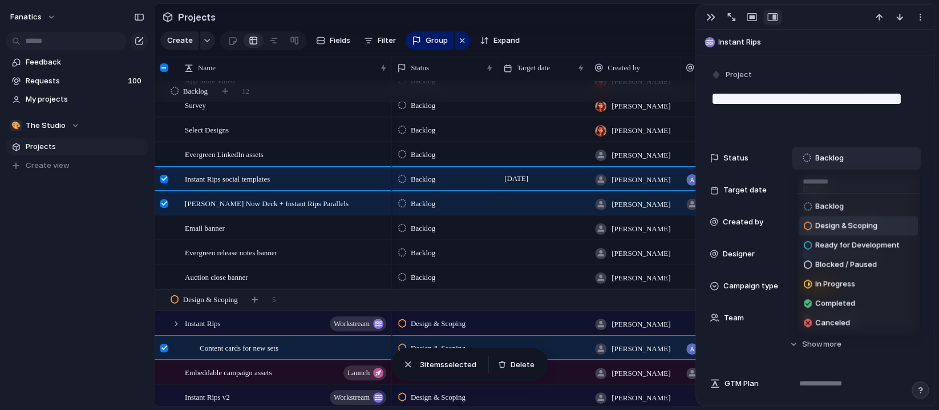
click at [843, 223] on span "Design & Scoping" at bounding box center [847, 225] width 62 height 11
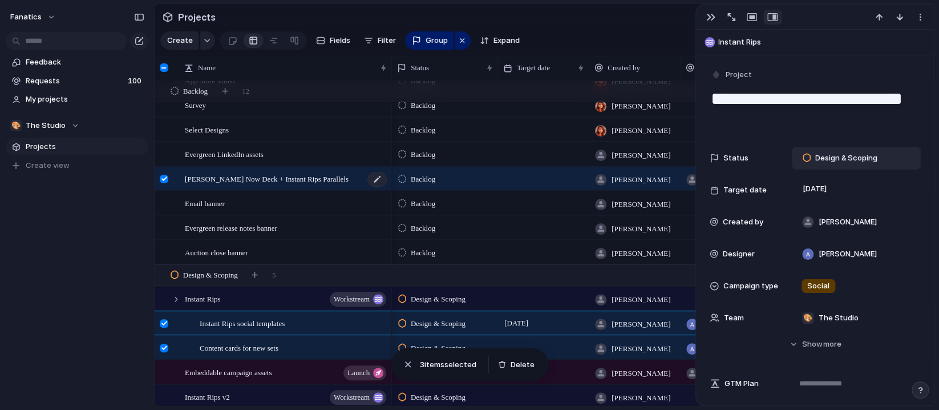
click at [314, 176] on span "Topp Now Deck + Instant Rips Parallels" at bounding box center [267, 178] width 164 height 13
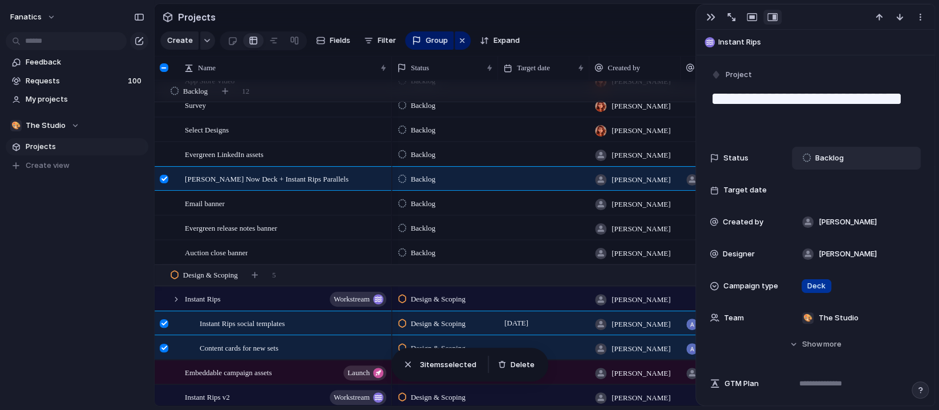
click at [826, 155] on span "Backlog" at bounding box center [830, 157] width 29 height 11
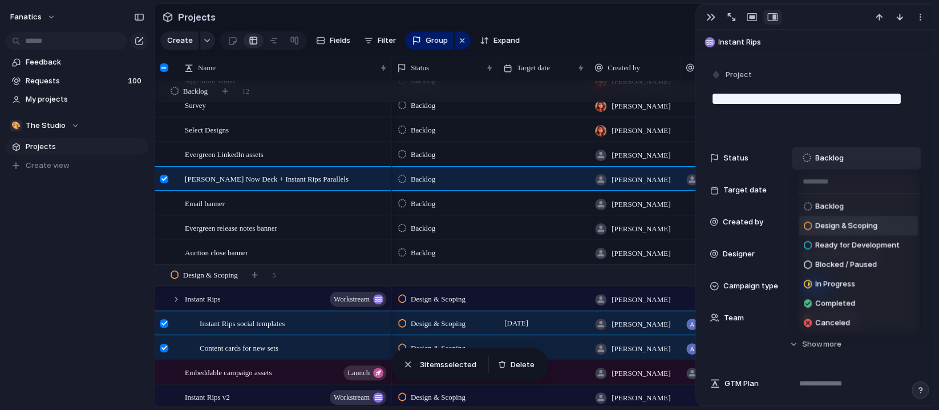
click at [849, 227] on span "Design & Scoping" at bounding box center [847, 225] width 62 height 11
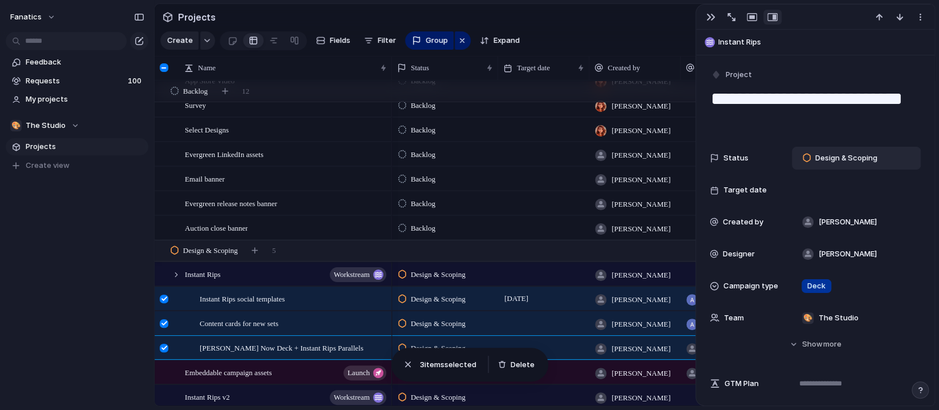
click at [162, 301] on div at bounding box center [164, 299] width 9 height 9
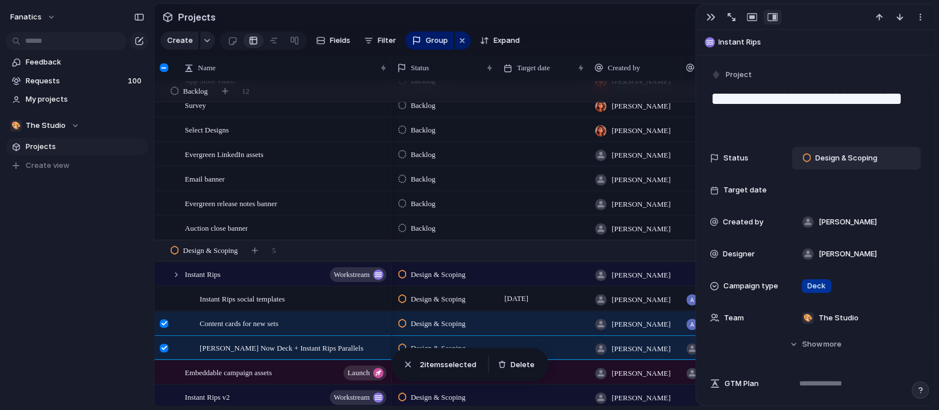
click at [164, 322] on div at bounding box center [164, 323] width 9 height 9
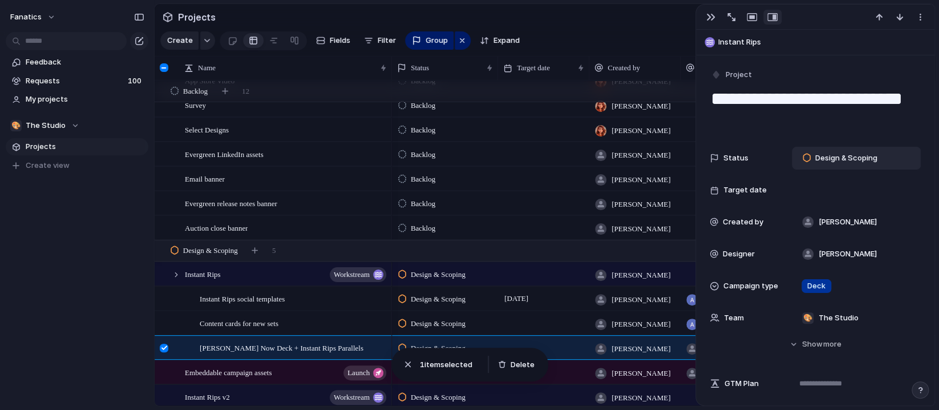
click at [164, 348] on div at bounding box center [164, 348] width 9 height 9
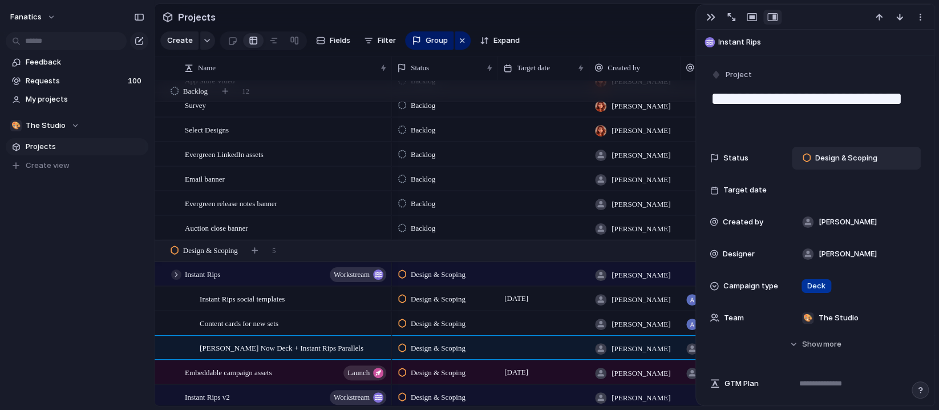
click at [174, 269] on div at bounding box center [176, 274] width 10 height 10
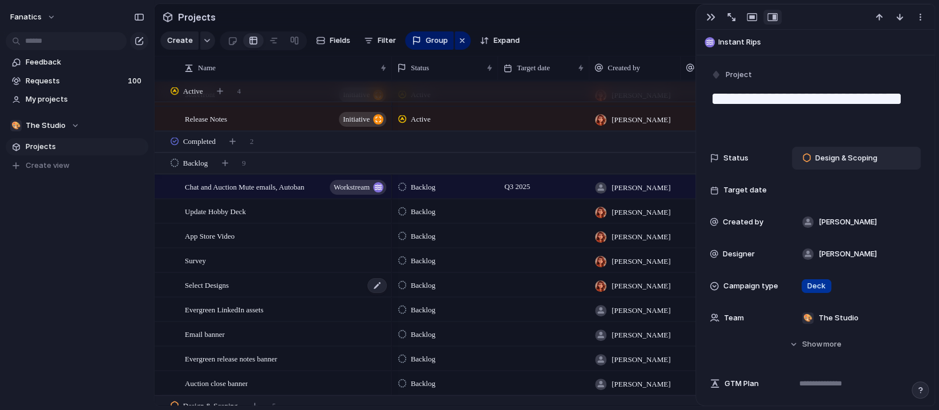
scroll to position [107, 0]
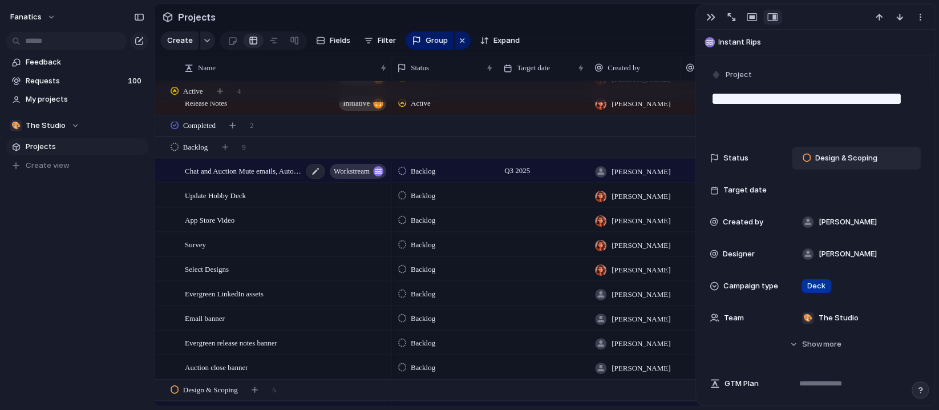
click at [244, 174] on span "Chat and Auction Mute emails, Autoban" at bounding box center [244, 170] width 118 height 13
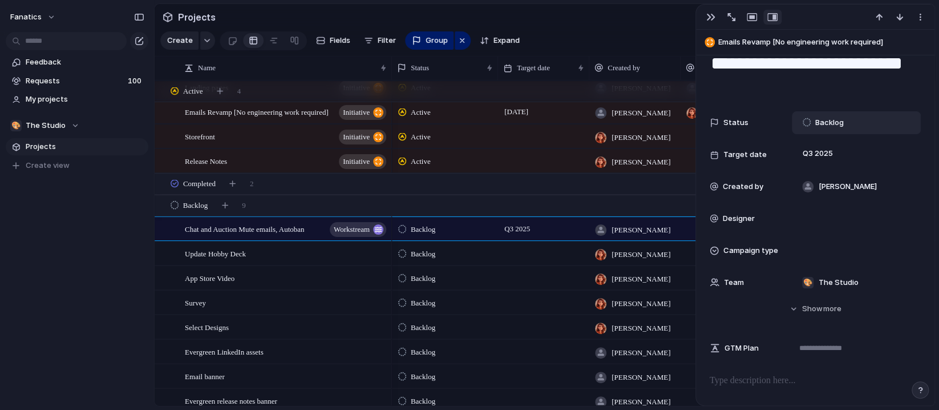
scroll to position [51, 0]
click at [713, 19] on div "button" at bounding box center [711, 17] width 9 height 9
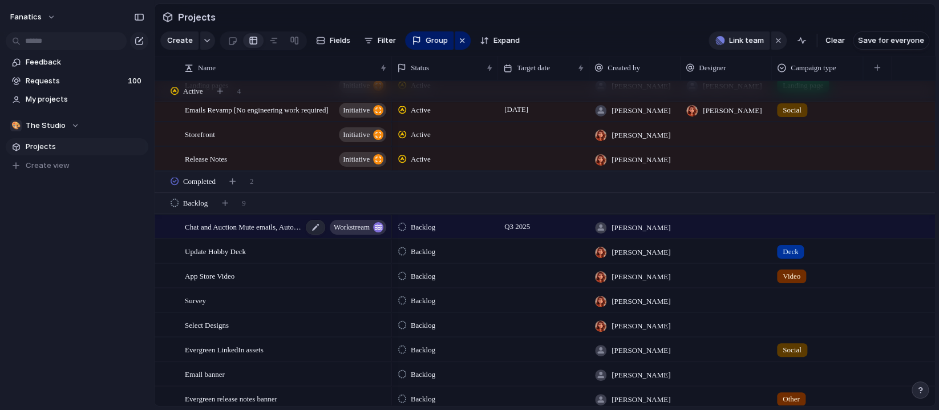
click at [220, 228] on span "Chat and Auction Mute emails, Autoban" at bounding box center [244, 226] width 118 height 13
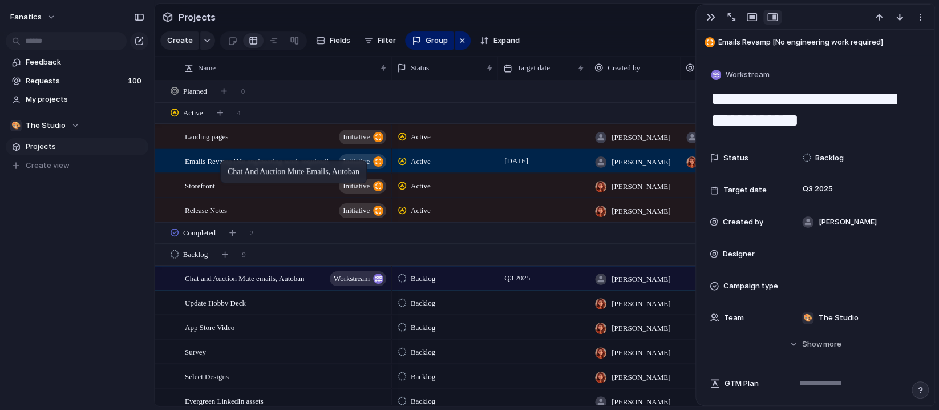
drag, startPoint x: 224, startPoint y: 284, endPoint x: 226, endPoint y: 163, distance: 121.0
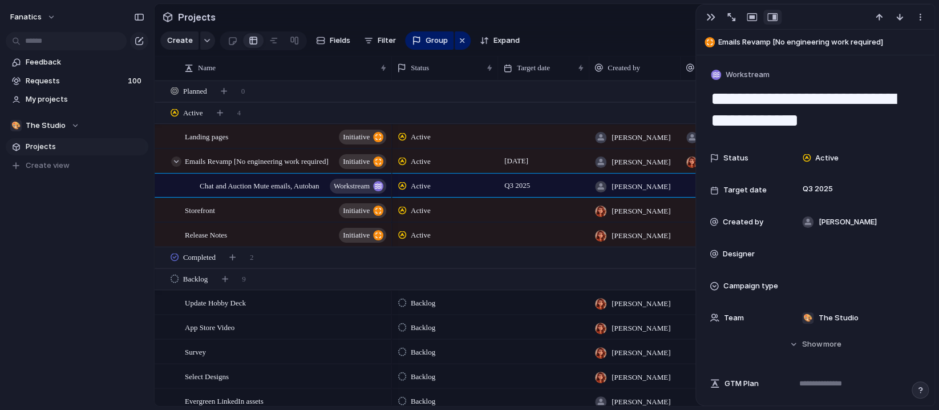
click at [177, 163] on div at bounding box center [176, 161] width 10 height 10
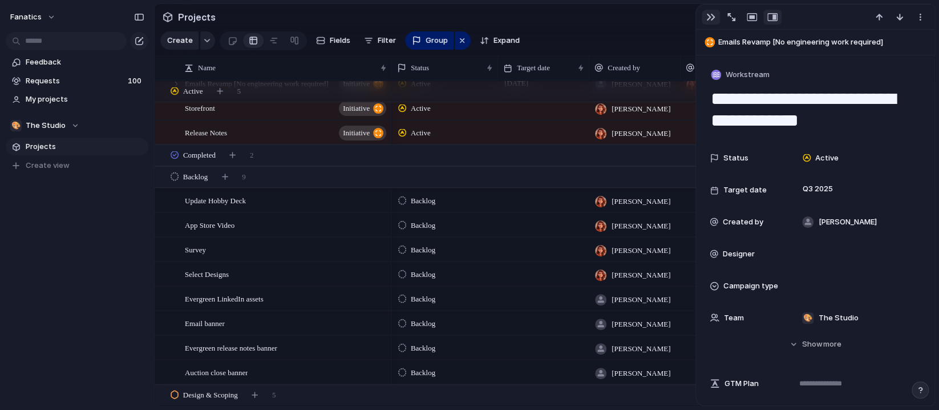
click at [708, 18] on div "button" at bounding box center [711, 17] width 9 height 9
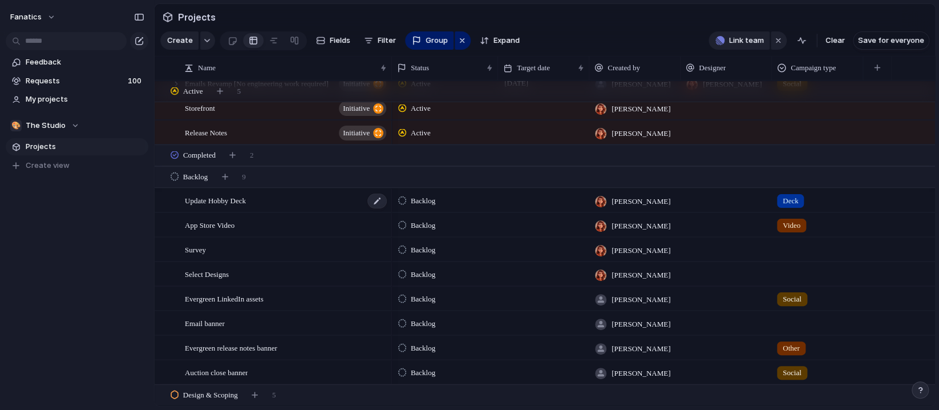
click at [288, 200] on div "Update Hobby Deck" at bounding box center [286, 200] width 203 height 23
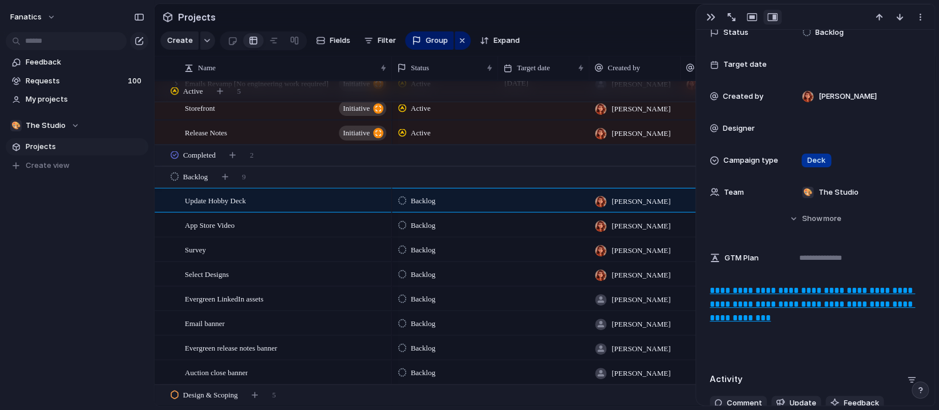
click at [772, 299] on u "**********" at bounding box center [812, 304] width 205 height 36
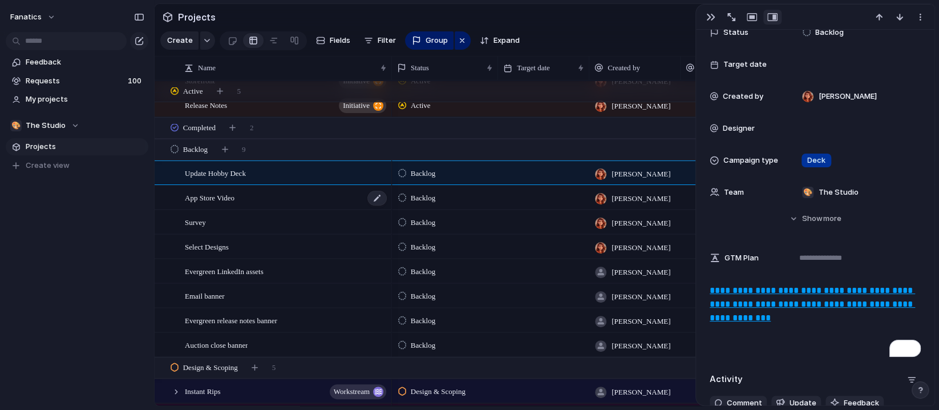
scroll to position [116, 0]
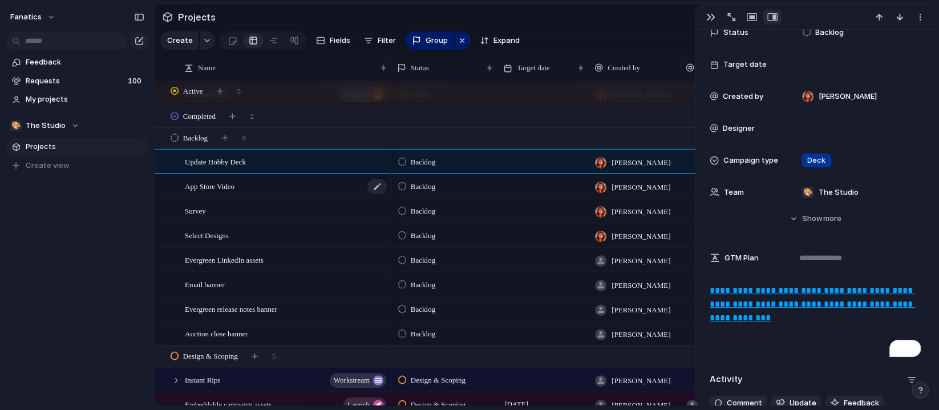
click at [266, 193] on div "App Store Video" at bounding box center [286, 186] width 203 height 23
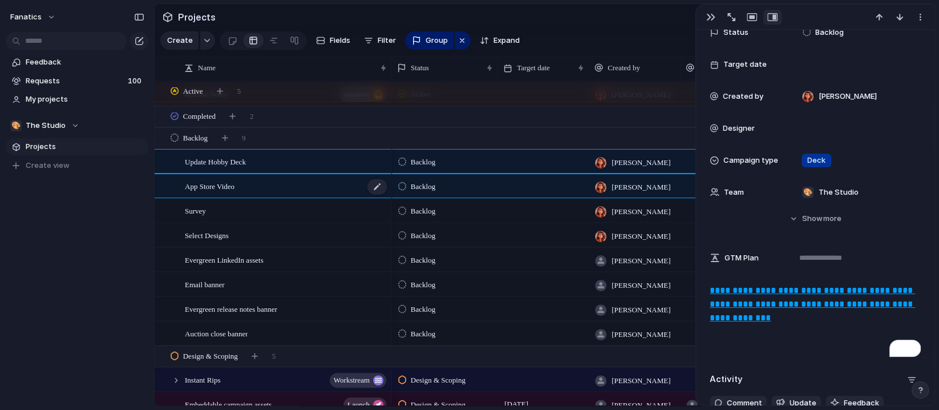
type textarea "**********"
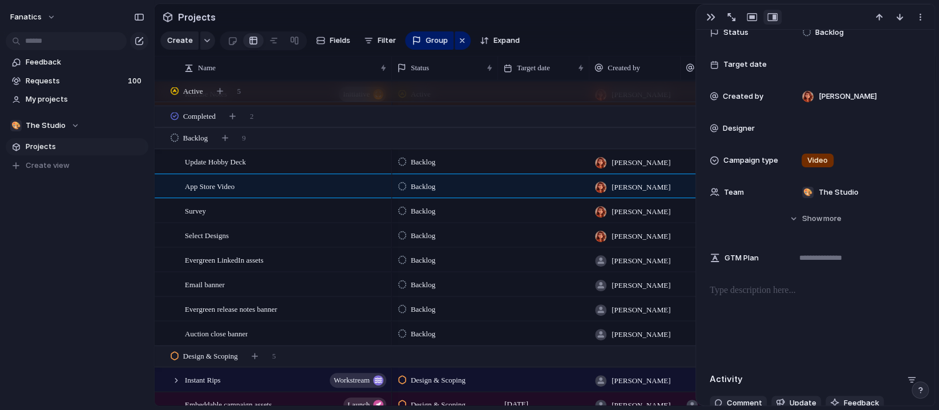
scroll to position [110, 0]
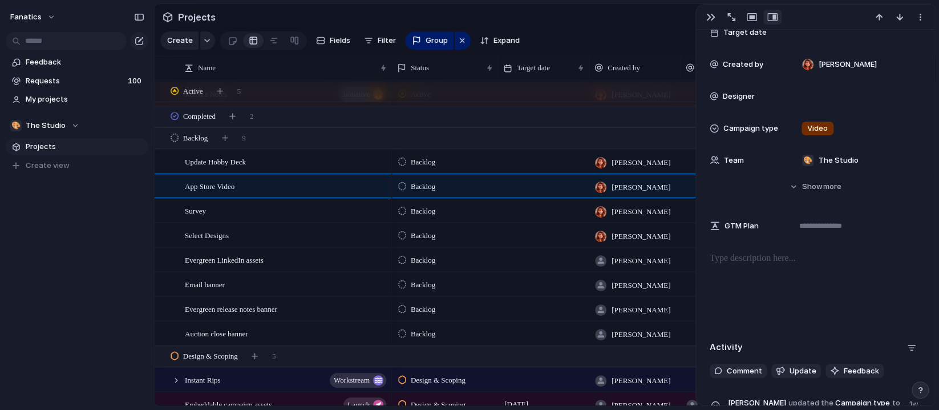
click at [777, 277] on div at bounding box center [815, 288] width 211 height 73
click at [717, 15] on button "button" at bounding box center [711, 17] width 18 height 15
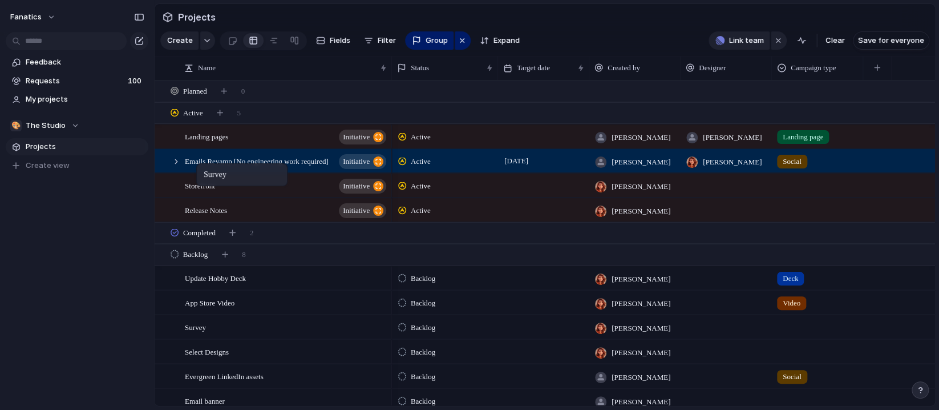
drag, startPoint x: 241, startPoint y: 331, endPoint x: 202, endPoint y: 164, distance: 171.1
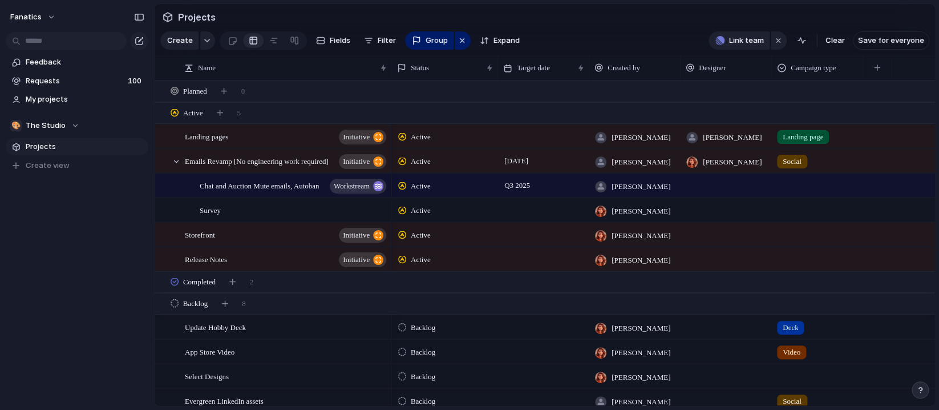
click at [416, 207] on span "Active" at bounding box center [421, 210] width 20 height 11
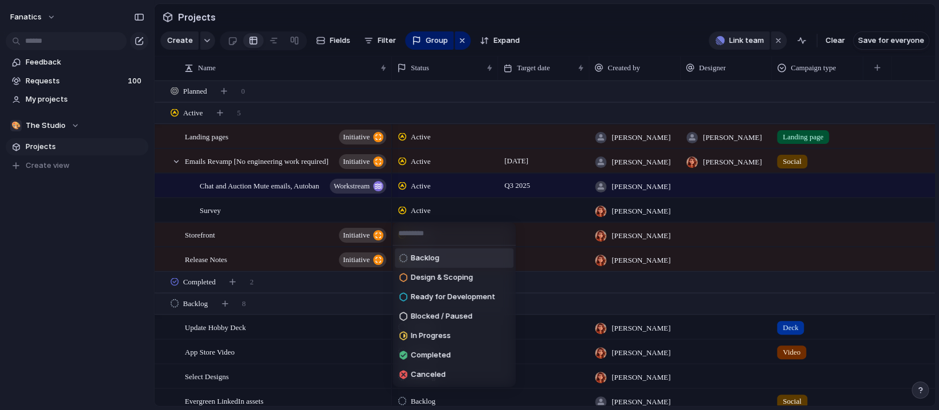
click at [416, 207] on div "Backlog Design & Scoping Ready for Development Blocked / Paused In Progress Com…" at bounding box center [469, 205] width 939 height 410
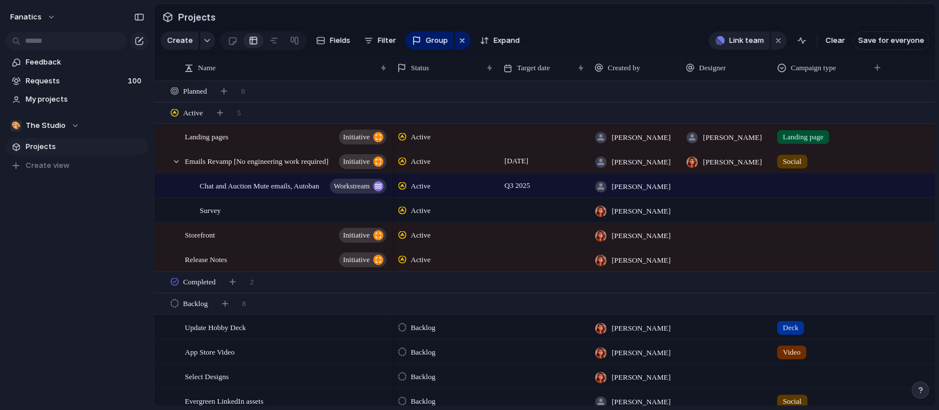
click at [409, 212] on div "Active" at bounding box center [416, 211] width 36 height 14
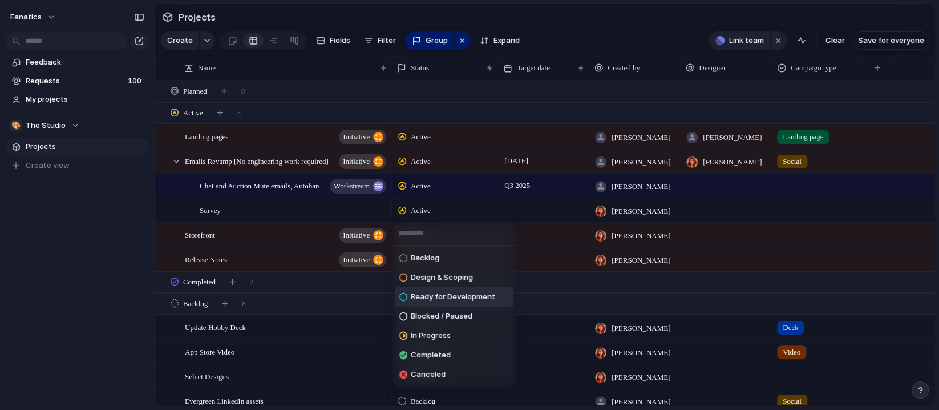
click at [491, 296] on span "Ready for Development" at bounding box center [453, 296] width 84 height 11
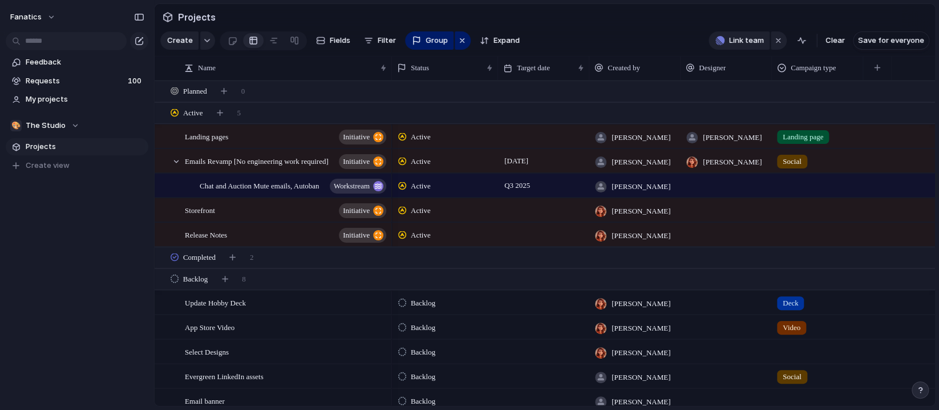
scroll to position [6, 0]
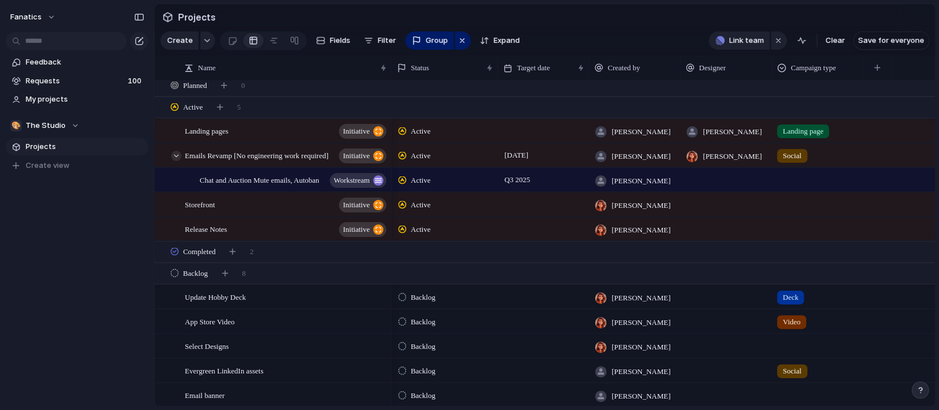
click at [176, 154] on div at bounding box center [176, 156] width 10 height 10
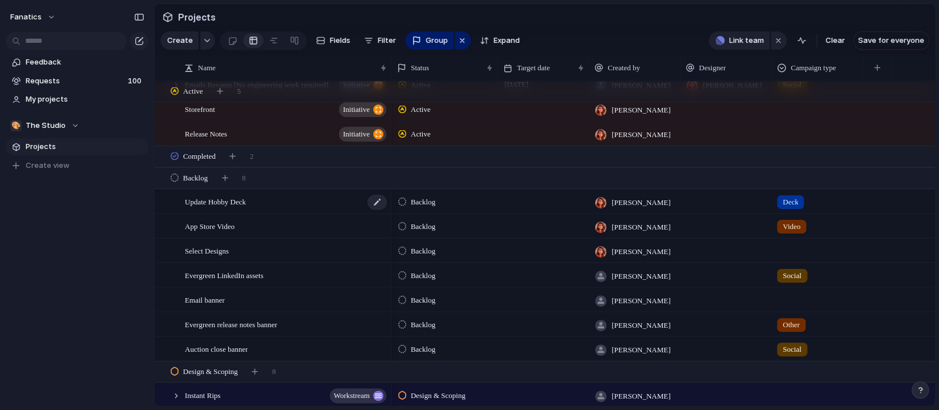
scroll to position [135, 0]
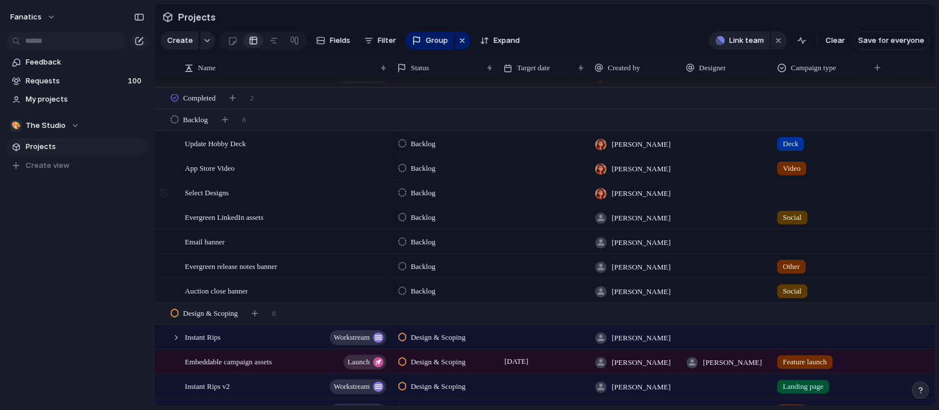
click at [163, 195] on div at bounding box center [164, 192] width 9 height 9
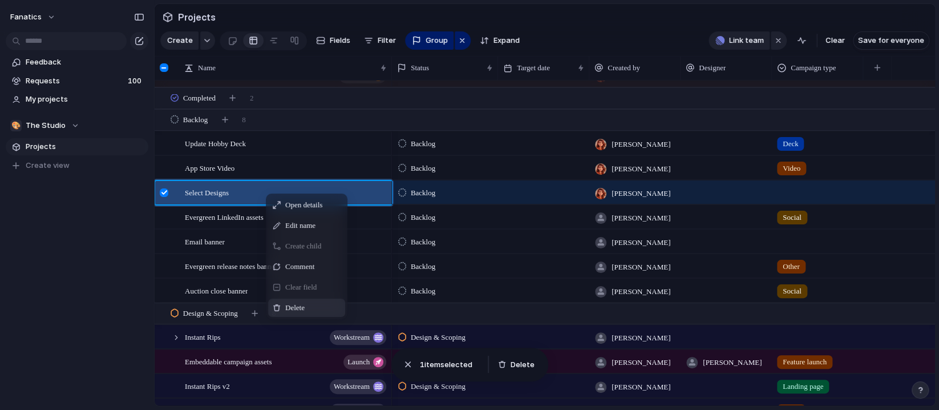
click at [329, 309] on div "Delete" at bounding box center [306, 308] width 77 height 18
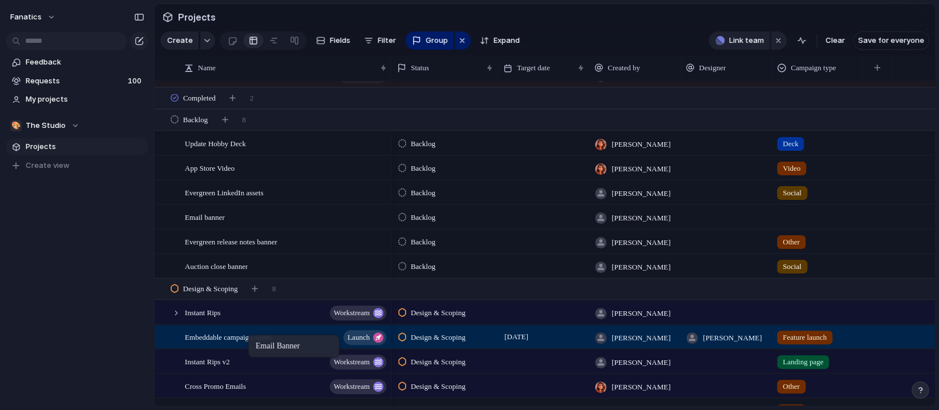
drag, startPoint x: 256, startPoint y: 216, endPoint x: 254, endPoint y: 336, distance: 120.4
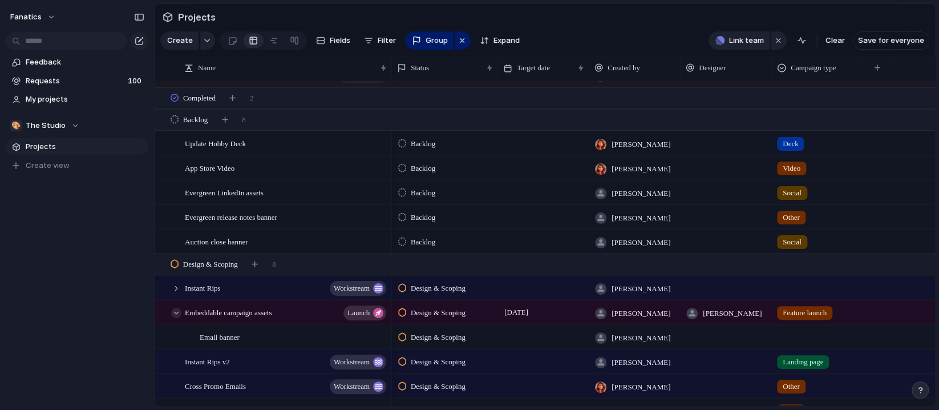
click at [175, 311] on div at bounding box center [176, 313] width 10 height 10
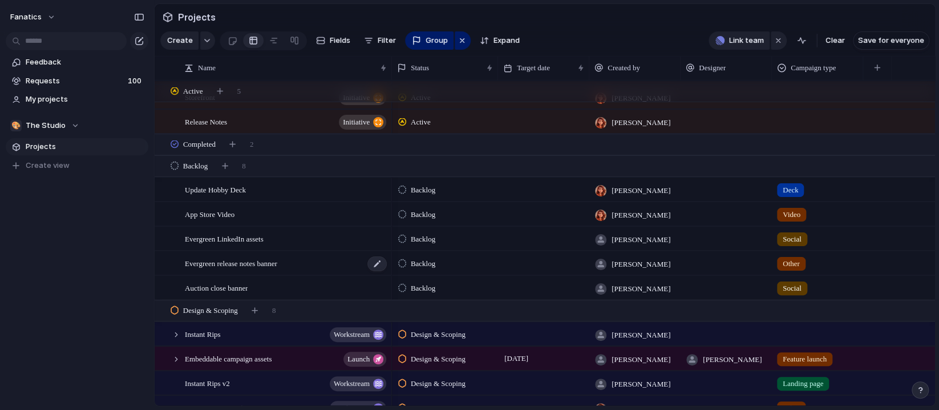
scroll to position [86, 0]
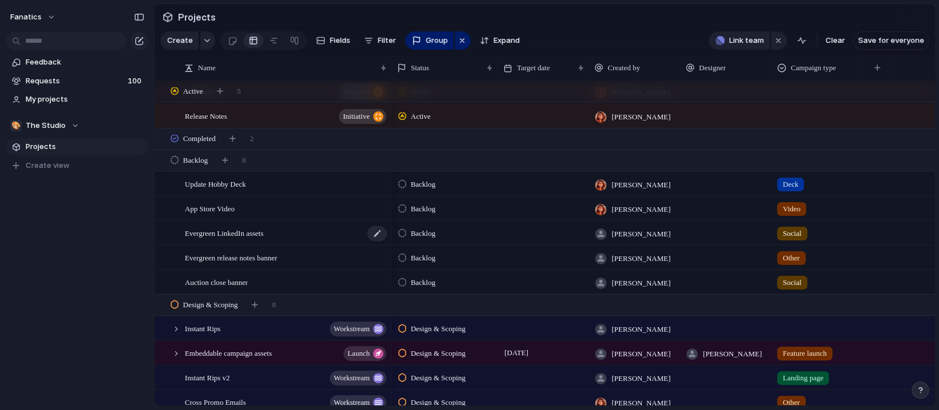
click at [277, 229] on div "Evergreen LinkedIn assets" at bounding box center [286, 232] width 203 height 23
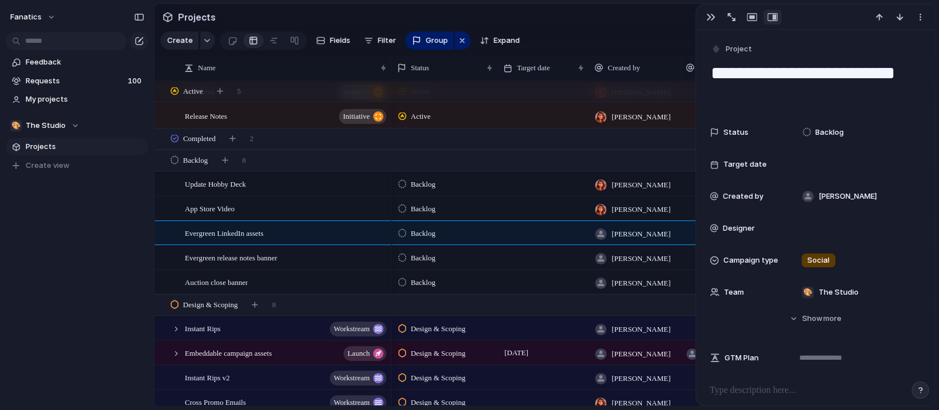
click at [514, 238] on div at bounding box center [543, 232] width 91 height 23
click at [710, 11] on button "button" at bounding box center [711, 17] width 18 height 15
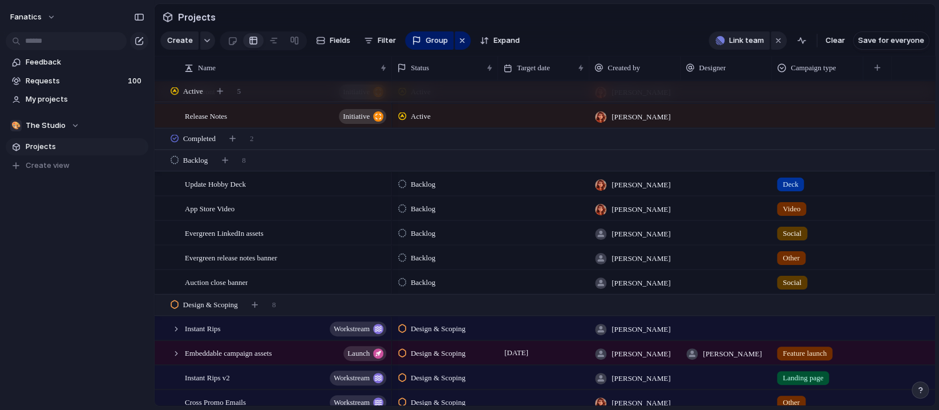
click at [709, 234] on div at bounding box center [726, 232] width 91 height 23
type input "*****"
click at [720, 280] on span "[PERSON_NAME]" at bounding box center [733, 278] width 58 height 11
click at [554, 222] on div at bounding box center [544, 224] width 90 height 6
click at [531, 233] on div at bounding box center [543, 232] width 91 height 23
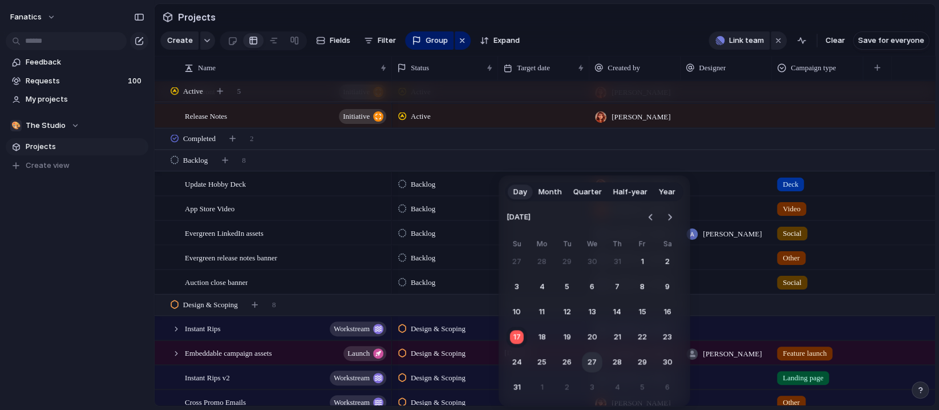
click at [590, 364] on button "27" at bounding box center [592, 362] width 21 height 21
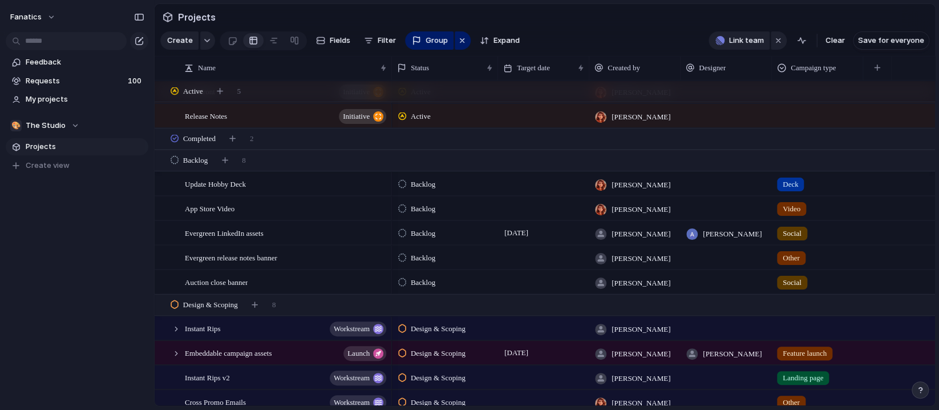
click at [514, 256] on div at bounding box center [543, 256] width 91 height 23
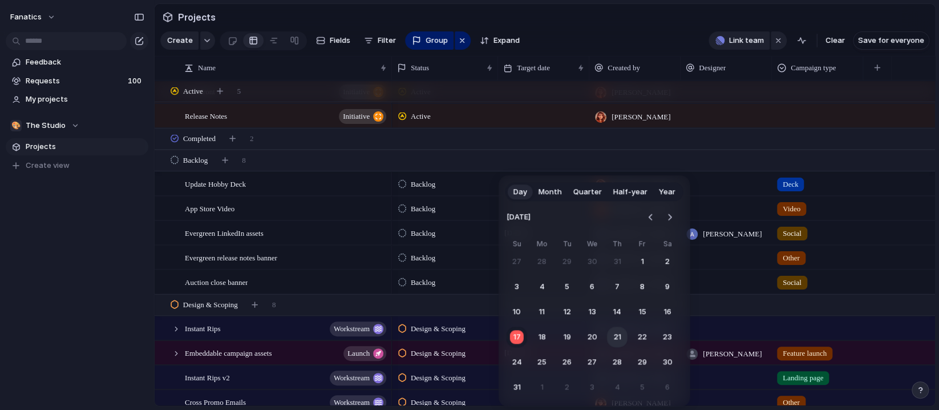
click at [619, 338] on button "21" at bounding box center [617, 336] width 21 height 21
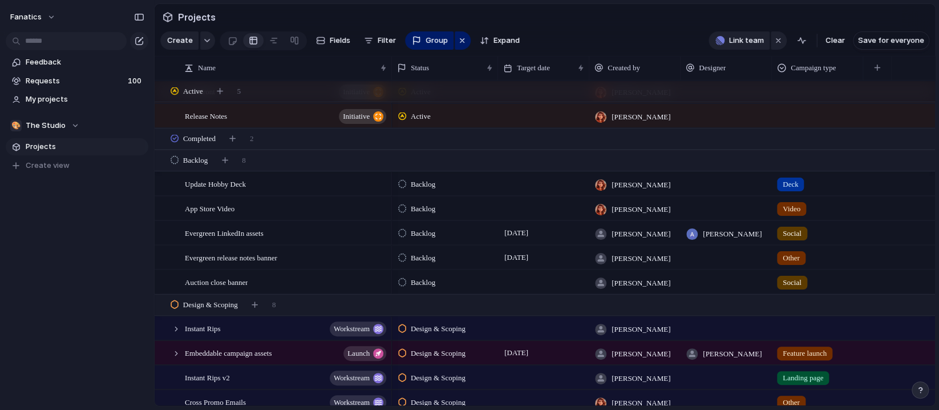
click at [426, 254] on span "Backlog" at bounding box center [423, 257] width 25 height 11
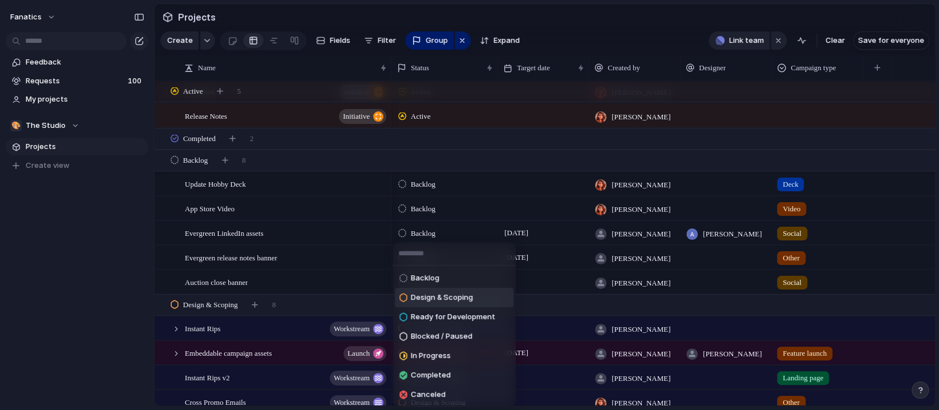
click at [449, 300] on span "Design & Scoping" at bounding box center [442, 297] width 62 height 11
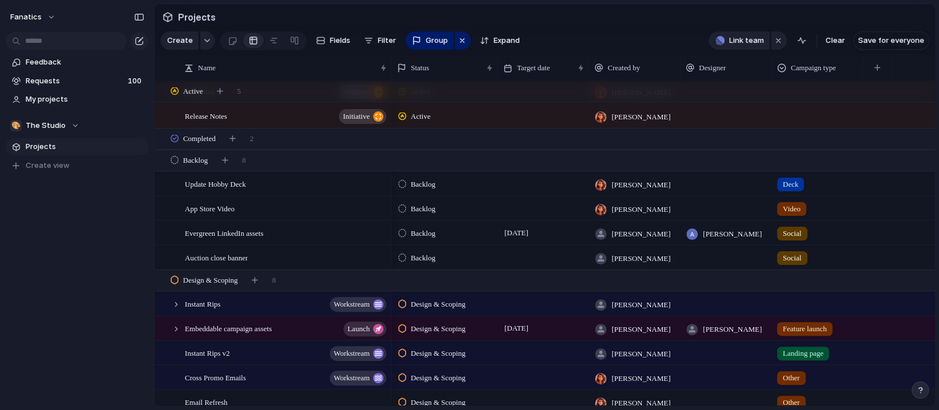
click at [416, 228] on span "Backlog" at bounding box center [423, 233] width 25 height 11
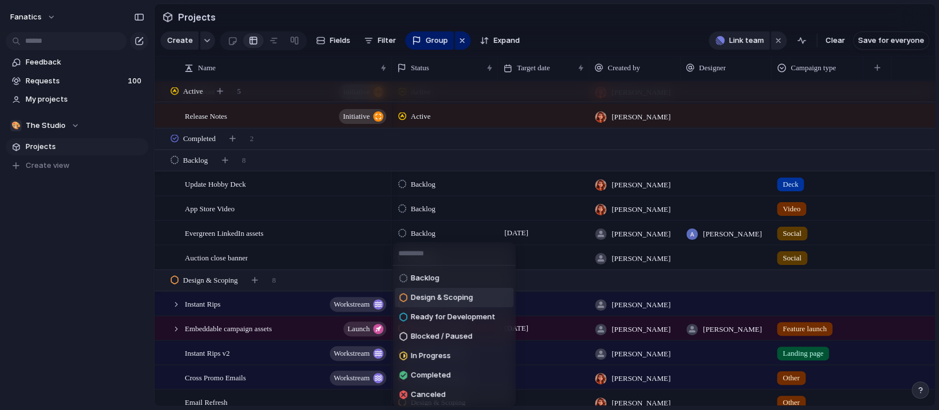
click at [447, 295] on span "Design & Scoping" at bounding box center [442, 297] width 62 height 11
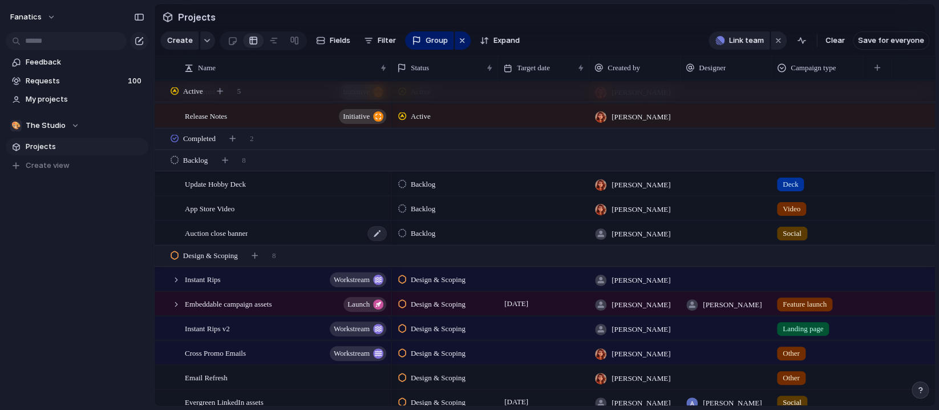
scroll to position [95, 0]
click at [167, 234] on div at bounding box center [164, 232] width 9 height 9
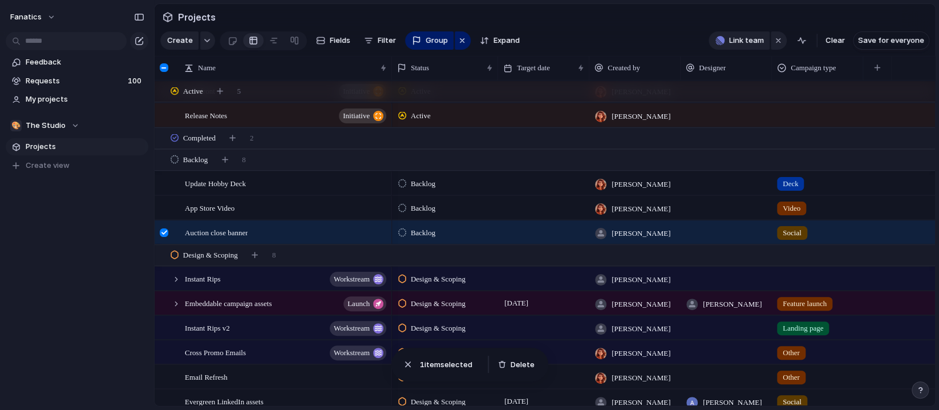
click at [160, 232] on div at bounding box center [164, 232] width 9 height 9
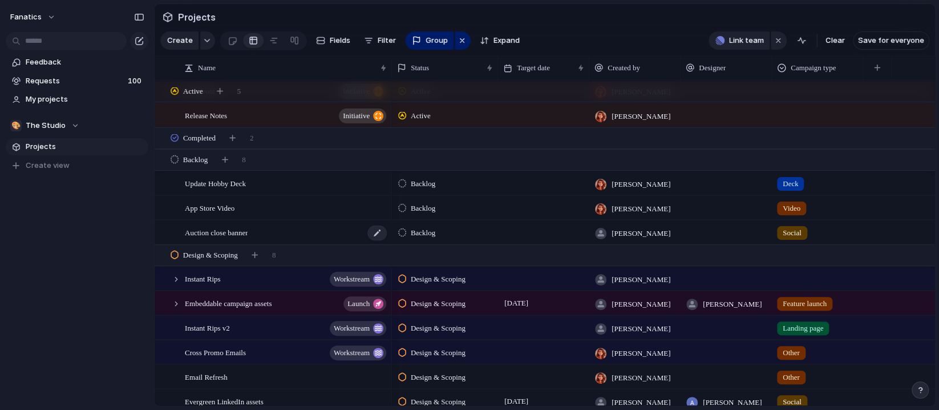
click at [201, 237] on span "Auction close banner" at bounding box center [216, 231] width 63 height 13
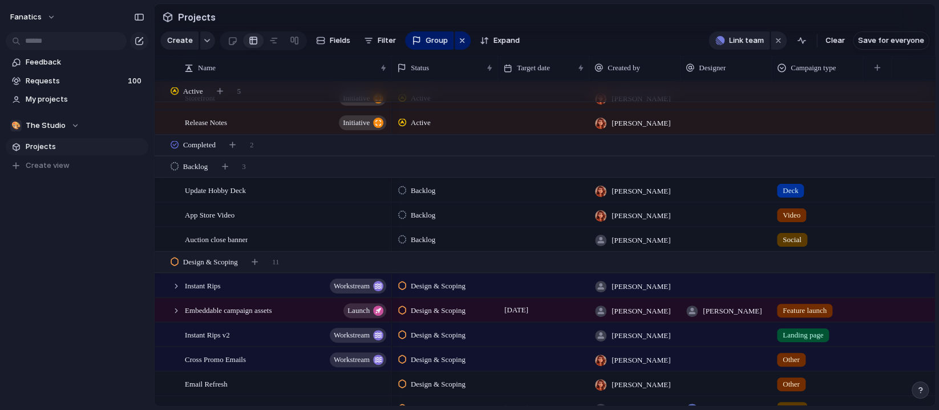
scroll to position [75, 0]
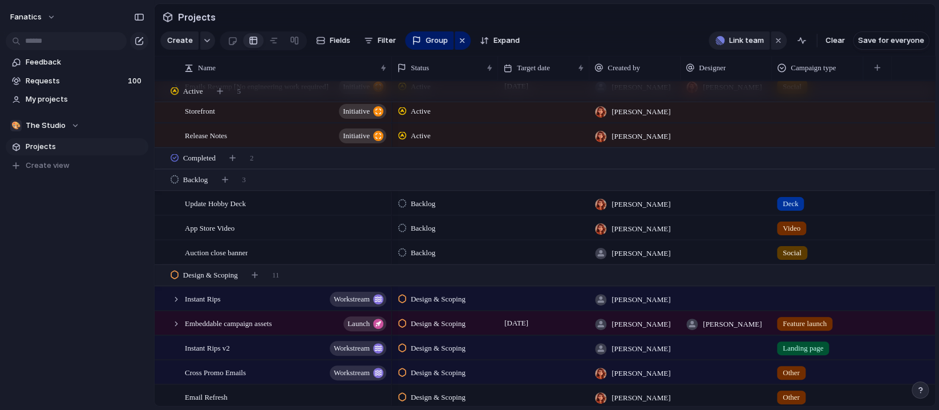
click at [537, 260] on div at bounding box center [543, 251] width 91 height 23
click at [545, 253] on div at bounding box center [543, 251] width 91 height 23
click at [527, 252] on div at bounding box center [543, 251] width 91 height 23
click at [541, 253] on div at bounding box center [543, 251] width 91 height 23
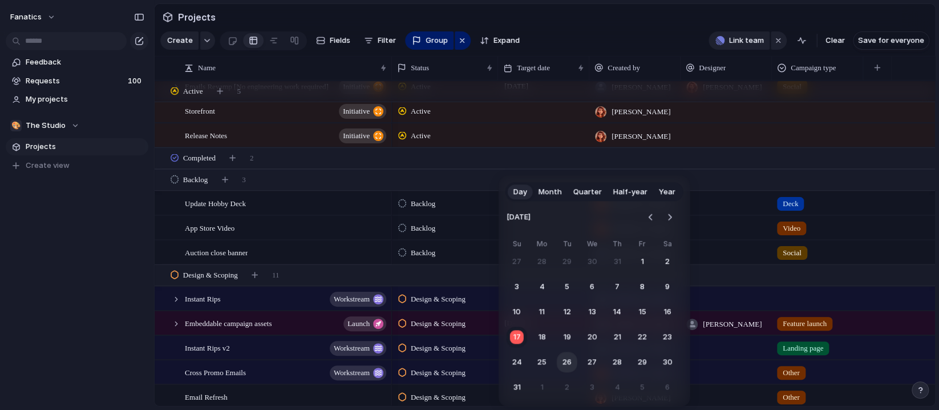
click at [564, 361] on button "26" at bounding box center [567, 362] width 21 height 21
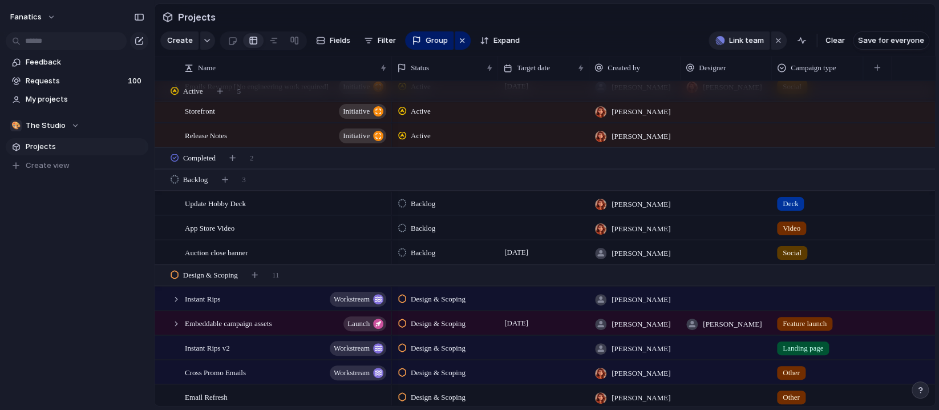
click at [730, 250] on div at bounding box center [726, 251] width 91 height 23
type input "****"
click at [721, 299] on span "[PERSON_NAME]" at bounding box center [733, 298] width 58 height 11
click at [425, 247] on span "Backlog" at bounding box center [423, 252] width 25 height 11
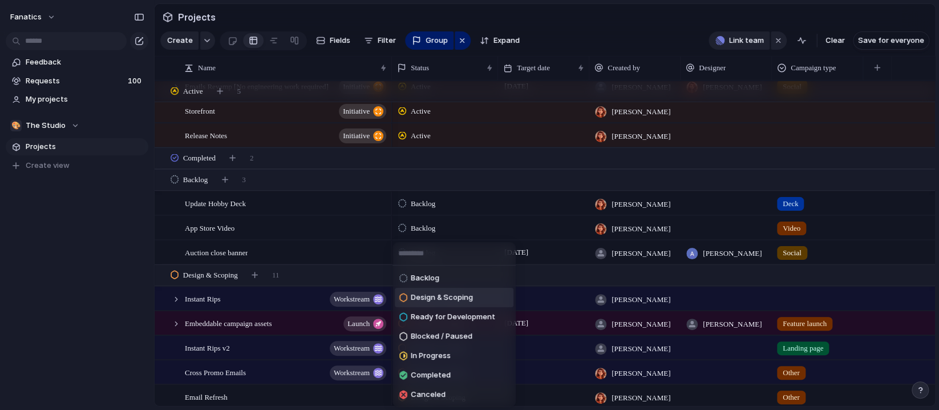
click at [441, 293] on span "Design & Scoping" at bounding box center [442, 297] width 62 height 11
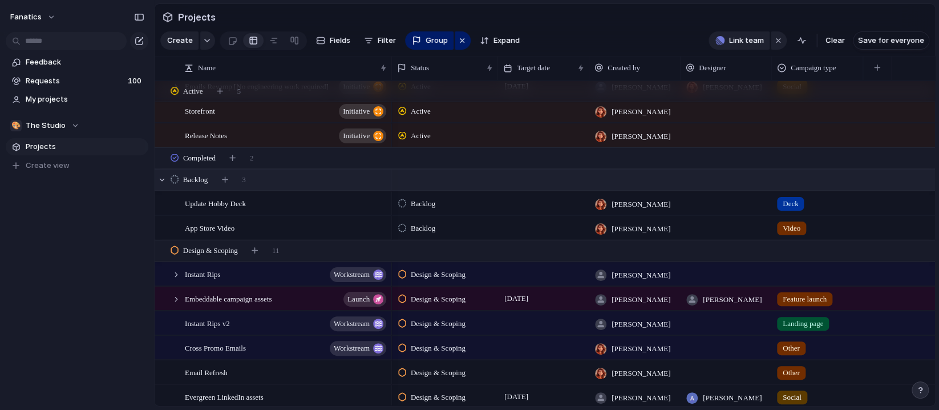
click at [289, 180] on div "Backlog 3" at bounding box center [546, 180] width 783 height 21
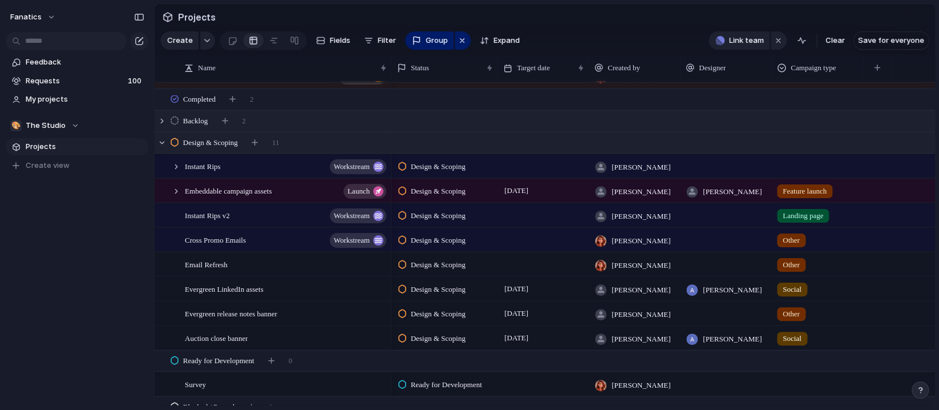
scroll to position [139, 0]
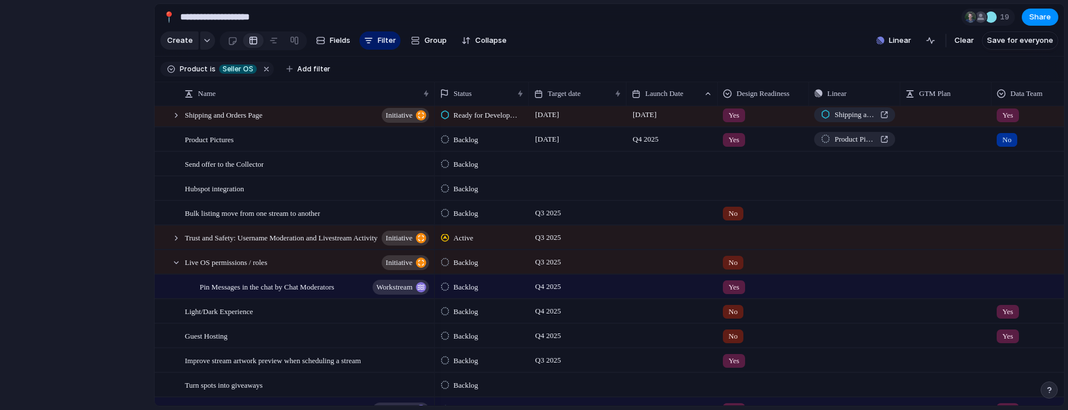
scroll to position [213, 0]
click at [176, 269] on div at bounding box center [170, 262] width 31 height 23
click at [175, 263] on div at bounding box center [176, 263] width 10 height 10
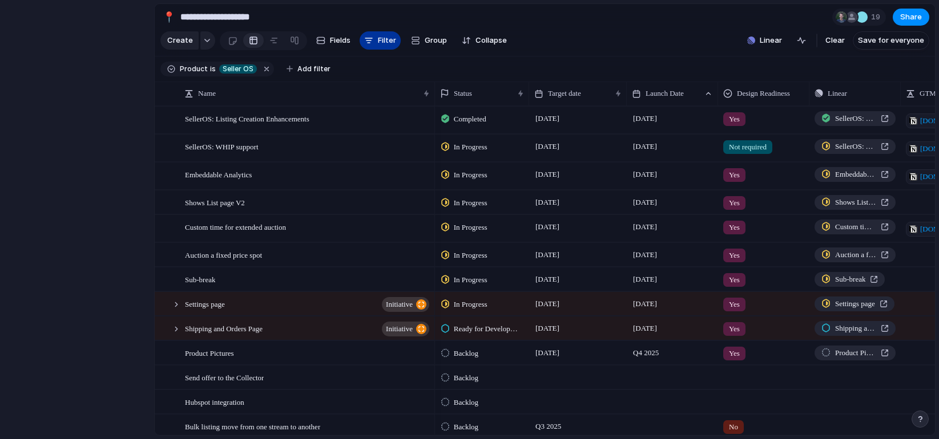
click at [378, 37] on span "Filter" at bounding box center [387, 40] width 18 height 11
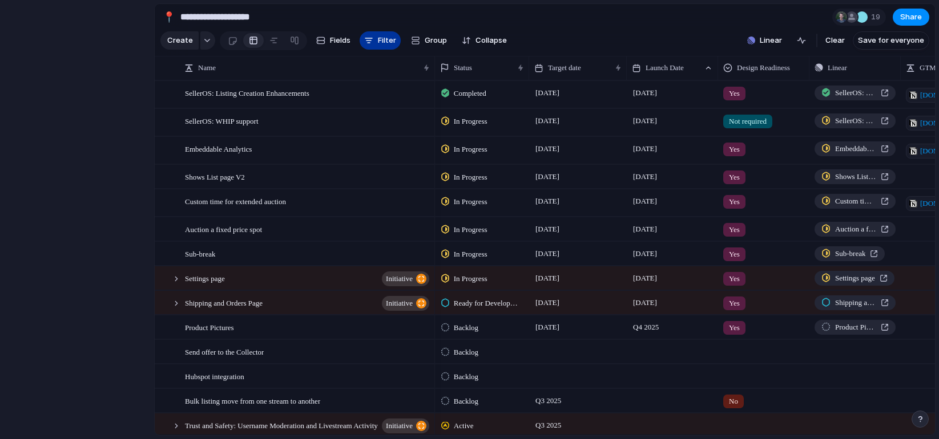
click at [378, 37] on span "Filter" at bounding box center [387, 40] width 18 height 11
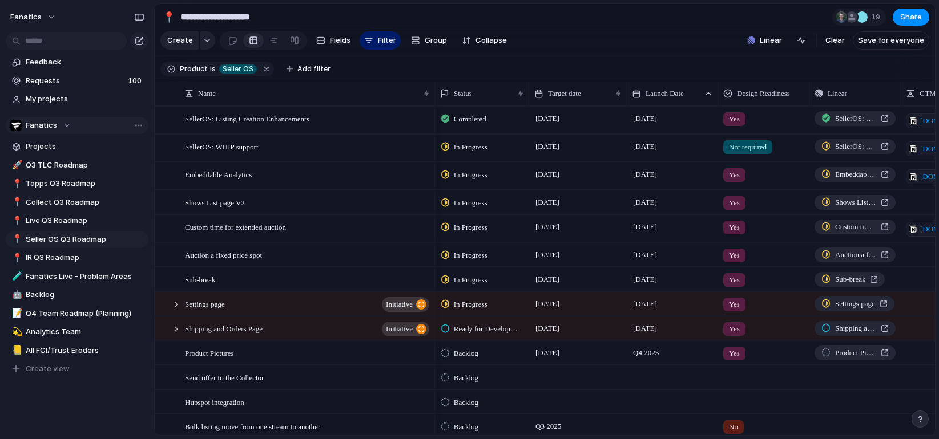
click at [54, 123] on span "Fanatics" at bounding box center [41, 125] width 31 height 11
type input "****"
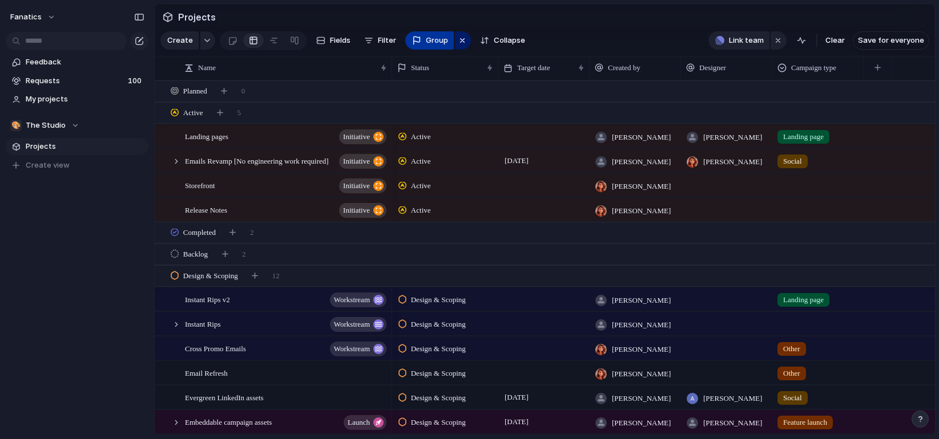
click at [430, 36] on span "Group" at bounding box center [437, 40] width 22 height 11
